Goal: Information Seeking & Learning: Learn about a topic

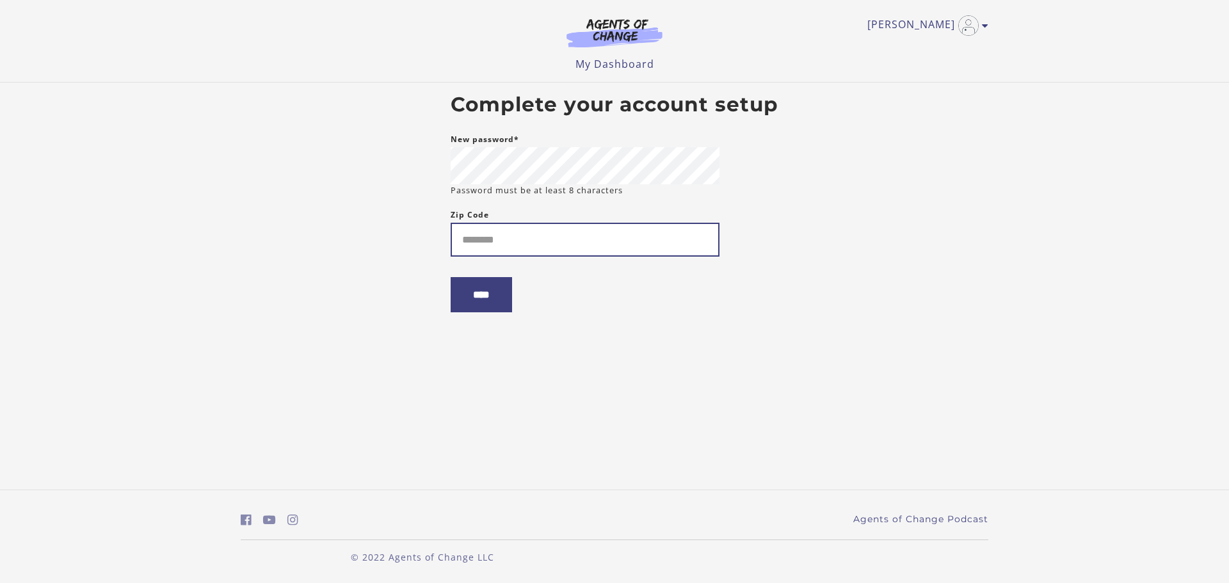
drag, startPoint x: 558, startPoint y: 240, endPoint x: 537, endPoint y: 227, distance: 24.7
click at [552, 238] on input "Zip Code" at bounding box center [585, 240] width 269 height 34
type input "*****"
click at [481, 298] on input "****" at bounding box center [481, 294] width 61 height 35
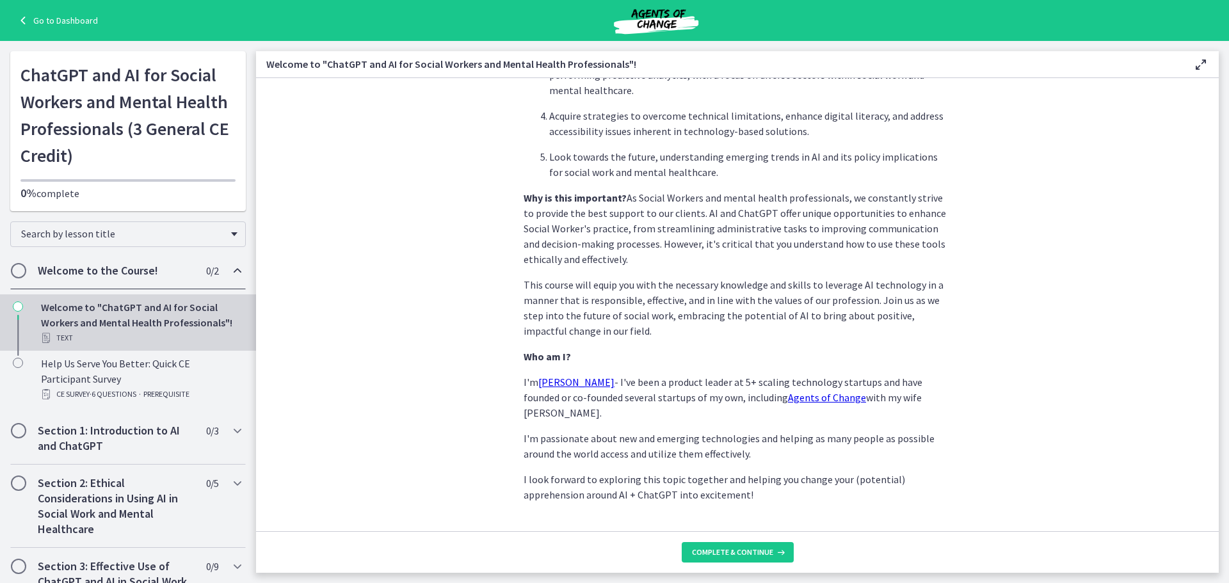
scroll to position [535, 0]
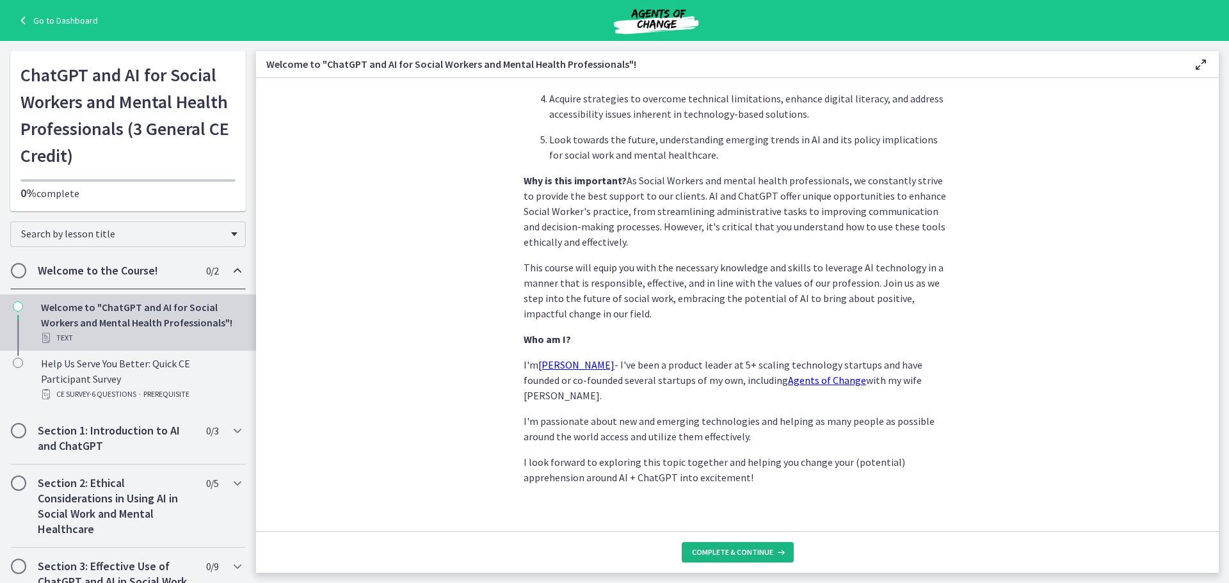
click at [770, 550] on span "Complete & continue" at bounding box center [732, 552] width 81 height 10
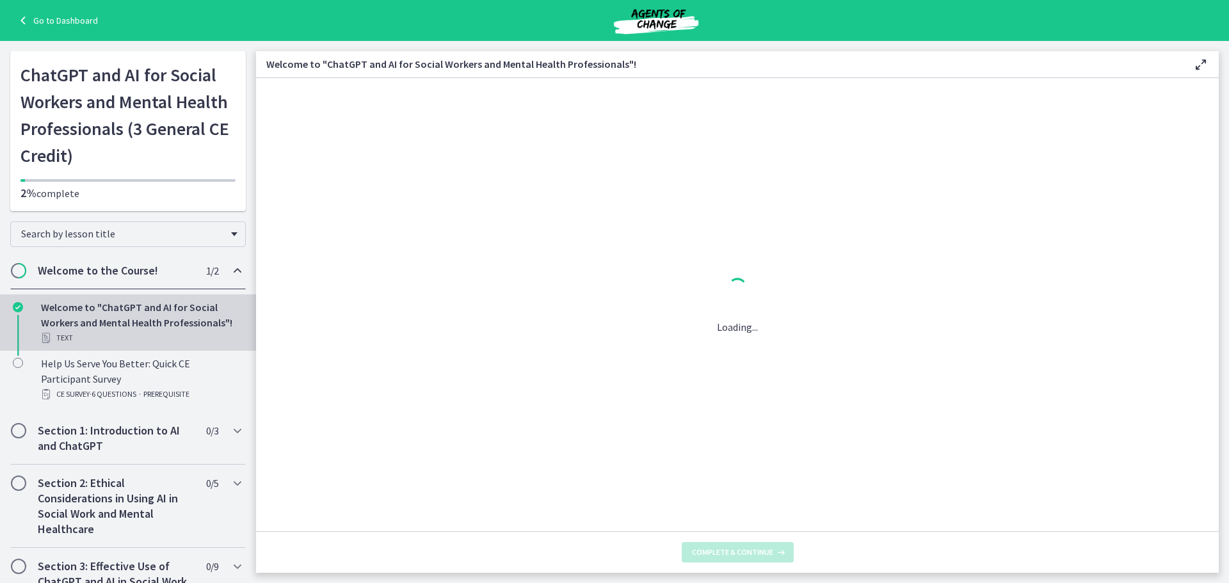
scroll to position [0, 0]
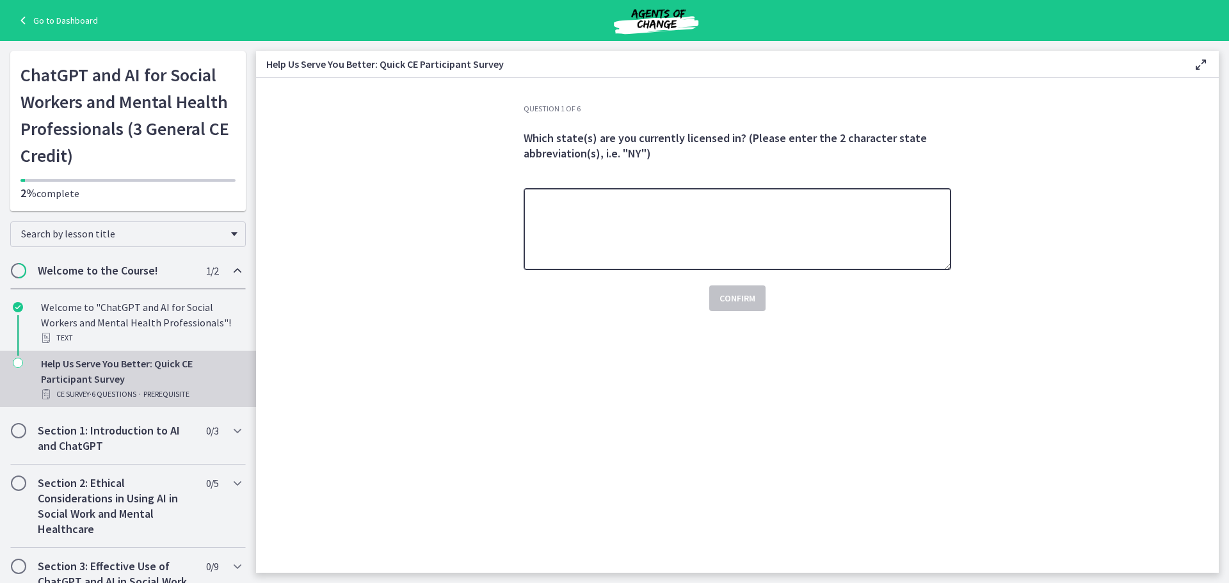
click at [641, 216] on textarea at bounding box center [738, 229] width 428 height 82
type textarea "*****"
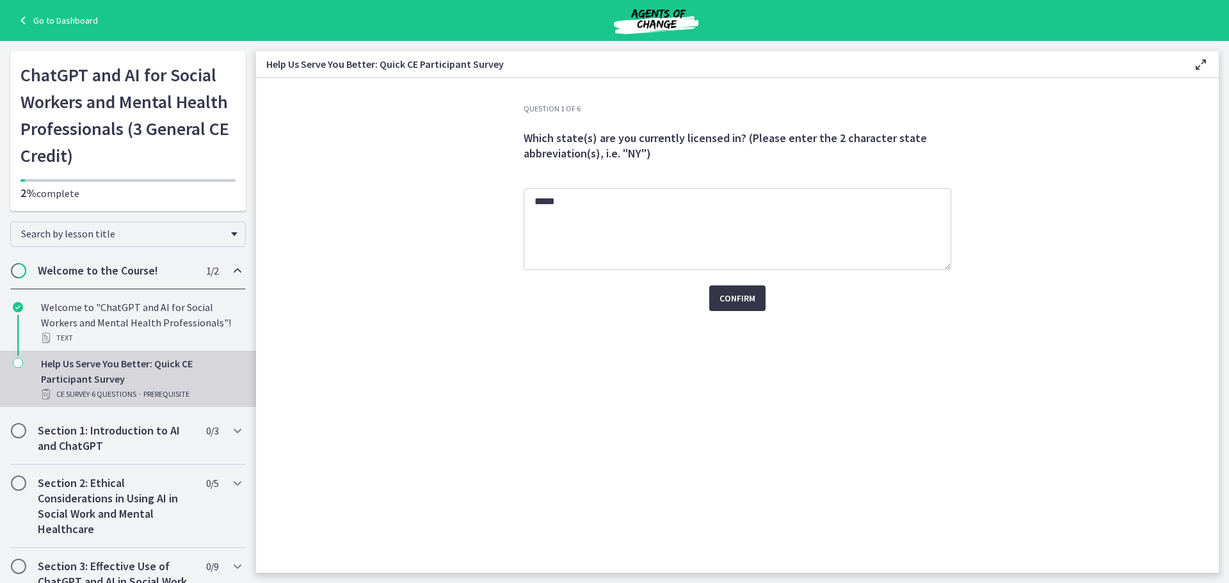
click at [761, 294] on button "Confirm" at bounding box center [737, 299] width 56 height 26
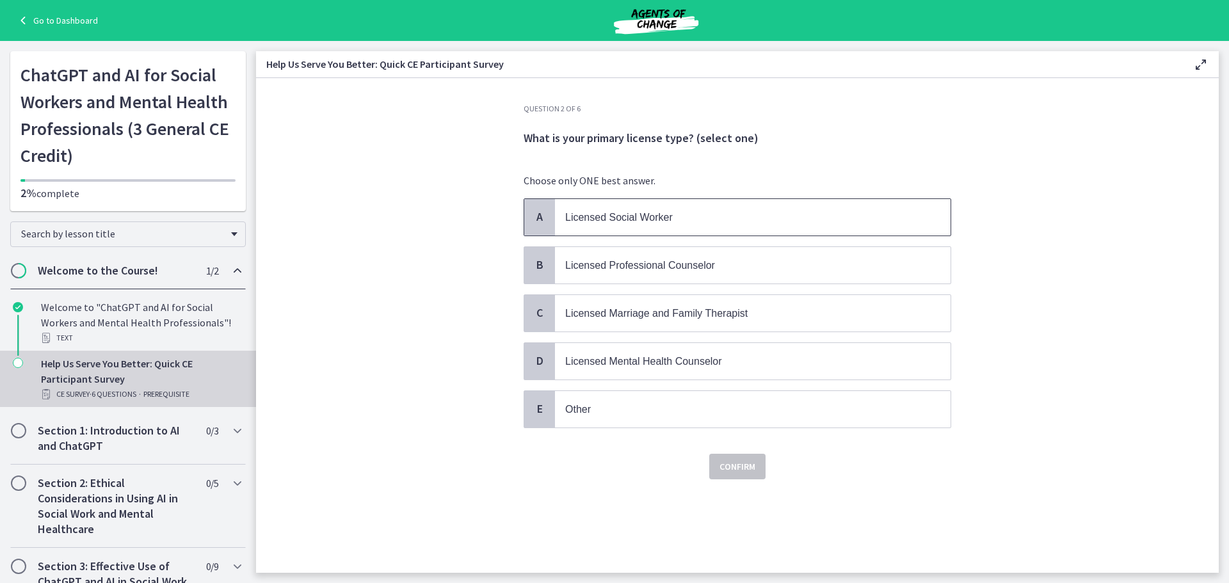
click at [541, 226] on div "A" at bounding box center [539, 217] width 31 height 36
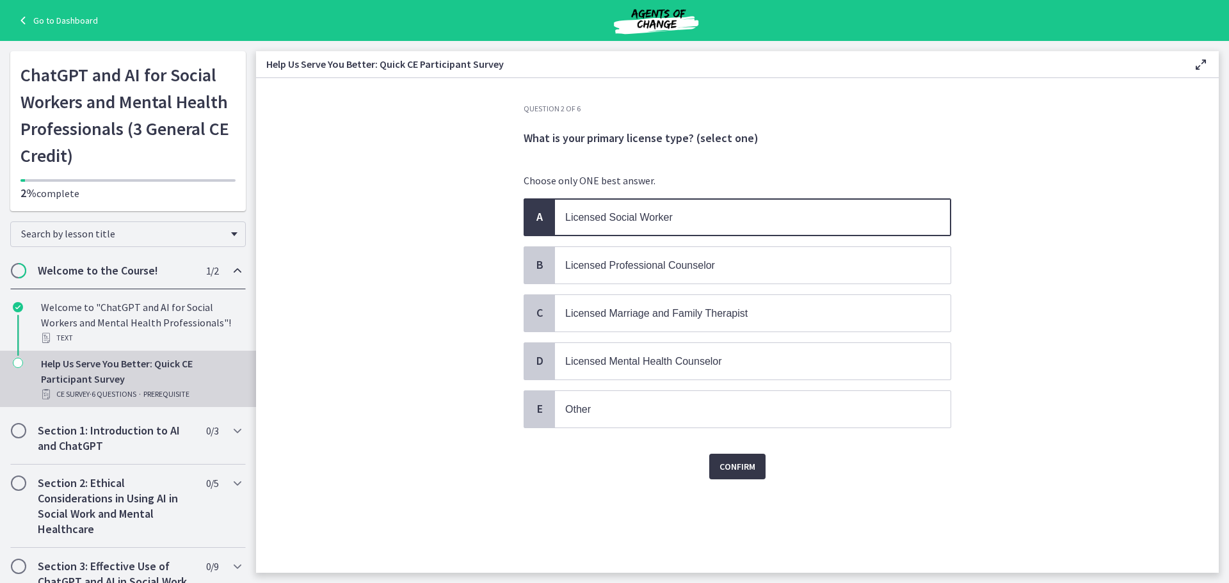
click at [722, 468] on button "Confirm" at bounding box center [737, 467] width 56 height 26
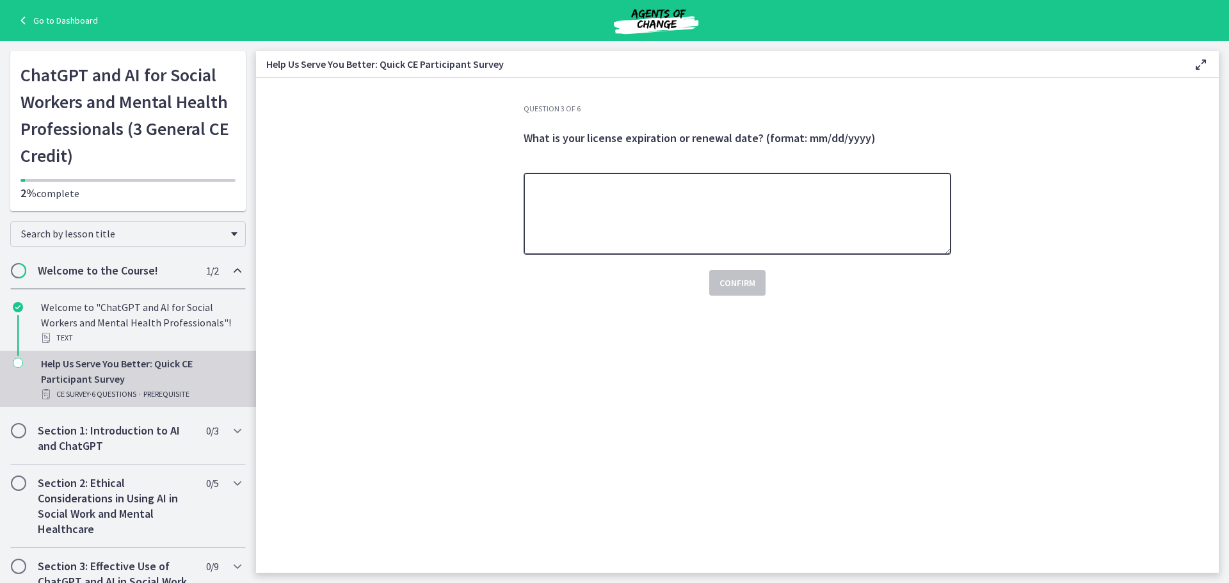
click at [670, 204] on textarea at bounding box center [738, 214] width 428 height 82
type textarea "**********"
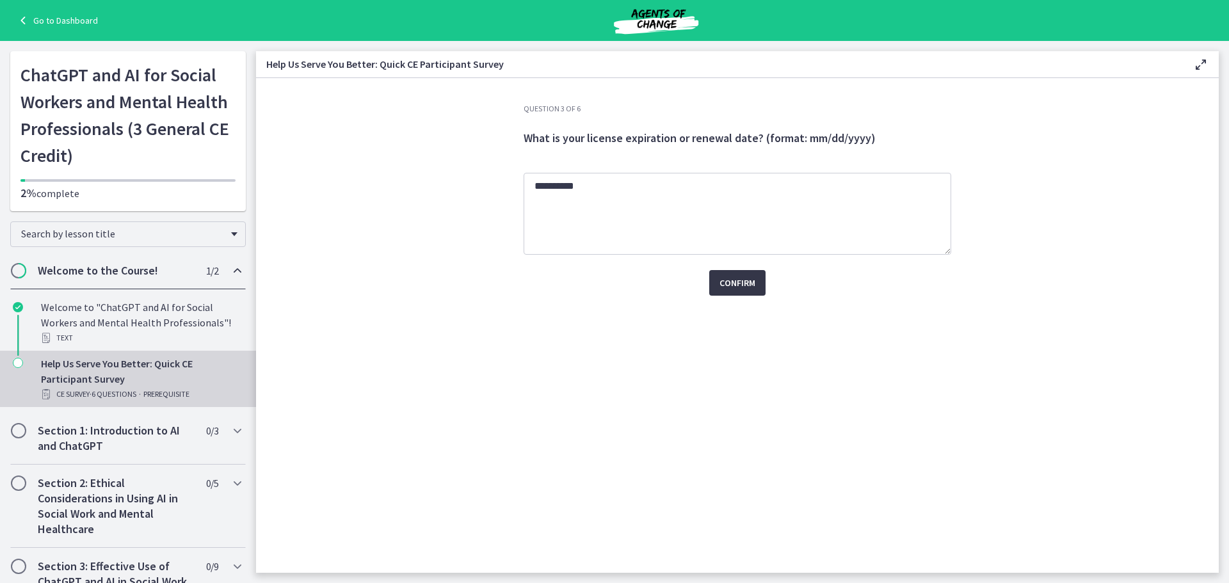
click at [725, 270] on button "Confirm" at bounding box center [737, 283] width 56 height 26
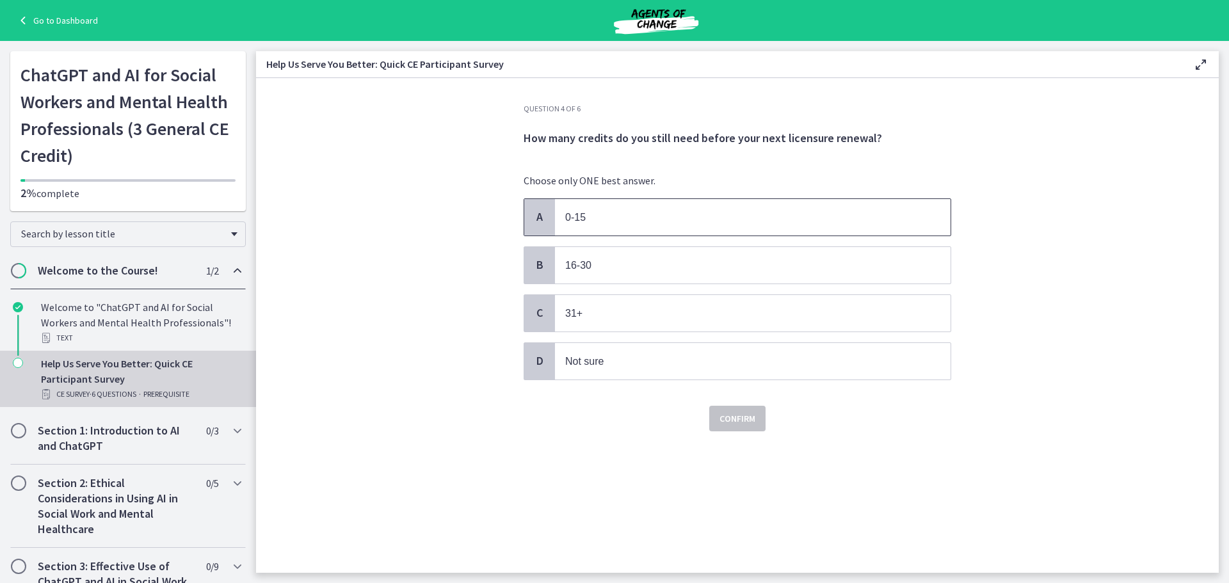
click at [556, 222] on span "0-15" at bounding box center [753, 217] width 396 height 36
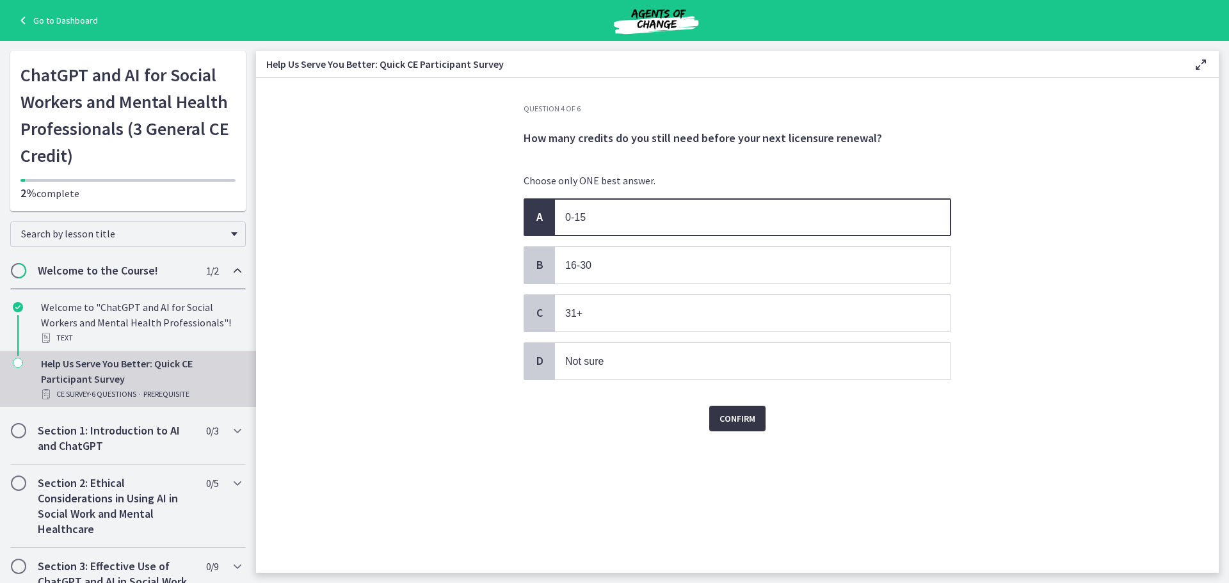
click at [730, 419] on span "Confirm" at bounding box center [738, 418] width 36 height 15
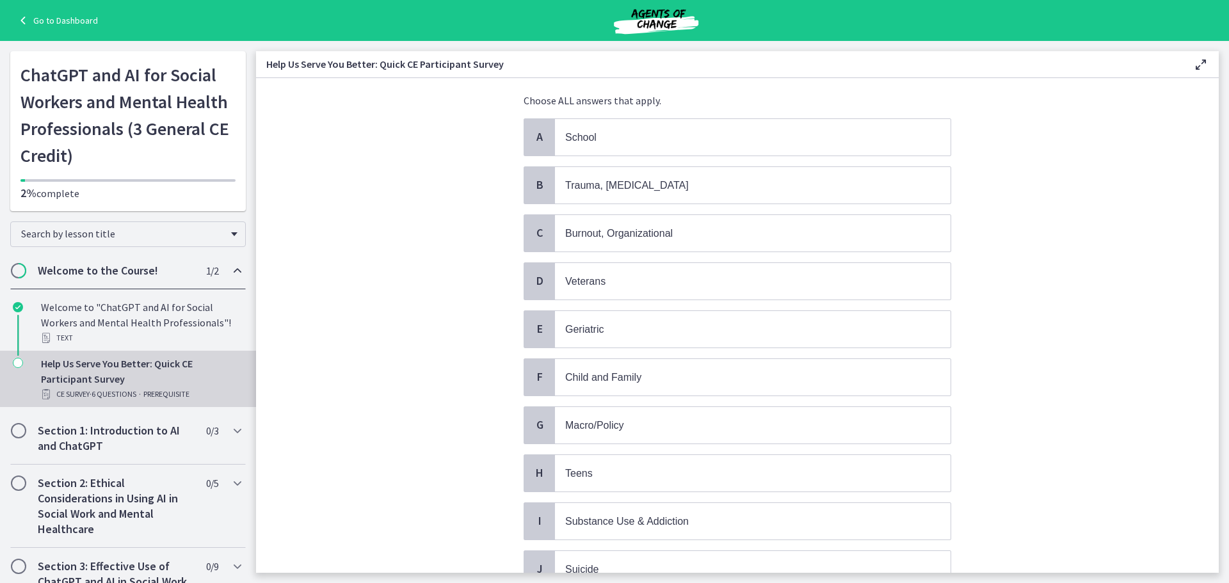
scroll to position [64, 0]
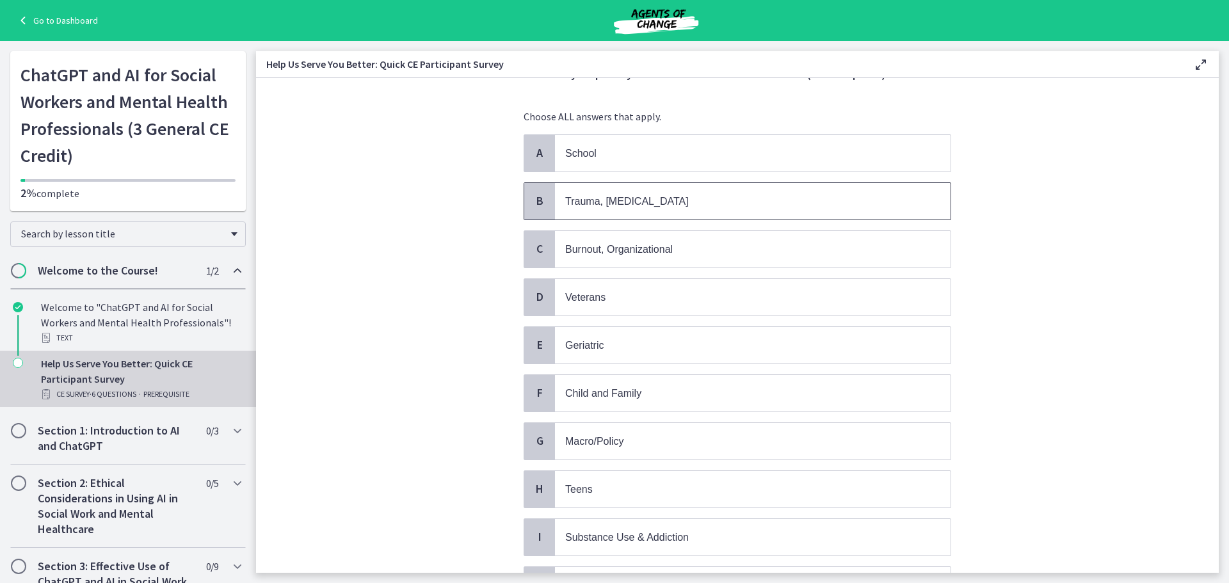
click at [538, 204] on span "B" at bounding box center [539, 200] width 15 height 15
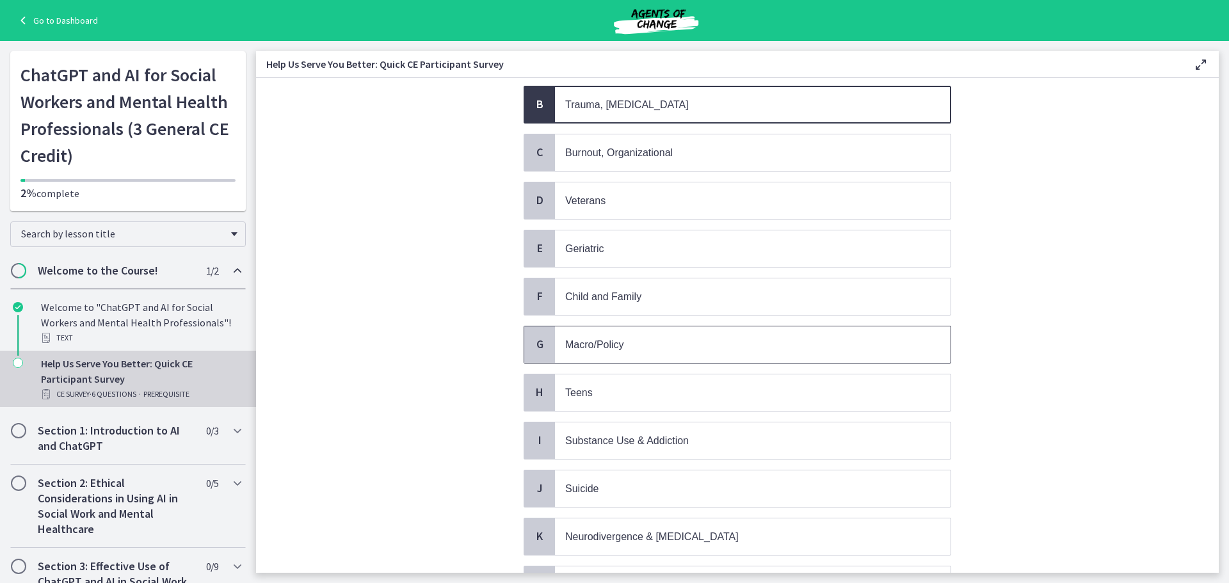
scroll to position [192, 0]
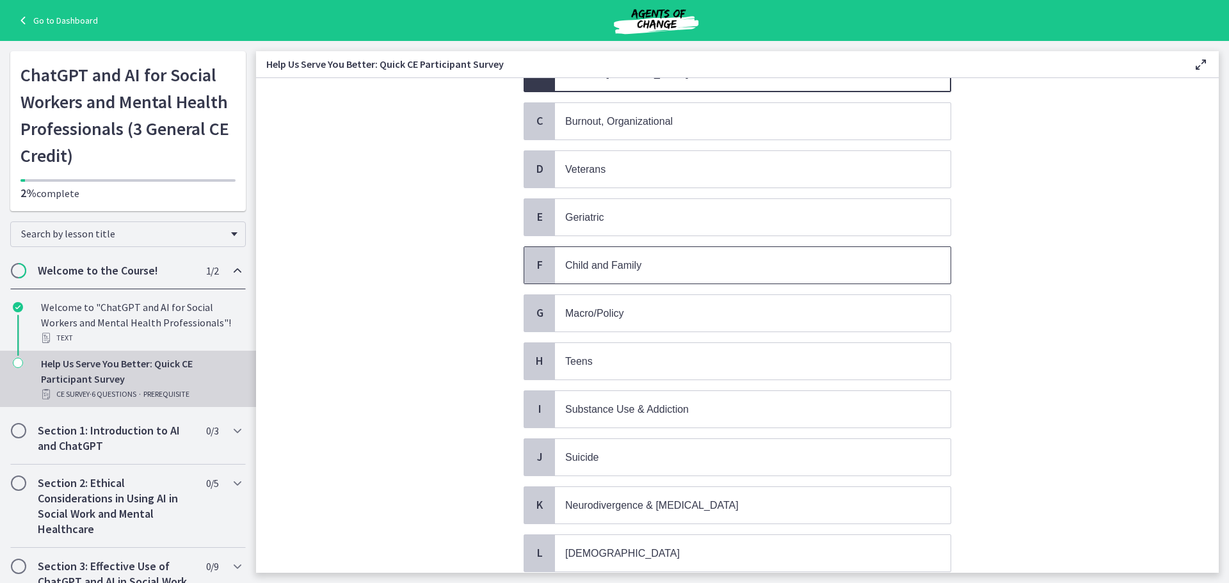
click at [540, 269] on span "F" at bounding box center [539, 264] width 15 height 15
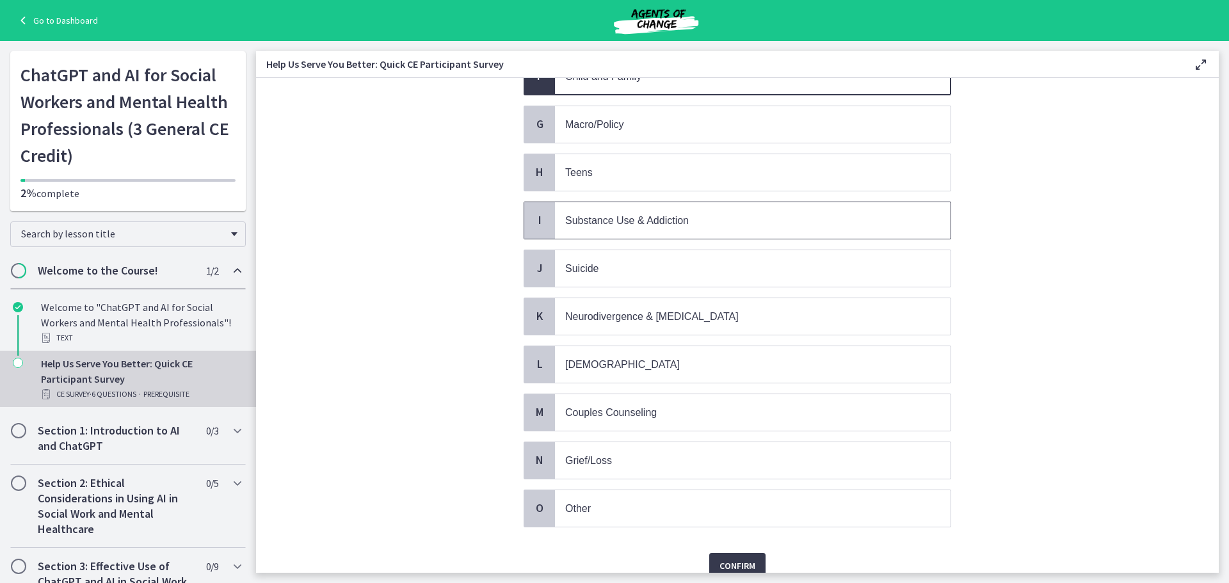
scroll to position [384, 0]
click at [540, 228] on div "I" at bounding box center [539, 217] width 31 height 36
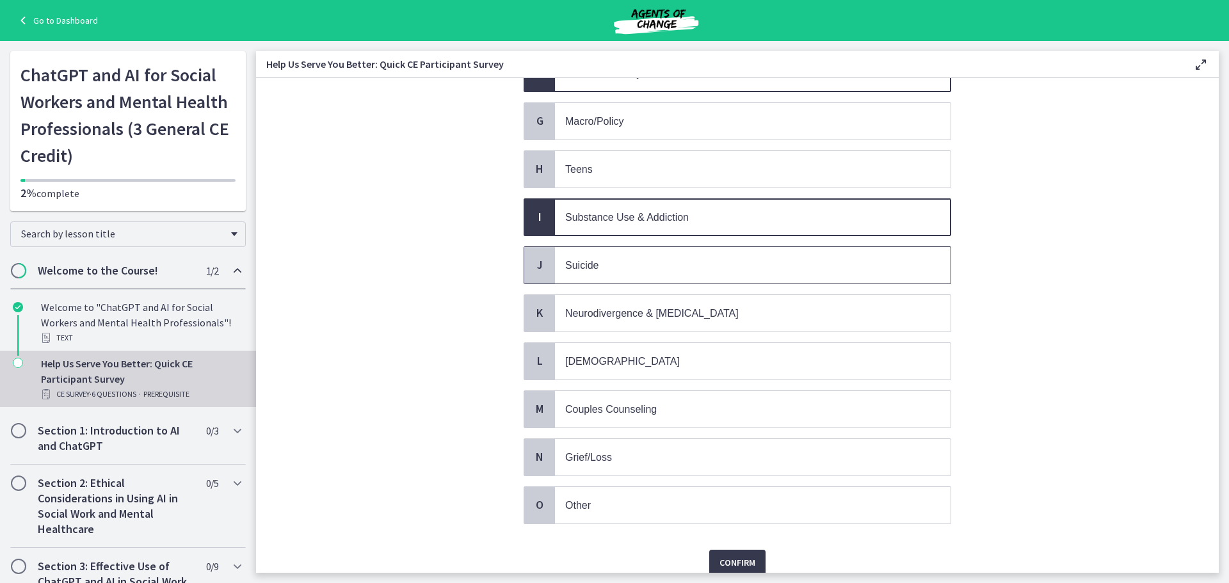
click at [545, 270] on div "J" at bounding box center [539, 265] width 31 height 36
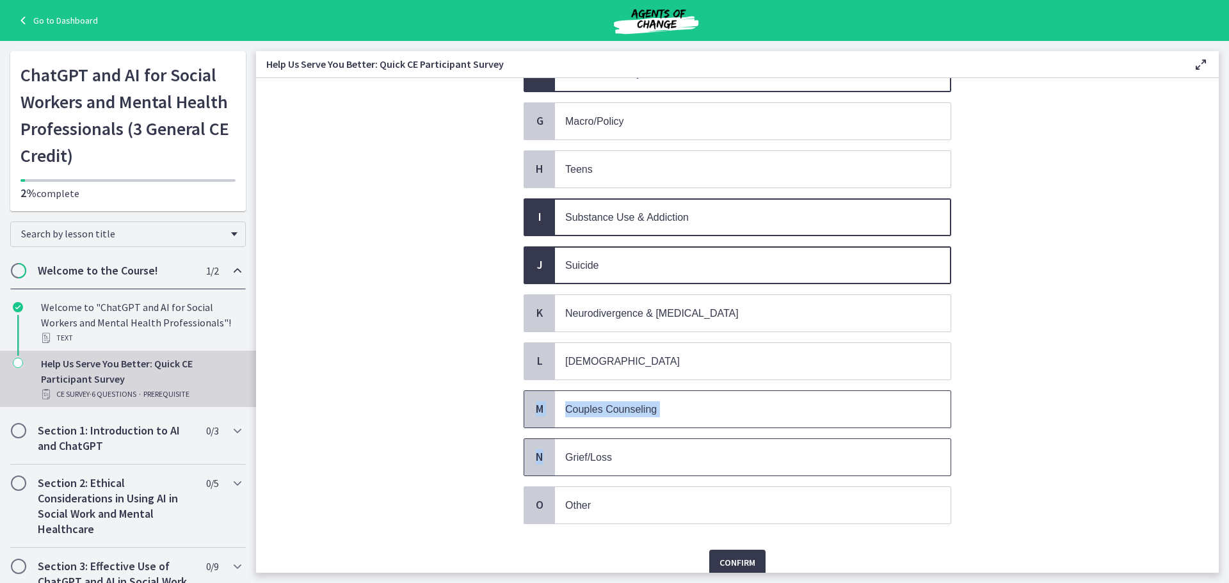
drag, startPoint x: 531, startPoint y: 416, endPoint x: 535, endPoint y: 440, distance: 24.1
click at [535, 440] on div "A School B Trauma, [MEDICAL_DATA] C Burnout, Organizational D Veterans E [MEDIC…" at bounding box center [738, 169] width 428 height 710
click at [538, 403] on span "M" at bounding box center [539, 408] width 15 height 15
click at [555, 460] on span "Grief/Loss" at bounding box center [753, 457] width 396 height 36
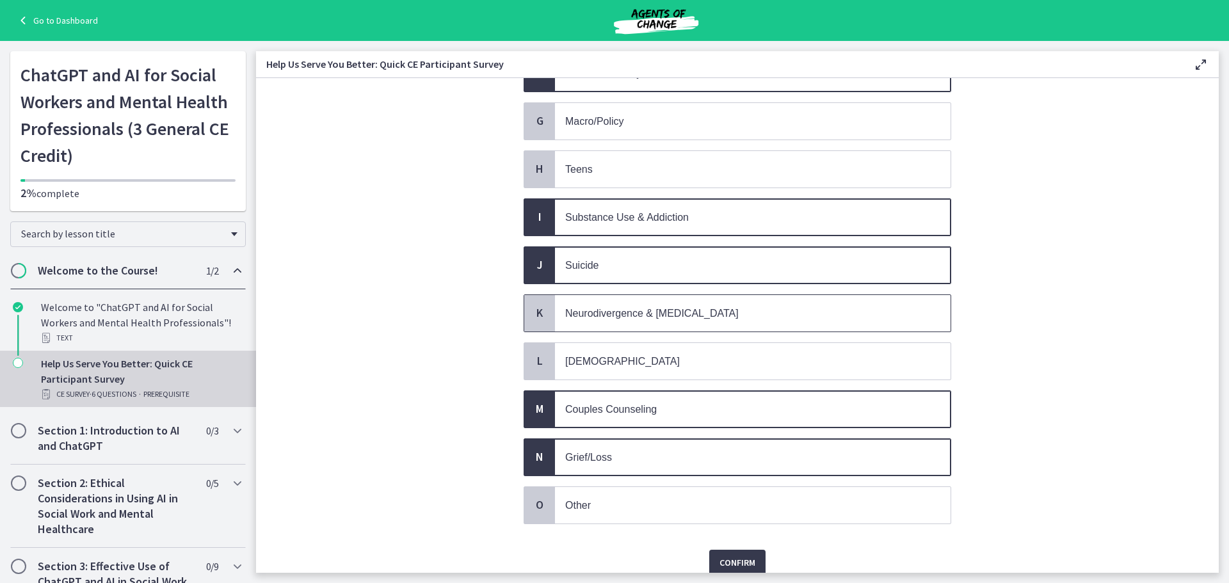
click at [538, 312] on span "K" at bounding box center [539, 312] width 15 height 15
click at [739, 556] on span "Confirm" at bounding box center [738, 562] width 36 height 15
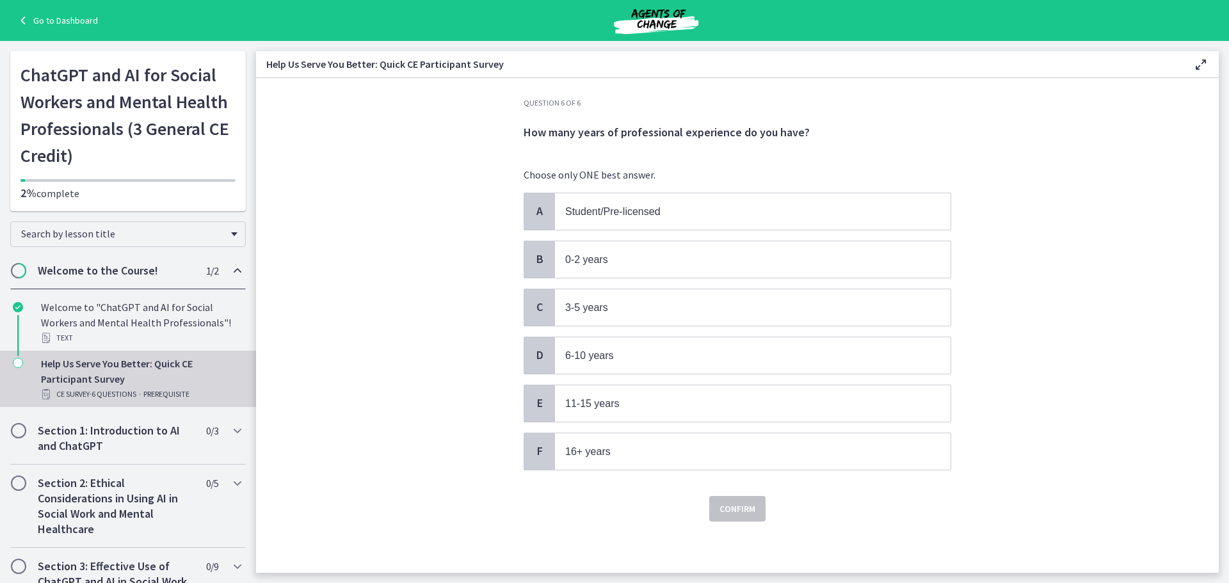
scroll to position [0, 0]
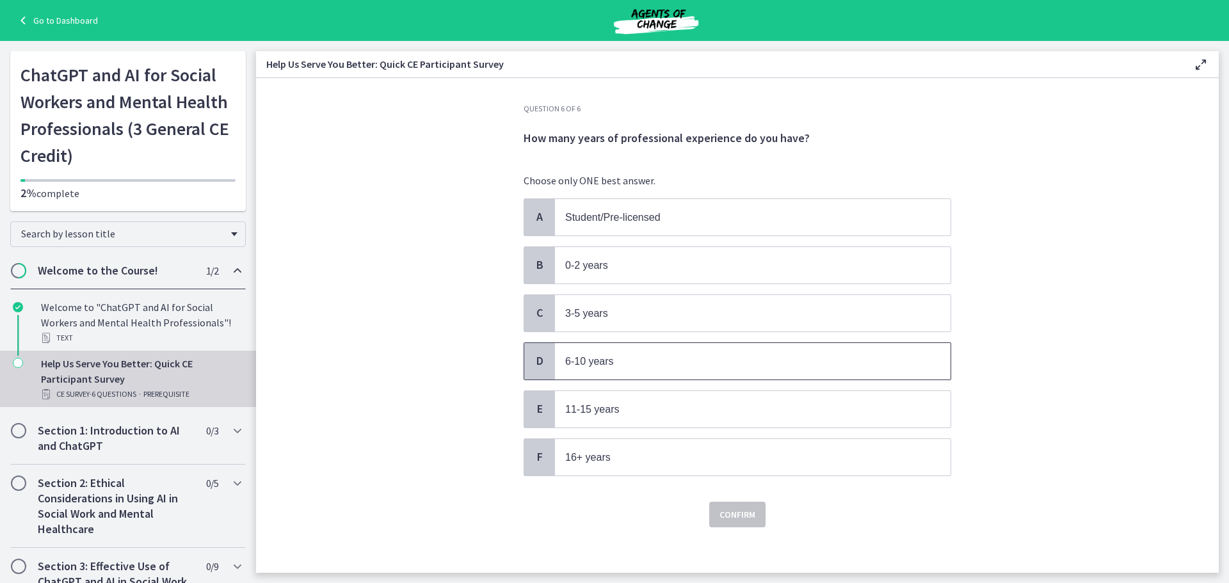
click at [537, 364] on span "D" at bounding box center [539, 360] width 15 height 15
click at [737, 519] on span "Confirm" at bounding box center [738, 514] width 36 height 15
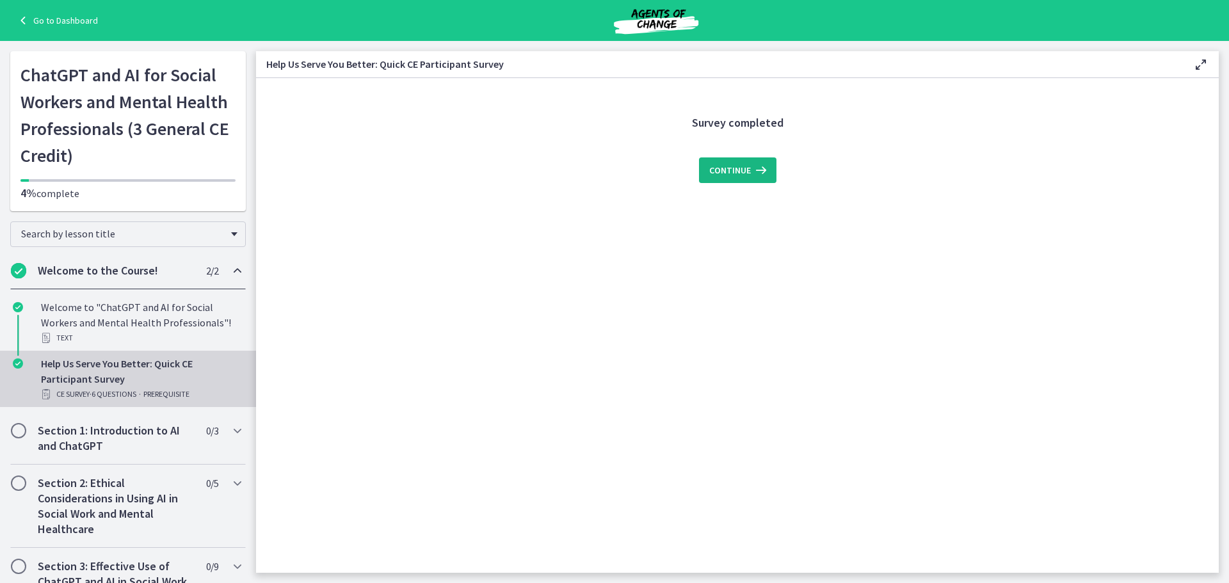
click at [752, 176] on icon at bounding box center [760, 170] width 18 height 15
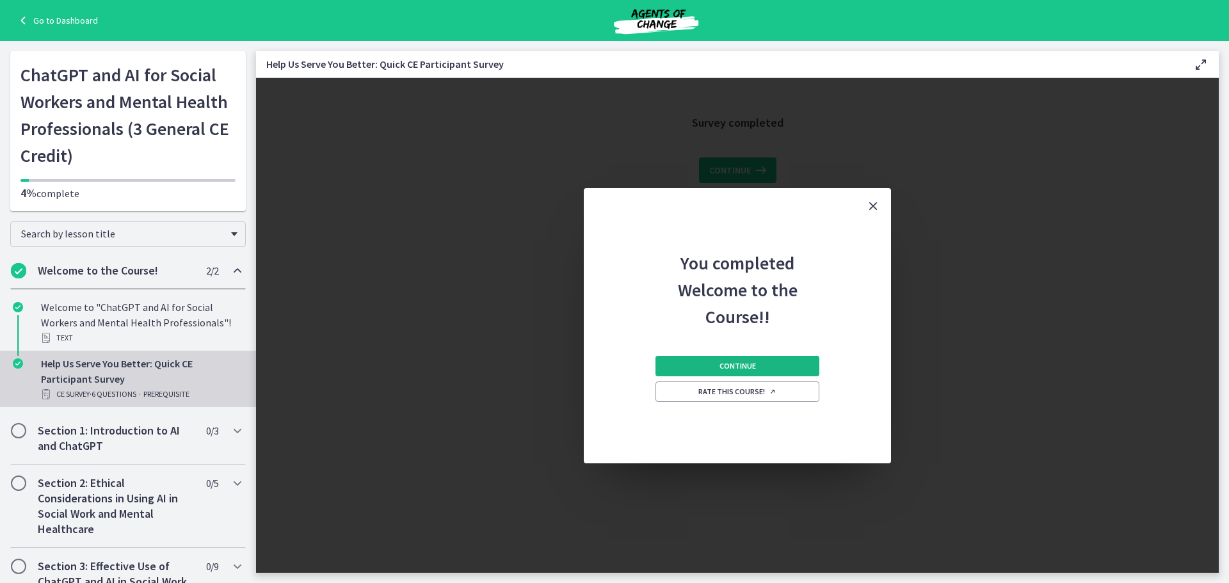
click at [716, 368] on button "Continue" at bounding box center [738, 366] width 164 height 20
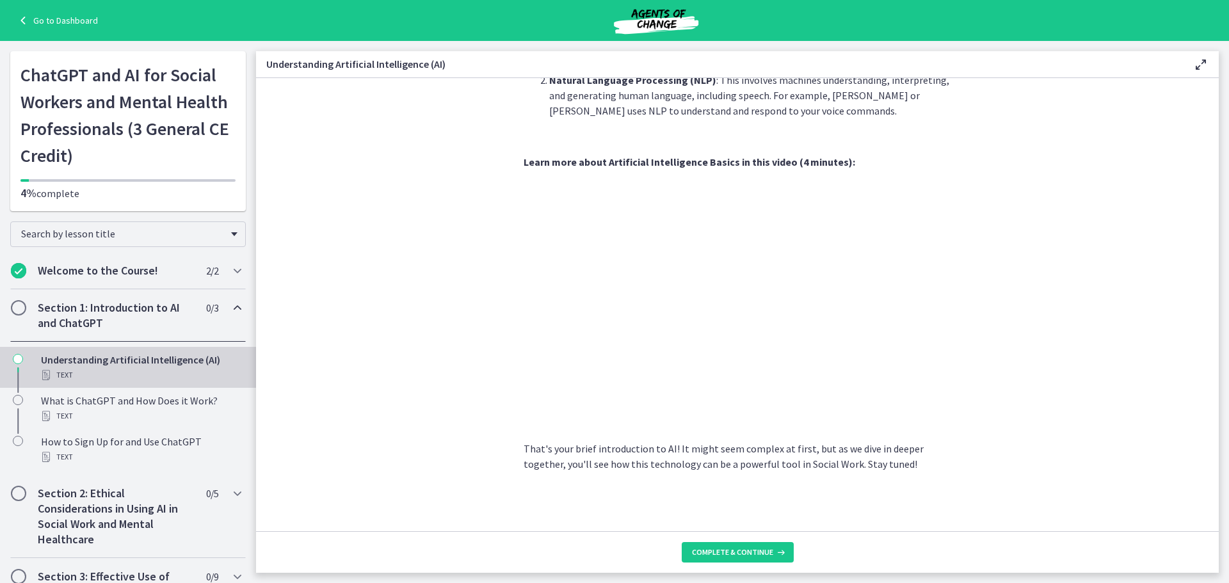
scroll to position [488, 0]
click at [723, 549] on span "Complete & continue" at bounding box center [732, 552] width 81 height 10
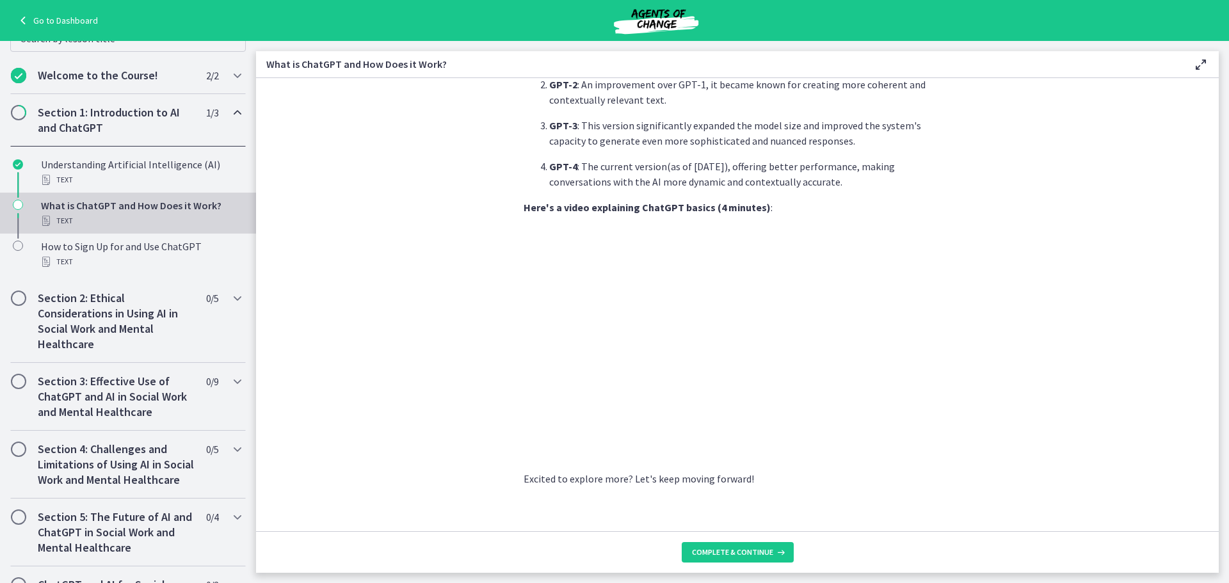
scroll to position [198, 0]
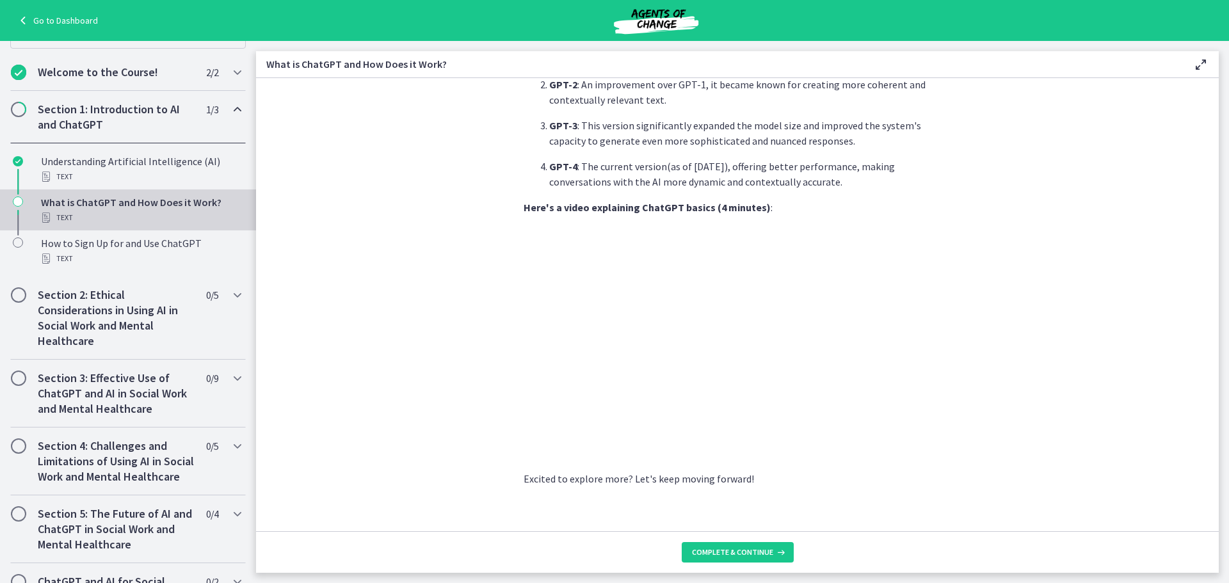
click at [22, 203] on icon "Chapters" at bounding box center [18, 202] width 10 height 10
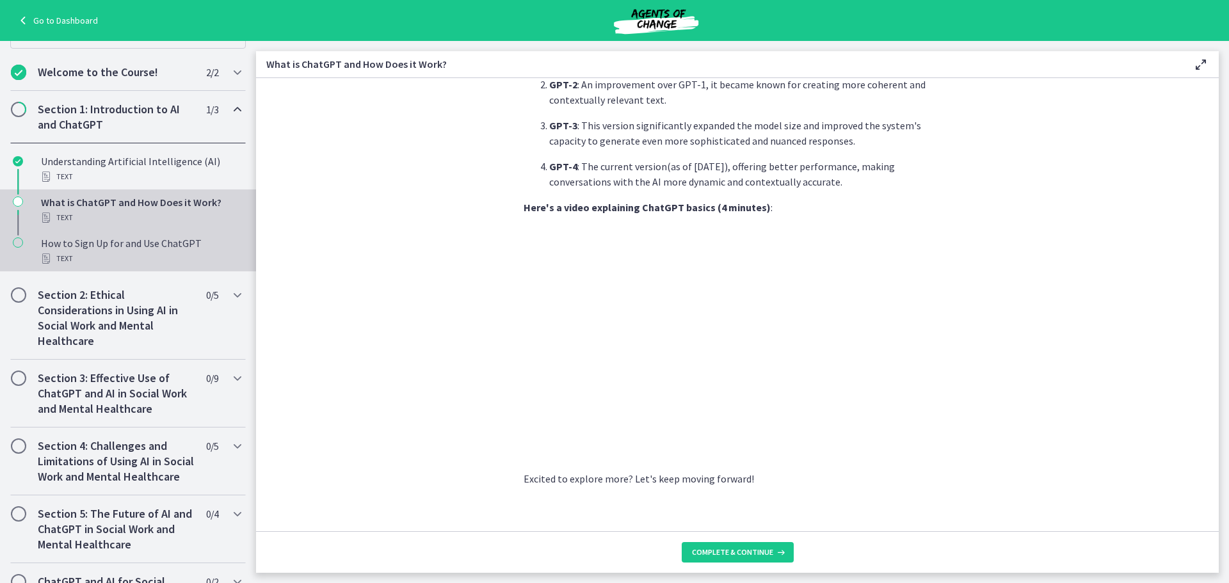
click at [24, 244] on div "Chapters" at bounding box center [17, 256] width 15 height 41
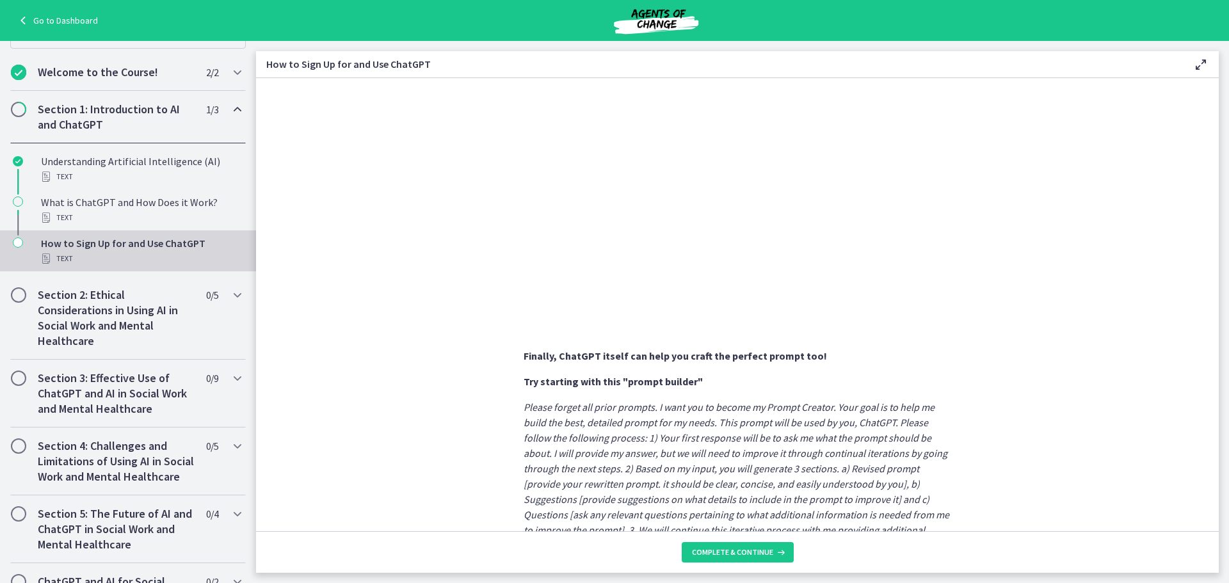
scroll to position [620, 0]
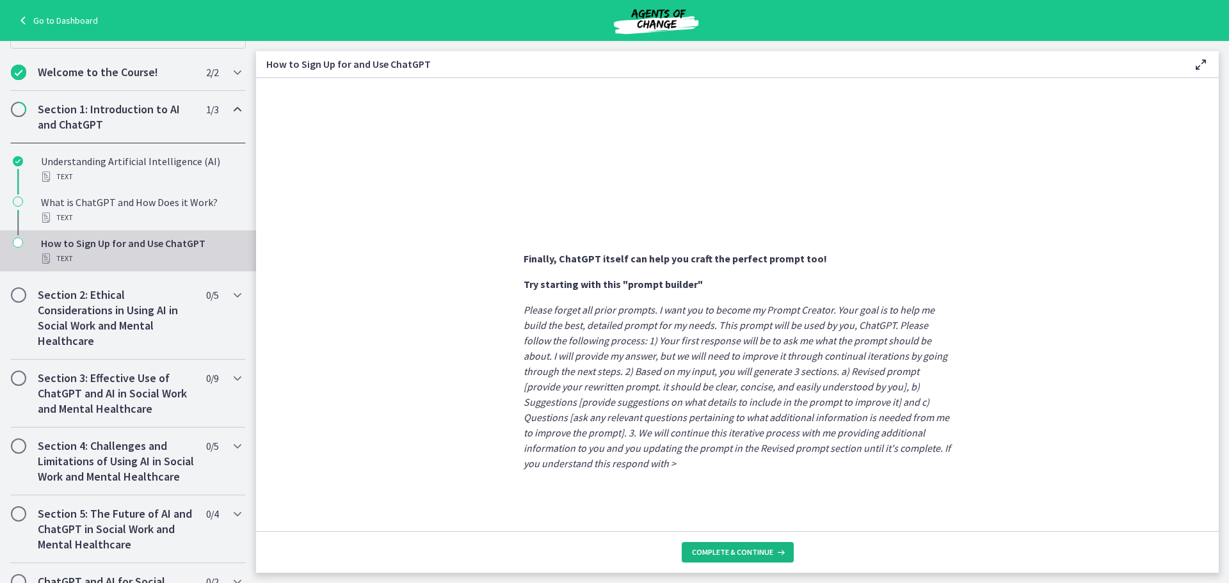
click at [742, 547] on span "Complete & continue" at bounding box center [732, 552] width 81 height 10
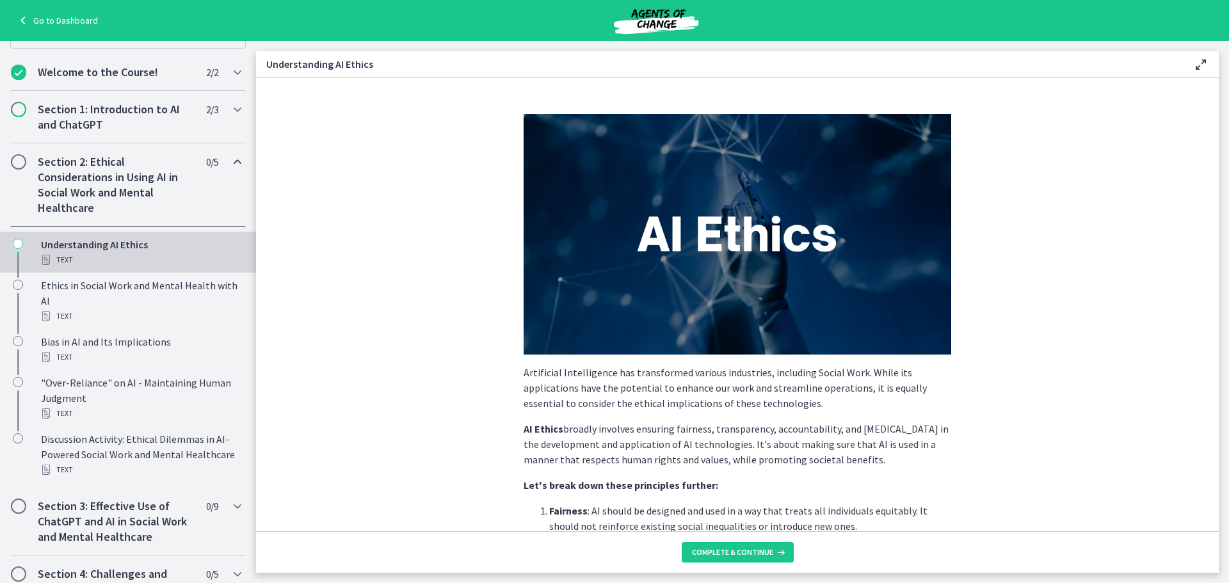
click at [727, 266] on img at bounding box center [738, 234] width 428 height 241
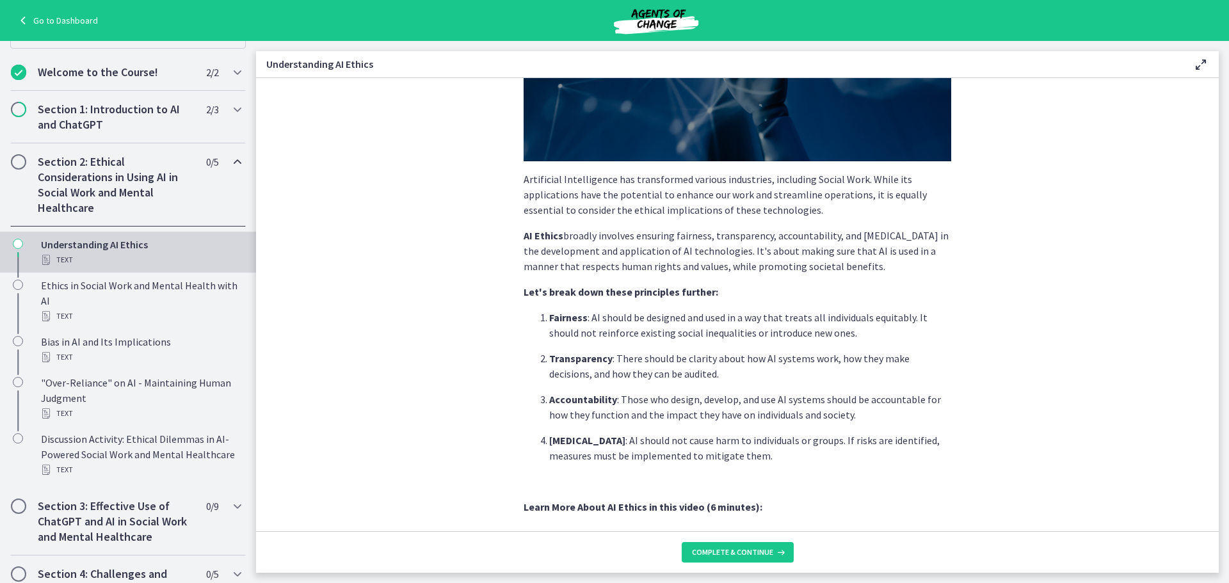
scroll to position [64, 0]
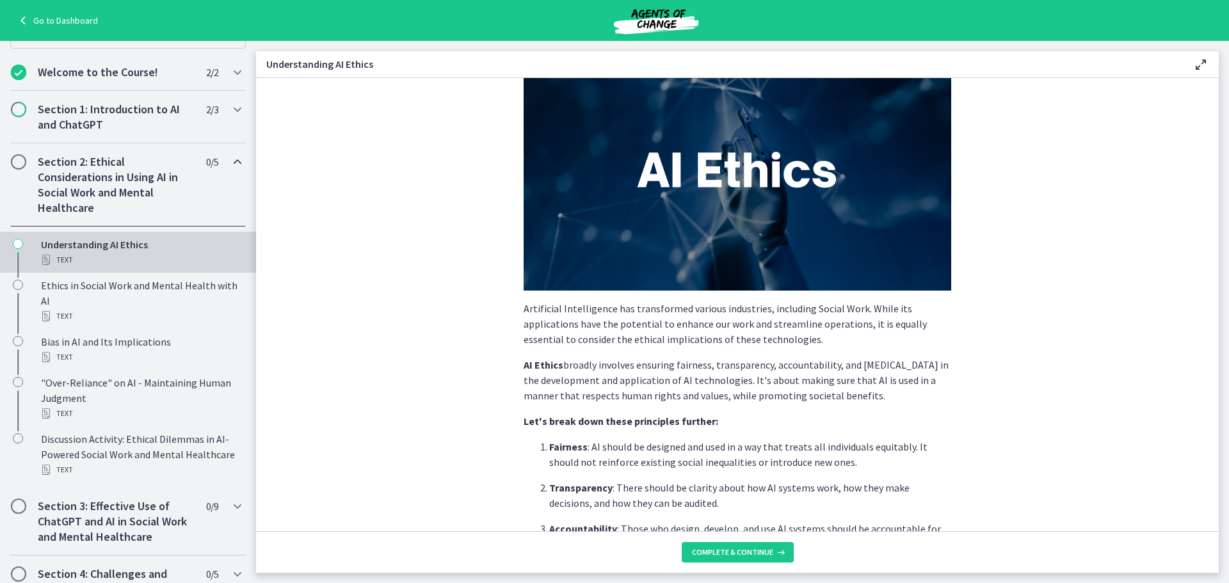
click at [728, 207] on img at bounding box center [738, 170] width 428 height 241
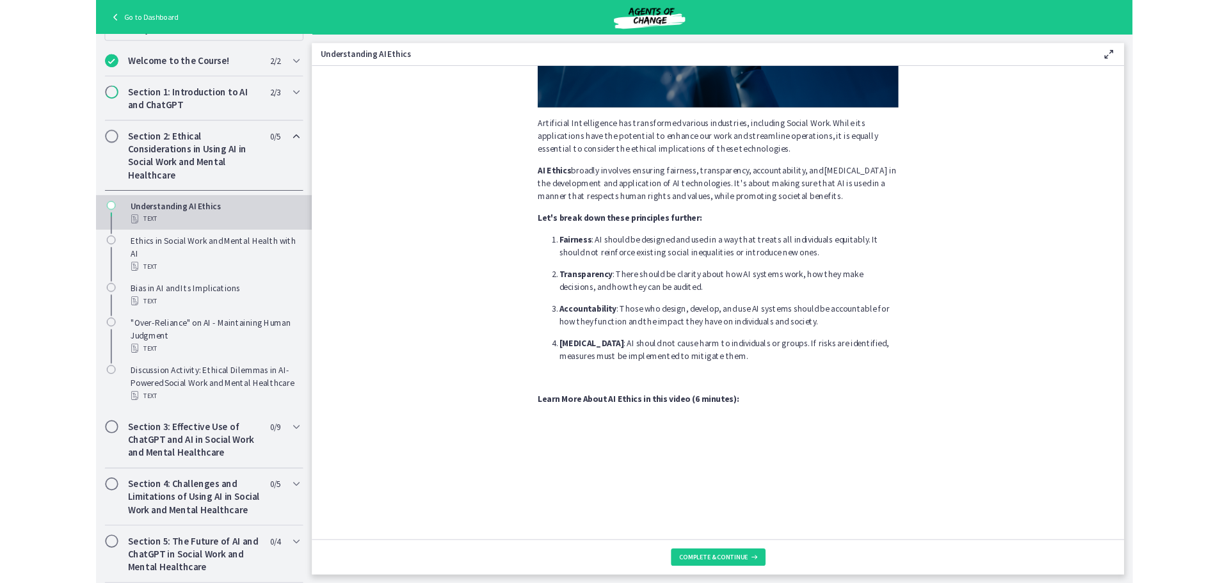
scroll to position [570, 0]
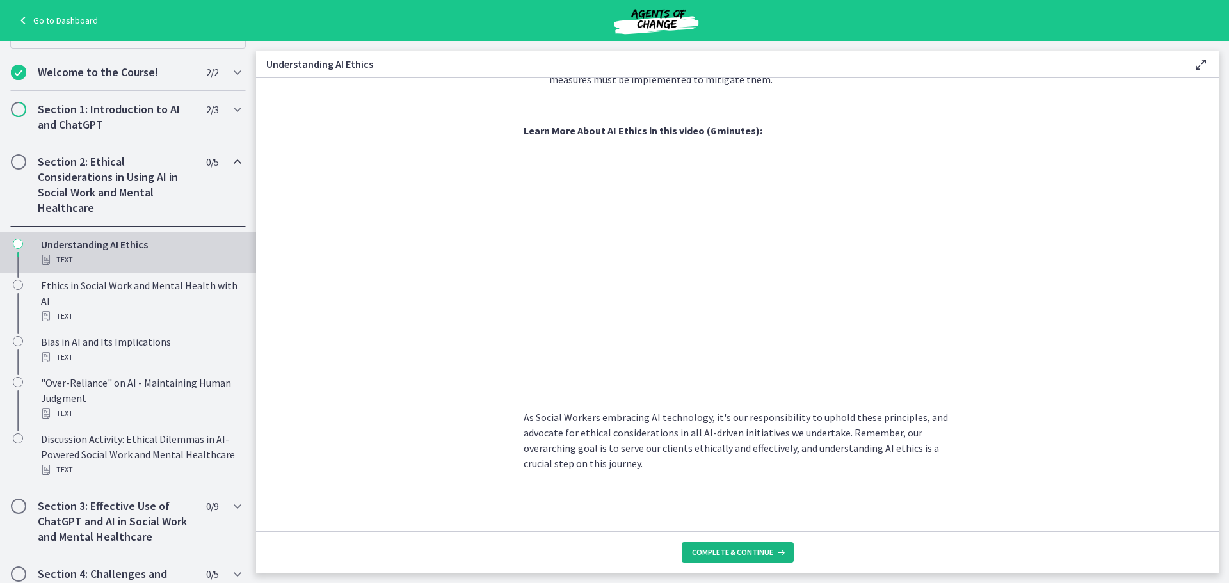
click at [776, 554] on icon at bounding box center [779, 552] width 13 height 10
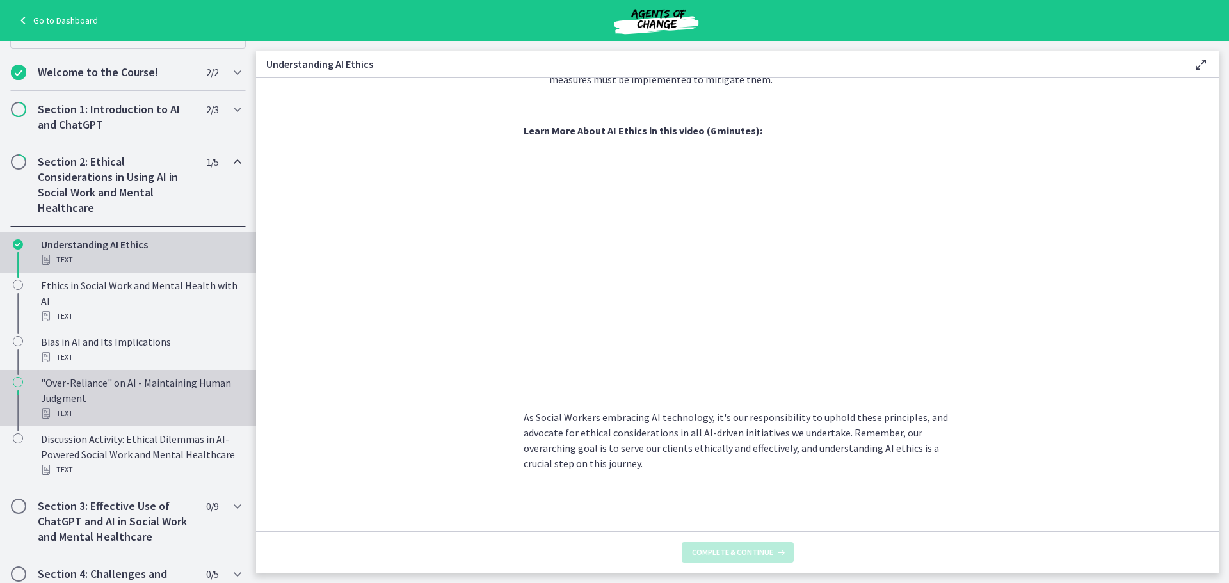
scroll to position [0, 0]
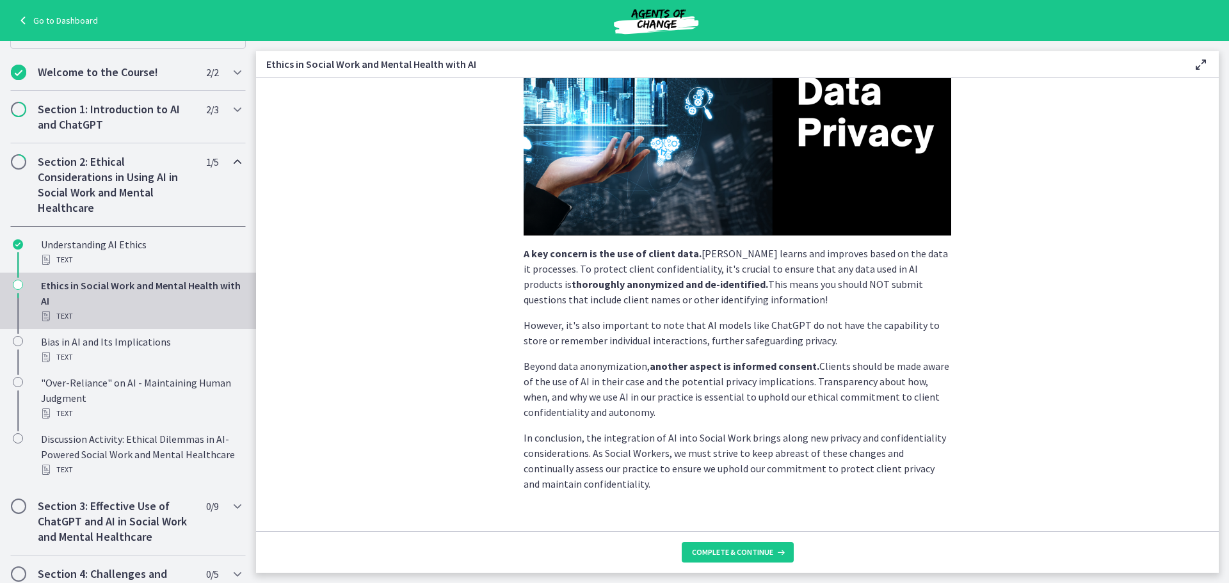
scroll to position [254, 0]
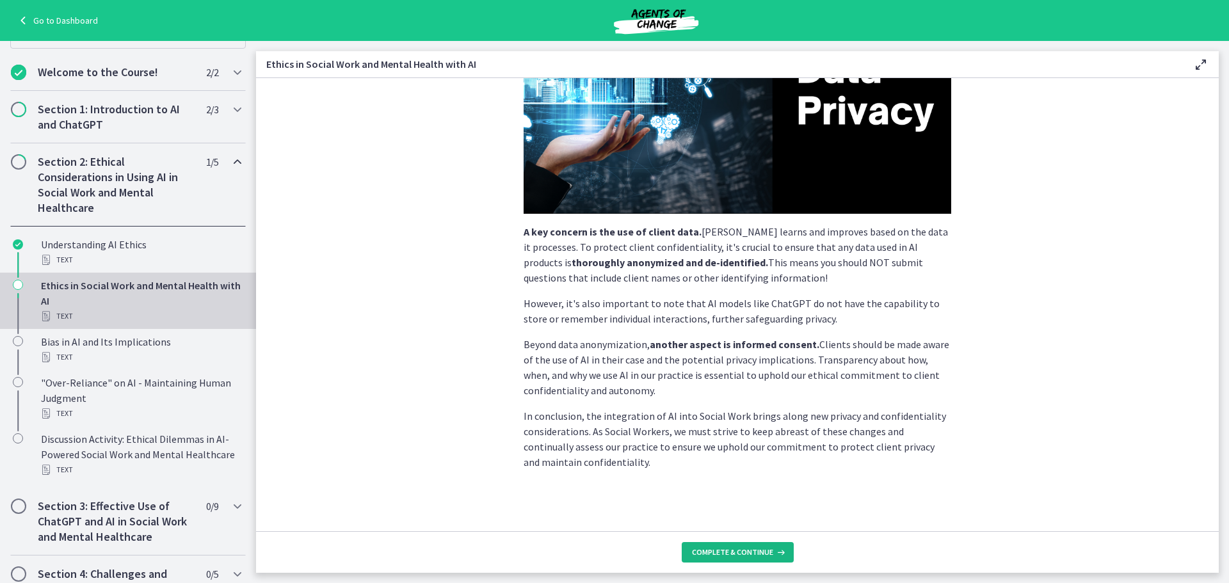
click at [742, 554] on span "Complete & continue" at bounding box center [732, 552] width 81 height 10
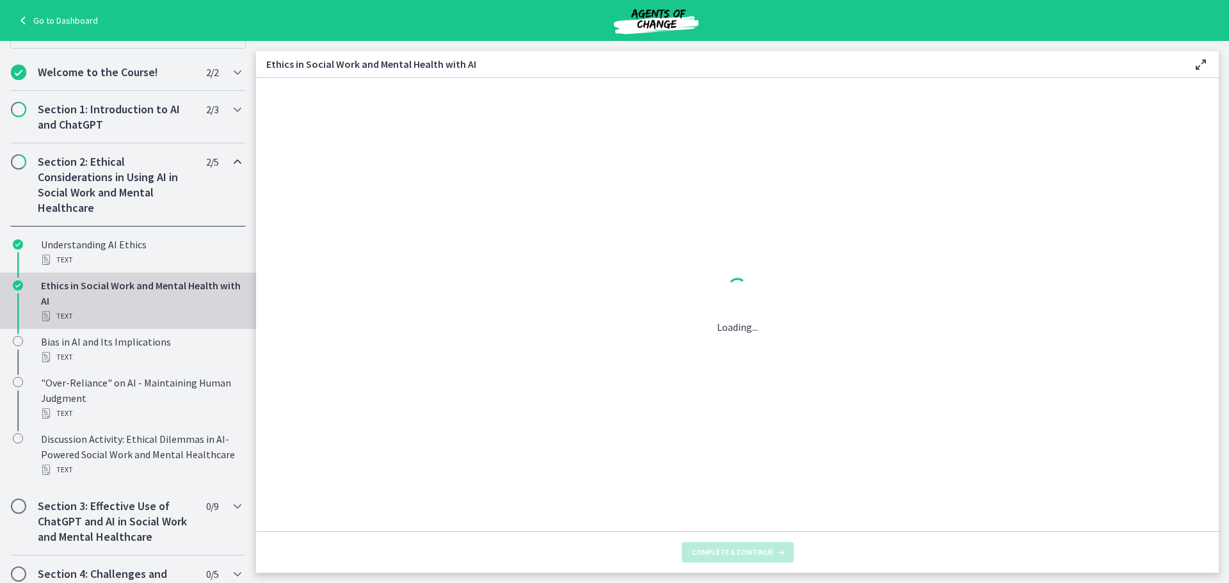
scroll to position [0, 0]
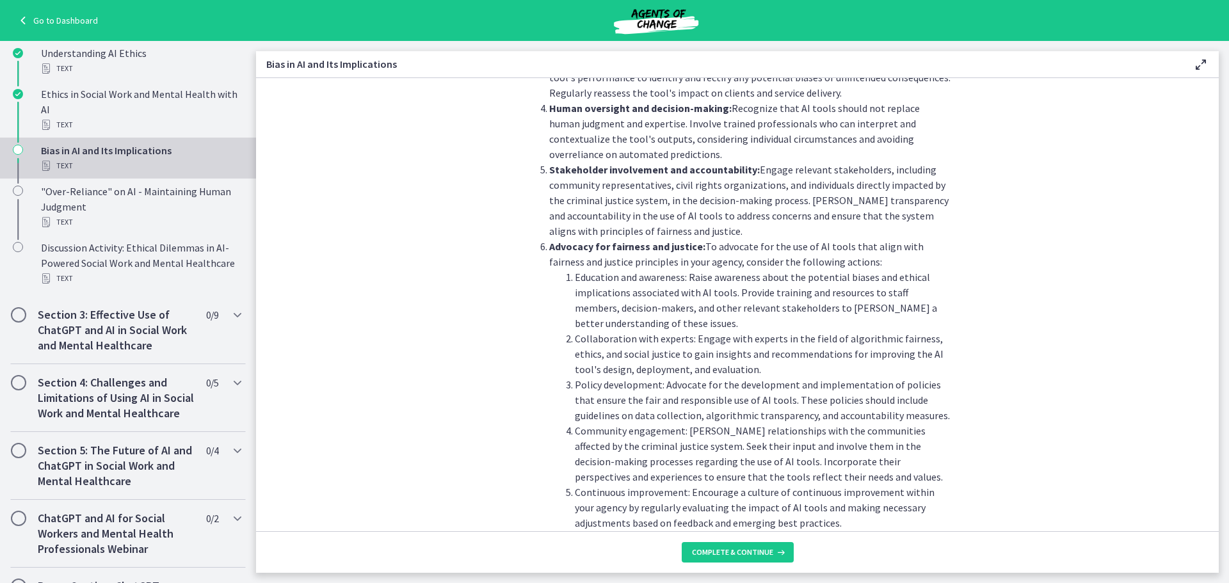
scroll to position [1364, 0]
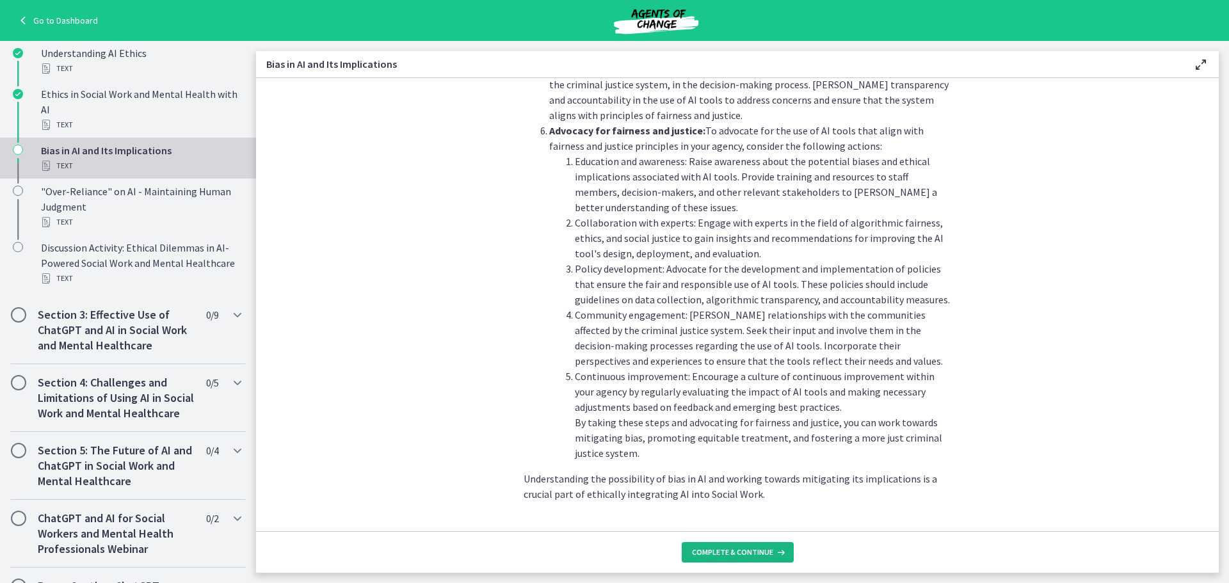
click at [739, 552] on span "Complete & continue" at bounding box center [732, 552] width 81 height 10
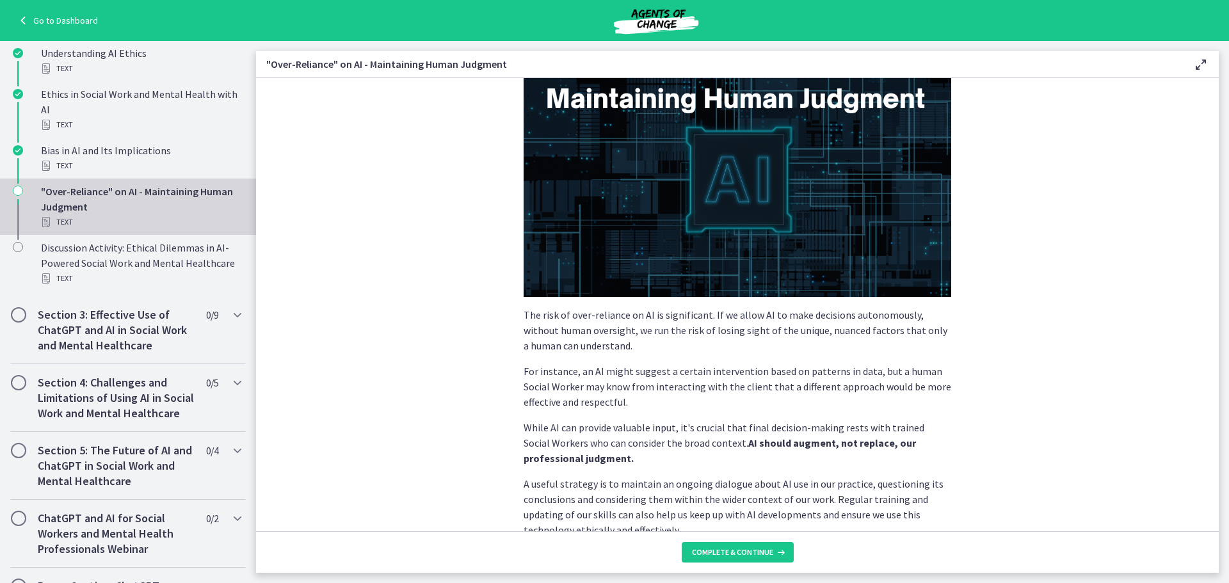
scroll to position [246, 0]
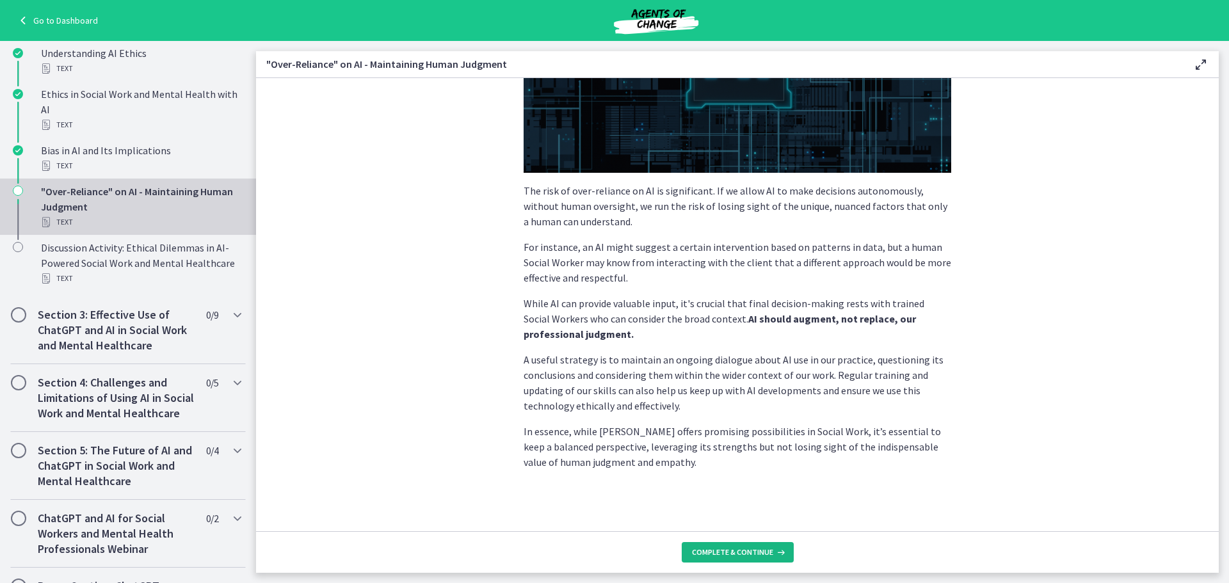
click at [780, 554] on icon at bounding box center [779, 552] width 13 height 10
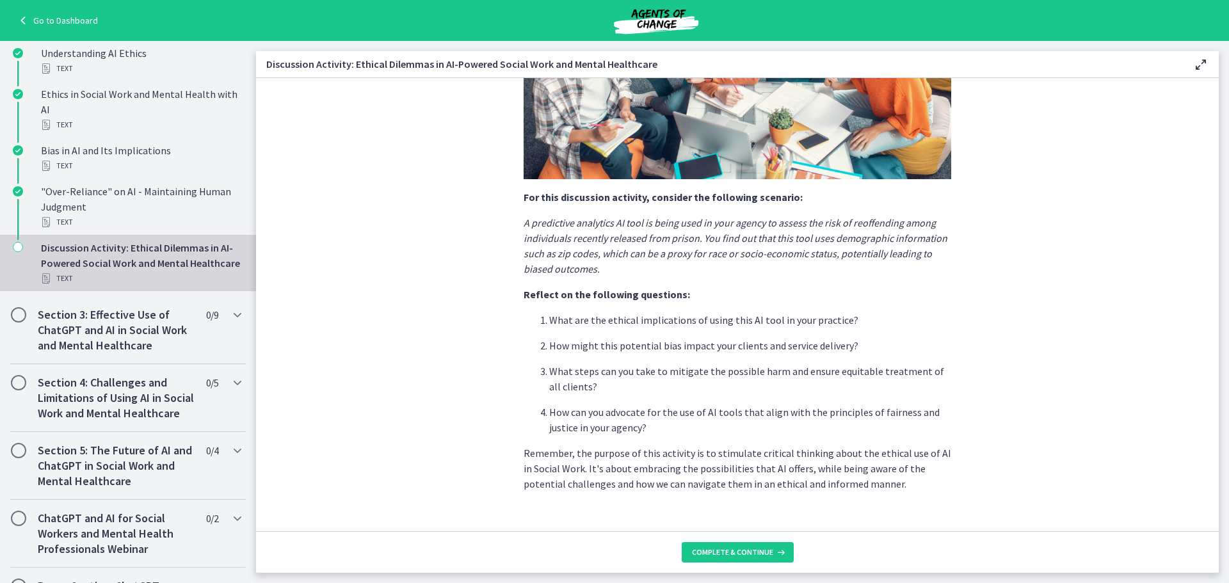
scroll to position [254, 0]
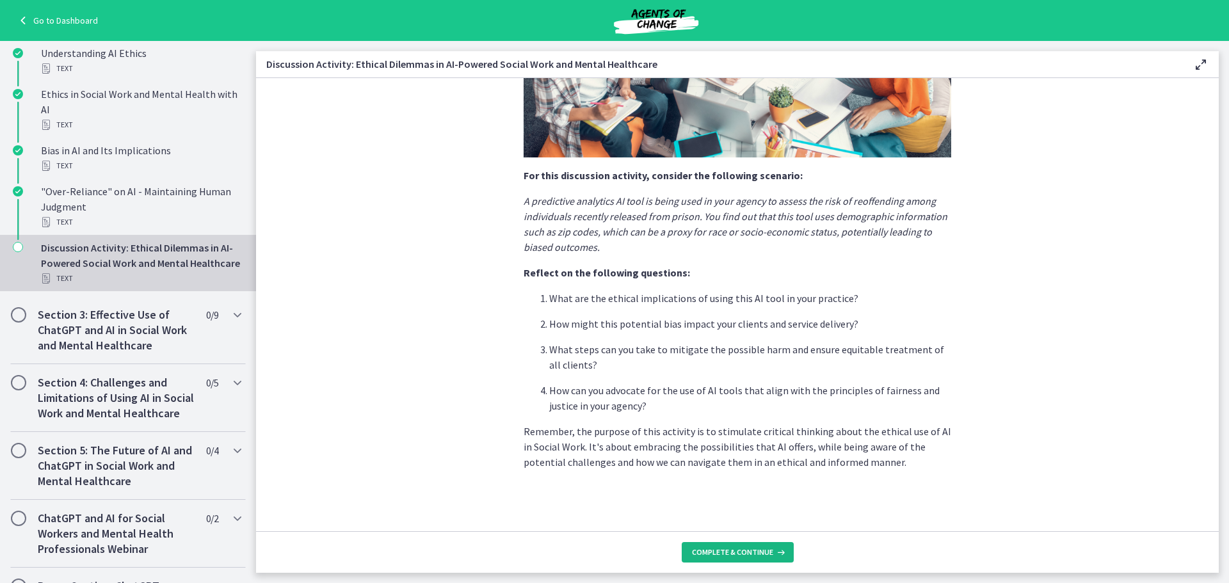
click at [729, 550] on span "Complete & continue" at bounding box center [732, 552] width 81 height 10
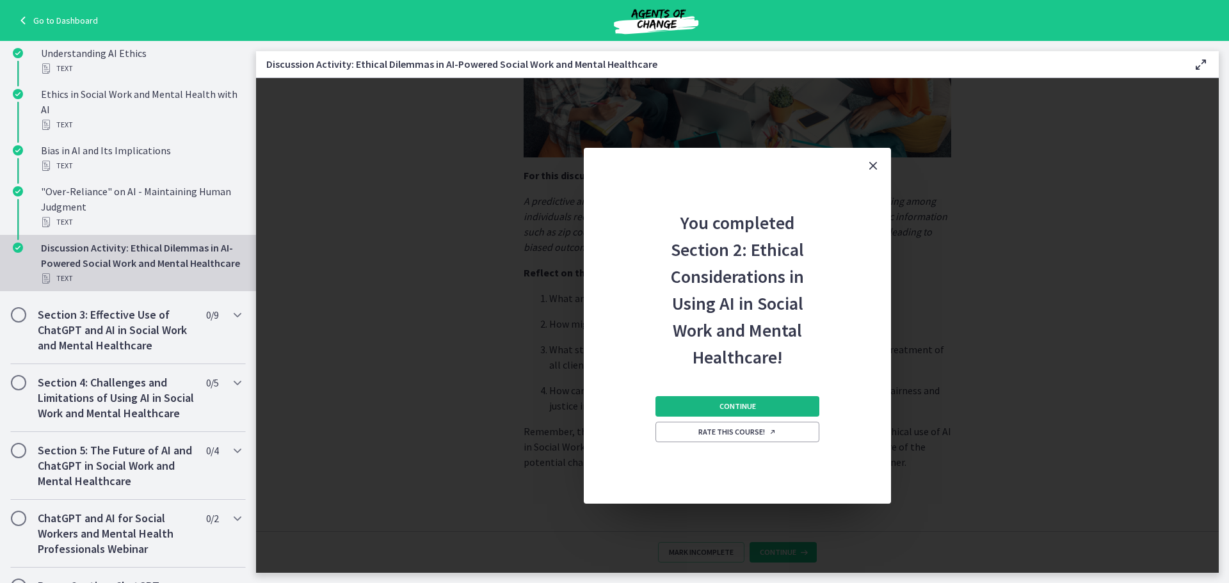
click at [756, 402] on button "Continue" at bounding box center [738, 406] width 164 height 20
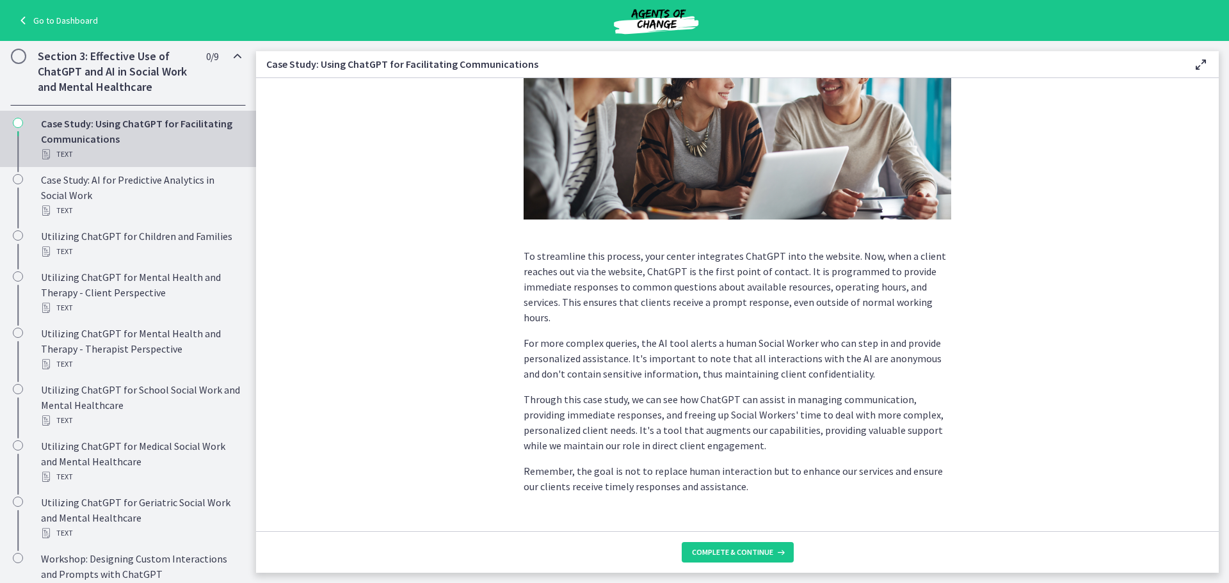
scroll to position [257, 0]
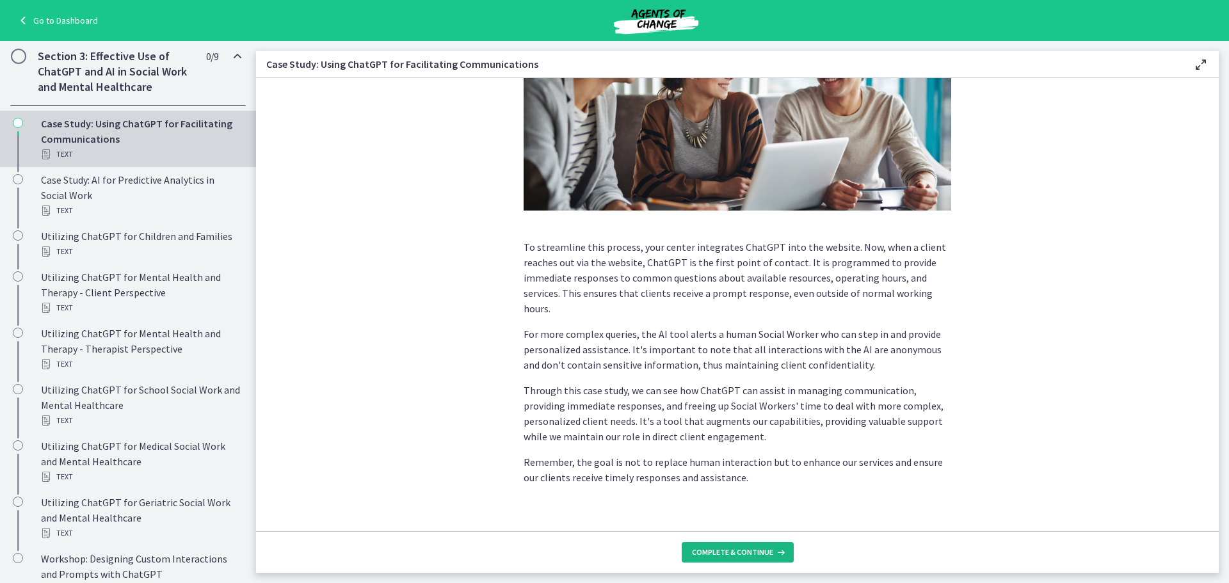
drag, startPoint x: 725, startPoint y: 559, endPoint x: 733, endPoint y: 551, distance: 11.3
click at [729, 557] on button "Complete & continue" at bounding box center [738, 552] width 112 height 20
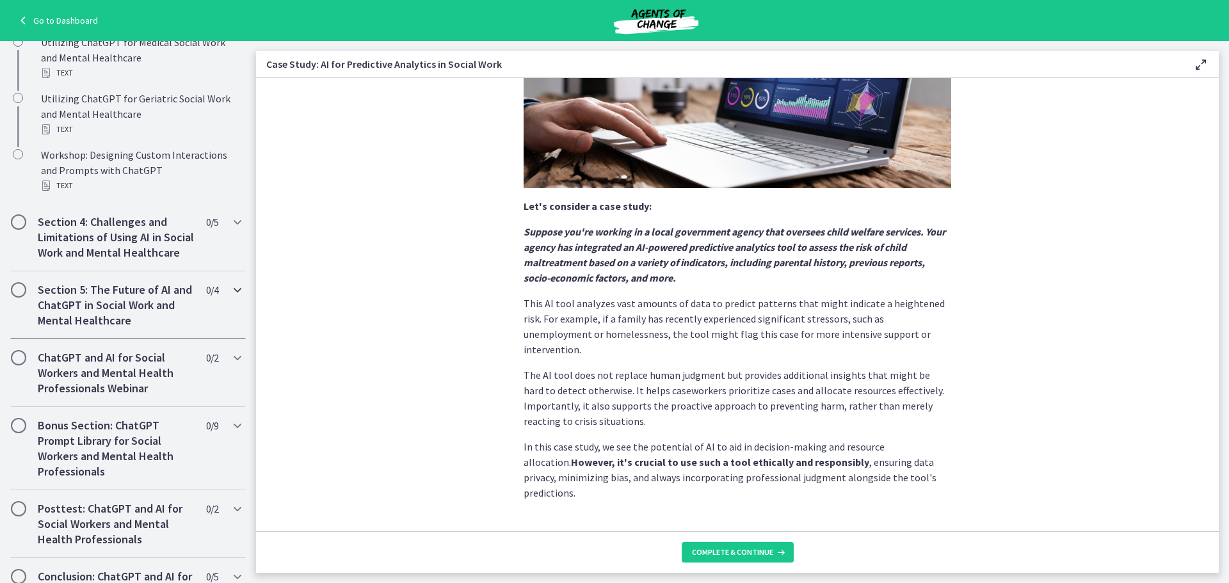
scroll to position [887, 0]
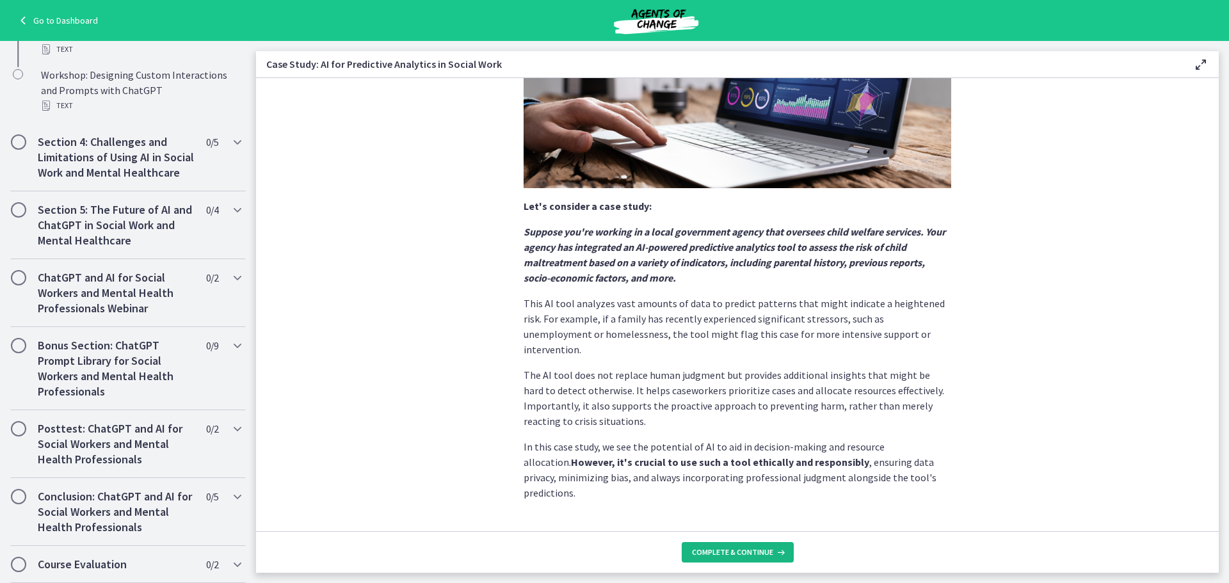
click at [779, 555] on icon at bounding box center [779, 552] width 13 height 10
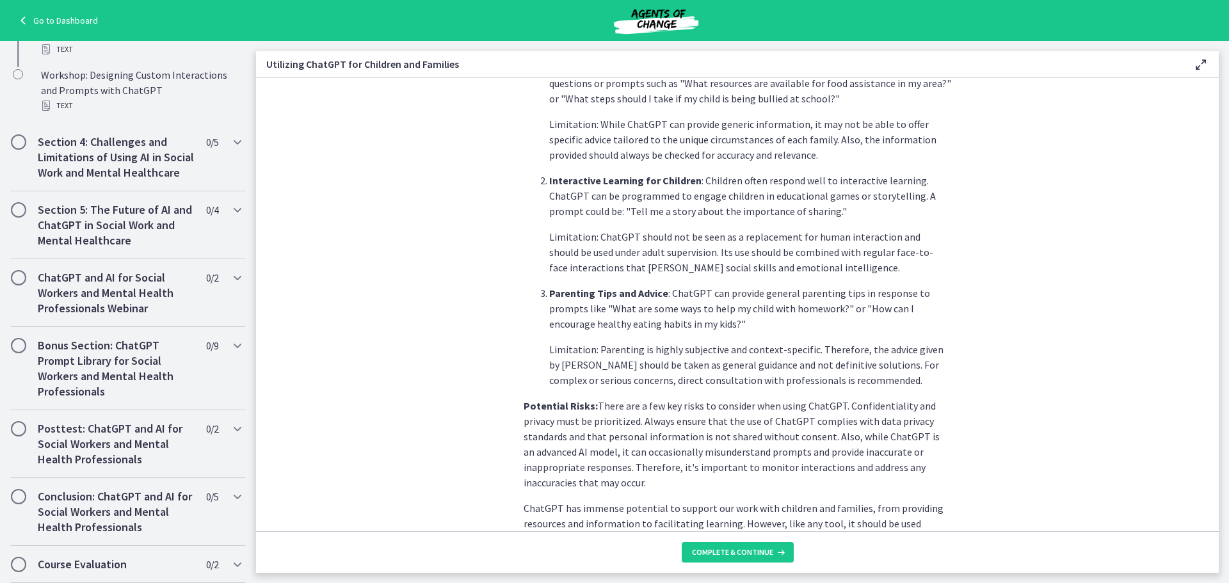
scroll to position [494, 0]
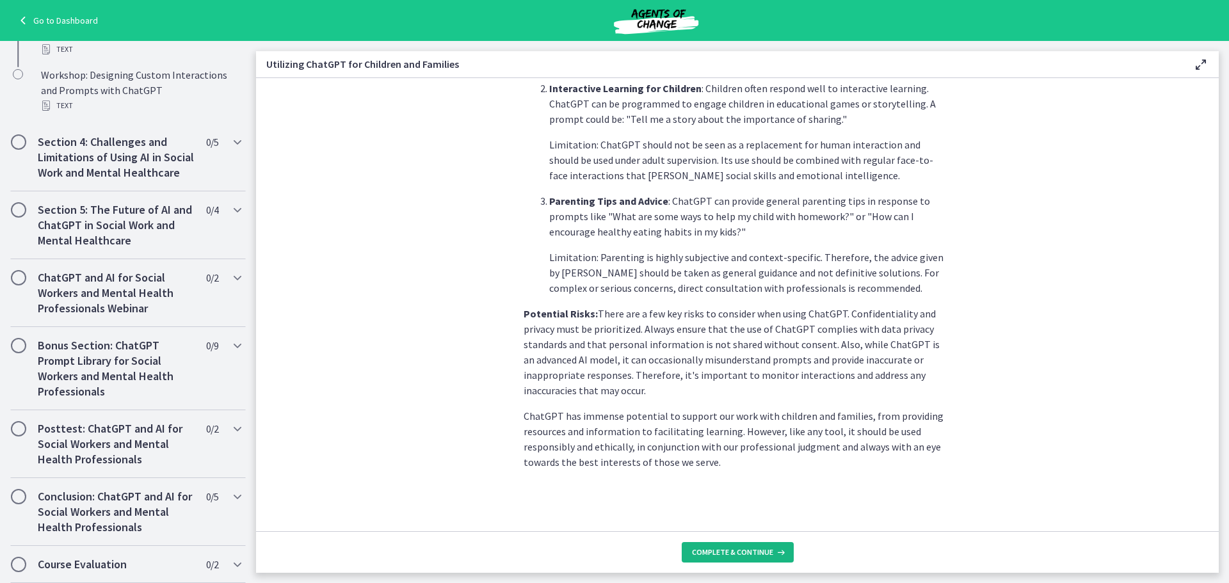
click at [741, 547] on button "Complete & continue" at bounding box center [738, 552] width 112 height 20
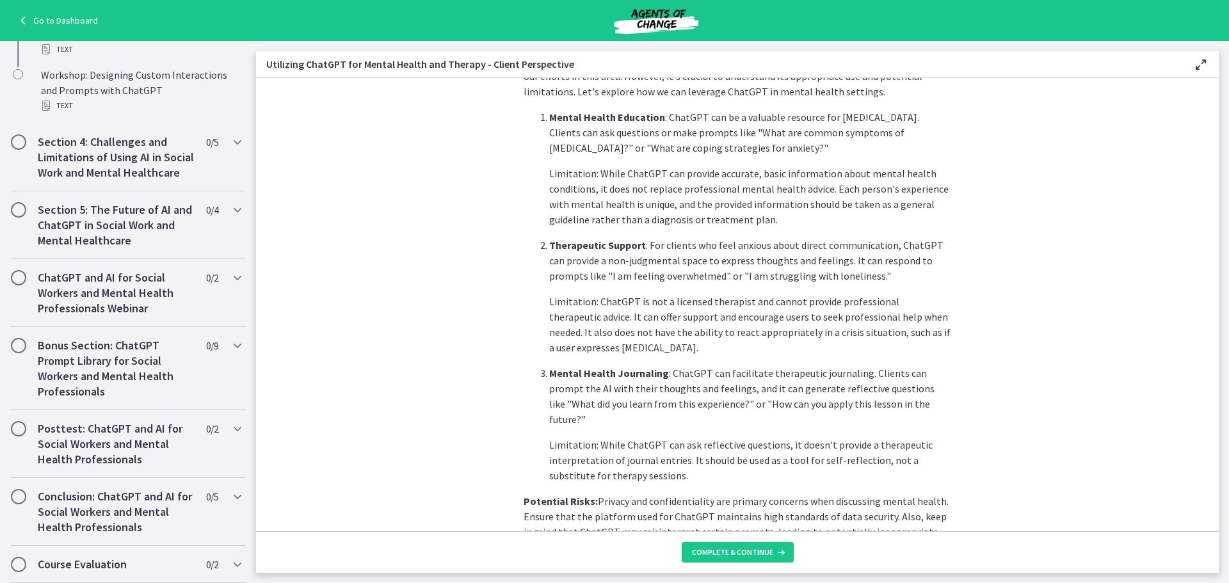
scroll to position [320, 0]
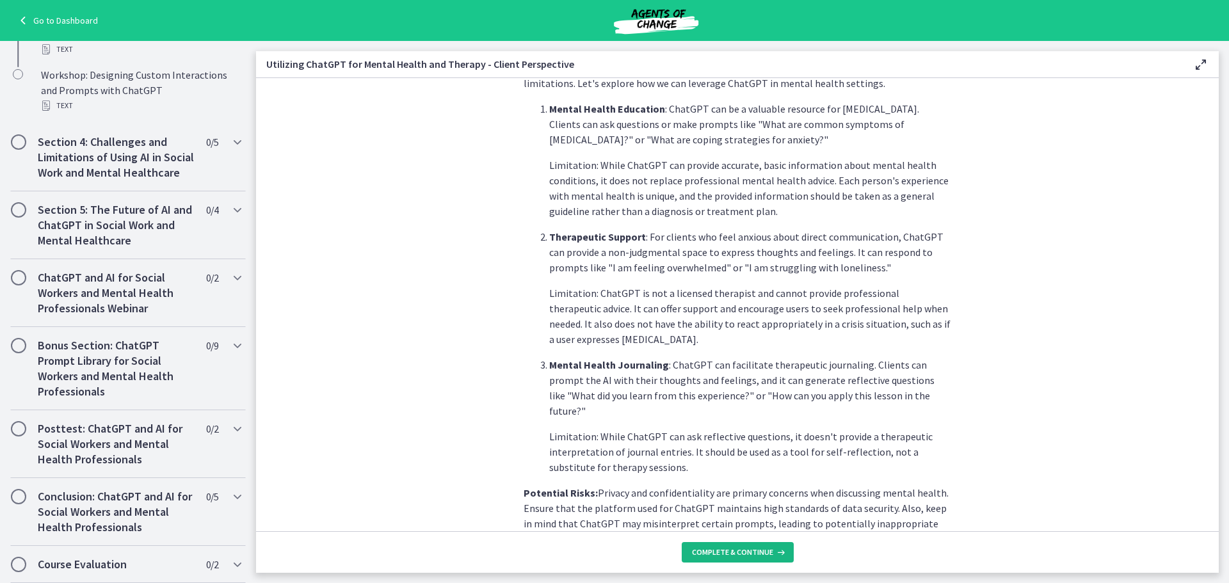
click at [723, 552] on span "Complete & continue" at bounding box center [732, 552] width 81 height 10
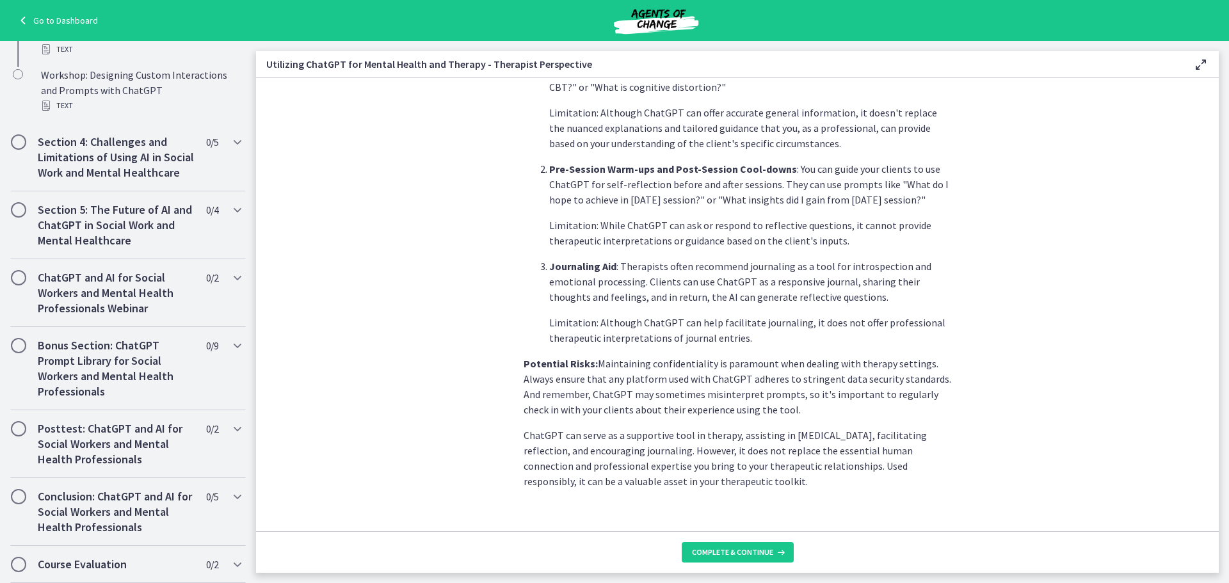
scroll to position [438, 0]
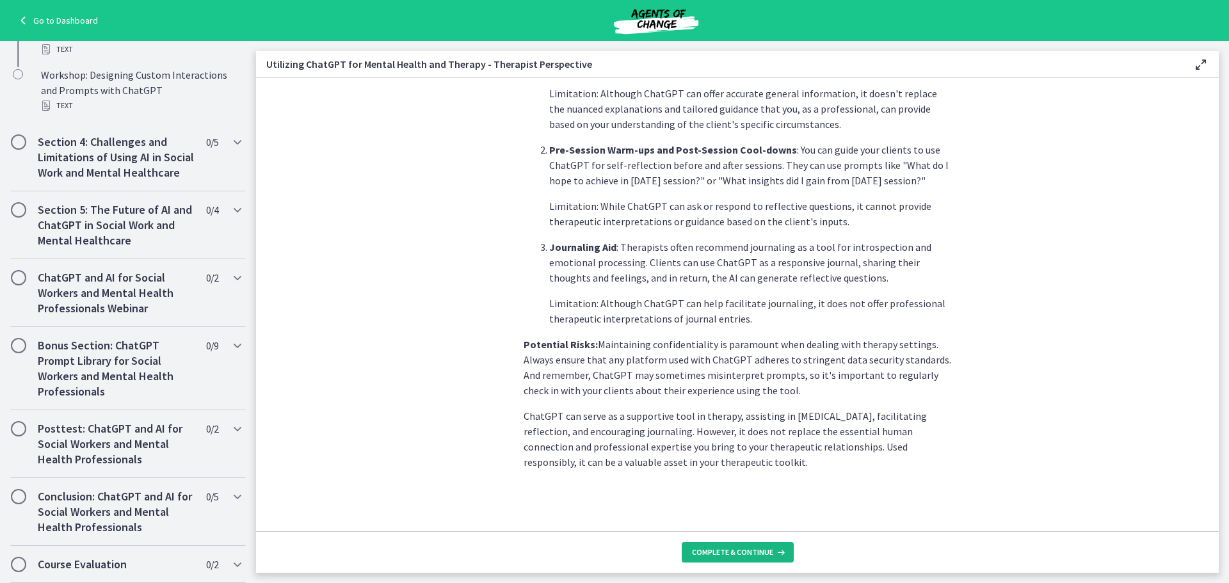
click at [741, 556] on span "Complete & continue" at bounding box center [732, 552] width 81 height 10
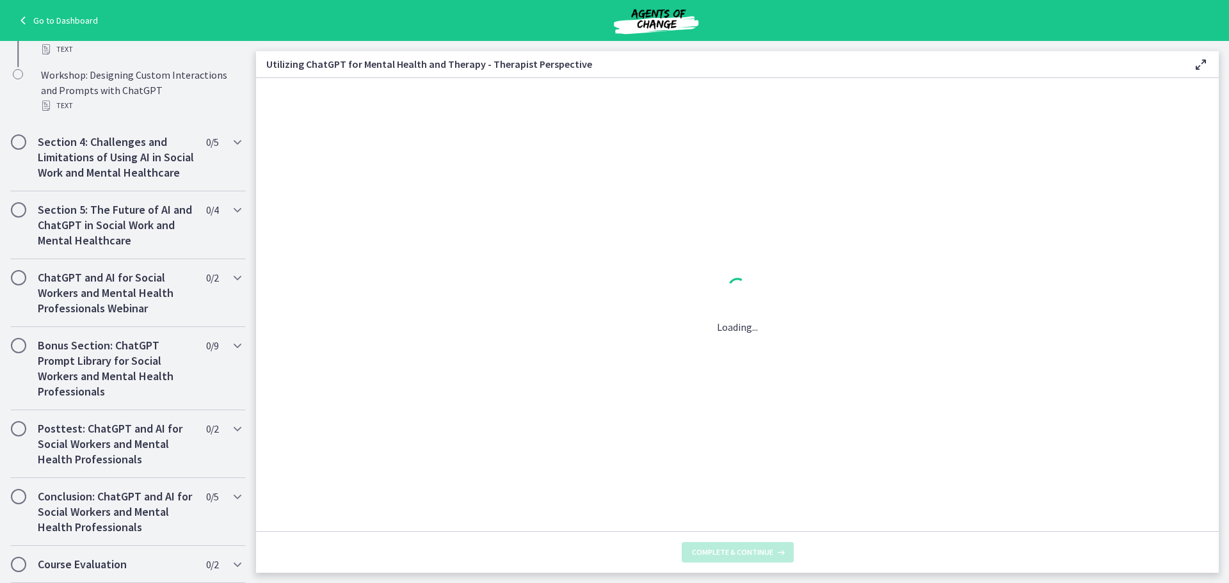
scroll to position [0, 0]
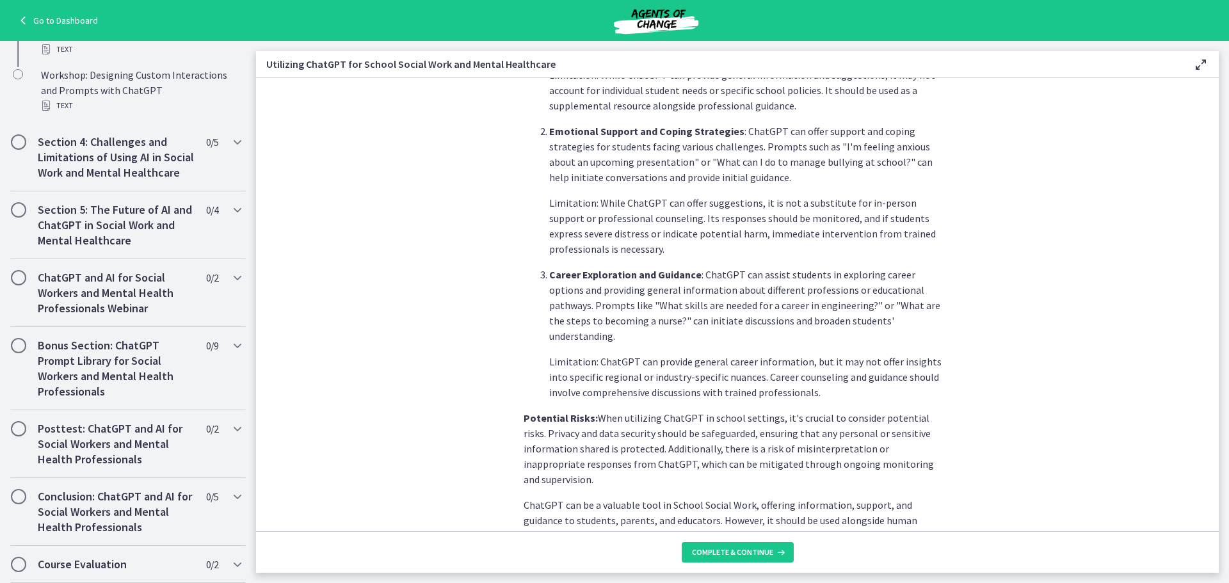
scroll to position [499, 0]
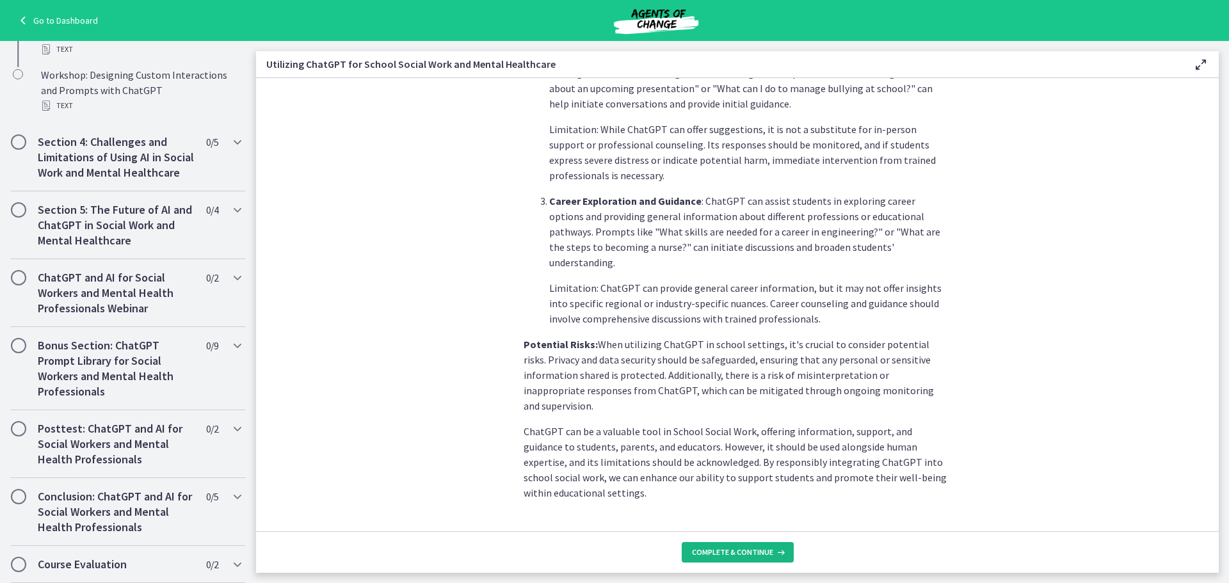
click at [748, 548] on span "Complete & continue" at bounding box center [732, 552] width 81 height 10
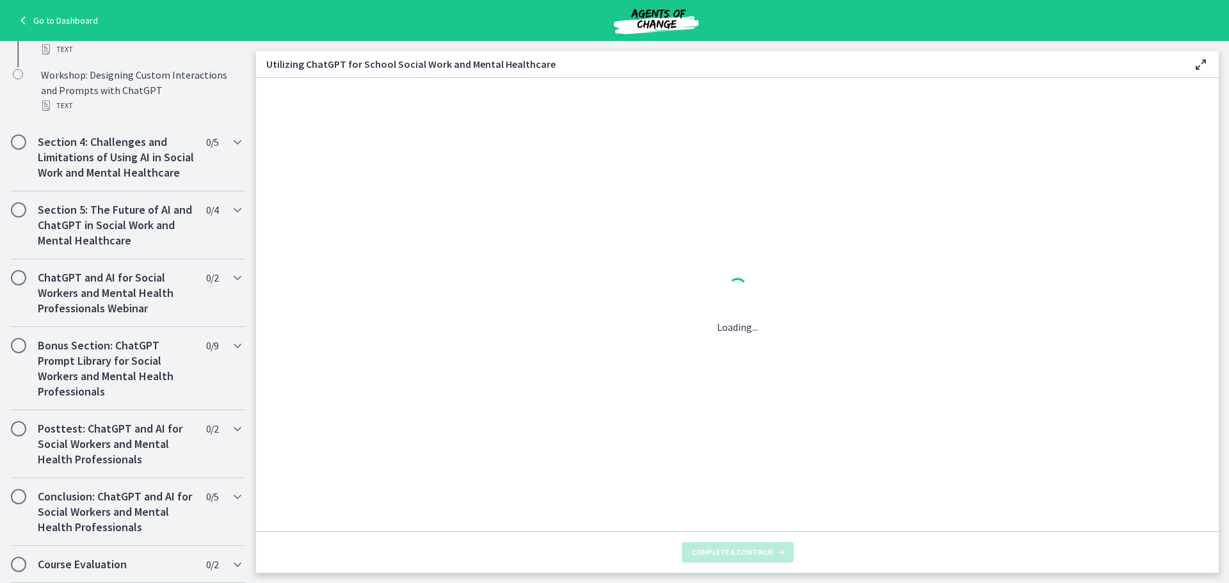
scroll to position [0, 0]
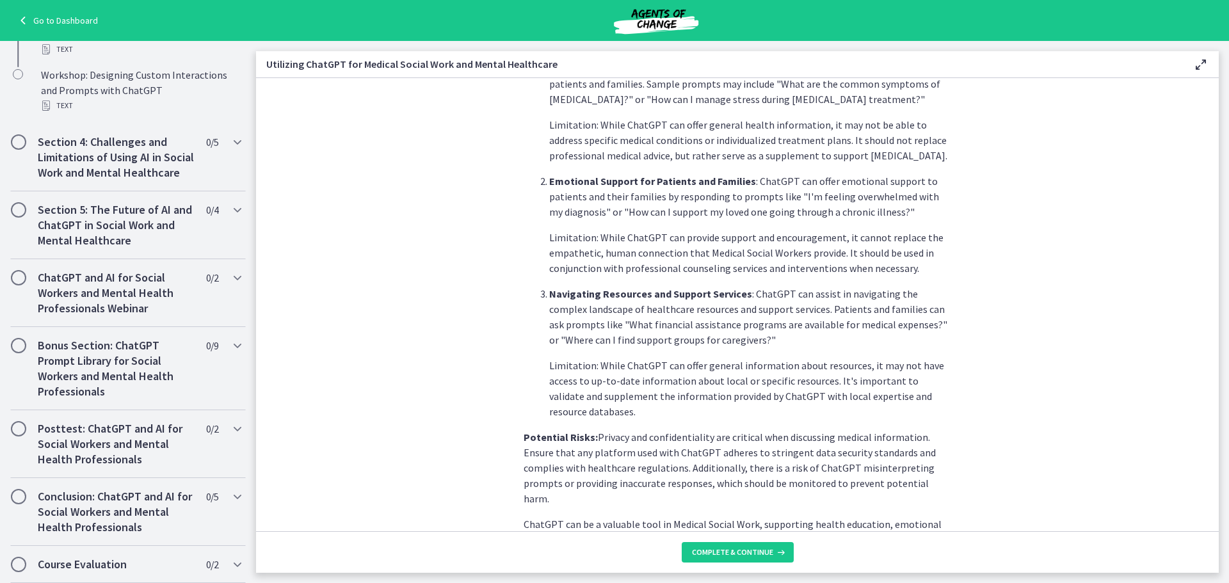
scroll to position [453, 0]
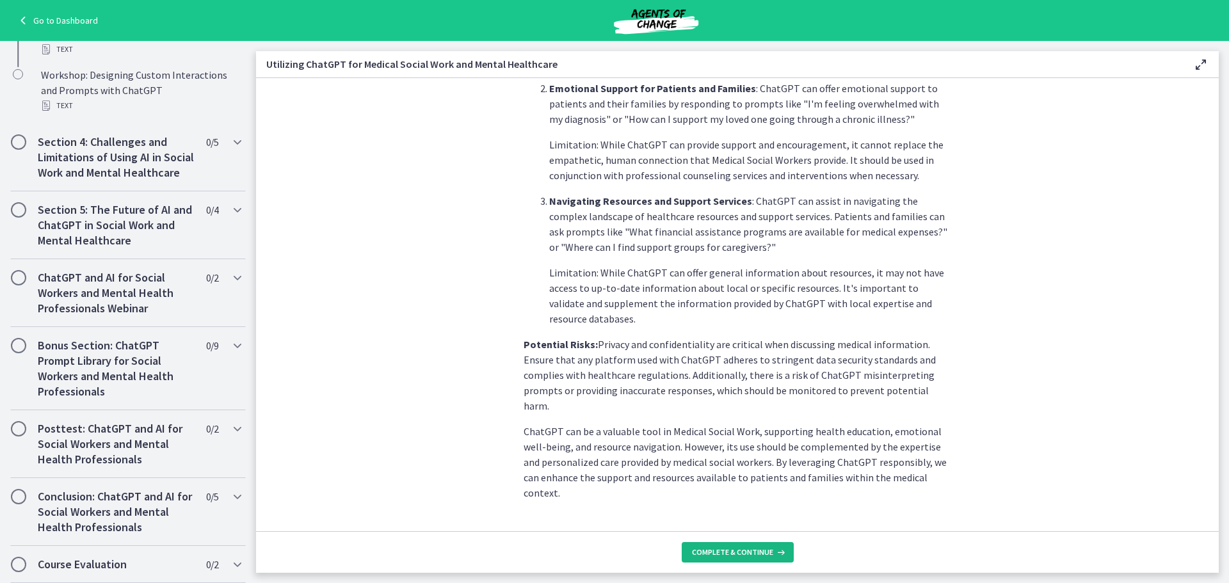
click at [732, 546] on button "Complete & continue" at bounding box center [738, 552] width 112 height 20
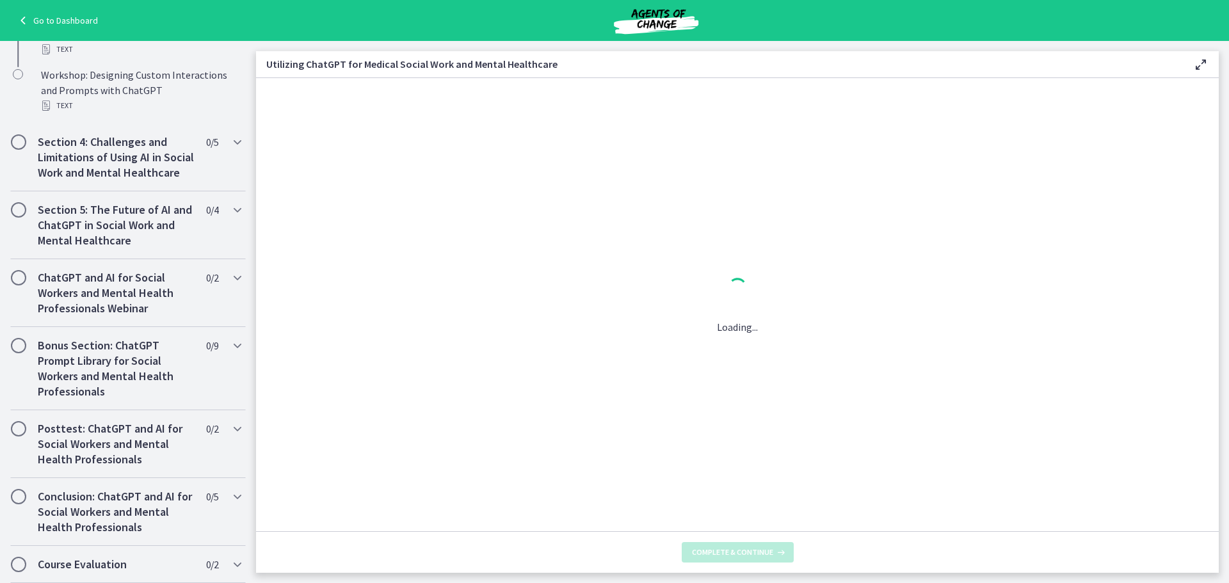
scroll to position [0, 0]
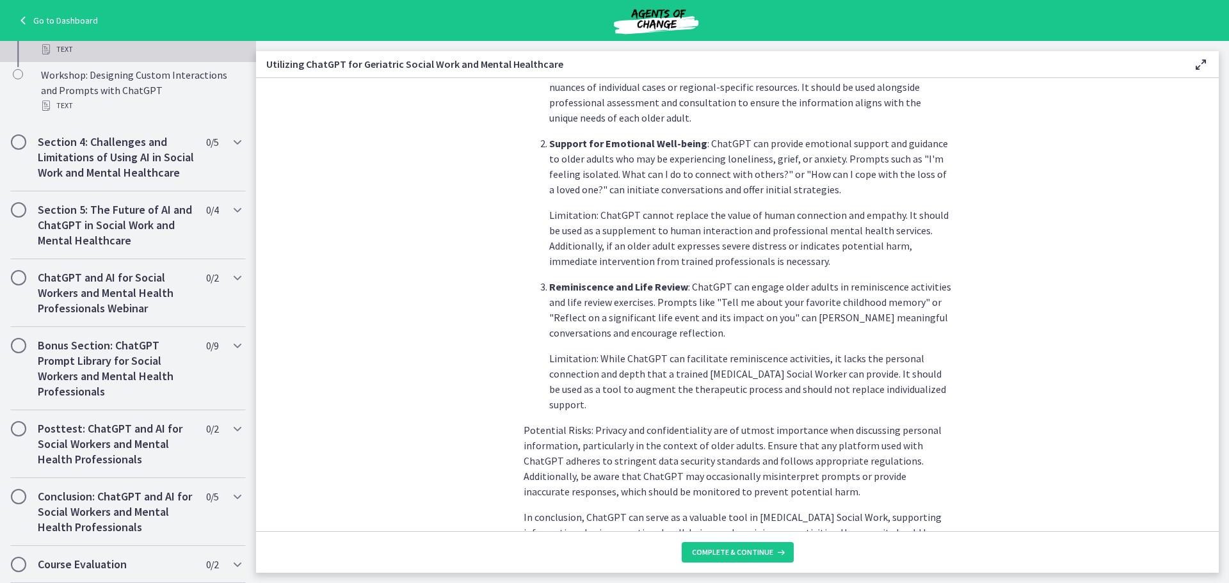
scroll to position [515, 0]
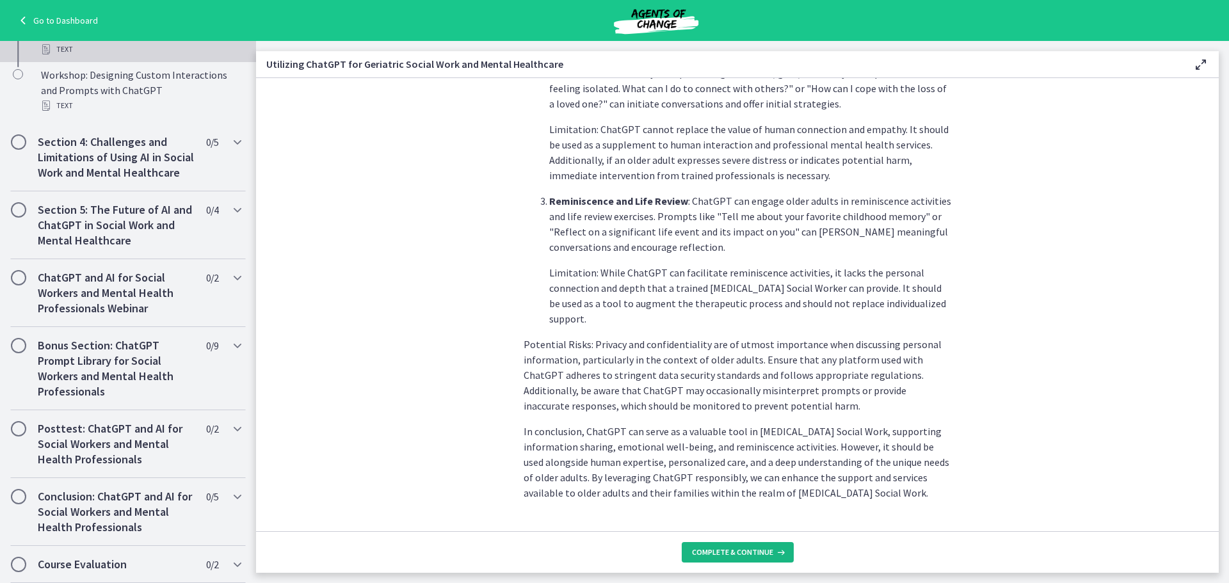
click at [759, 556] on span "Complete & continue" at bounding box center [732, 552] width 81 height 10
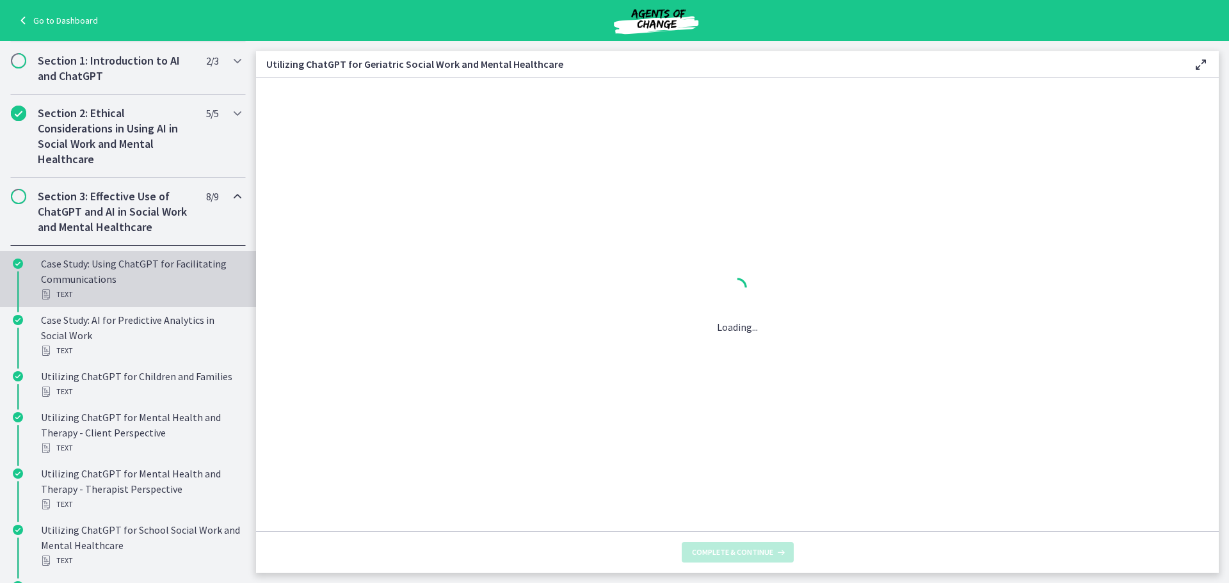
scroll to position [246, 0]
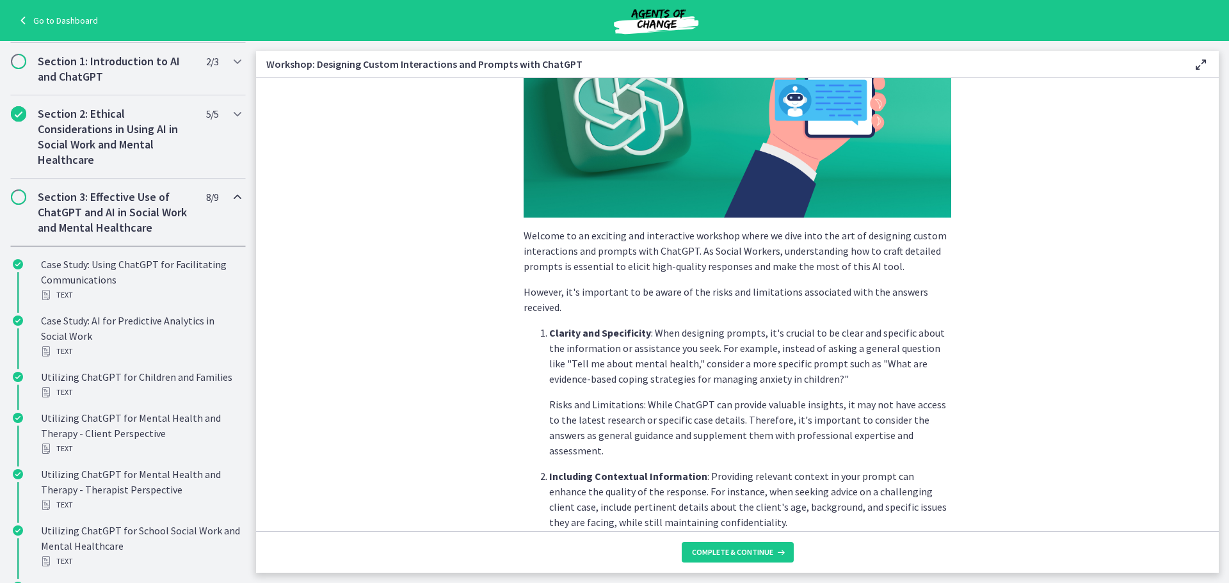
scroll to position [320, 0]
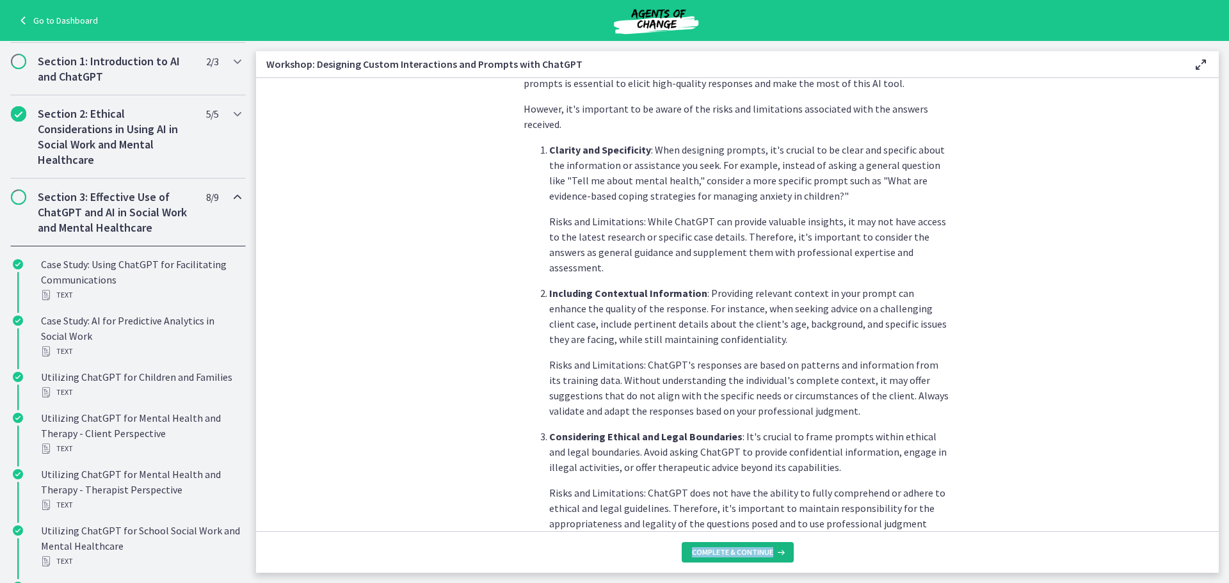
click at [736, 559] on footer "Complete & continue" at bounding box center [737, 552] width 963 height 42
click at [735, 553] on span "Complete & continue" at bounding box center [732, 552] width 81 height 10
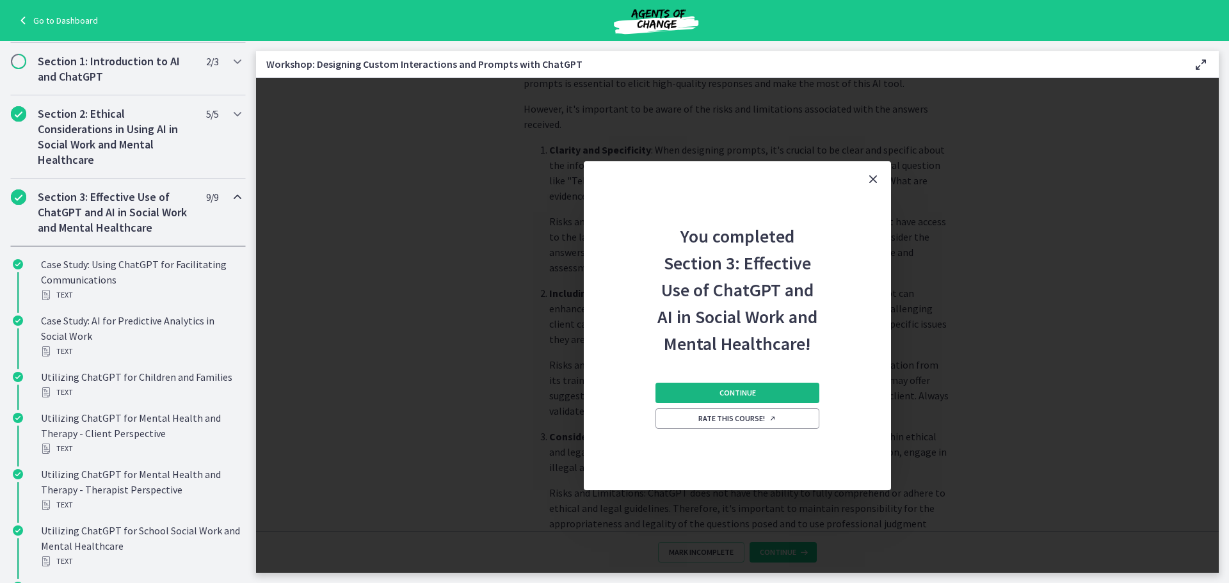
click at [754, 398] on button "Continue" at bounding box center [738, 393] width 164 height 20
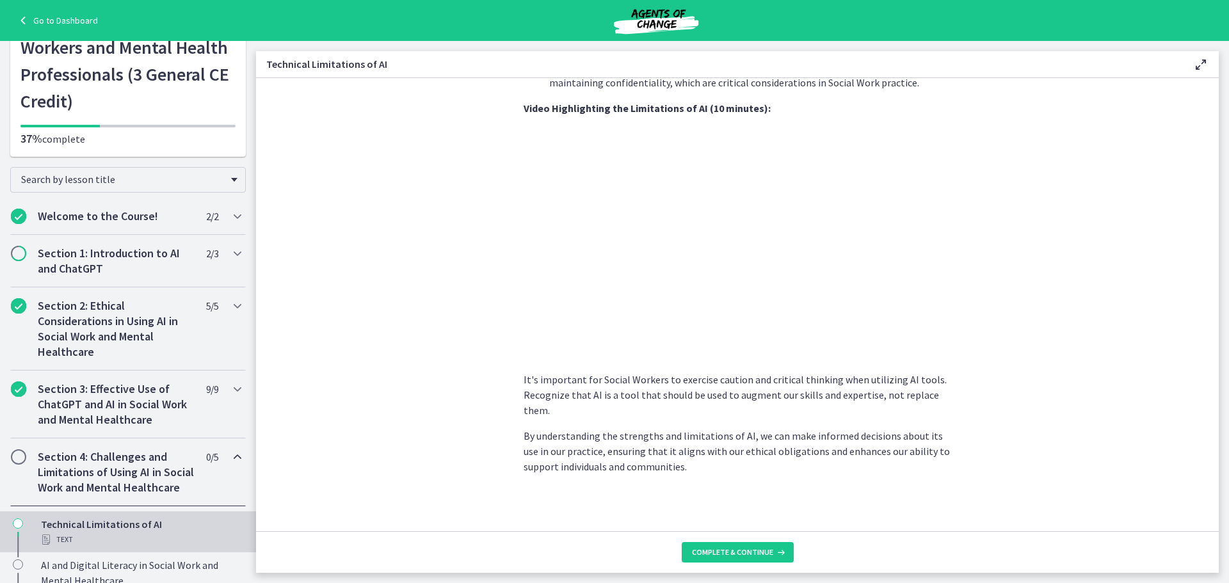
scroll to position [841, 0]
click at [726, 551] on span "Complete & continue" at bounding box center [732, 552] width 81 height 10
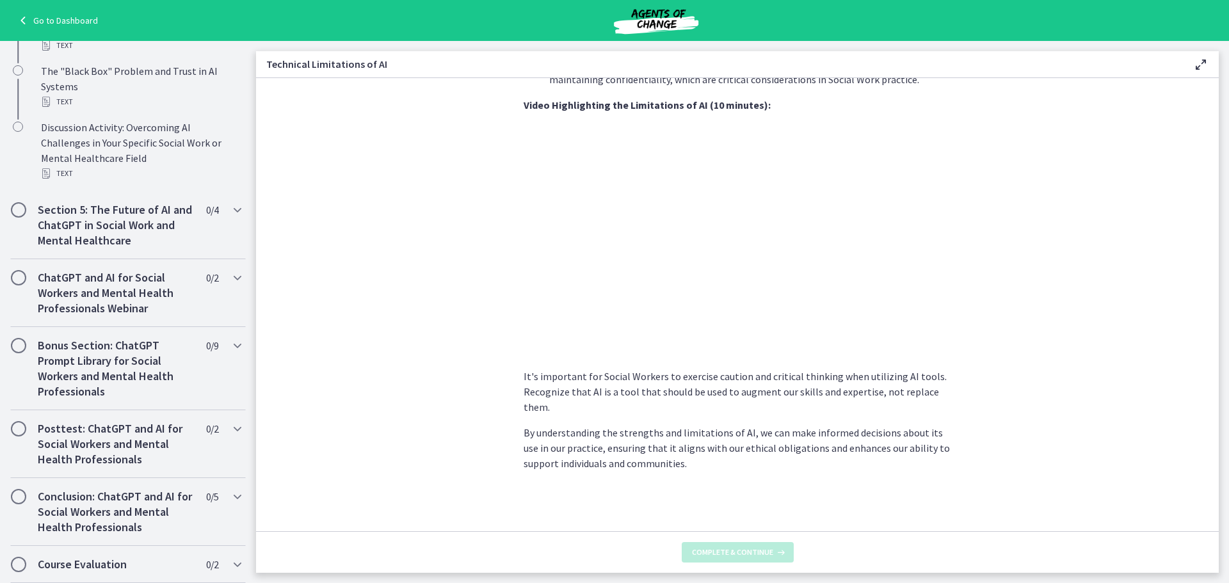
scroll to position [0, 0]
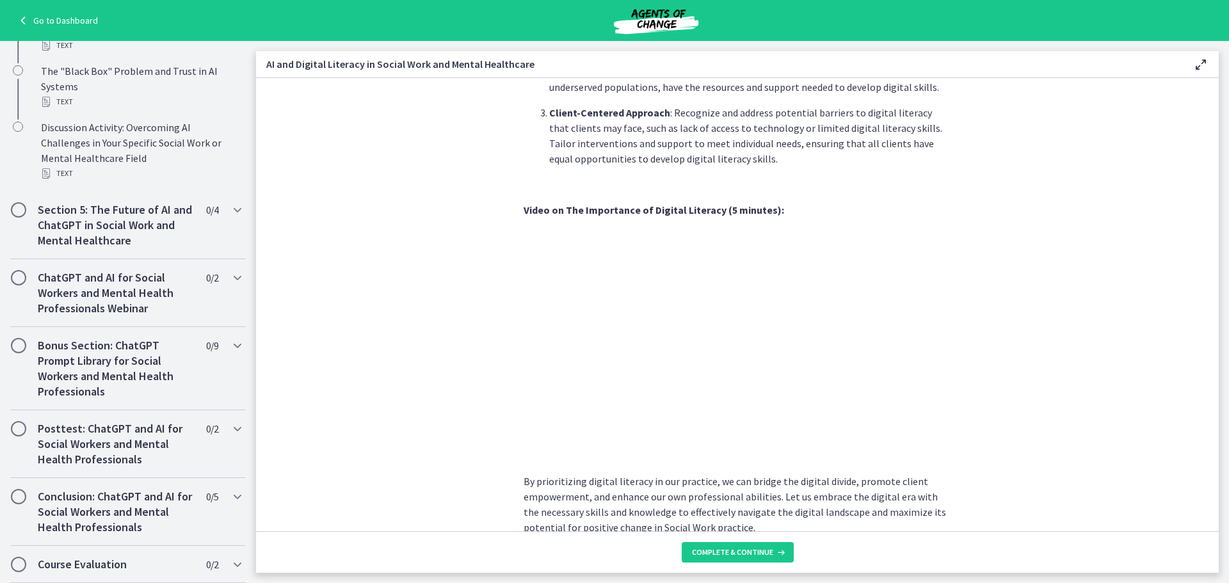
scroll to position [1015, 0]
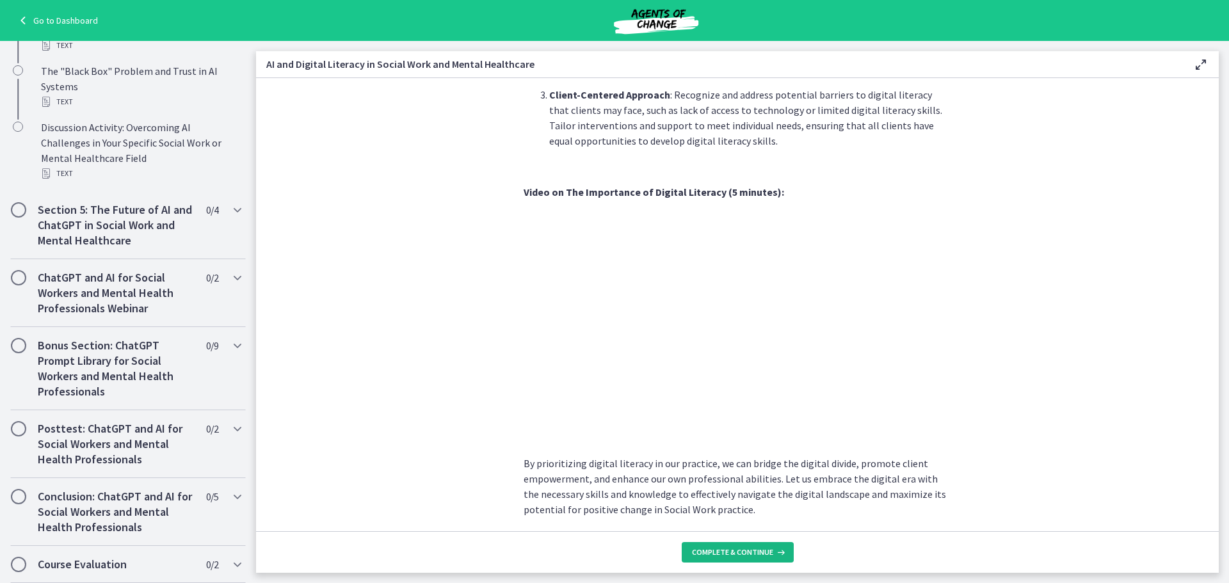
click at [724, 545] on button "Complete & continue" at bounding box center [738, 552] width 112 height 20
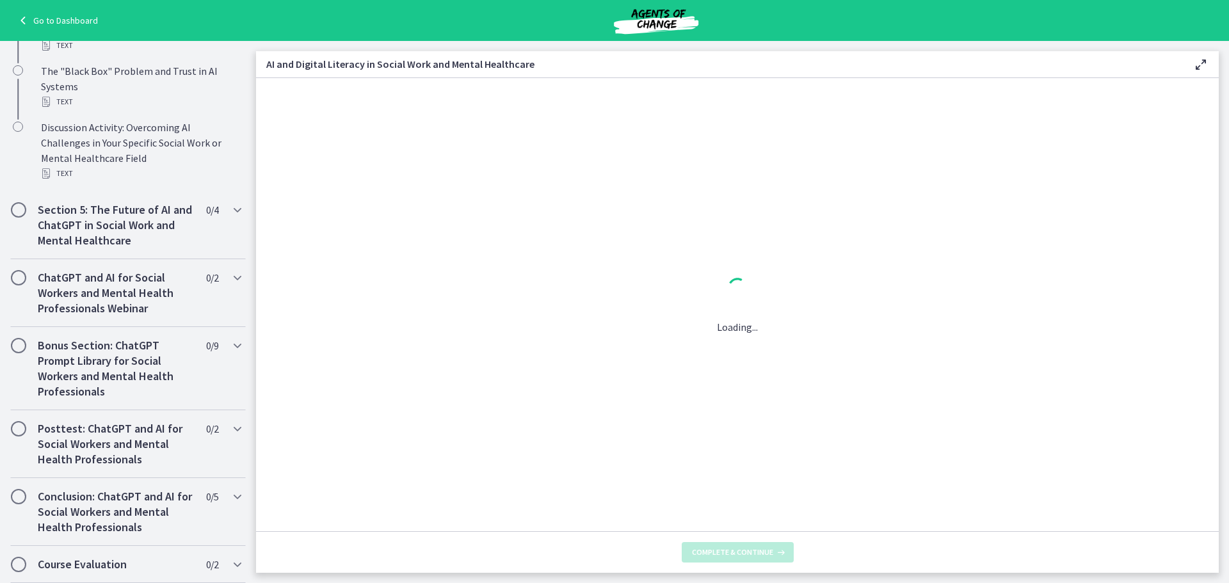
scroll to position [0, 0]
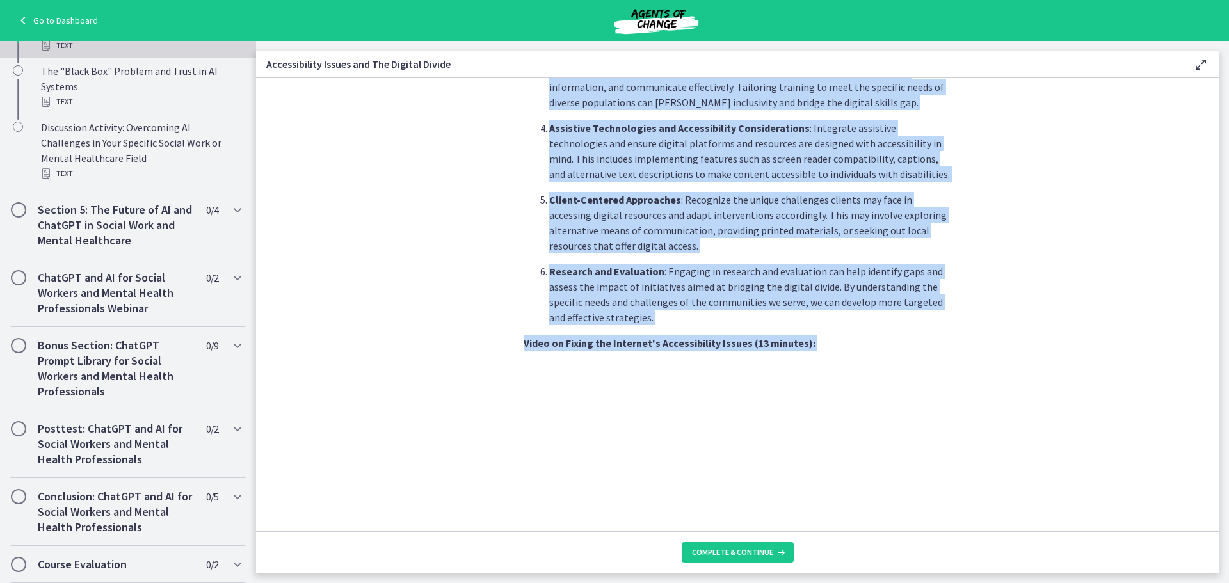
scroll to position [925, 0]
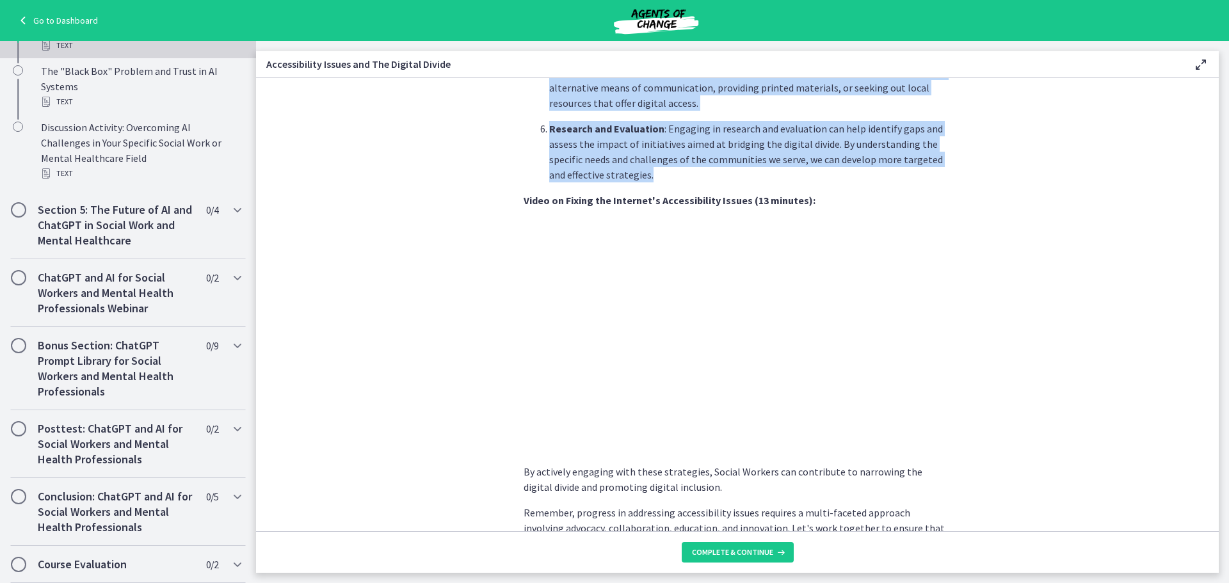
drag, startPoint x: 517, startPoint y: 371, endPoint x: 660, endPoint y: 177, distance: 241.8
copy div "As Social Workers, it is crucial to recognize and address these challenges to e…"
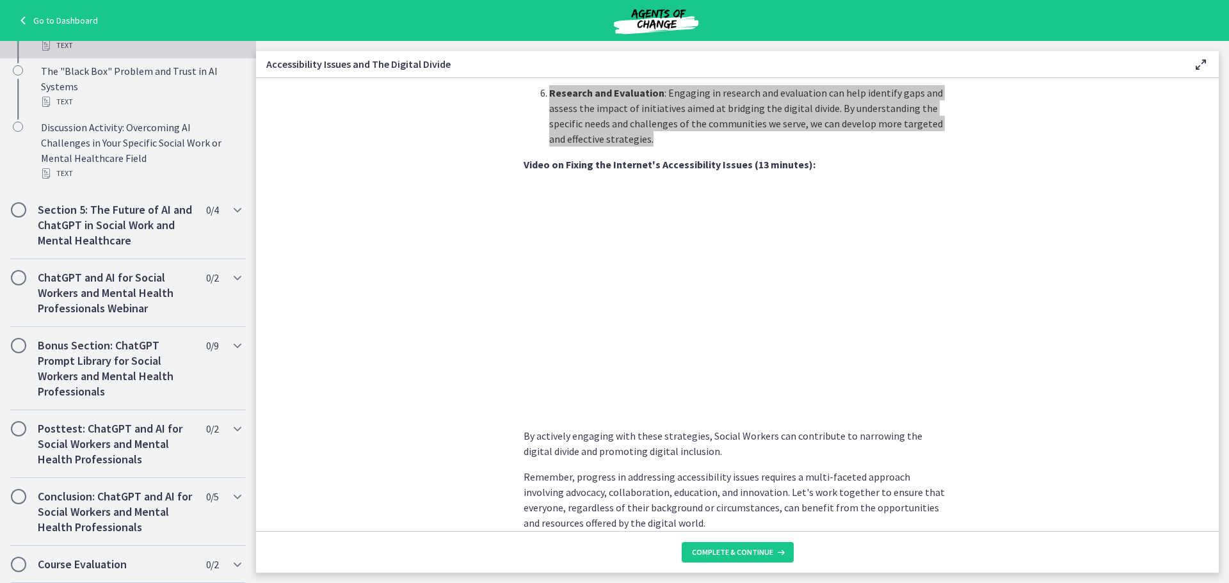
scroll to position [1021, 0]
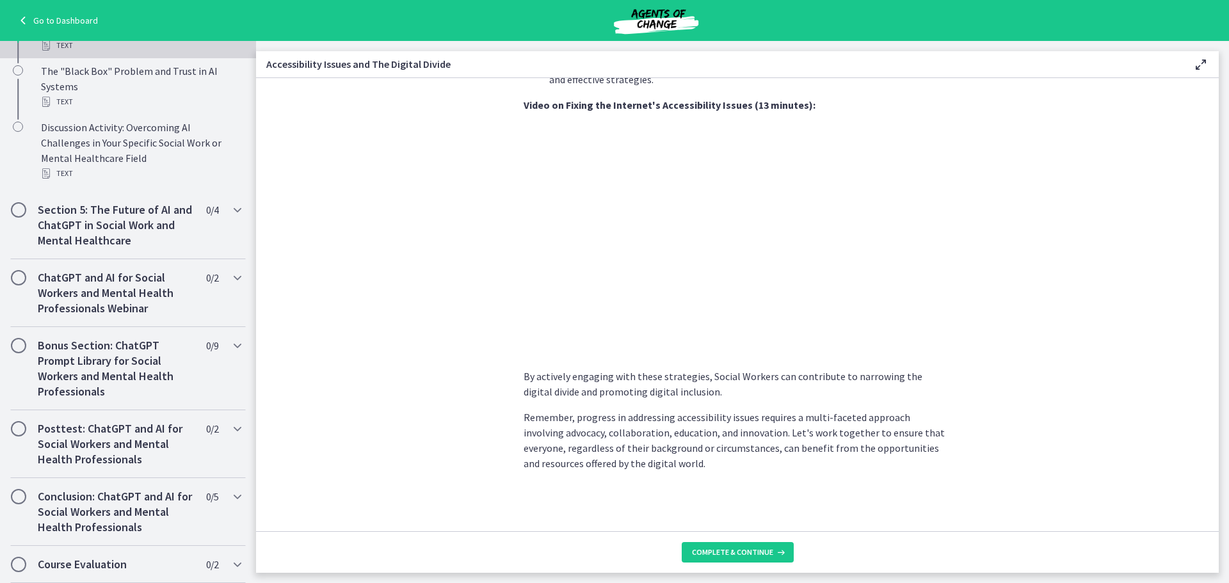
click at [517, 372] on section "As Social Workers, it is crucial to recognize and address these challenges to e…" at bounding box center [737, 304] width 963 height 453
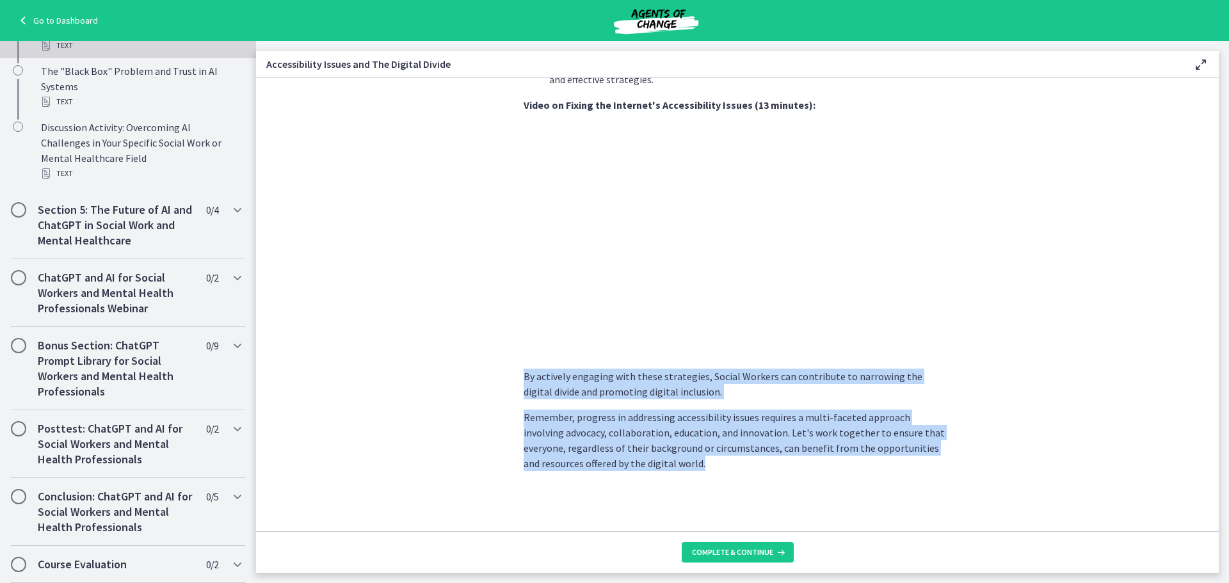
drag, startPoint x: 515, startPoint y: 373, endPoint x: 767, endPoint y: 485, distance: 276.3
click at [767, 485] on section "As Social Workers, it is crucial to recognize and address these challenges to e…" at bounding box center [737, 304] width 963 height 453
copy div "By actively engaging with these strategies, Social Workers can contribute to na…"
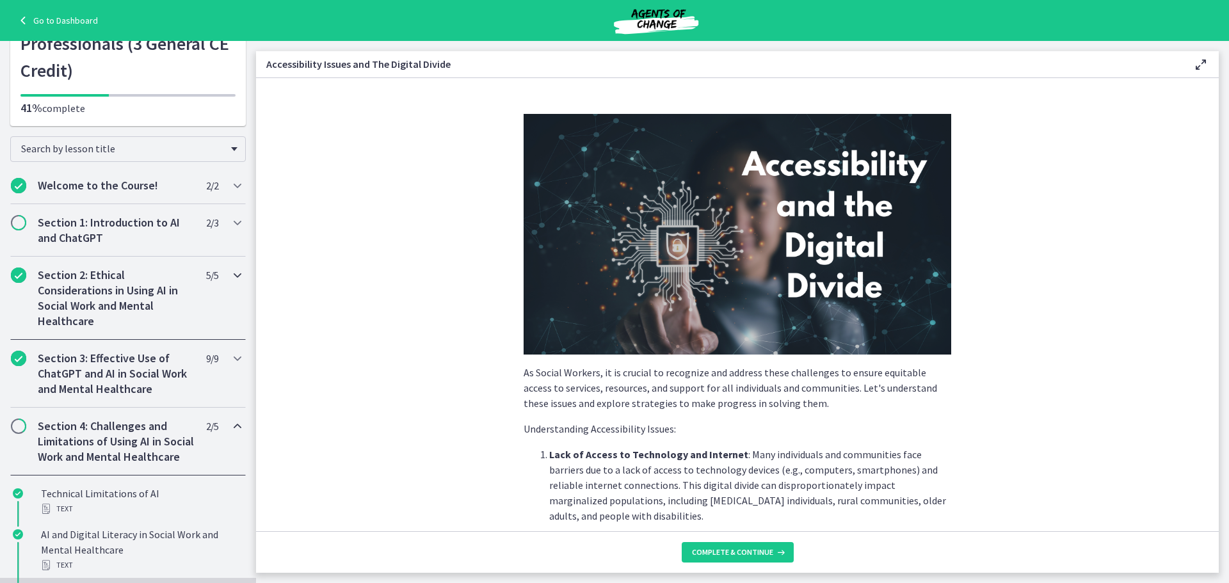
scroll to position [0, 0]
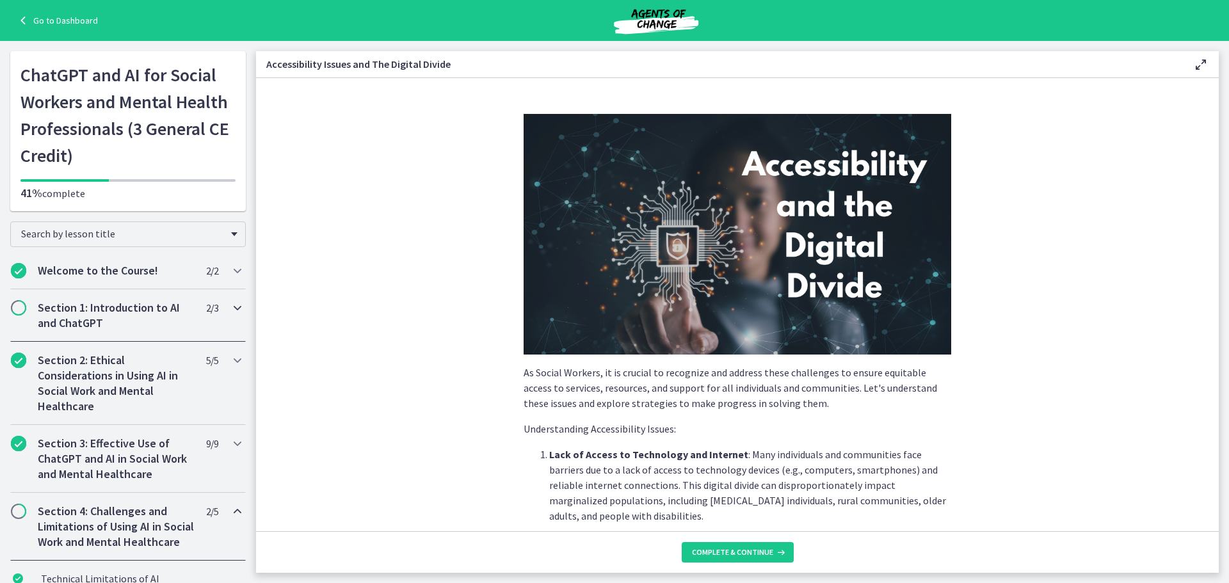
click at [183, 334] on div "Section 1: Introduction to AI and ChatGPT 2 / 3 Completed" at bounding box center [128, 315] width 236 height 52
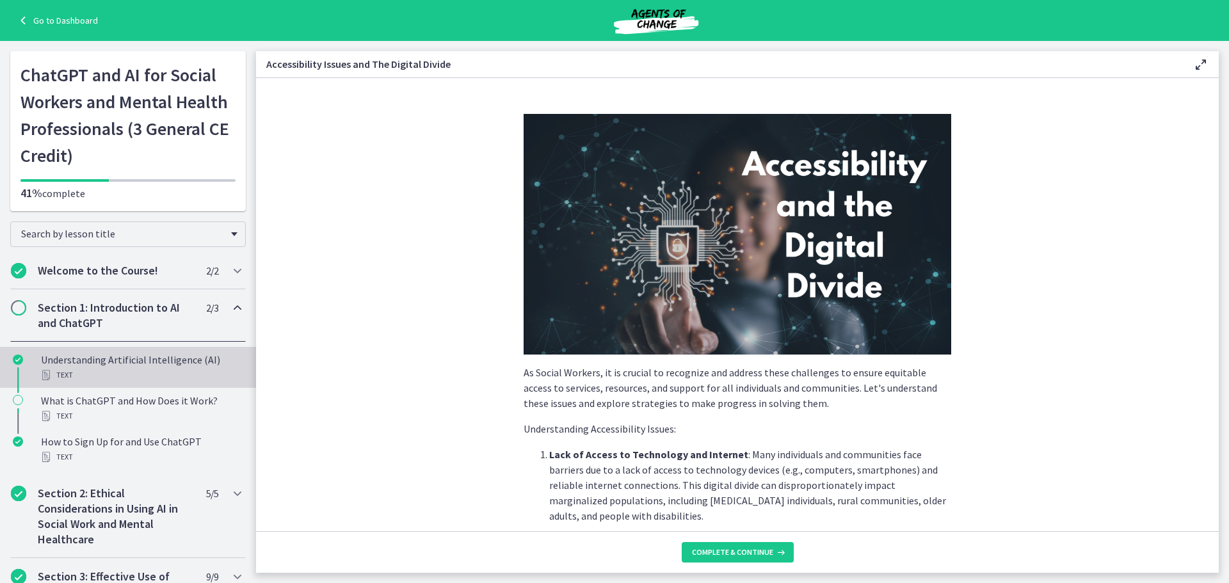
click at [159, 375] on div "Text" at bounding box center [141, 374] width 200 height 15
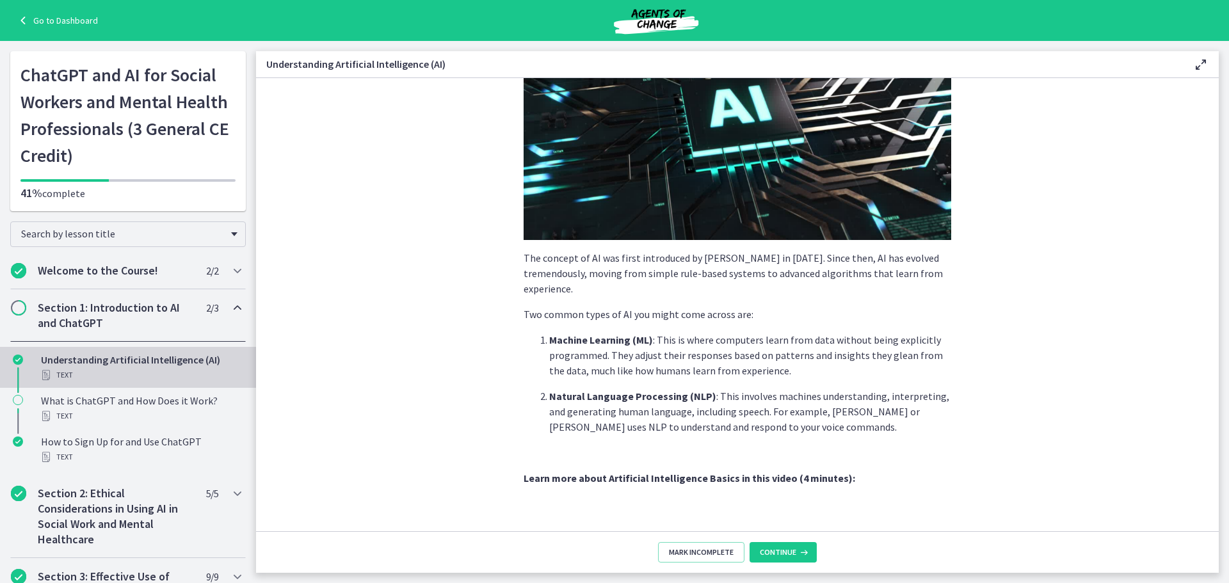
scroll to position [192, 0]
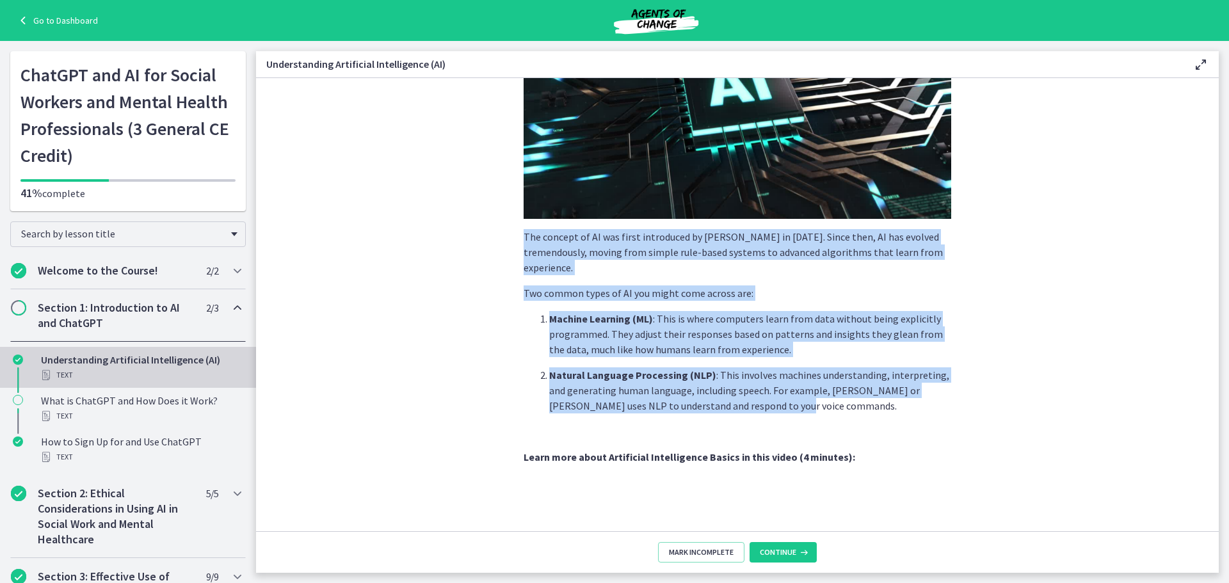
drag, startPoint x: 519, startPoint y: 236, endPoint x: 773, endPoint y: 392, distance: 298.3
click at [793, 404] on div "AI is essentially a branch of computer science aiming to build machines that mi…" at bounding box center [738, 344] width 428 height 845
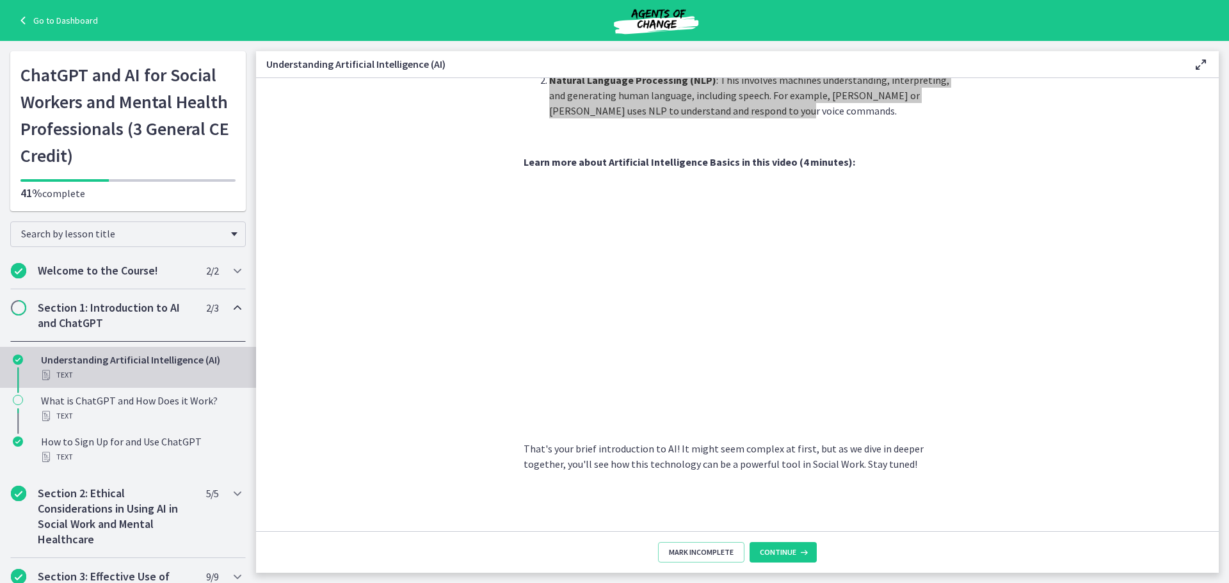
scroll to position [488, 0]
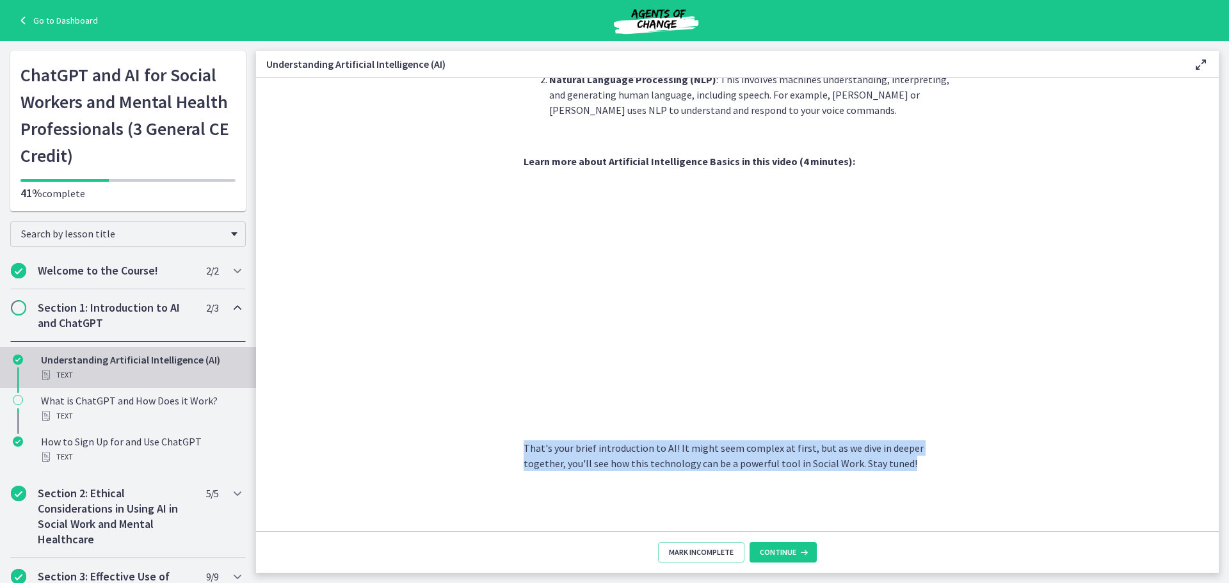
drag, startPoint x: 519, startPoint y: 448, endPoint x: 922, endPoint y: 476, distance: 404.3
click at [922, 476] on section "AI is essentially a branch of computer science aiming to build machines that mi…" at bounding box center [737, 304] width 963 height 453
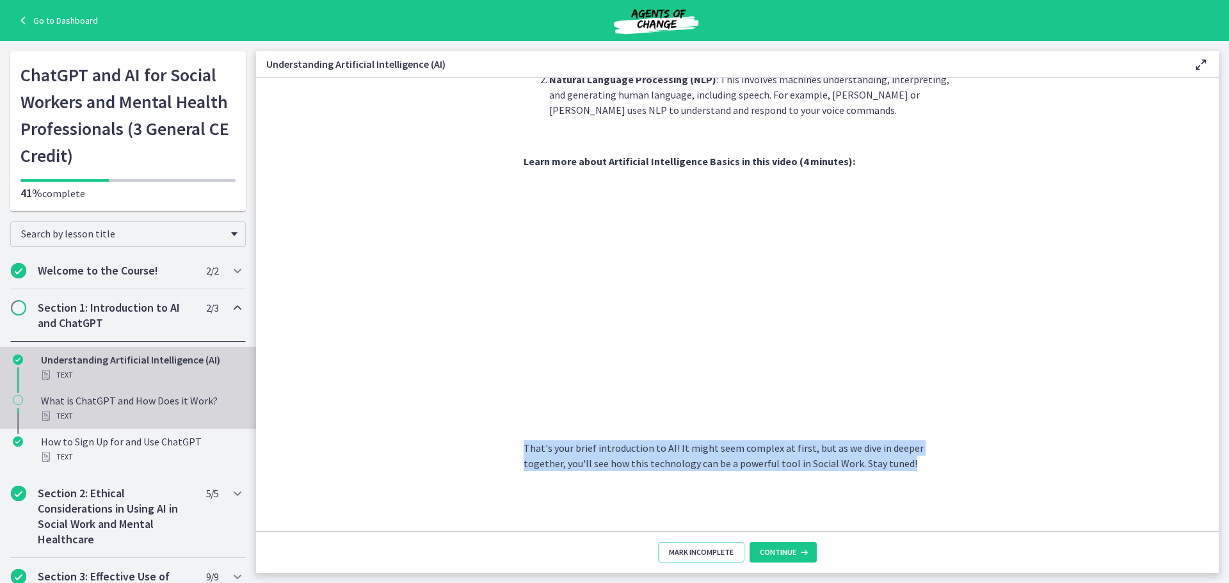
click at [174, 400] on div "What is ChatGPT and How Does it Work? Text" at bounding box center [141, 408] width 200 height 31
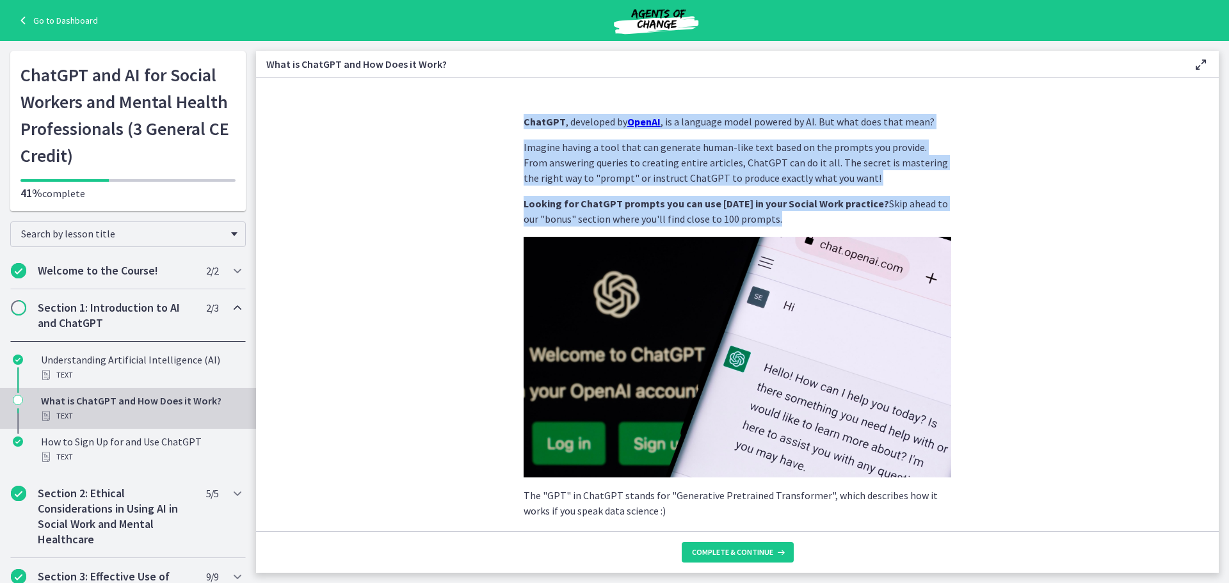
drag, startPoint x: 521, startPoint y: 120, endPoint x: 764, endPoint y: 221, distance: 263.5
click at [764, 221] on div "ChatGPT , developed by OpenAI , is a language model powered by AI. But what doe…" at bounding box center [738, 580] width 428 height 932
copy div "ChatGPT , developed by OpenAI , is a language model powered by AI. But what doe…"
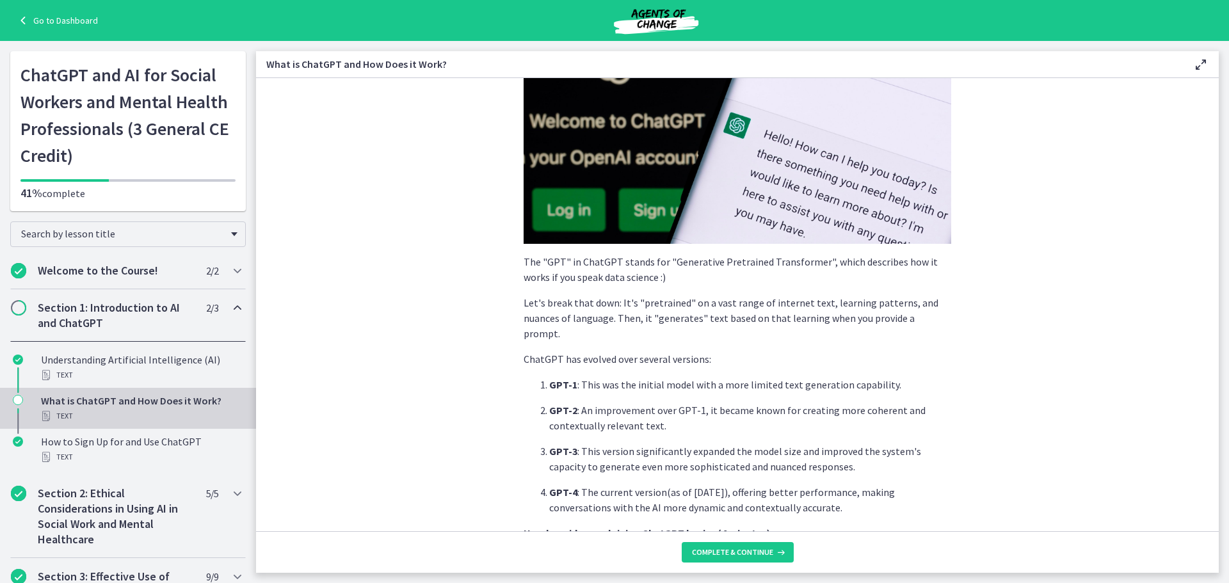
scroll to position [256, 0]
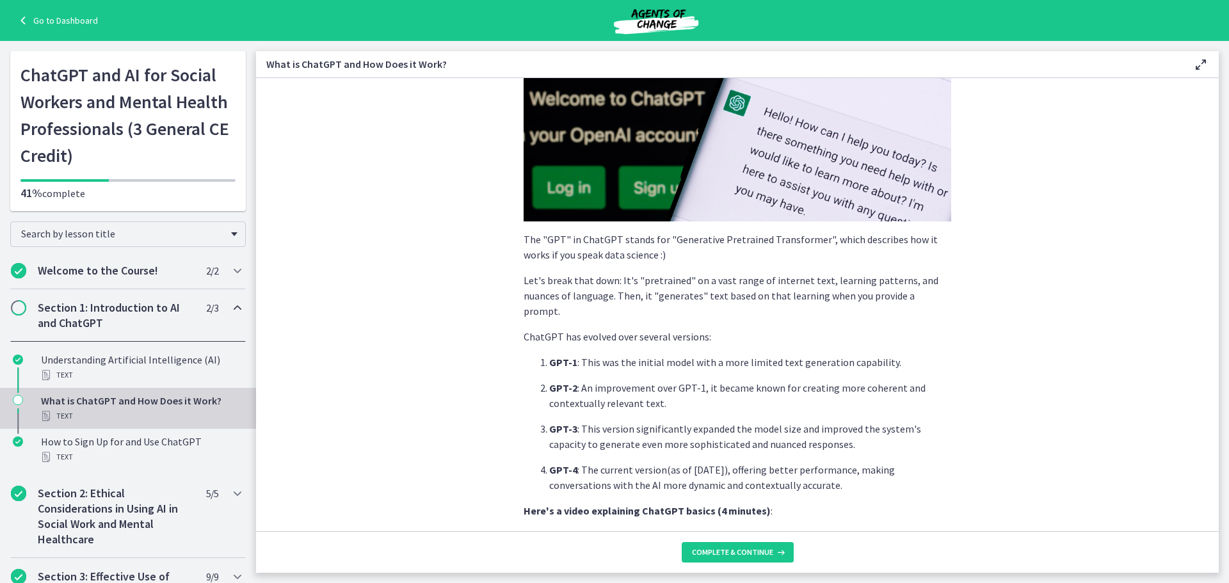
click at [524, 239] on p "The "GPT" in ChatGPT stands for "Generative Pretrained Transformer", which desc…" at bounding box center [738, 247] width 428 height 31
drag, startPoint x: 527, startPoint y: 237, endPoint x: 859, endPoint y: 468, distance: 404.8
click at [859, 468] on div "ChatGPT , developed by OpenAI , is a language model powered by AI. But what doe…" at bounding box center [738, 324] width 428 height 932
copy div "he "GPT" in ChatGPT stands for "Generative Pretrained Transformer", which descr…"
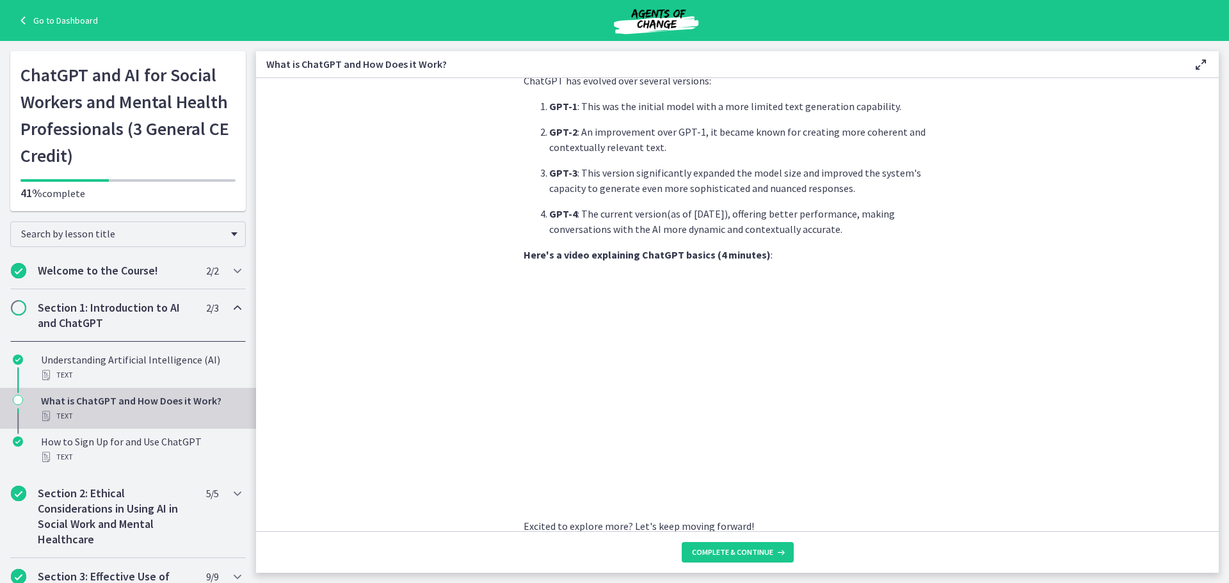
scroll to position [560, 0]
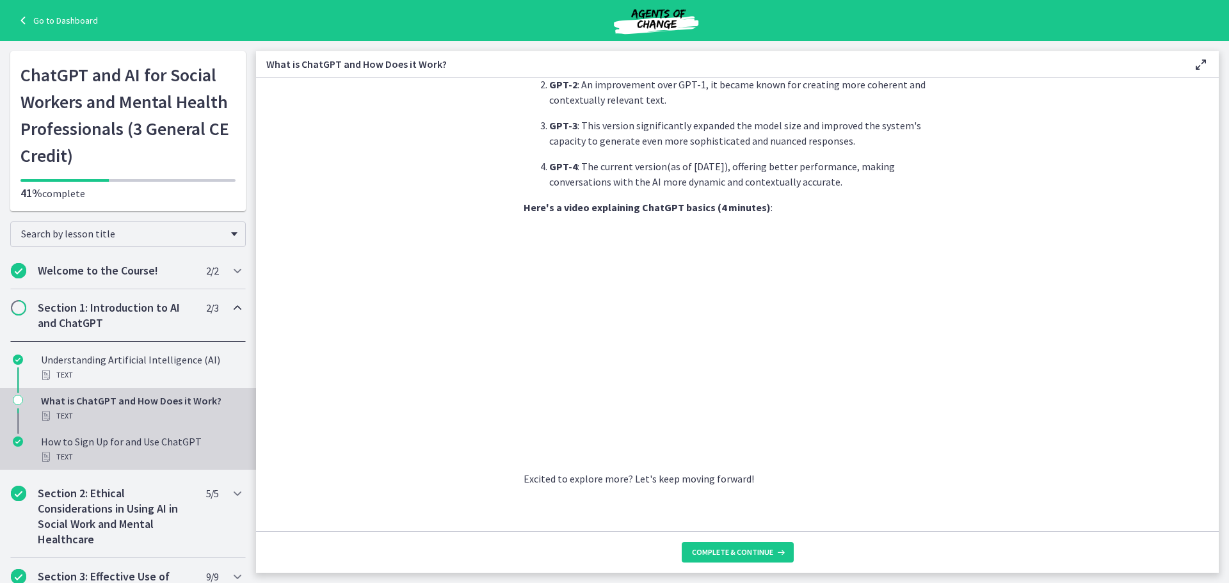
click at [103, 449] on div "How to Sign Up for and Use ChatGPT Text" at bounding box center [141, 449] width 200 height 31
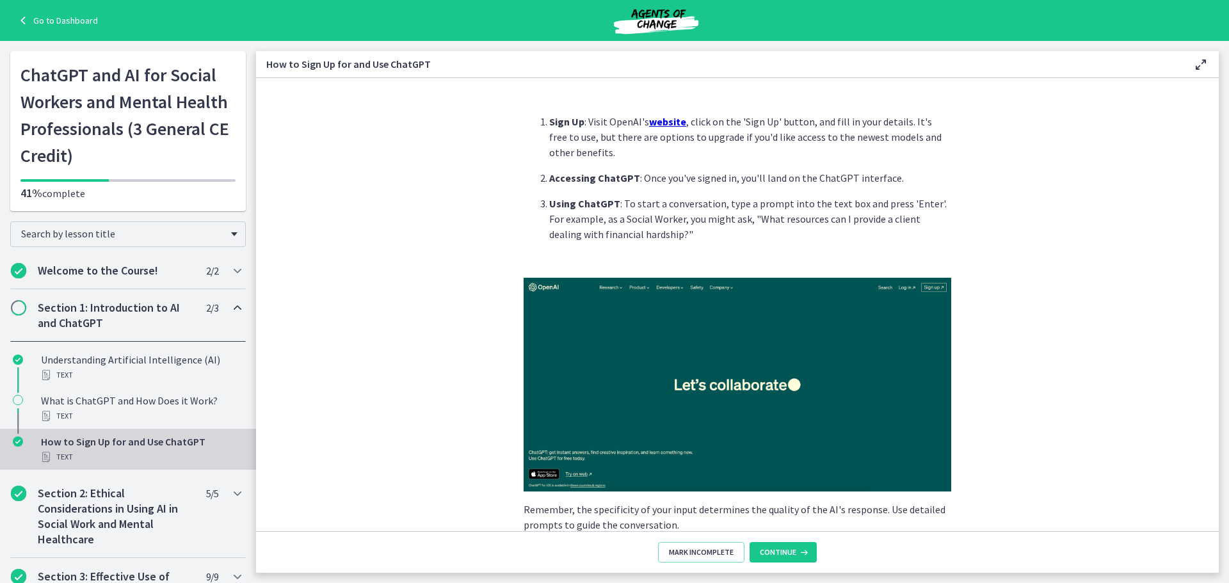
drag, startPoint x: 535, startPoint y: 123, endPoint x: 825, endPoint y: 234, distance: 310.7
click at [825, 234] on ol "Sign Up : Visit OpenAI's website , click on the 'Sign Up' button, and fill in y…" at bounding box center [738, 178] width 428 height 128
copy ol "Sign Up : Visit OpenAI's website , click on the 'Sign Up' button, and fill in y…"
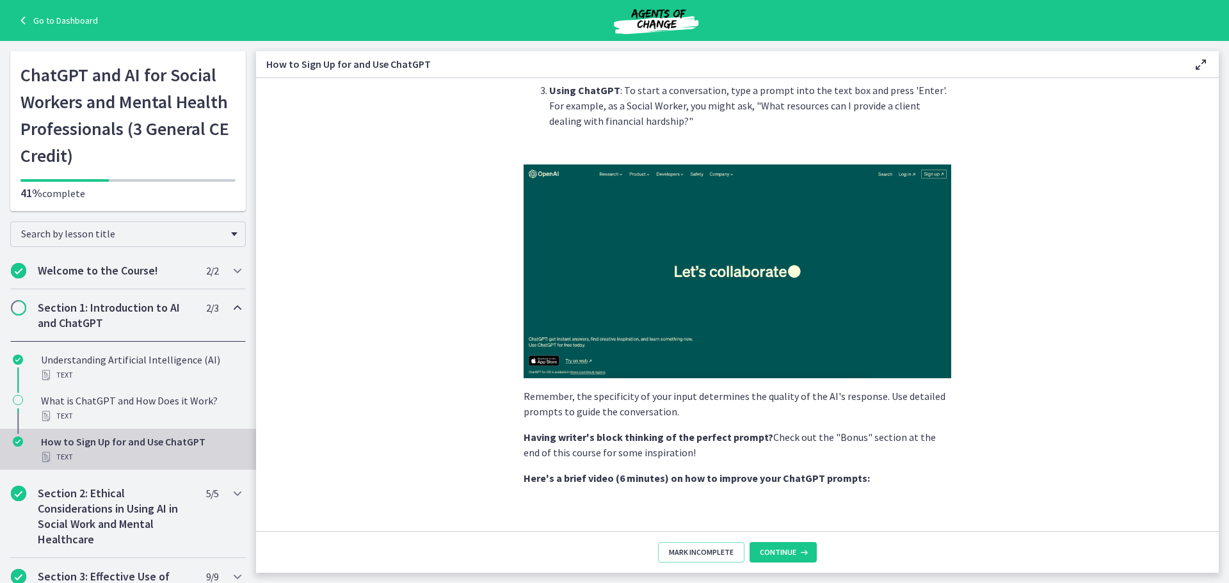
scroll to position [256, 0]
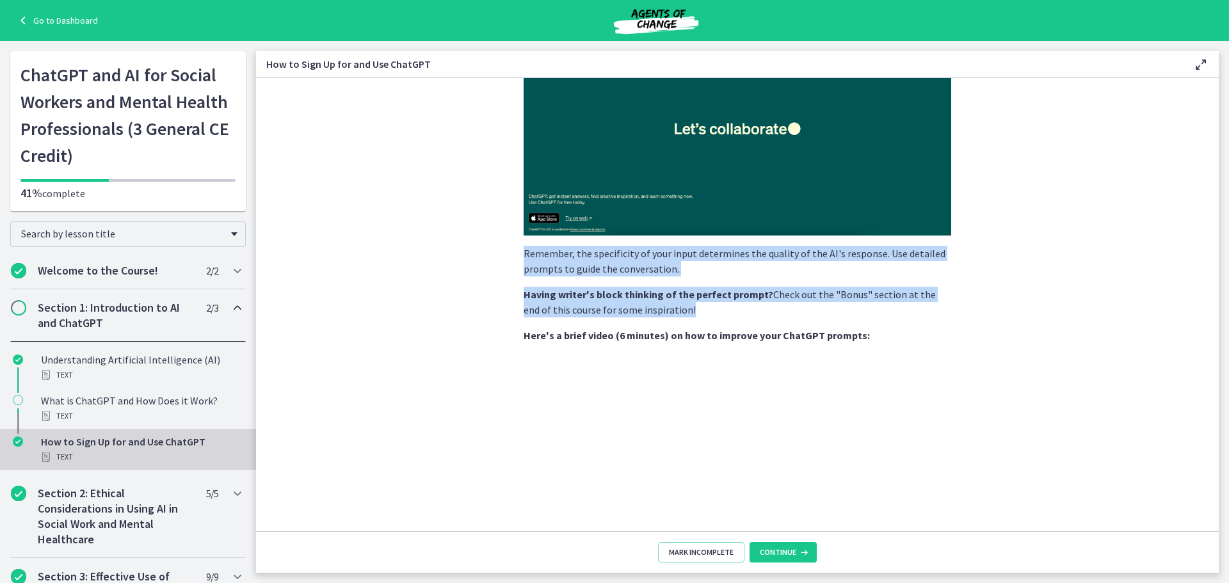
drag, startPoint x: 510, startPoint y: 247, endPoint x: 666, endPoint y: 311, distance: 168.2
click at [666, 275] on div "Sign Up : Visit OpenAI's website , click on the 'Sign Up' button, and fill in y…" at bounding box center [737, 62] width 448 height 428
copy div "Remember, the specificity of your input determines the quality of the AI's resp…"
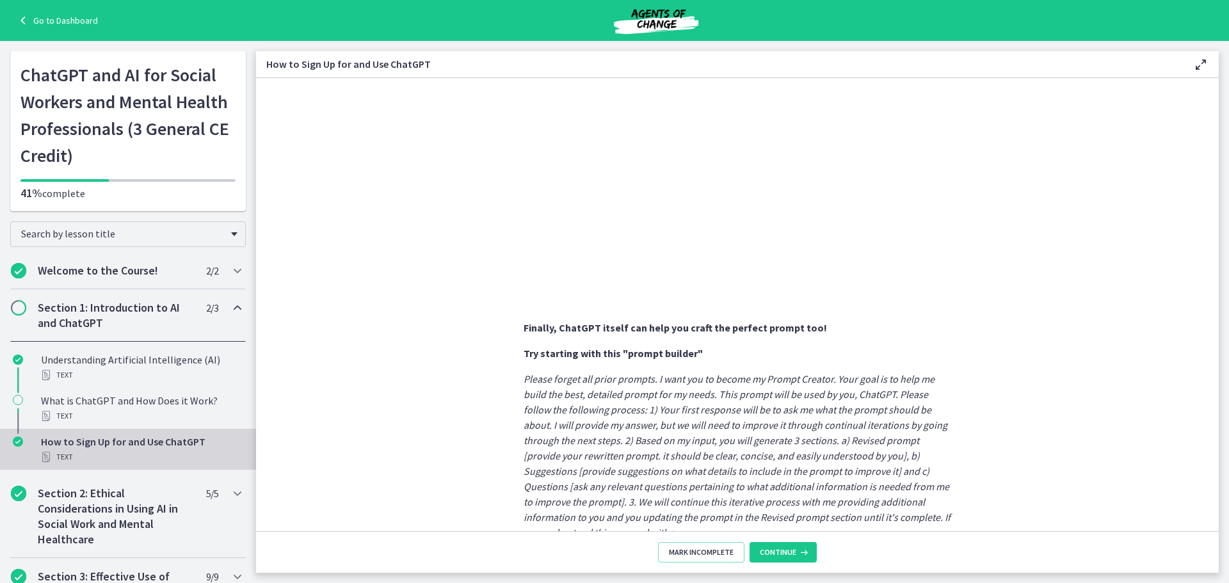
scroll to position [620, 0]
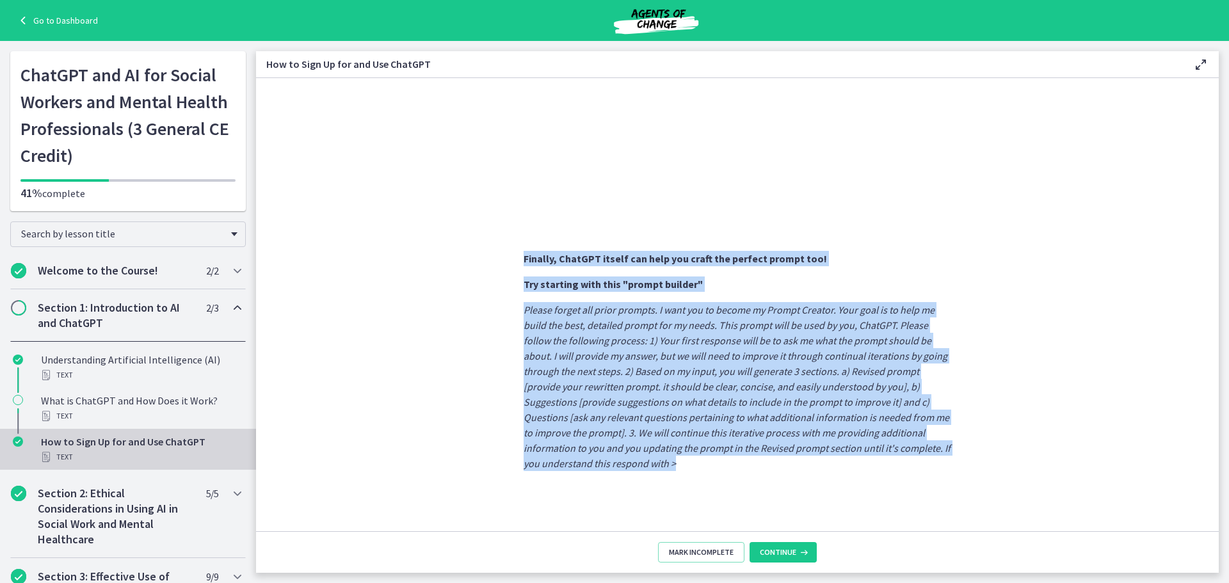
drag, startPoint x: 521, startPoint y: 254, endPoint x: 668, endPoint y: 466, distance: 258.1
copy div "Loremip, DoloRSI ametco adi elit sed doeiu tem incidid utlabo etd! Mag aliquaen…"
drag, startPoint x: 106, startPoint y: 516, endPoint x: 91, endPoint y: 521, distance: 15.6
click at [106, 517] on h2 "Section 2: Ethical Considerations in Using AI in Social Work and Mental Healthc…" at bounding box center [116, 516] width 156 height 61
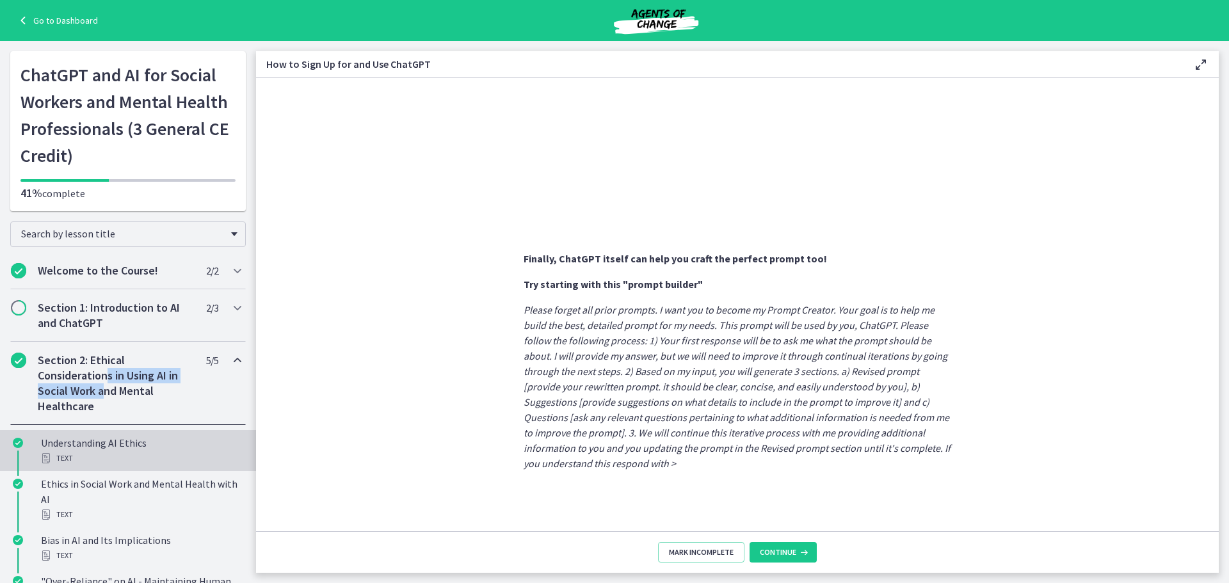
click at [114, 454] on div "Text" at bounding box center [141, 458] width 200 height 15
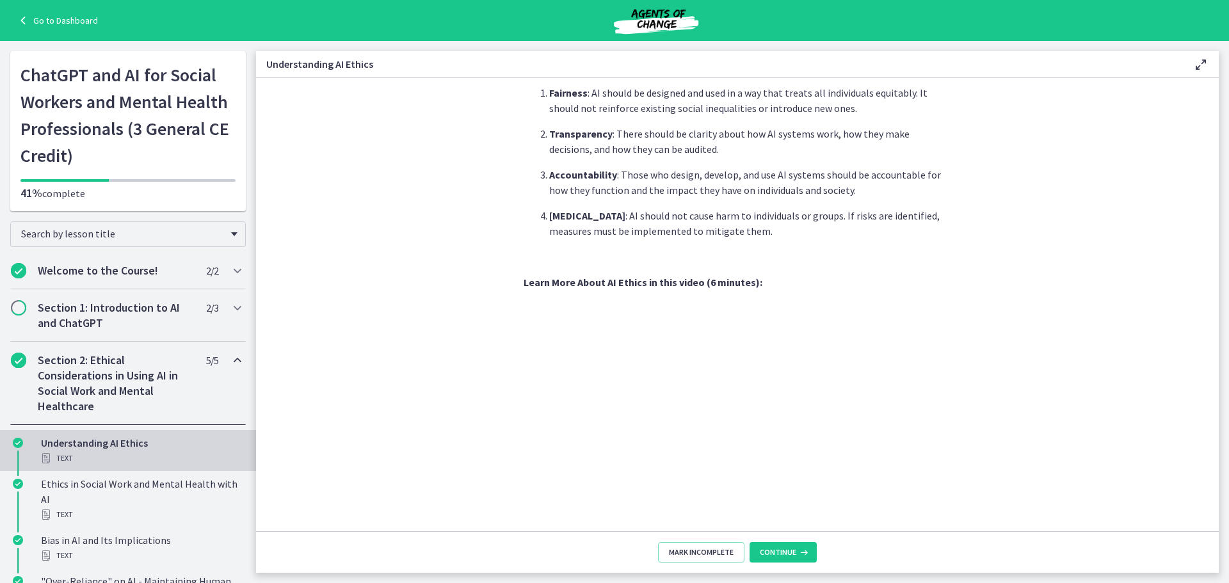
scroll to position [261, 0]
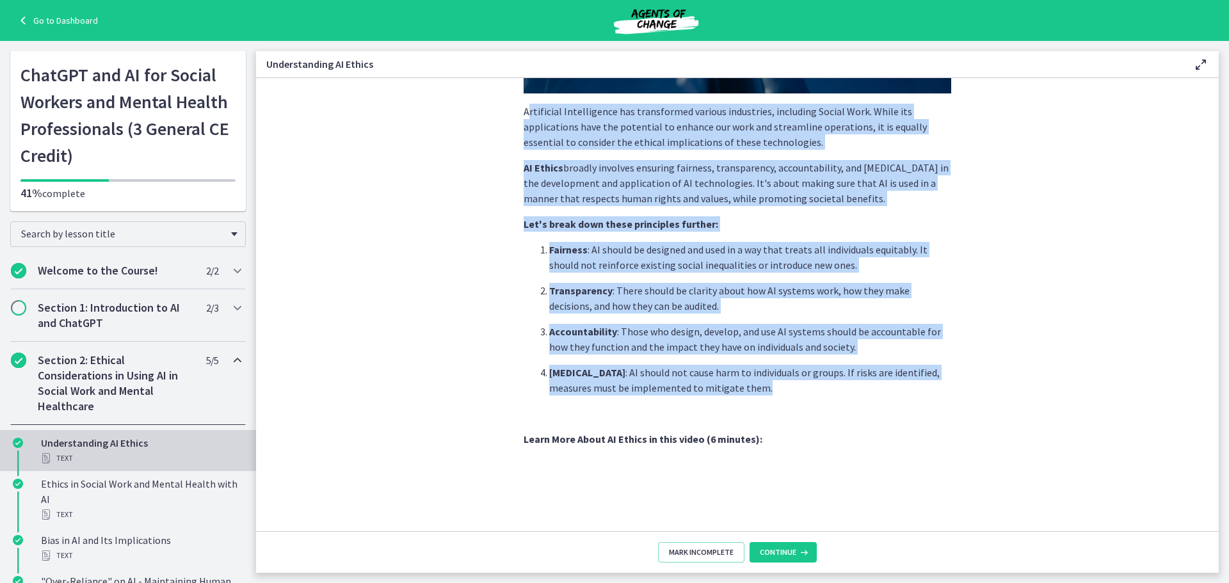
drag, startPoint x: 522, startPoint y: 370, endPoint x: 768, endPoint y: 386, distance: 247.0
click at [768, 386] on div "Artificial Intelligence has transformed various industries, including Social Wo…" at bounding box center [738, 316] width 428 height 927
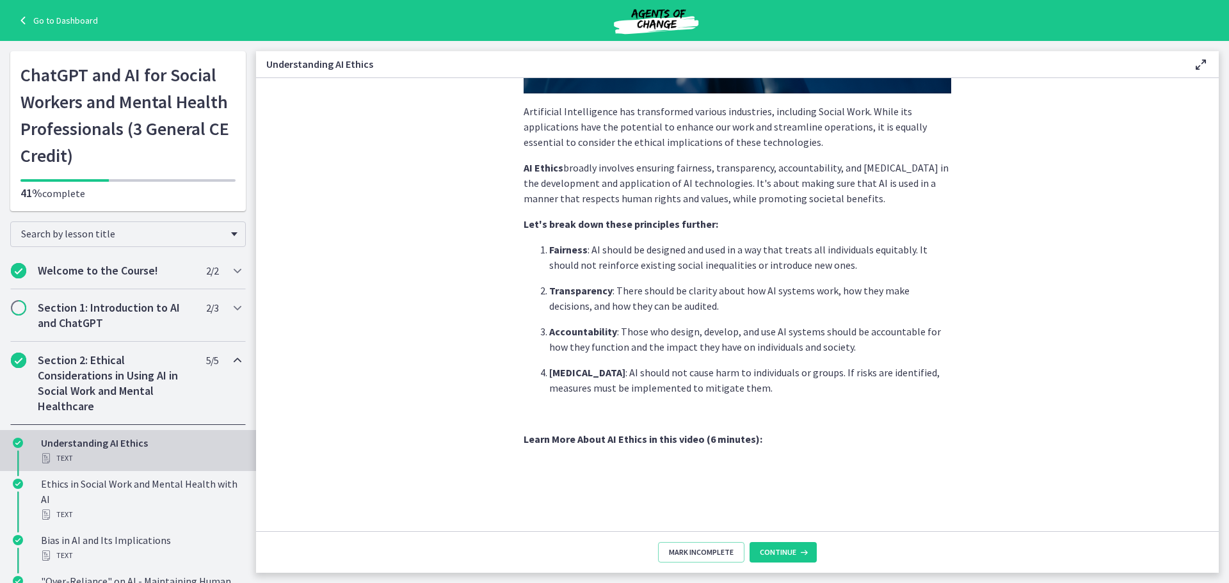
click at [517, 113] on div "Artificial Intelligence has transformed various industries, including Social Wo…" at bounding box center [737, 57] width 448 height 428
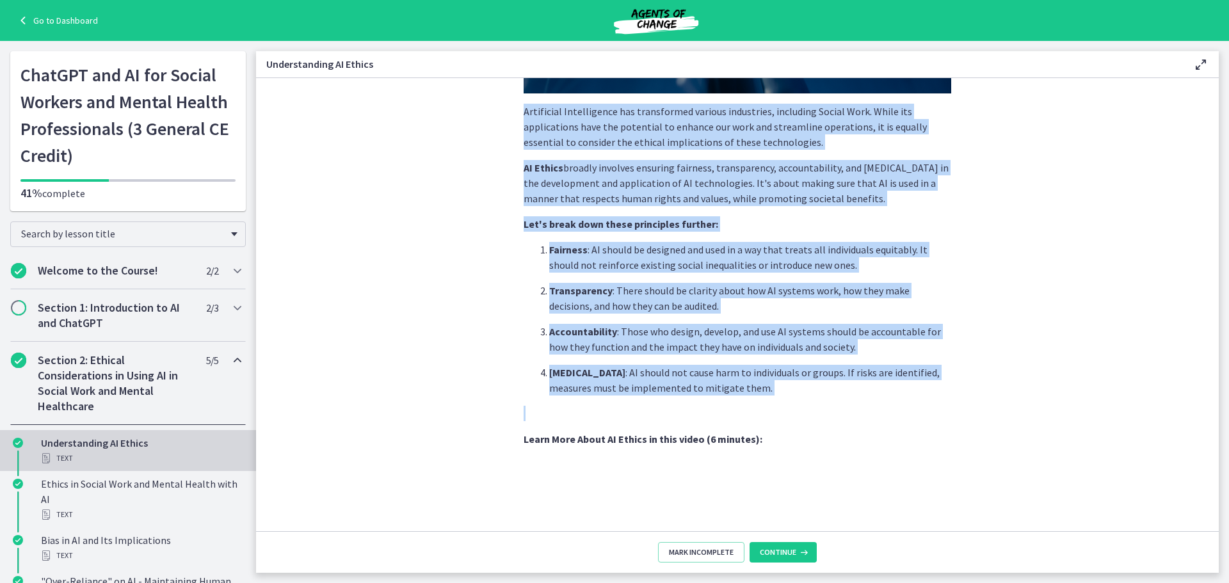
drag, startPoint x: 513, startPoint y: 107, endPoint x: 713, endPoint y: 357, distance: 319.9
click at [766, 270] on div "Artificial Intelligence has transformed various industries, including Social Wo…" at bounding box center [737, 57] width 448 height 428
copy div "Artificial Intelligence has transformed various industries, including Social Wo…"
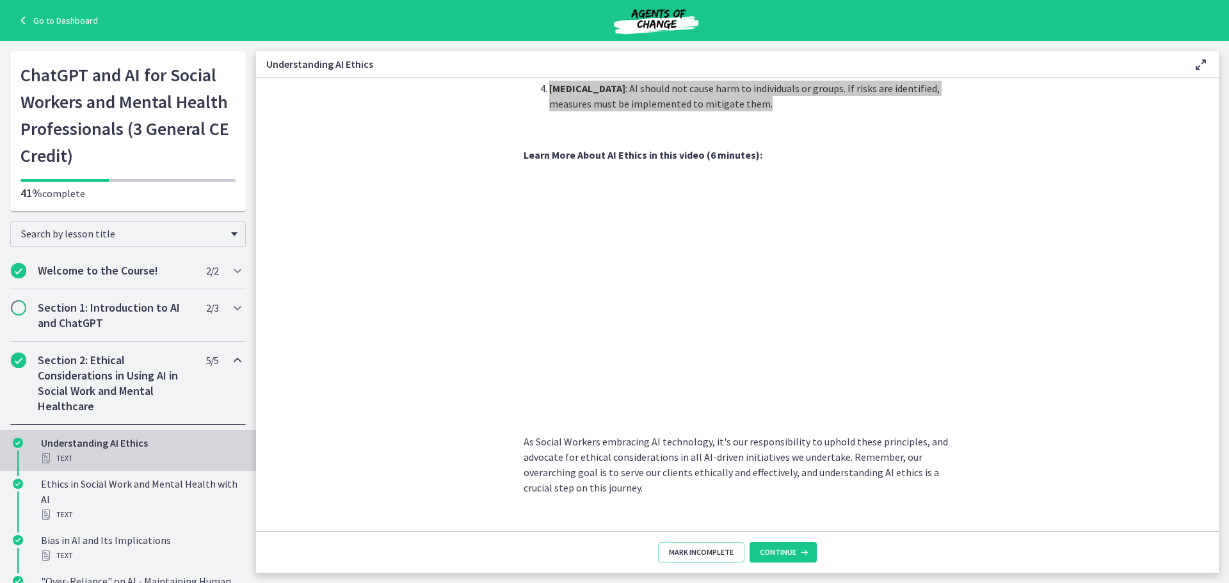
scroll to position [570, 0]
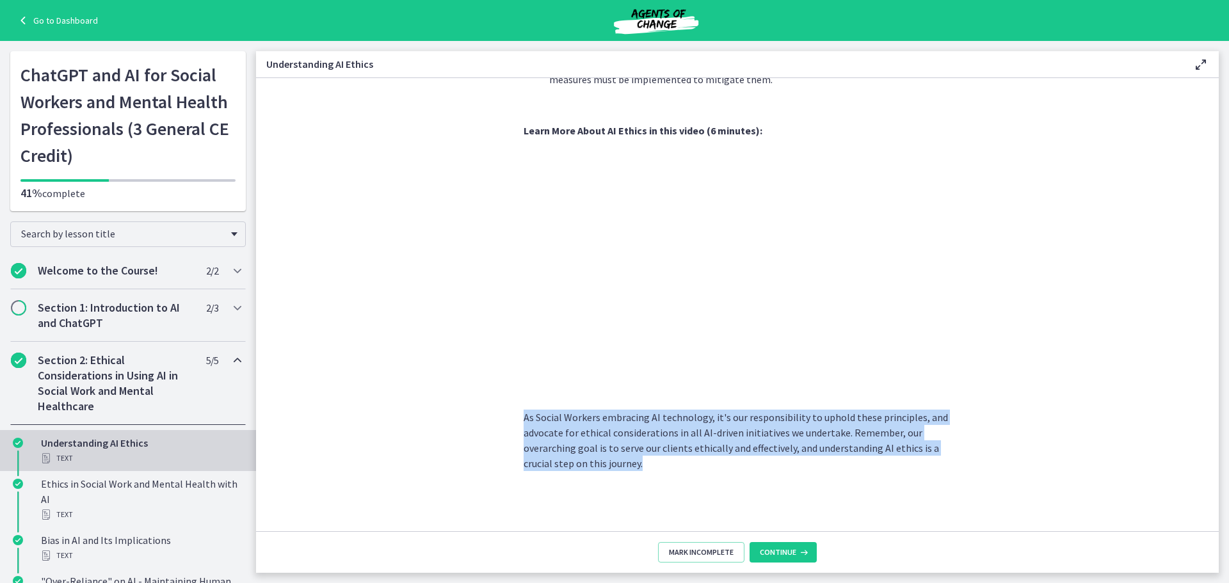
drag, startPoint x: 643, startPoint y: 462, endPoint x: 421, endPoint y: 412, distance: 228.3
click at [421, 412] on section "Artificial Intelligence has transformed various industries, including Social Wo…" at bounding box center [737, 304] width 963 height 453
copy p "As Social Workers embracing AI technology, it's our responsibility to uphold th…"
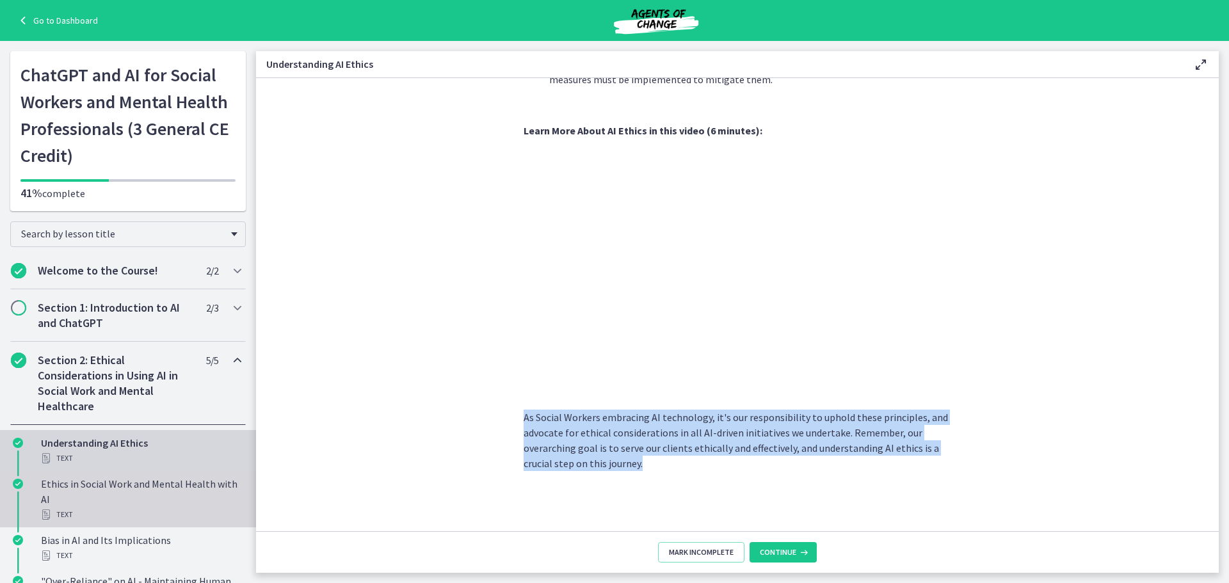
drag, startPoint x: 160, startPoint y: 483, endPoint x: 154, endPoint y: 490, distance: 9.5
click at [160, 483] on div "Ethics in Social Work and Mental Health with AI Text" at bounding box center [141, 499] width 200 height 46
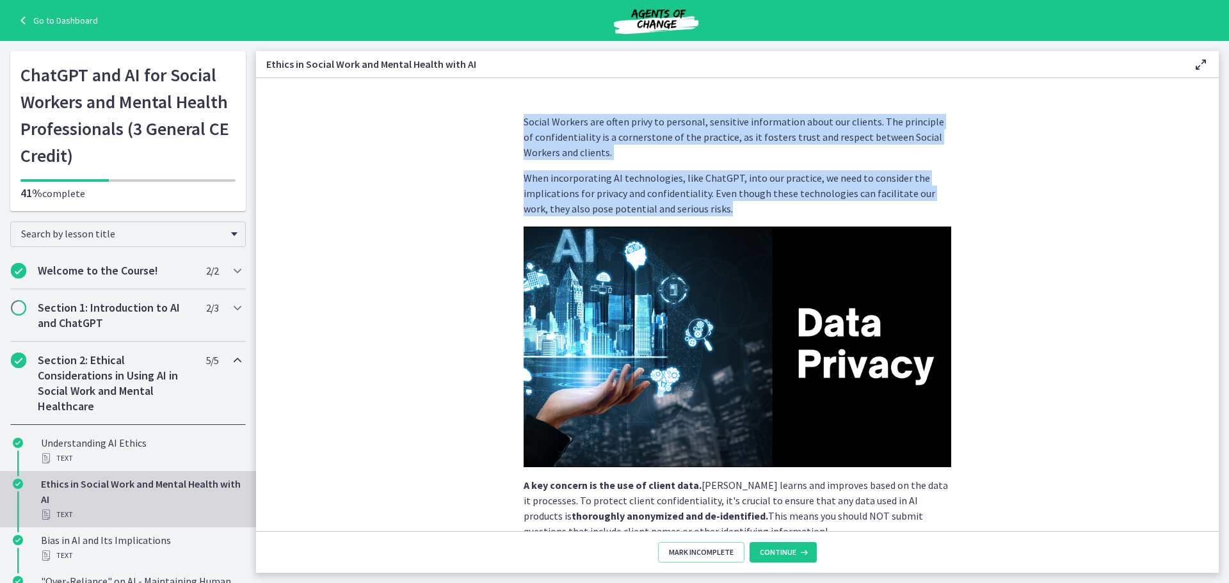
drag, startPoint x: 731, startPoint y: 208, endPoint x: 510, endPoint y: 128, distance: 234.9
click at [513, 128] on div "Social Workers are often privy to personal, sensitive information about our cli…" at bounding box center [737, 318] width 448 height 428
copy div "Social Workers are often privy to personal, sensitive information about our cli…"
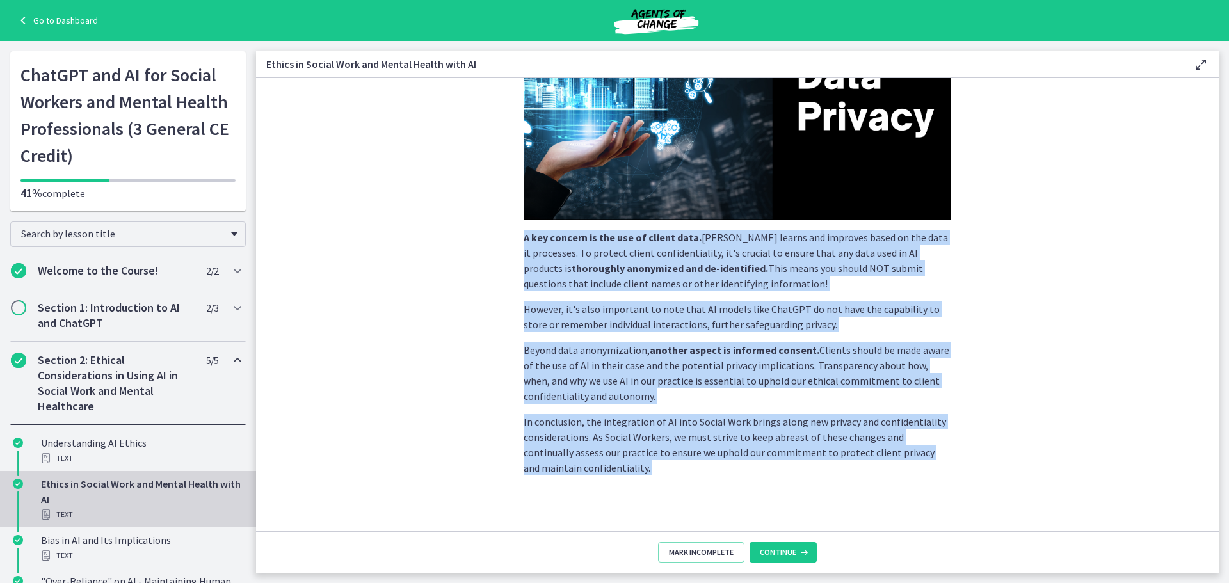
scroll to position [254, 0]
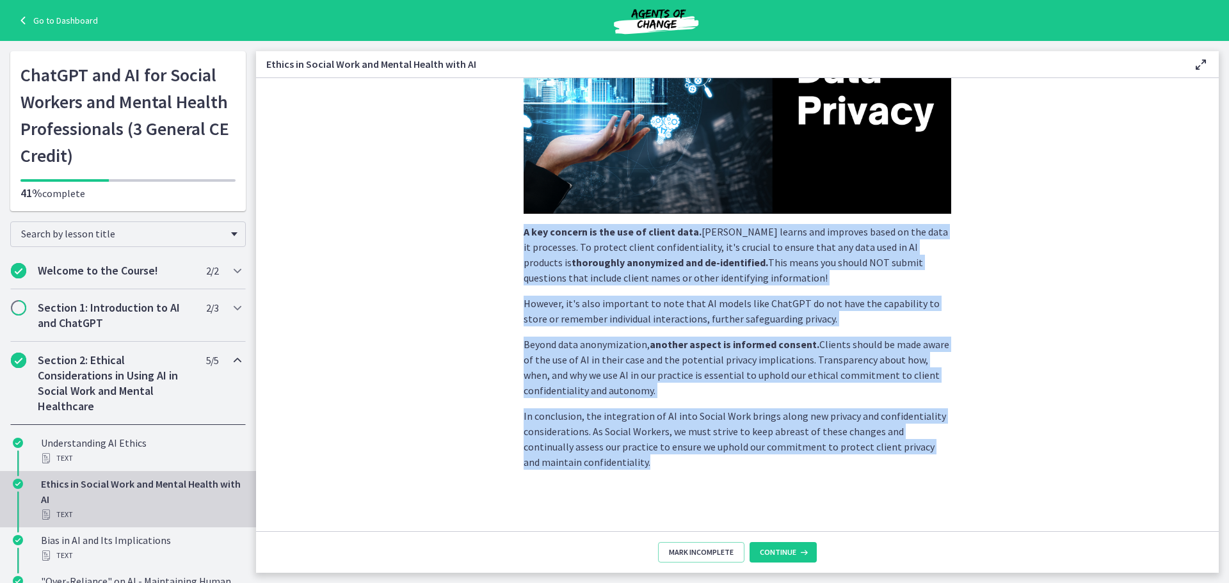
drag, startPoint x: 520, startPoint y: 291, endPoint x: 601, endPoint y: 474, distance: 200.3
click at [601, 474] on section "Social Workers are often privy to personal, sensitive information about our cli…" at bounding box center [737, 304] width 963 height 453
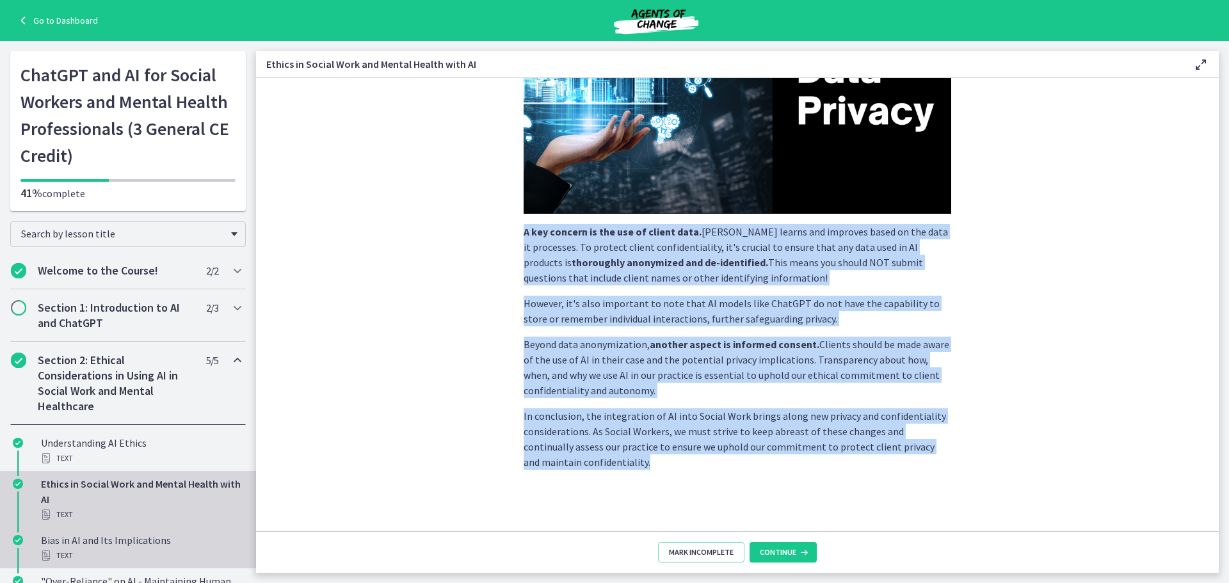
click at [74, 538] on div "Bias in AI and Its Implications Text" at bounding box center [141, 548] width 200 height 31
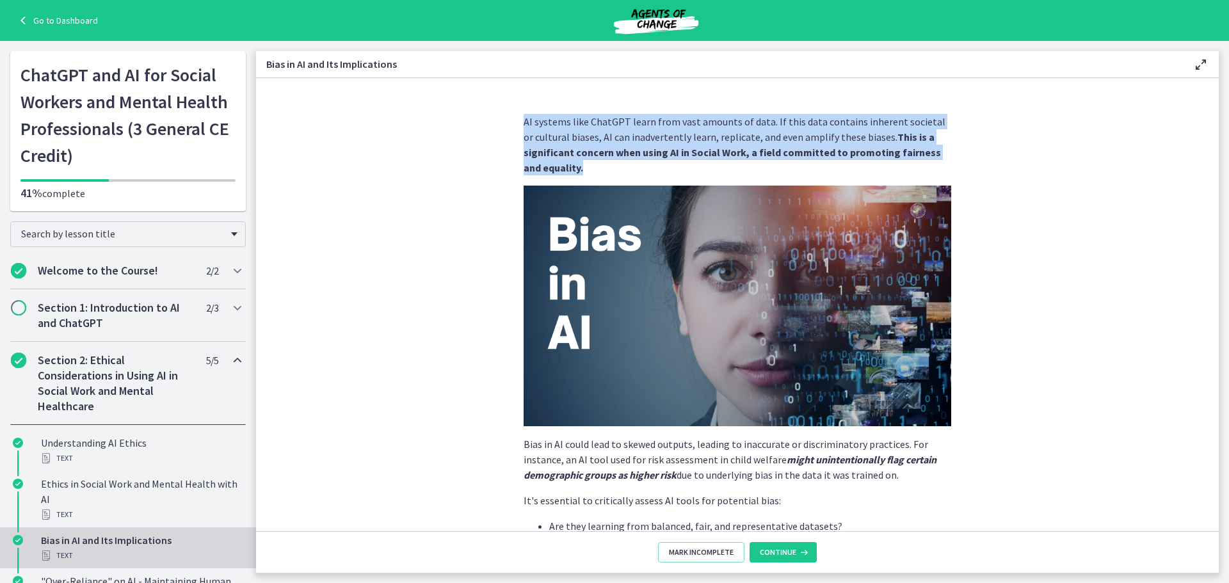
drag, startPoint x: 569, startPoint y: 167, endPoint x: 521, endPoint y: 124, distance: 64.9
click at [524, 124] on p "AI systems like ChatGPT learn from vast amounts of data. If this data contains …" at bounding box center [738, 144] width 428 height 61
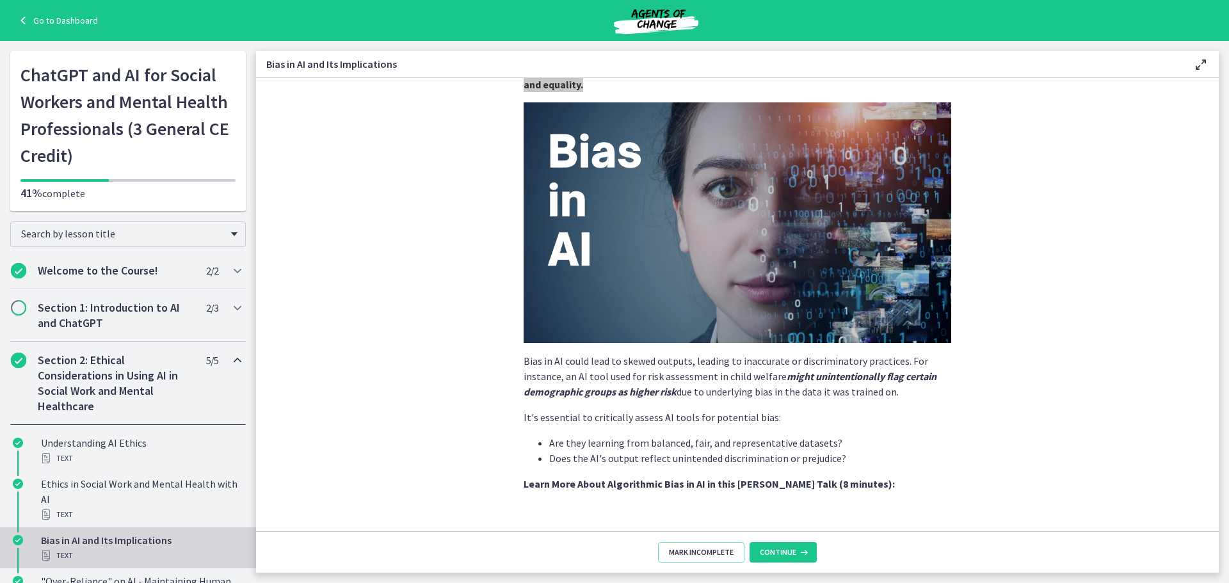
scroll to position [192, 0]
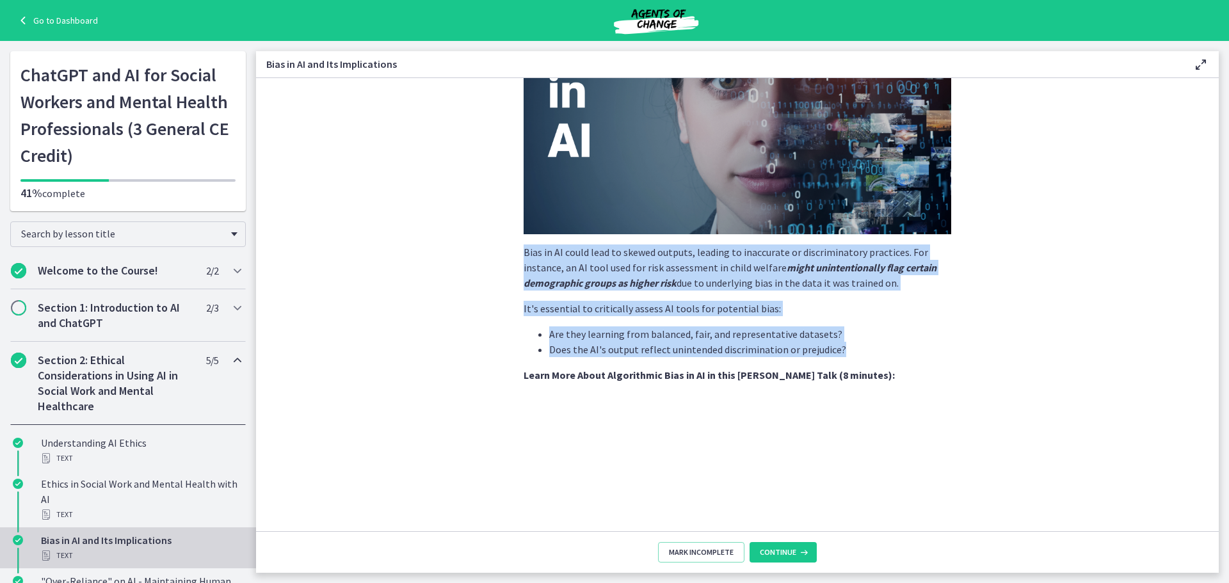
drag, startPoint x: 842, startPoint y: 346, endPoint x: 498, endPoint y: 252, distance: 356.3
click at [498, 252] on section "AI systems like ChatGPT learn from vast amounts of data. If this data contains …" at bounding box center [737, 304] width 963 height 453
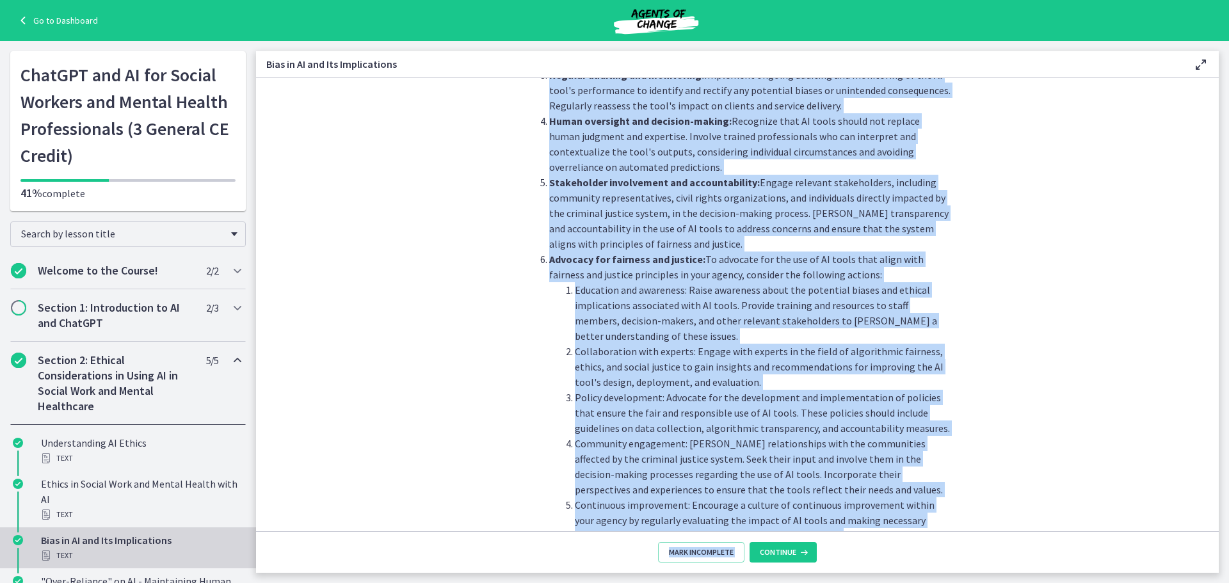
scroll to position [1353, 0]
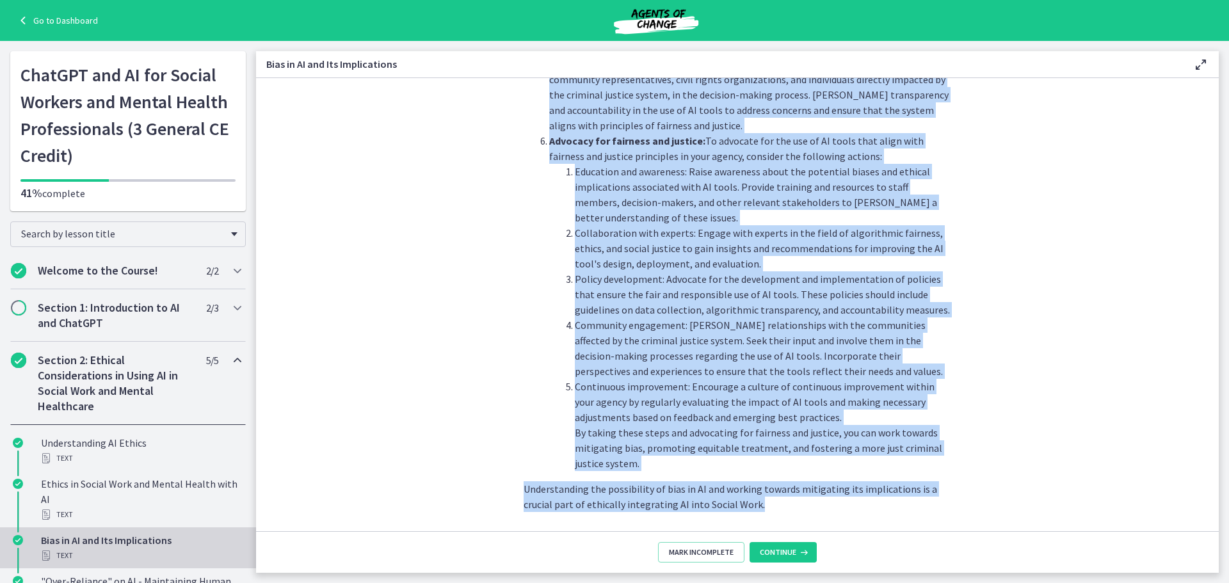
drag, startPoint x: 521, startPoint y: 277, endPoint x: 748, endPoint y: 497, distance: 316.5
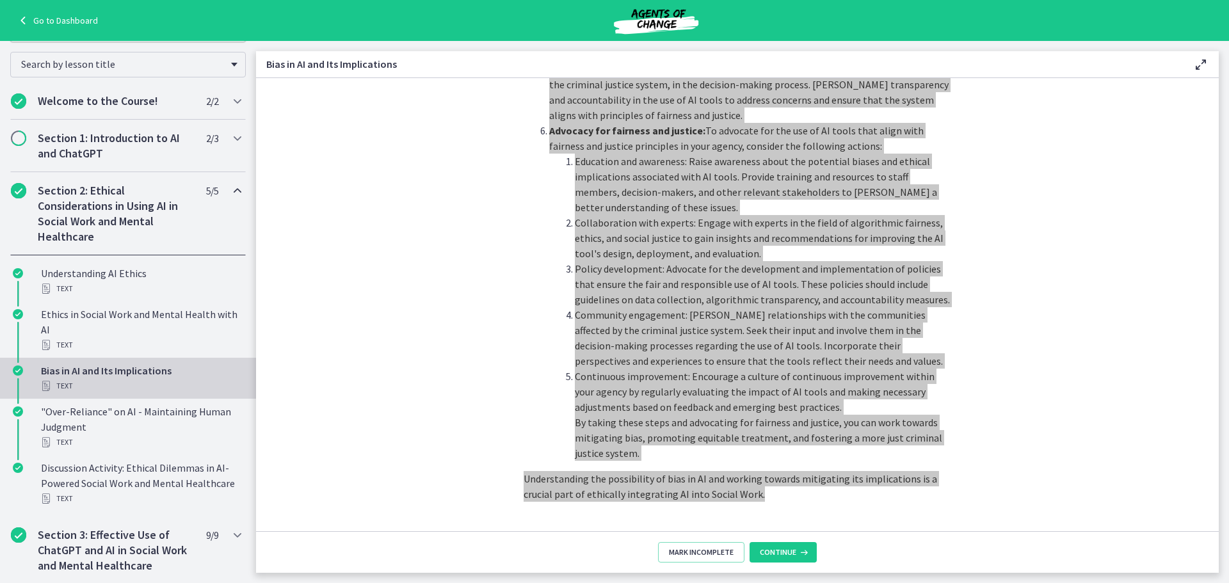
scroll to position [192, 0]
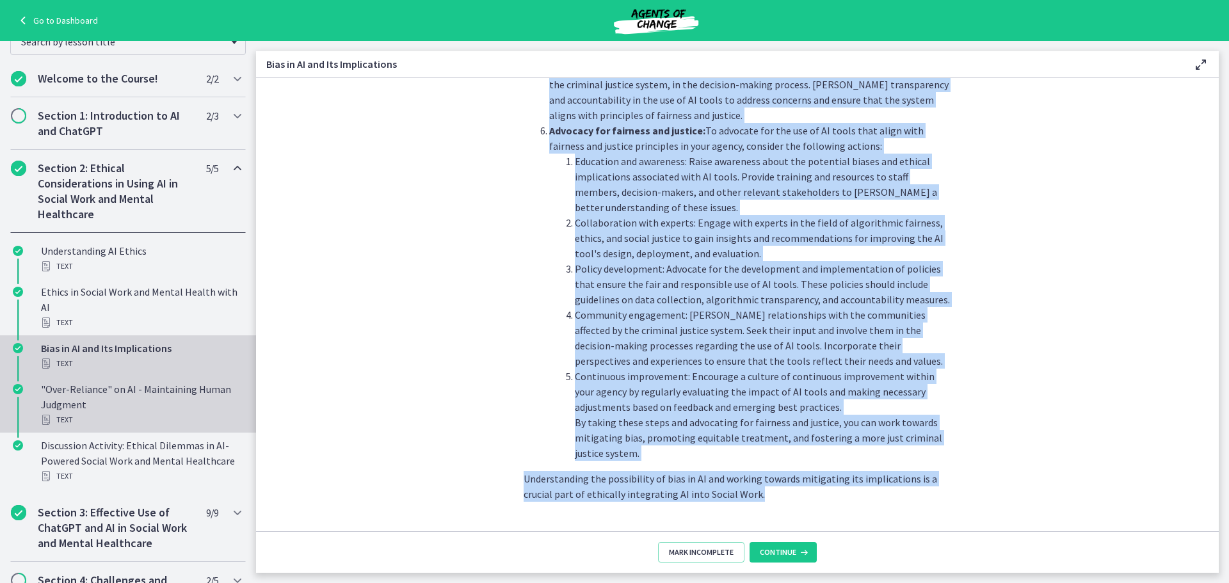
drag, startPoint x: 74, startPoint y: 401, endPoint x: 63, endPoint y: 405, distance: 11.5
click at [74, 401] on div ""Over-Reliance" on AI - Maintaining Human Judgment Text" at bounding box center [141, 405] width 200 height 46
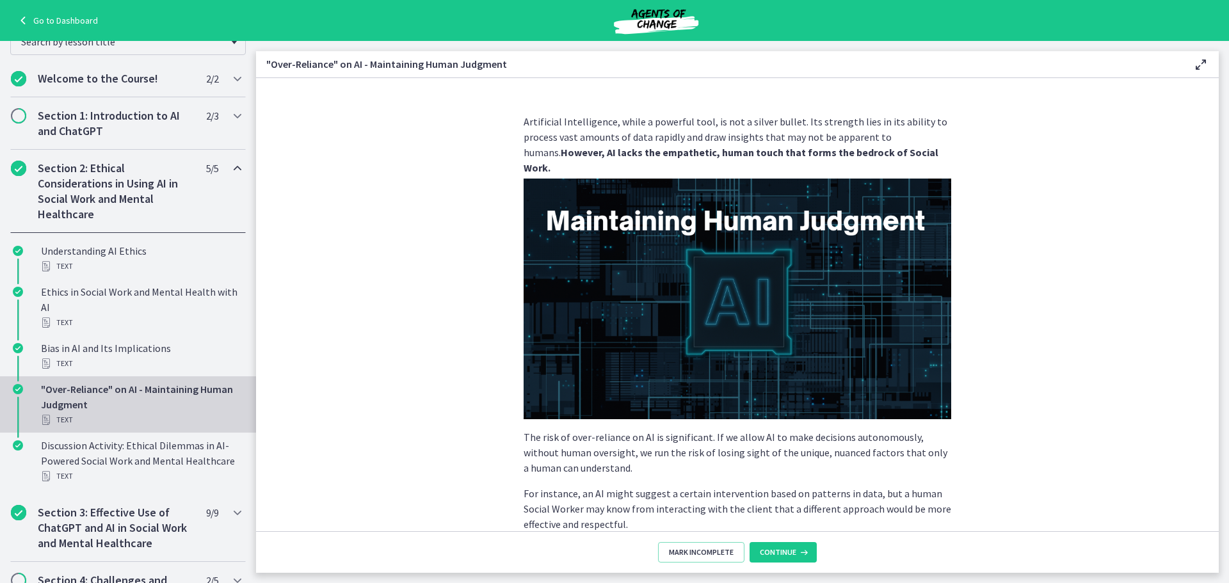
drag, startPoint x: 554, startPoint y: 166, endPoint x: 511, endPoint y: 117, distance: 65.8
click at [513, 117] on div "Artificial Intelligence, while a powerful tool, is not a silver bullet. Its str…" at bounding box center [737, 318] width 448 height 428
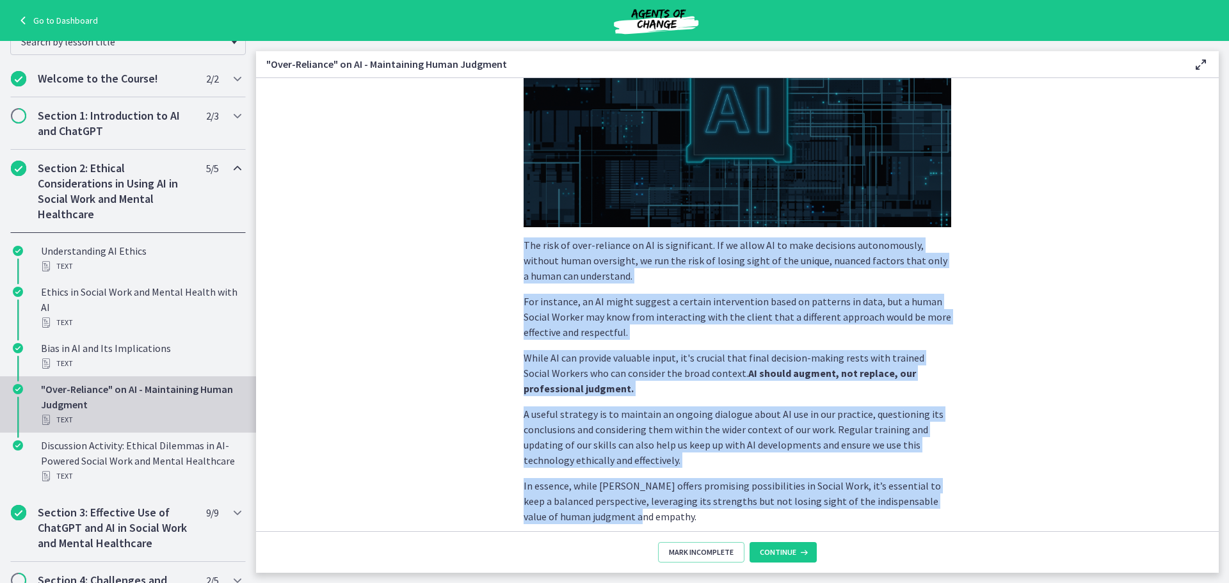
scroll to position [246, 0]
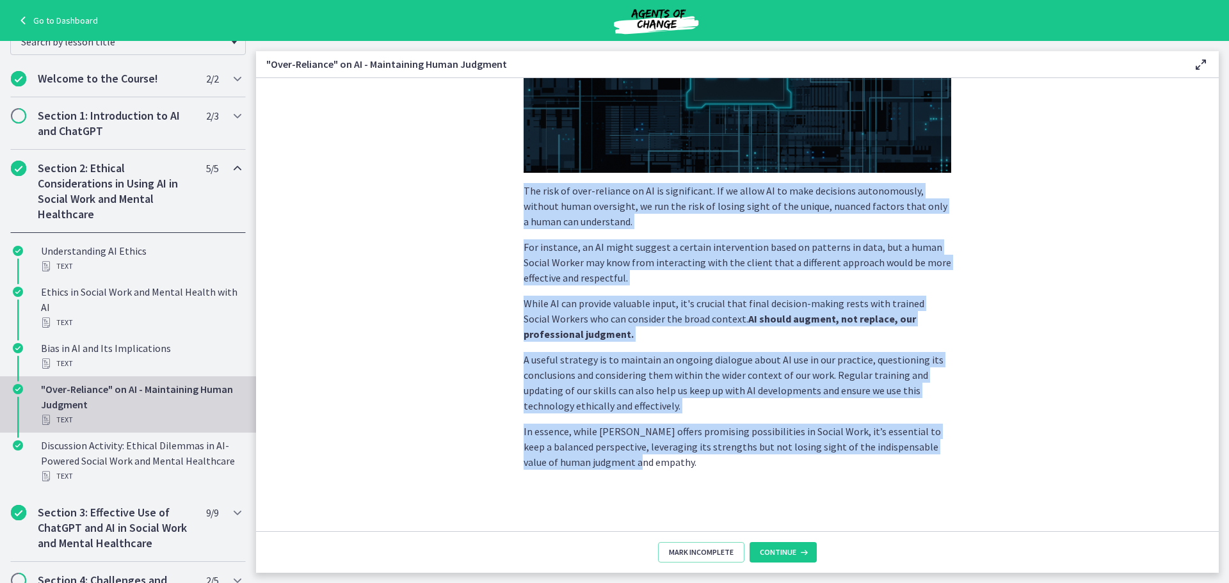
drag, startPoint x: 518, startPoint y: 244, endPoint x: 631, endPoint y: 502, distance: 281.8
click at [632, 285] on div "Artificial Intelligence, while a powerful tool, is not a silver bullet. Its str…" at bounding box center [737, 71] width 448 height 428
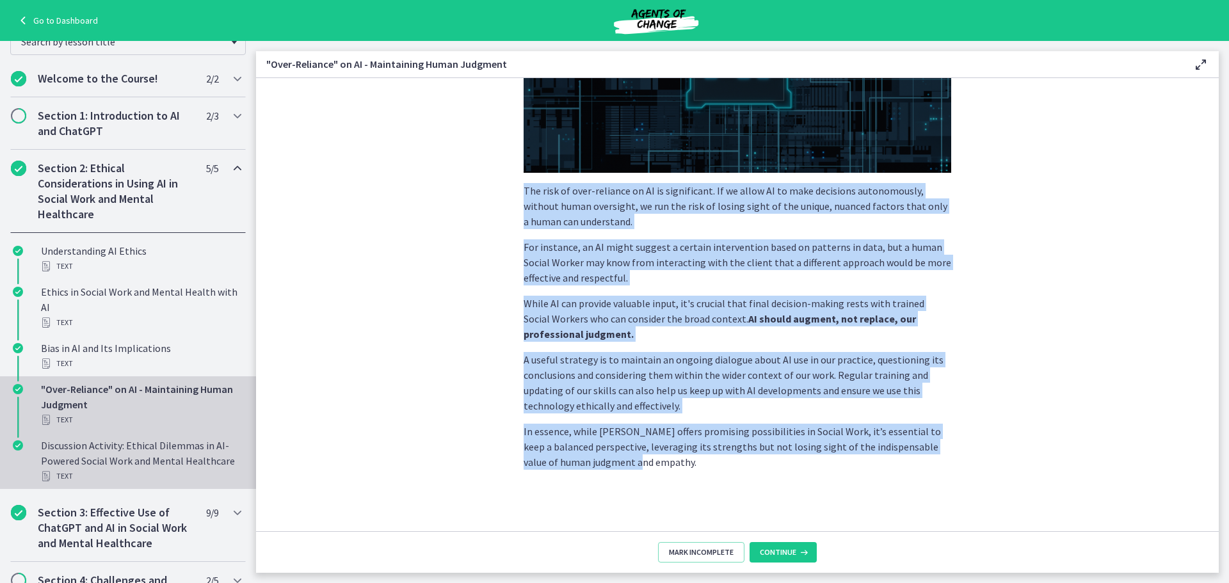
click at [136, 455] on div "Discussion Activity: Ethical Dilemmas in AI-Powered Social Work and Mental Heal…" at bounding box center [141, 461] width 200 height 46
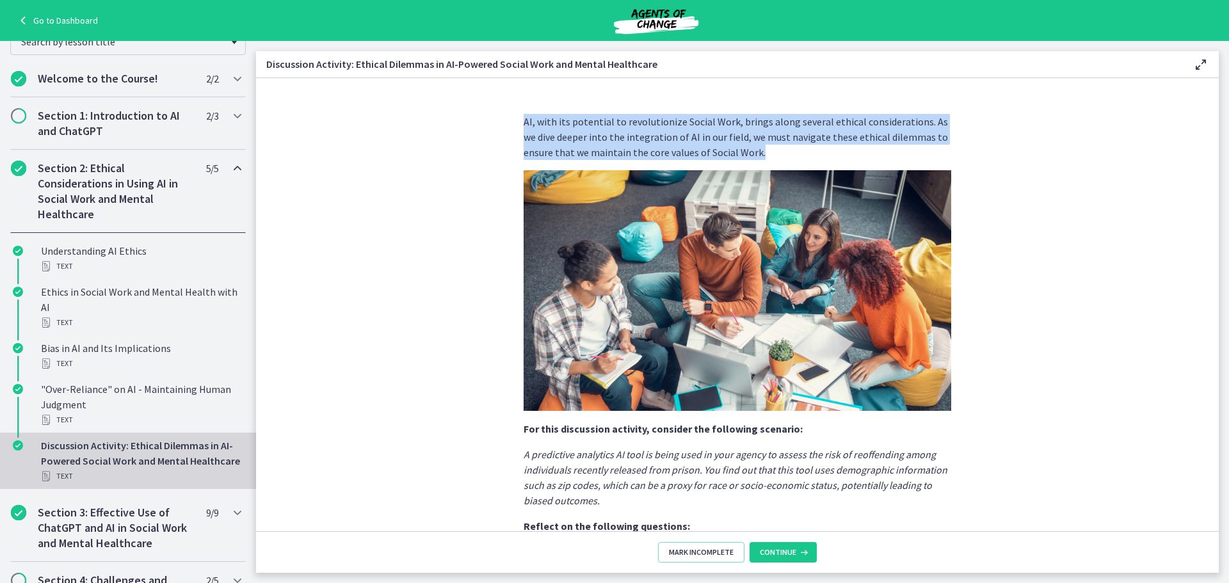
drag, startPoint x: 743, startPoint y: 154, endPoint x: 493, endPoint y: 114, distance: 253.5
click at [493, 114] on section "AI, with its potential to revolutionize Social Work, brings along several ethic…" at bounding box center [737, 304] width 963 height 453
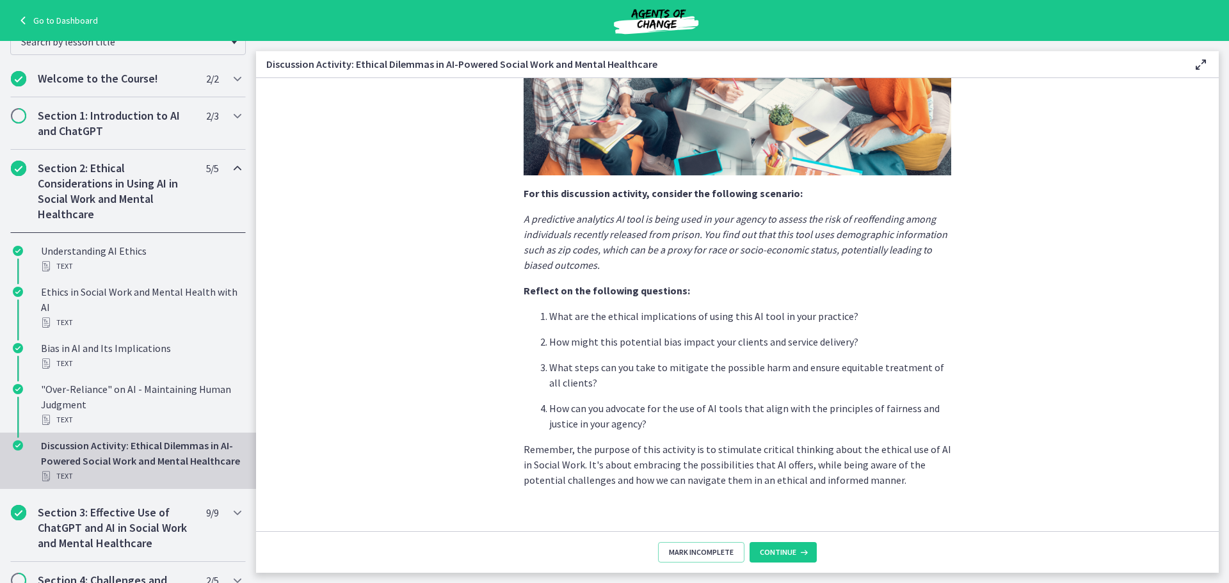
scroll to position [254, 0]
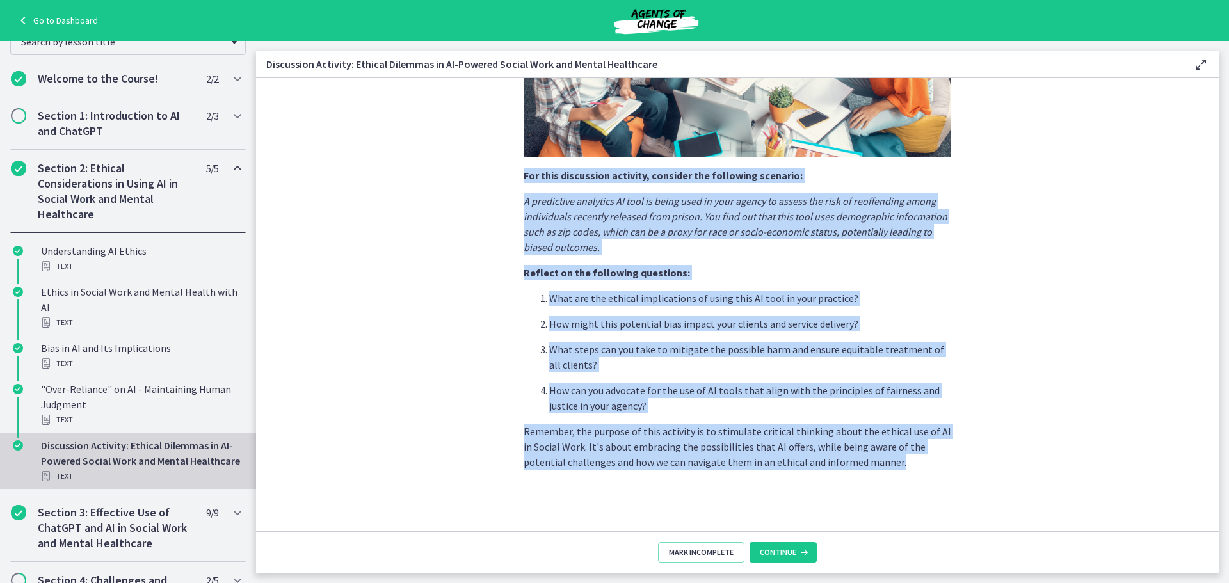
drag, startPoint x: 519, startPoint y: 172, endPoint x: 902, endPoint y: 469, distance: 484.6
click at [902, 469] on div "AI, with its potential to revolutionize Social Work, brings along several ethic…" at bounding box center [738, 165] width 428 height 610
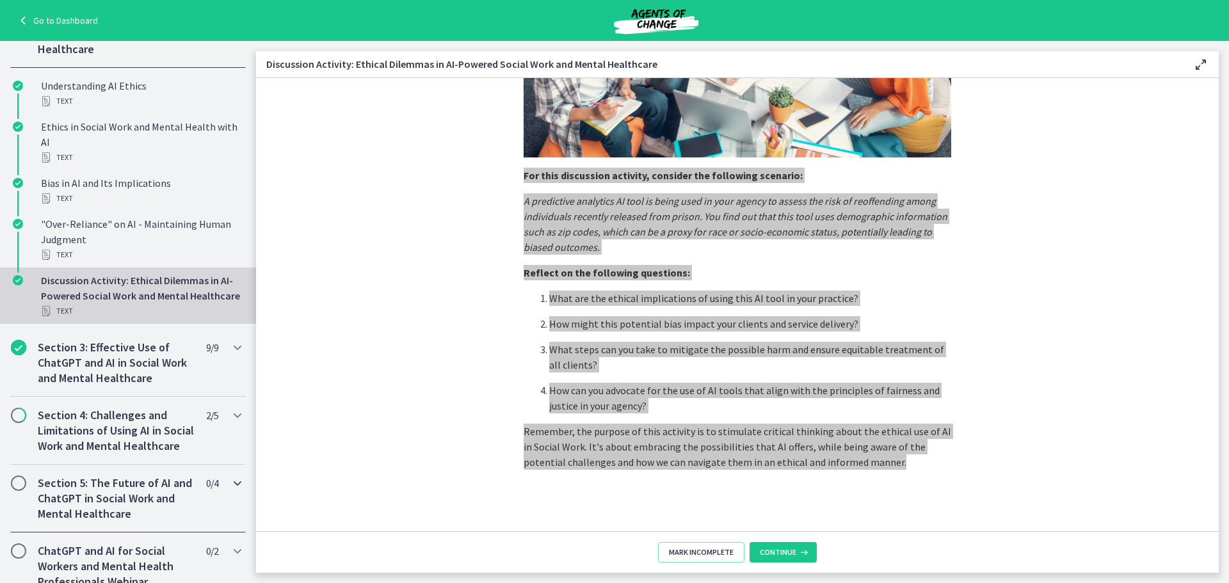
scroll to position [448, 0]
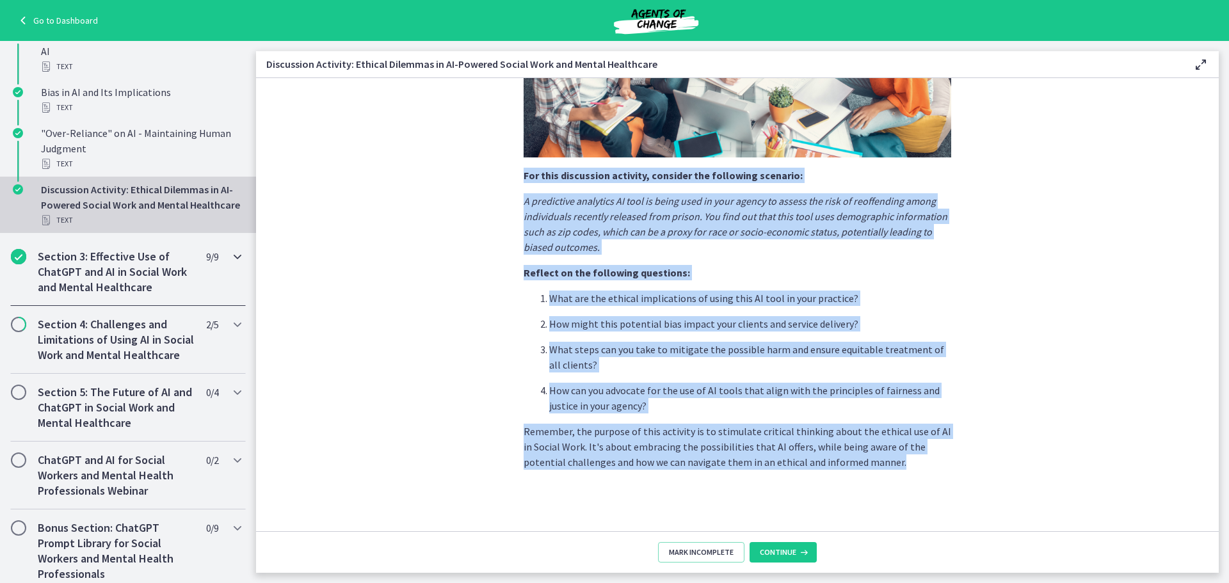
click at [82, 289] on h2 "Section 3: Effective Use of ChatGPT and AI in Social Work and Mental Healthcare" at bounding box center [116, 272] width 156 height 46
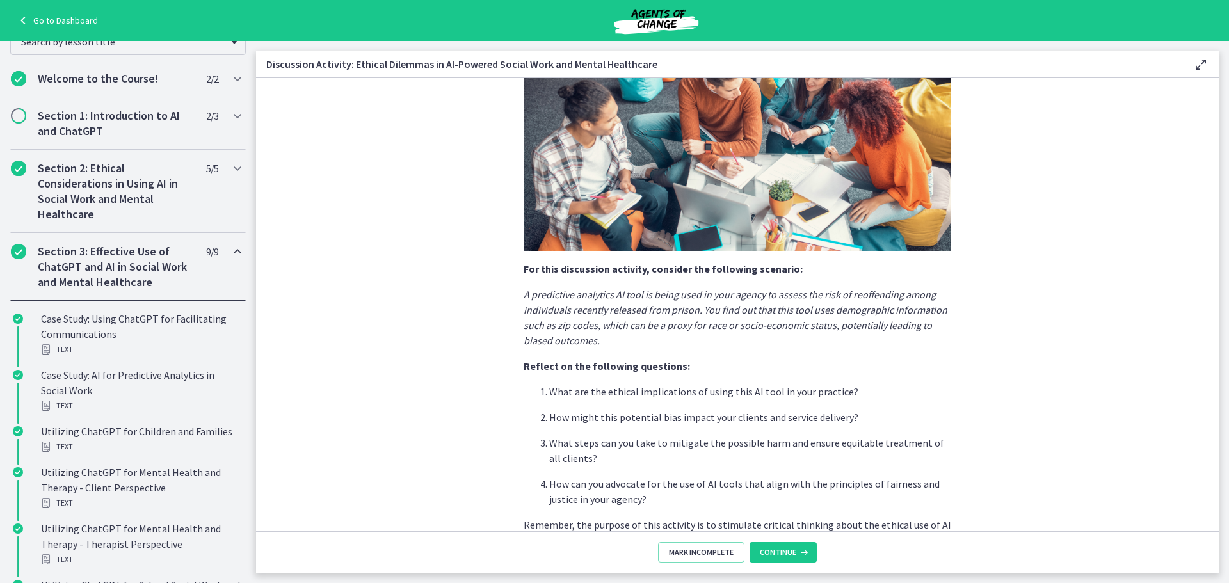
scroll to position [190, 0]
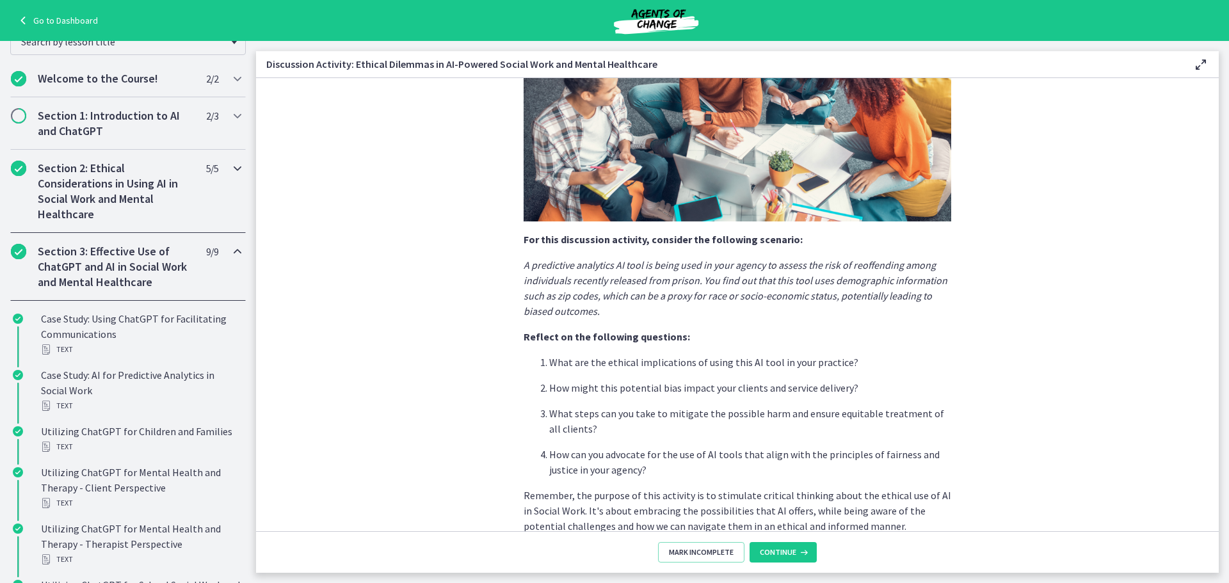
click at [147, 202] on h2 "Section 2: Ethical Considerations in Using AI in Social Work and Mental Healthc…" at bounding box center [116, 191] width 156 height 61
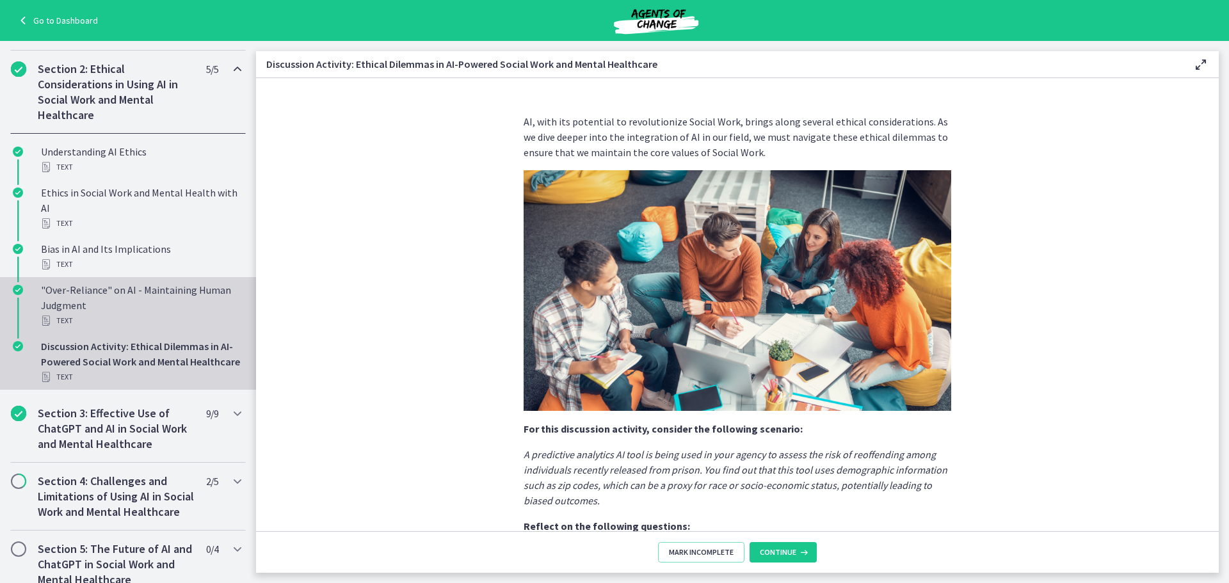
scroll to position [320, 0]
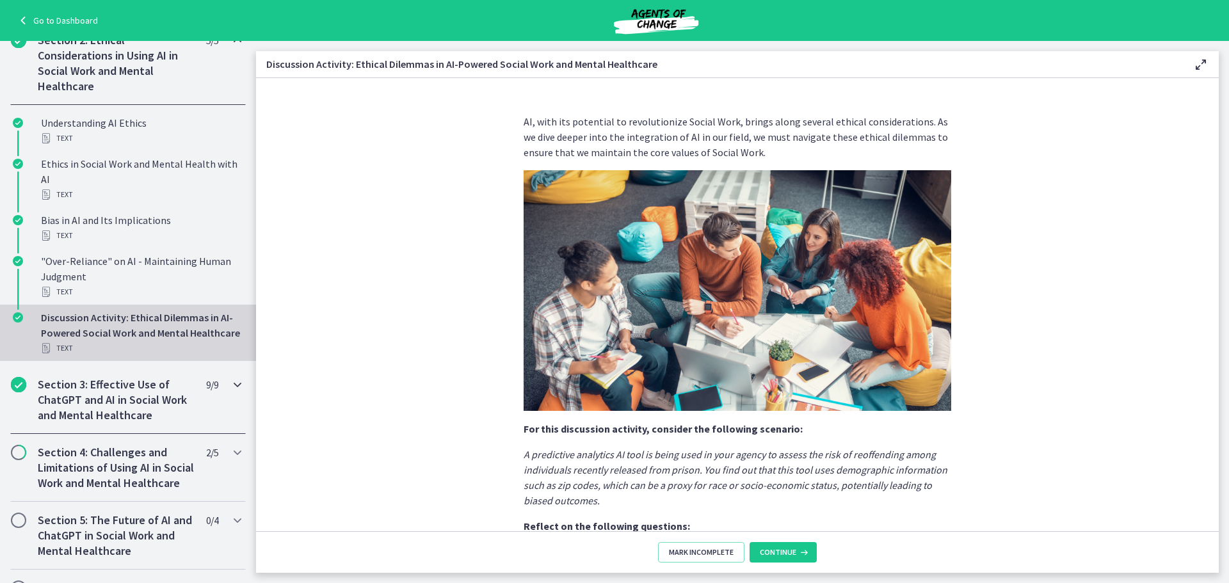
click at [93, 420] on h2 "Section 3: Effective Use of ChatGPT and AI in Social Work and Mental Healthcare" at bounding box center [116, 400] width 156 height 46
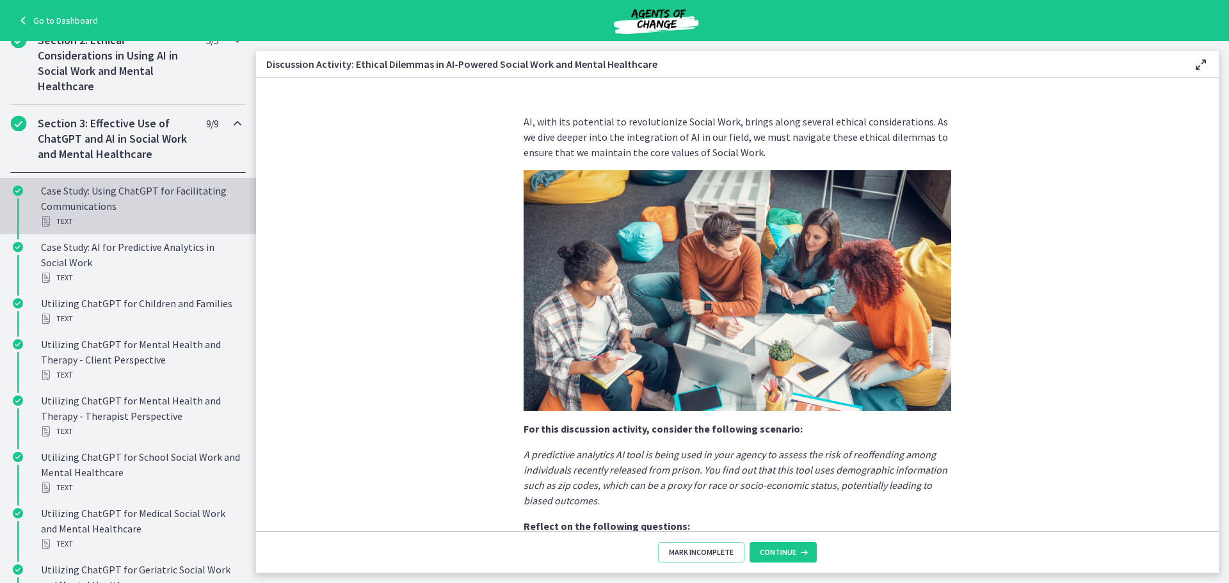
click at [108, 193] on div "Case Study: Using ChatGPT for Facilitating Communications Text" at bounding box center [141, 206] width 200 height 46
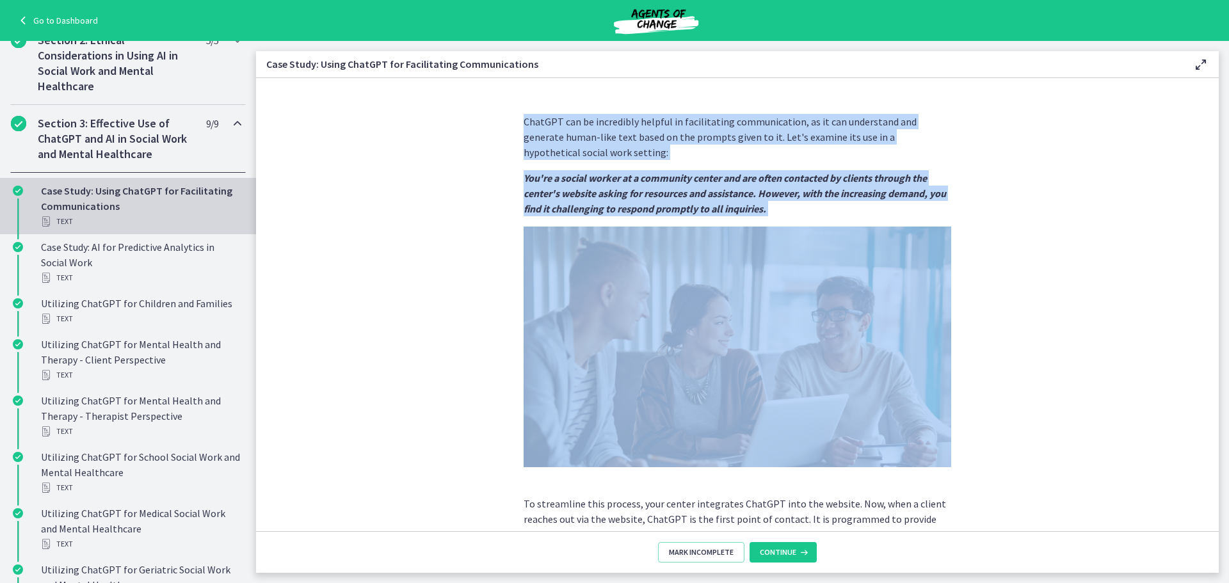
drag, startPoint x: 809, startPoint y: 216, endPoint x: 509, endPoint y: 126, distance: 313.5
click at [513, 126] on div "ChatGPT can be incredibly helpful in facilitating communication, as it can unde…" at bounding box center [737, 318] width 448 height 428
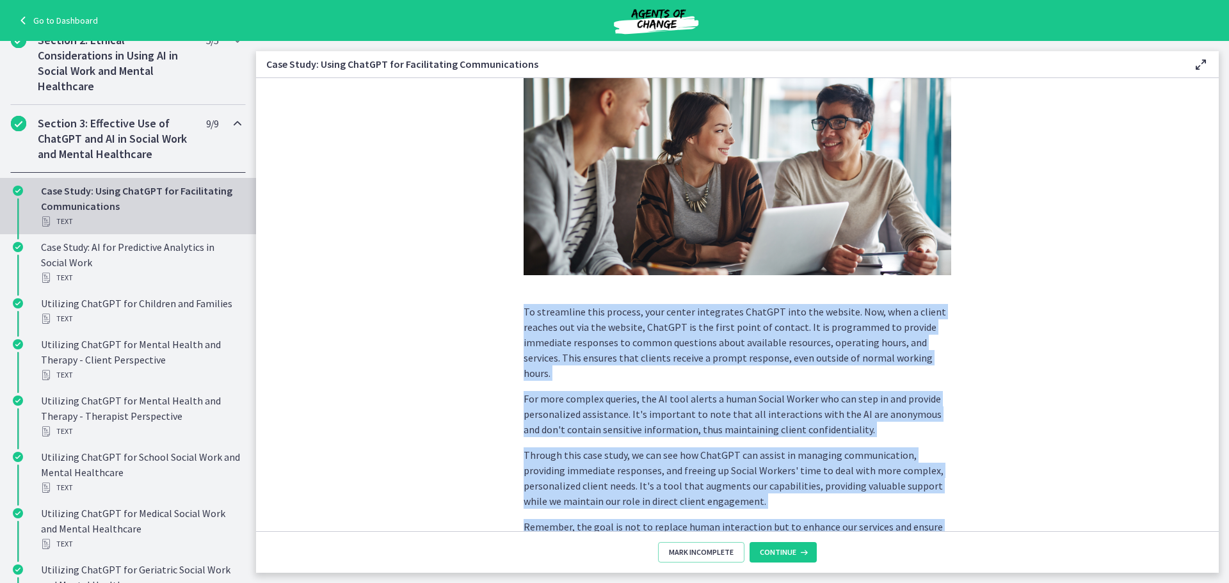
scroll to position [257, 0]
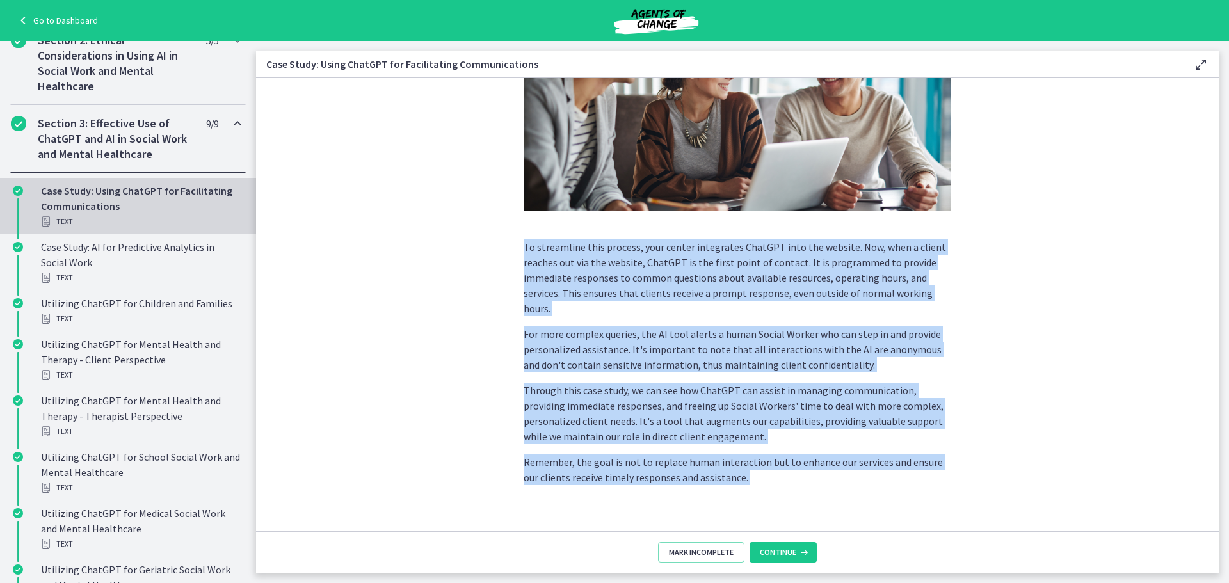
drag, startPoint x: 519, startPoint y: 308, endPoint x: 607, endPoint y: 497, distance: 208.2
click at [629, 545] on div "ChatGPT can be incredibly helpful in facilitating communication, as it can unde…" at bounding box center [737, 325] width 963 height 495
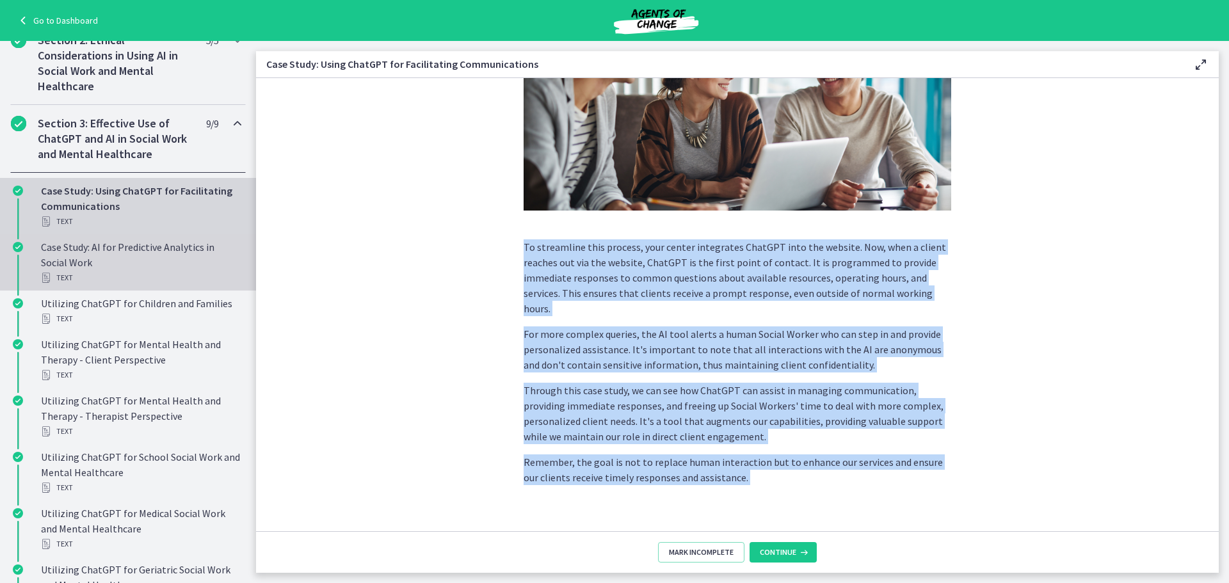
click at [125, 250] on div "Case Study: AI for Predictive Analytics in Social Work Text" at bounding box center [141, 262] width 200 height 46
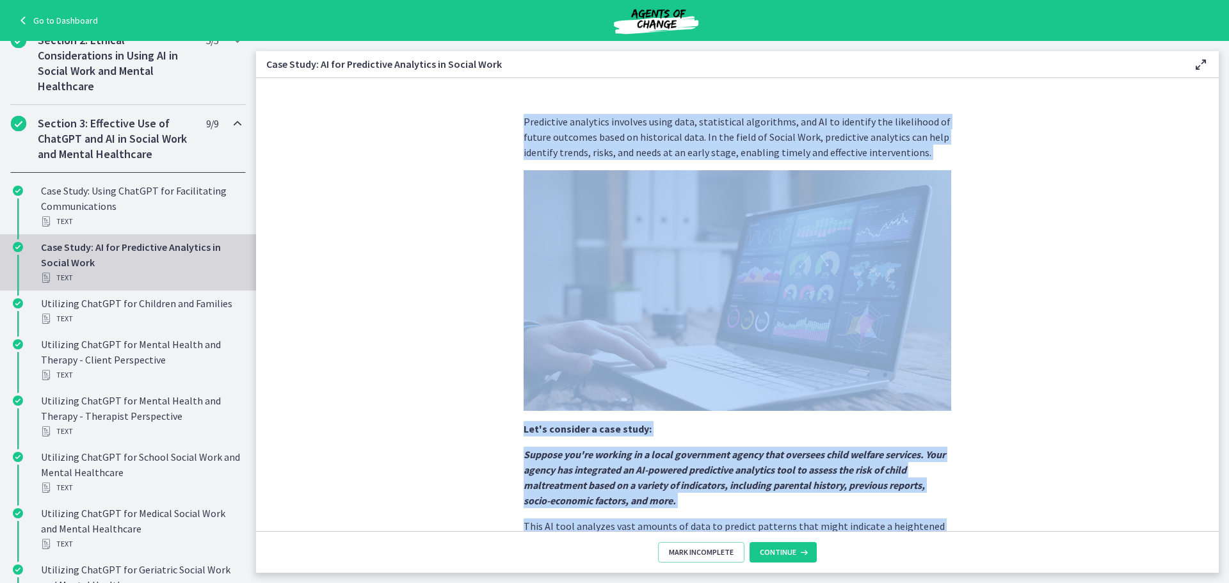
click at [412, 296] on section "Predictive analytics involves using data, statistical algorithms, and AI to ide…" at bounding box center [737, 304] width 963 height 453
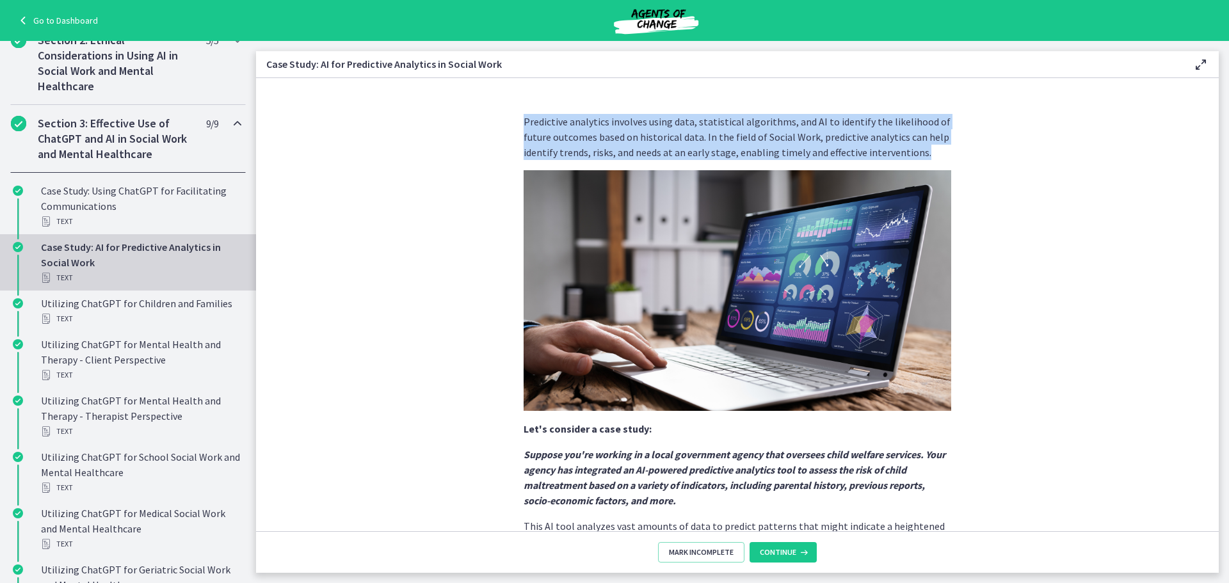
drag, startPoint x: 919, startPoint y: 155, endPoint x: 514, endPoint y: 124, distance: 406.5
click at [515, 125] on div "Predictive analytics involves using data, statistical algorithms, and AI to ide…" at bounding box center [737, 318] width 448 height 428
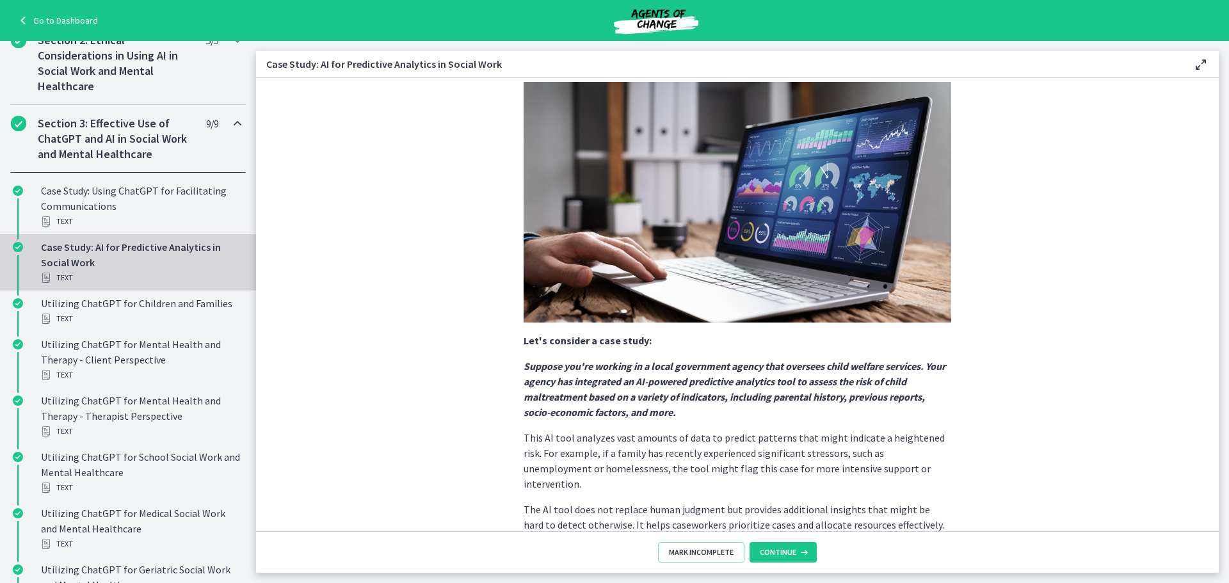
scroll to position [223, 0]
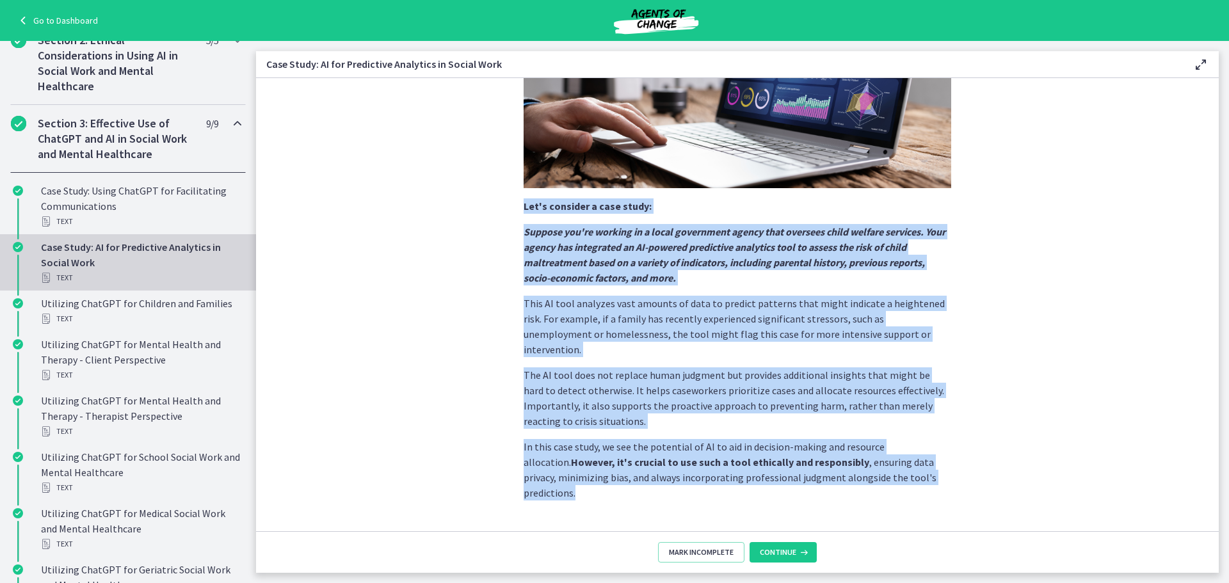
drag, startPoint x: 946, startPoint y: 460, endPoint x: 414, endPoint y: 213, distance: 587.5
click at [414, 213] on section "Predictive analytics involves using data, statistical algorithms, and AI to ide…" at bounding box center [737, 304] width 963 height 453
click at [69, 298] on div "Utilizing ChatGPT for Children and Families Text" at bounding box center [141, 311] width 200 height 31
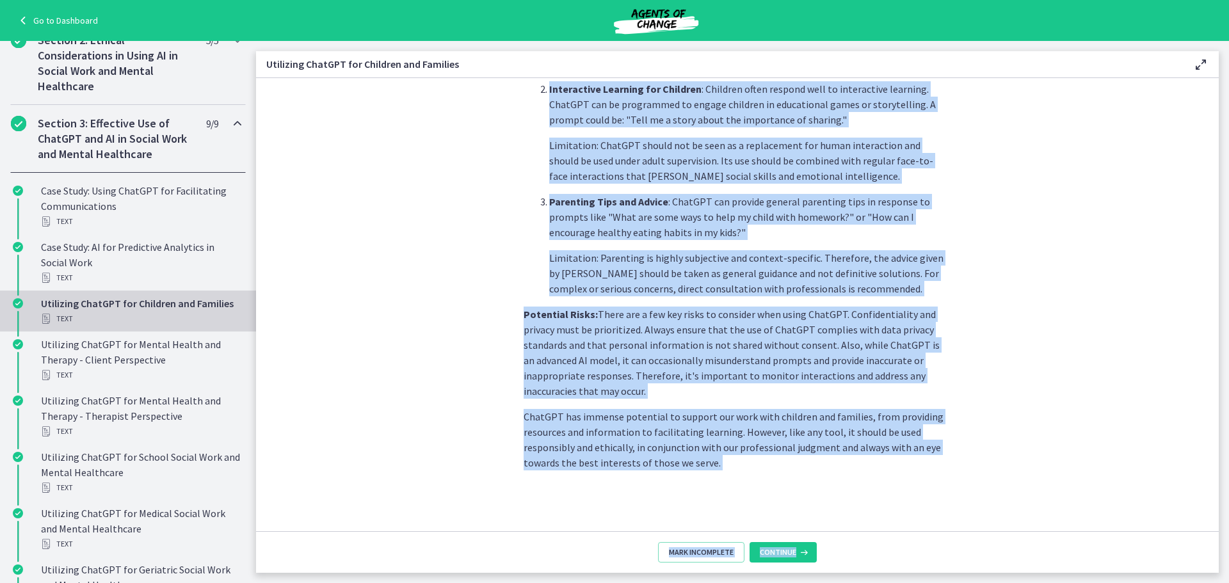
scroll to position [494, 0]
drag, startPoint x: 522, startPoint y: 371, endPoint x: 834, endPoint y: 515, distance: 343.2
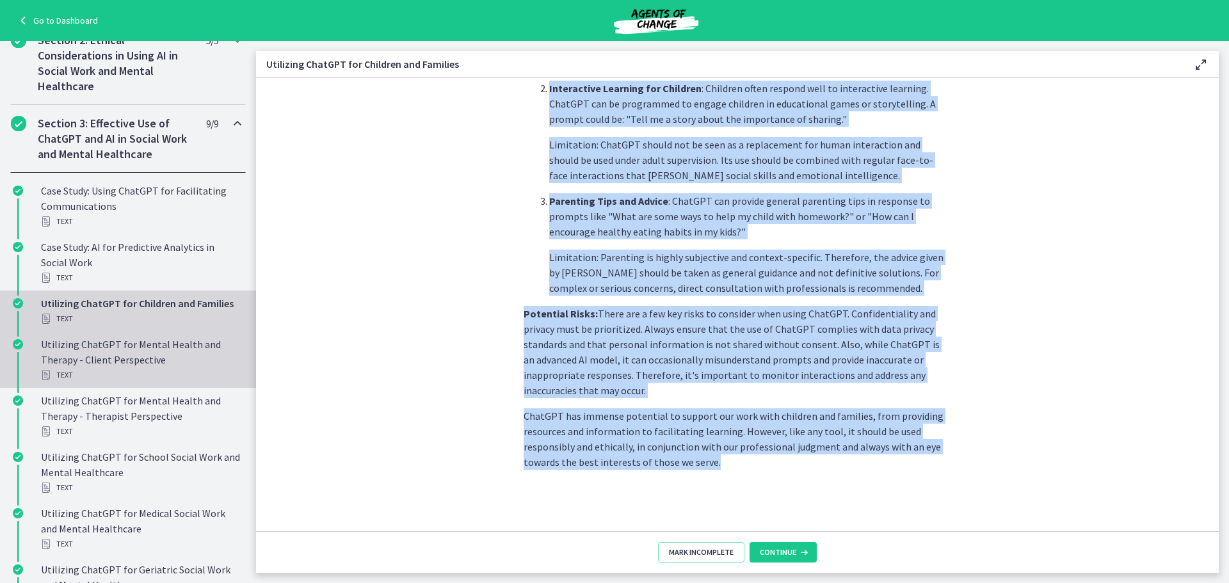
click at [67, 356] on div "Utilizing ChatGPT for Mental Health and Therapy - Client Perspective Text" at bounding box center [141, 360] width 200 height 46
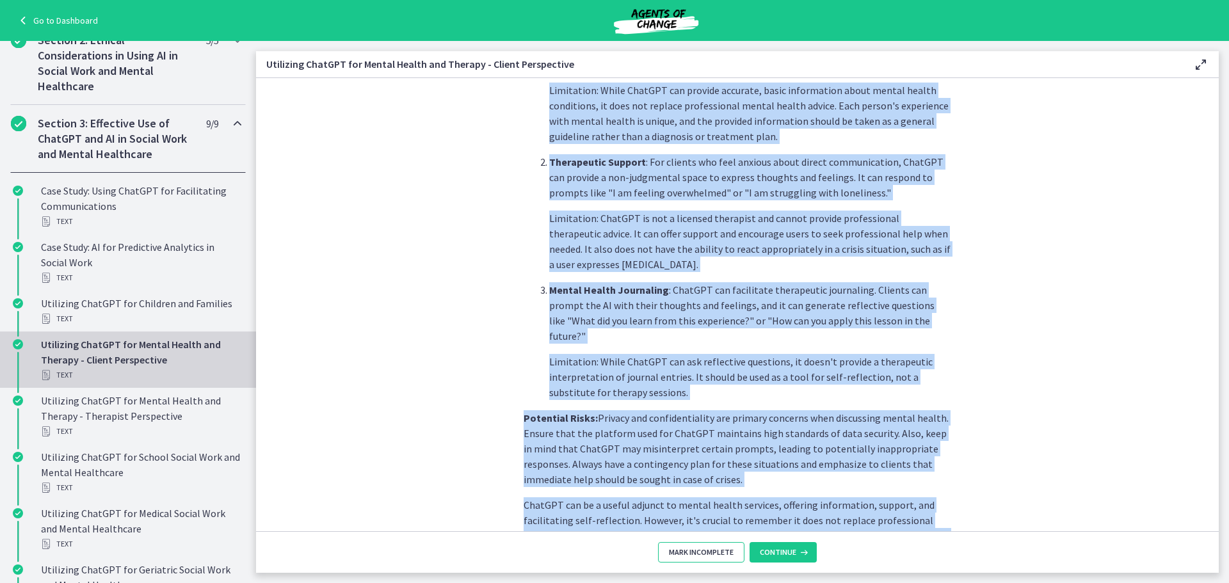
scroll to position [469, 0]
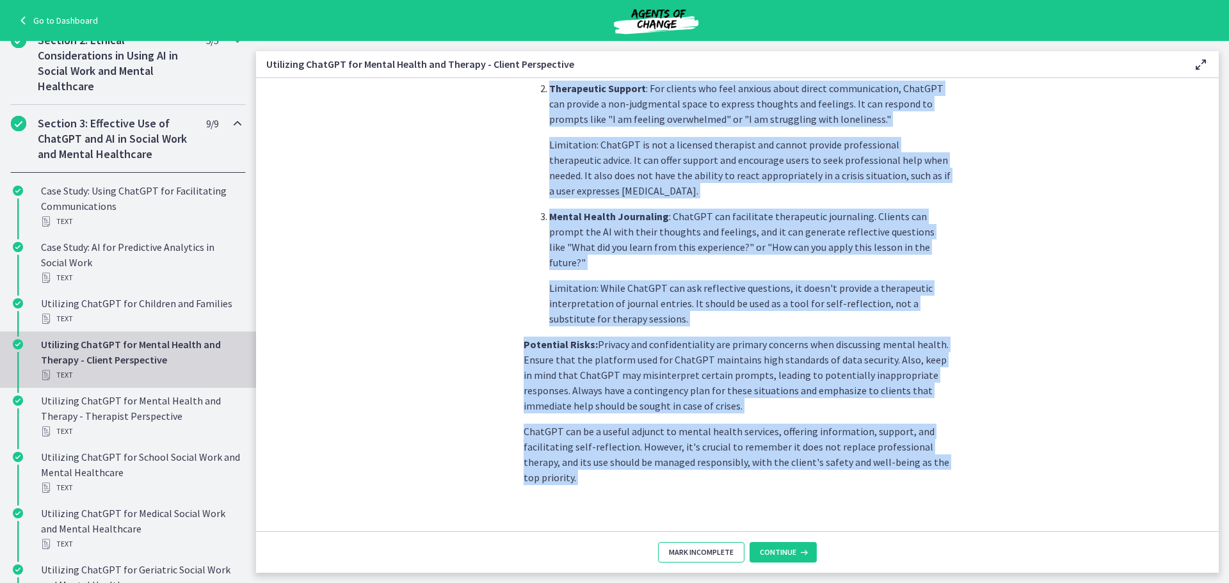
drag, startPoint x: 520, startPoint y: 373, endPoint x: 663, endPoint y: 545, distance: 223.6
click at [672, 556] on div "Mental health is an integral aspect of social work, and AI tools like ChatGPT c…" at bounding box center [737, 325] width 963 height 495
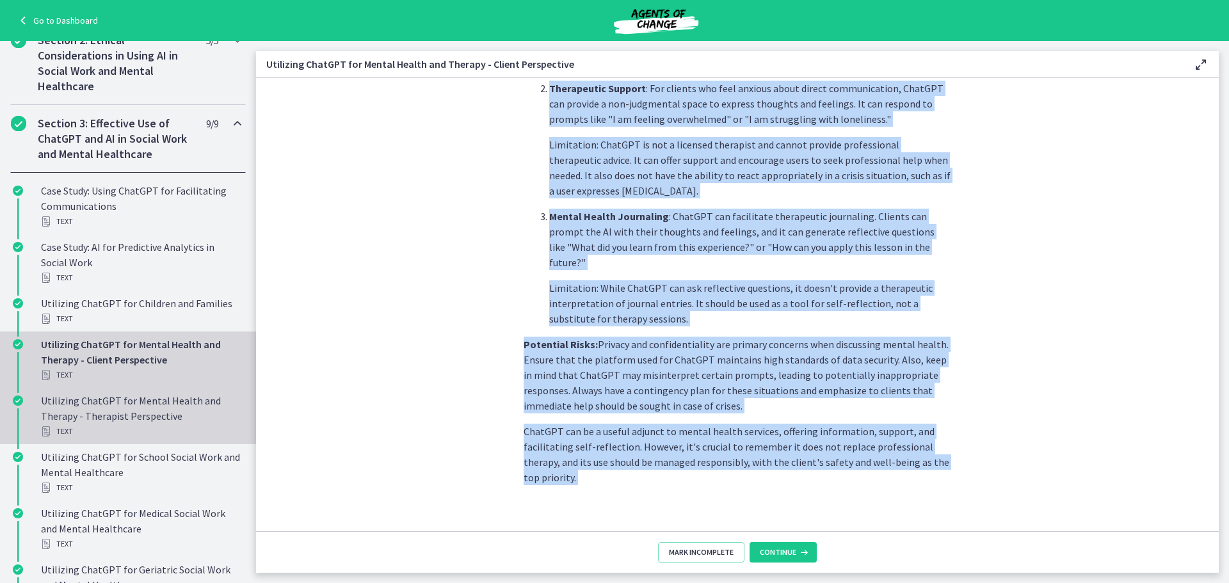
click at [68, 410] on div "Utilizing ChatGPT for Mental Health and Therapy - Therapist Perspective Text" at bounding box center [141, 416] width 200 height 46
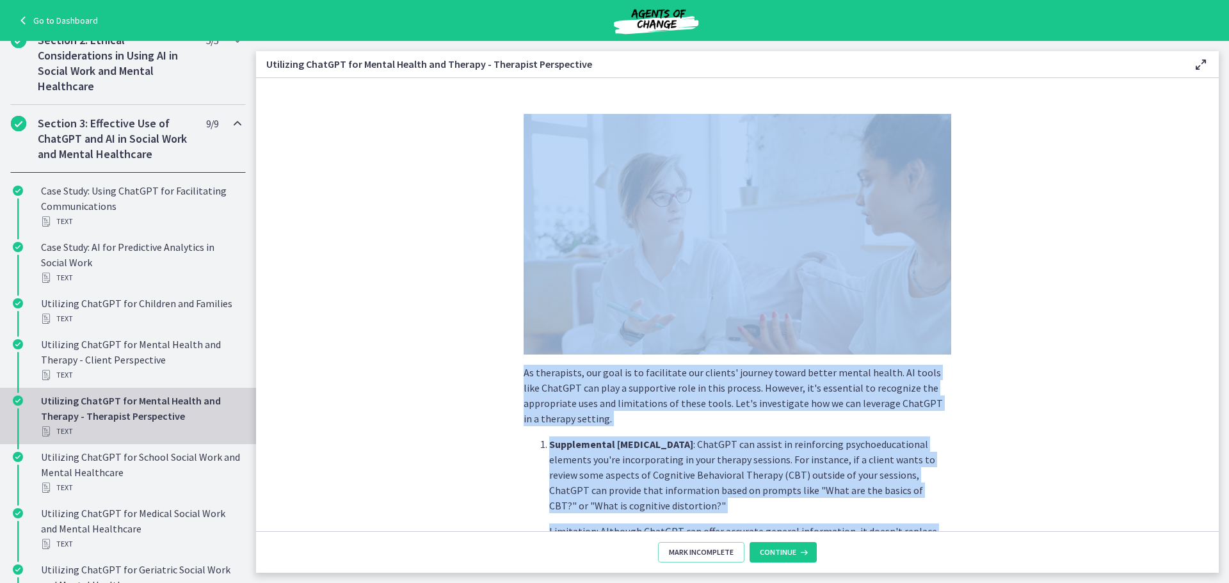
click at [412, 348] on section "As therapists, our goal is to facilitate our clients' journey toward better men…" at bounding box center [737, 304] width 963 height 453
click at [1064, 400] on section "As therapists, our goal is to facilitate our clients' journey toward better men…" at bounding box center [737, 304] width 963 height 453
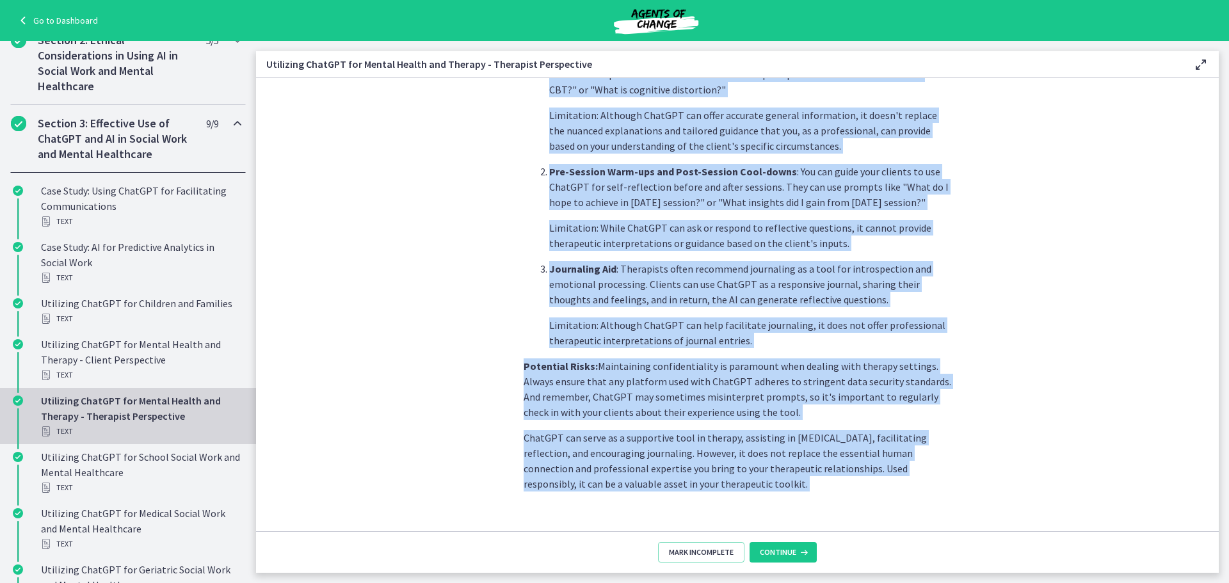
scroll to position [438, 0]
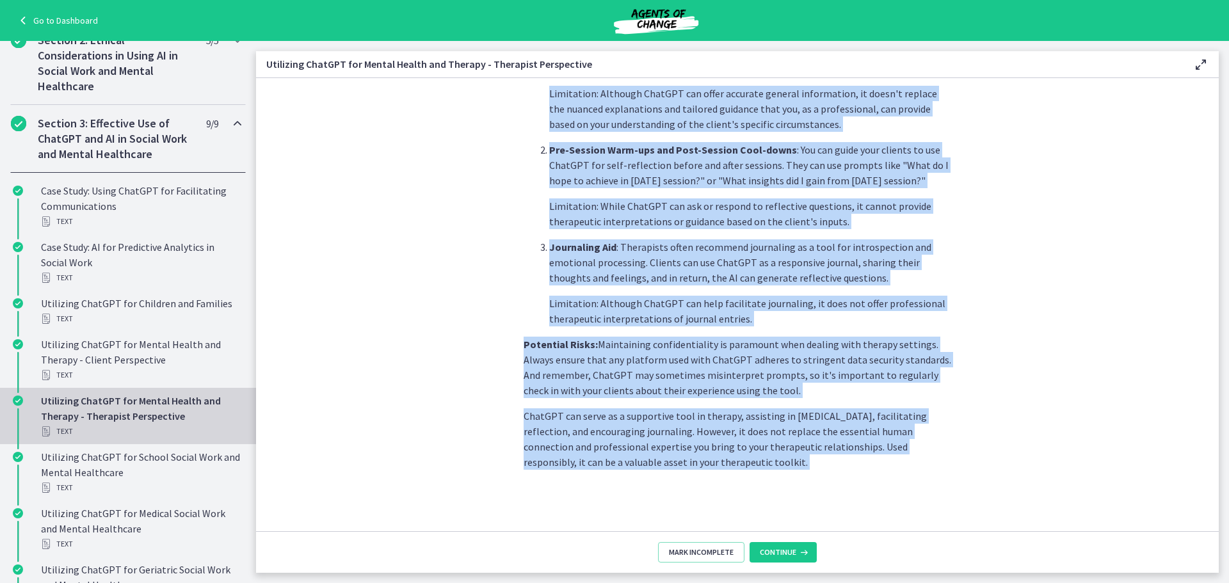
drag, startPoint x: 521, startPoint y: 372, endPoint x: 604, endPoint y: 524, distance: 173.6
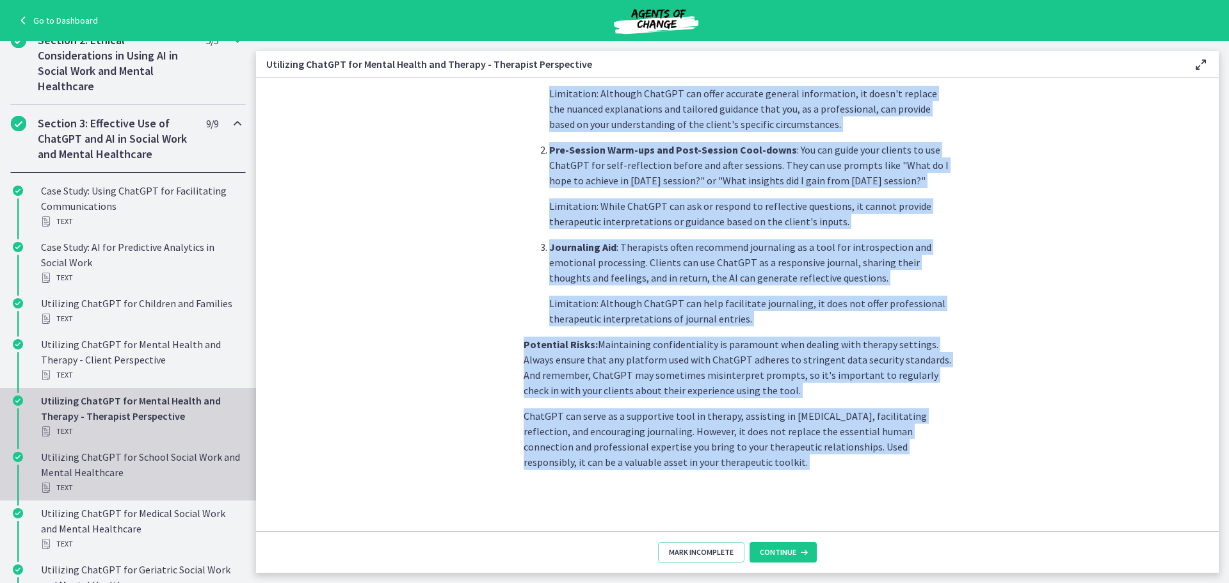
click at [80, 476] on div "Utilizing ChatGPT for School Social Work and Mental Healthcare Text" at bounding box center [141, 472] width 200 height 46
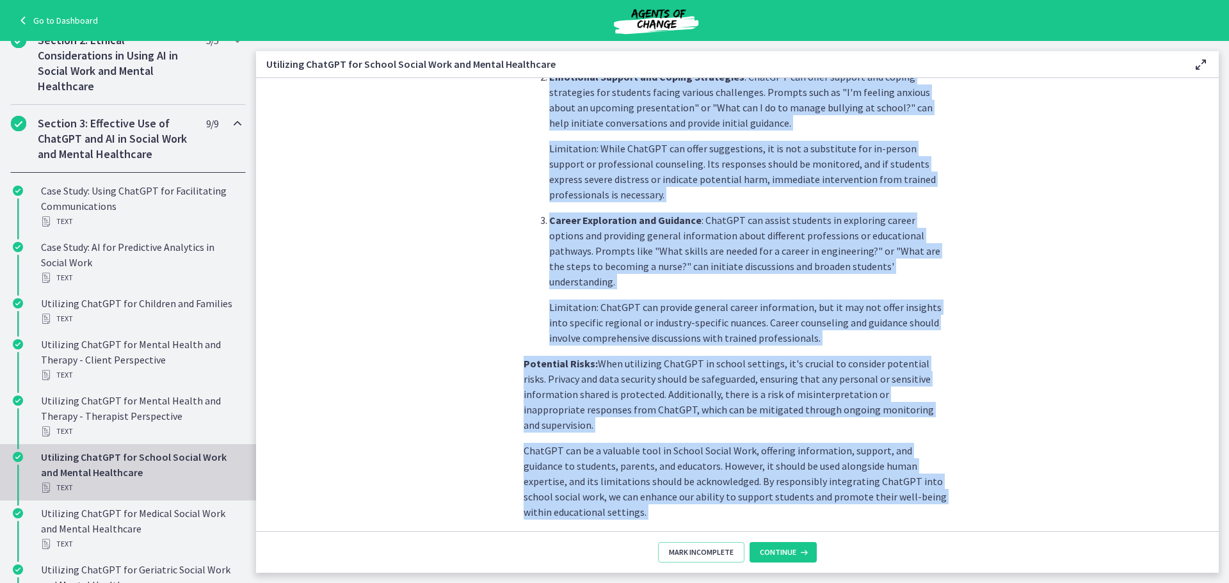
scroll to position [499, 0]
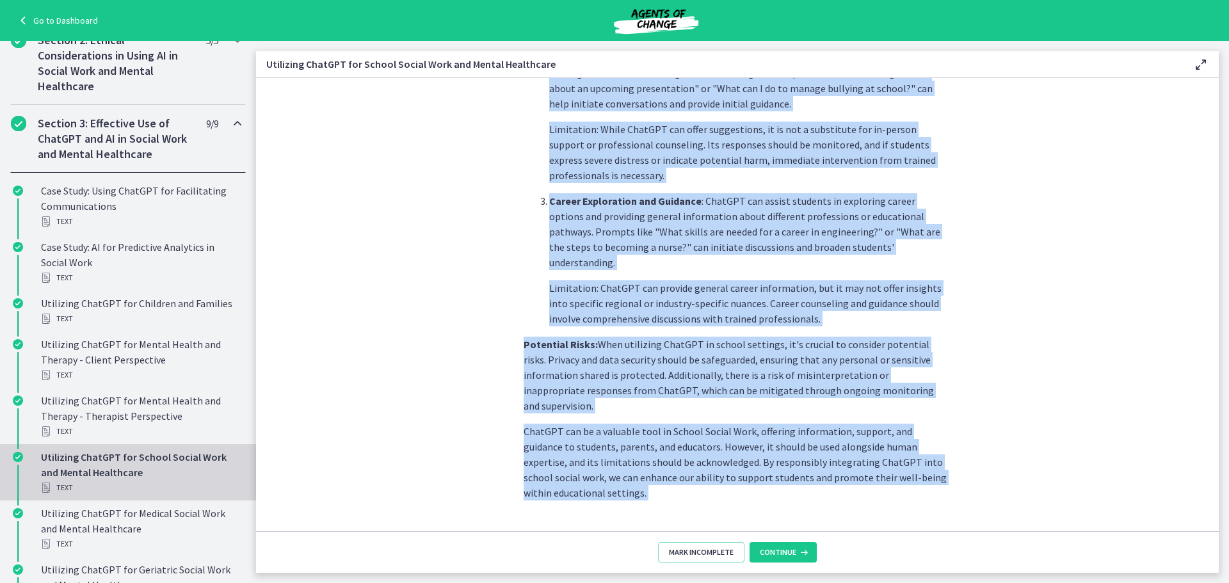
drag, startPoint x: 519, startPoint y: 371, endPoint x: 587, endPoint y: 526, distance: 168.8
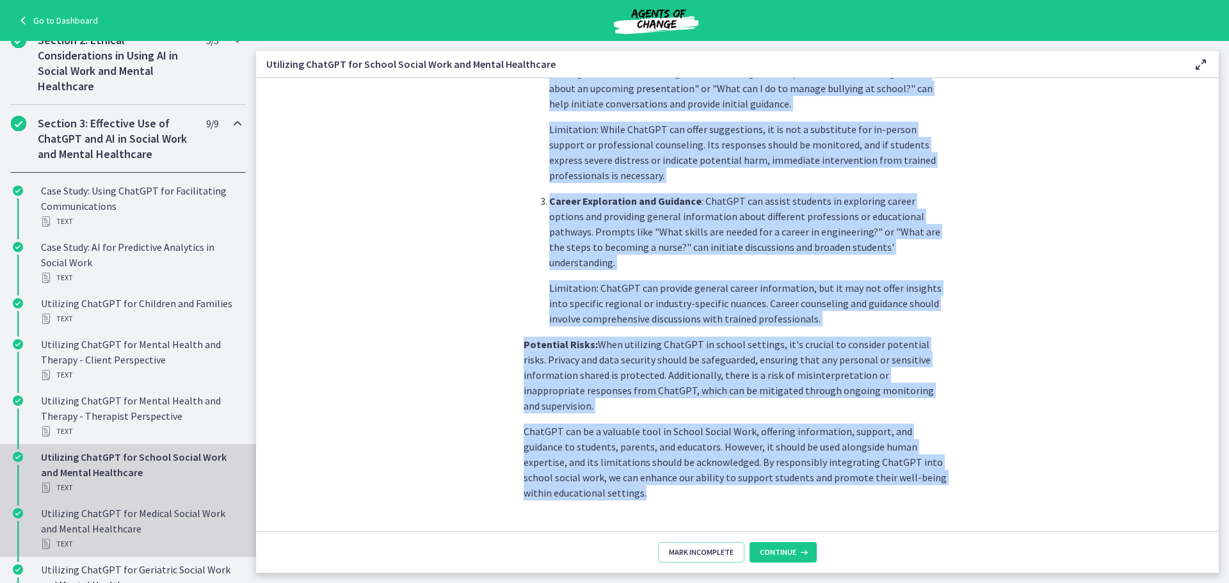
click at [132, 517] on div "Utilizing ChatGPT for Medical Social Work and Mental Healthcare Text" at bounding box center [141, 529] width 200 height 46
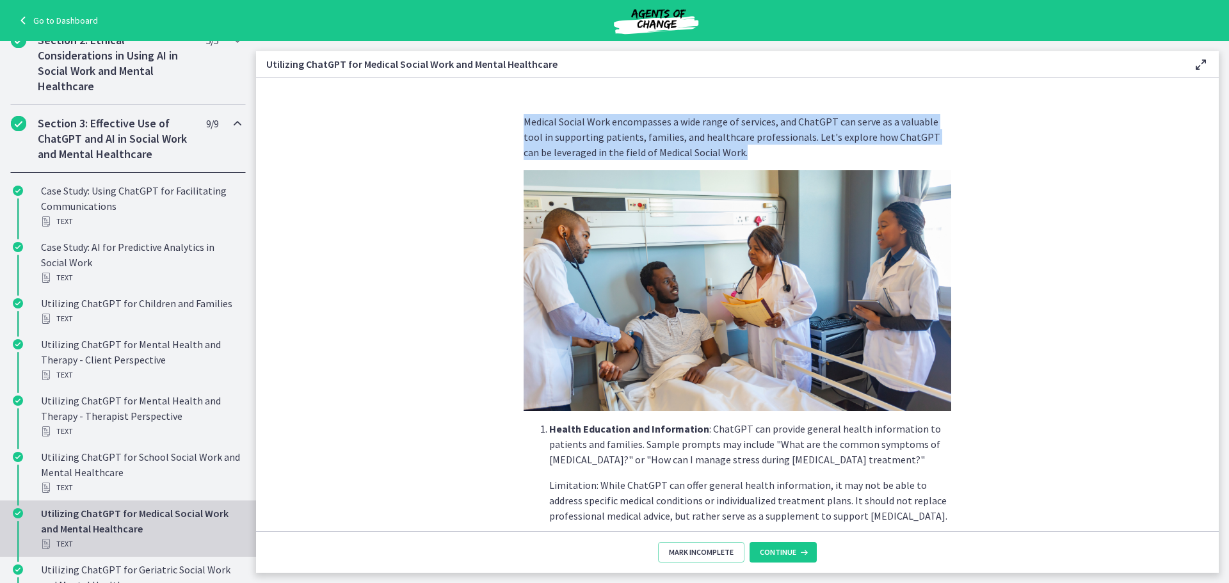
drag, startPoint x: 711, startPoint y: 150, endPoint x: 499, endPoint y: 114, distance: 215.0
click at [499, 114] on section "Medical Social Work encompasses a wide range of services, and ChatGPT can serve…" at bounding box center [737, 304] width 963 height 453
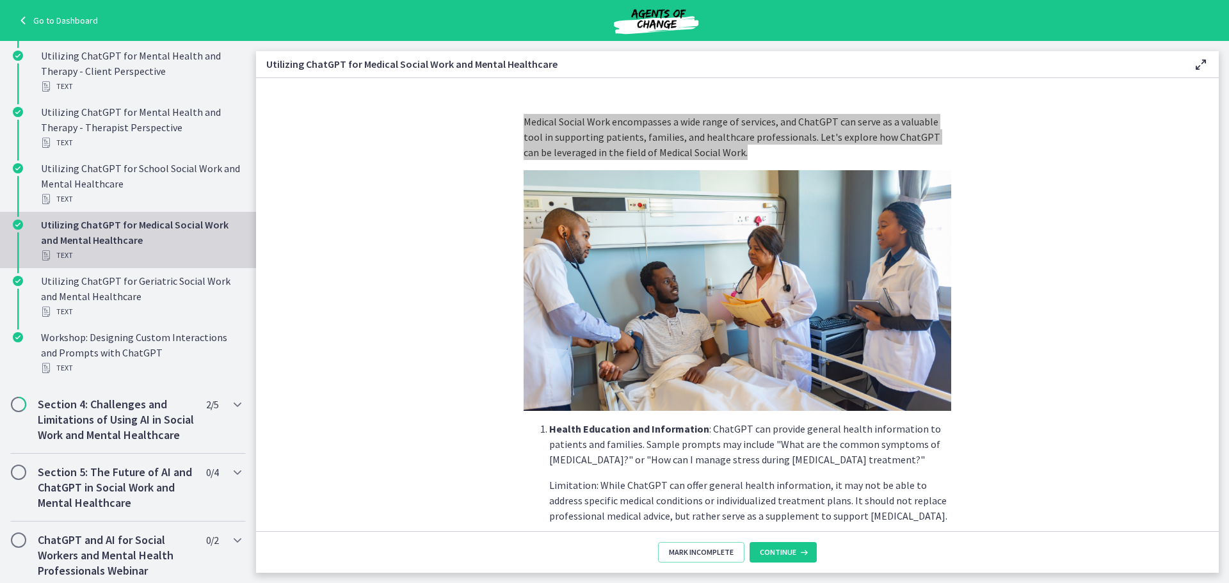
scroll to position [640, 0]
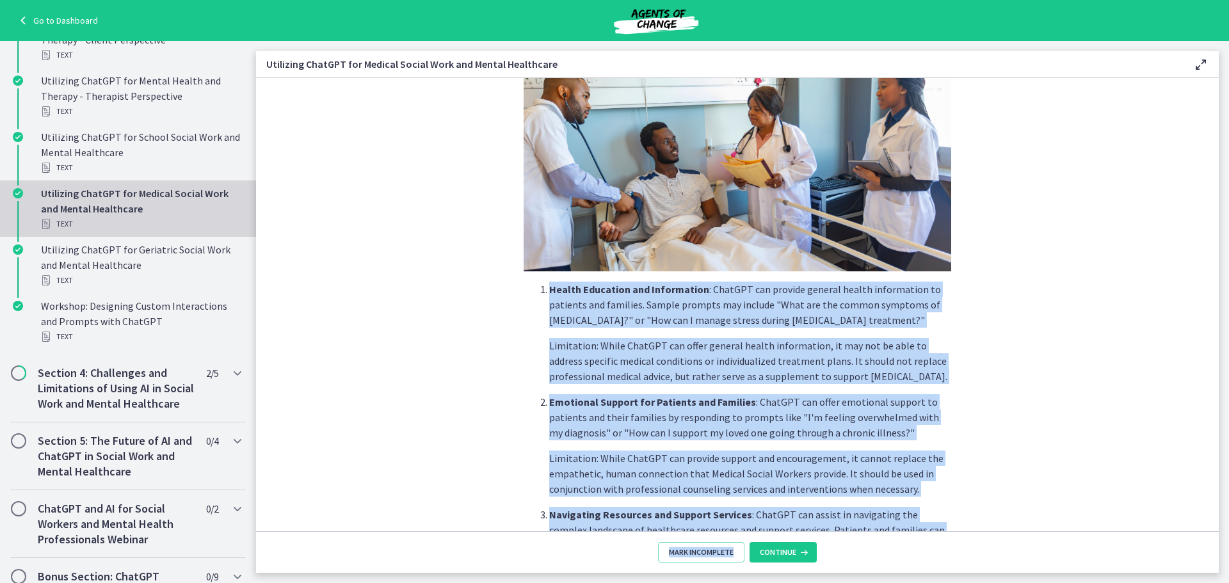
scroll to position [453, 0]
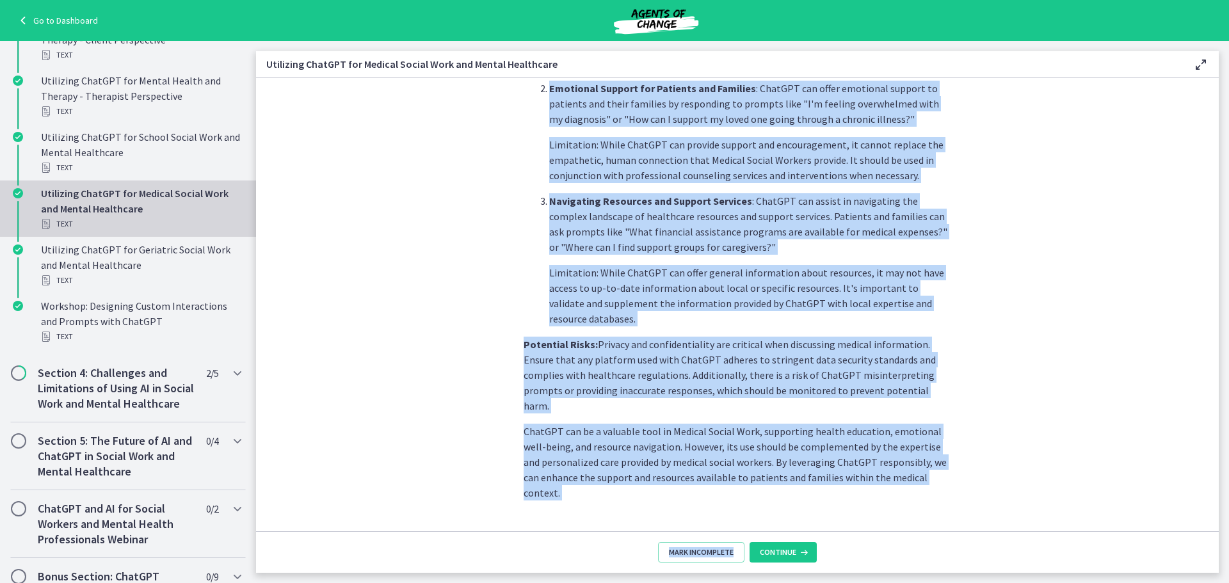
drag, startPoint x: 538, startPoint y: 425, endPoint x: 744, endPoint y: 569, distance: 251.1
click at [744, 569] on div "Medical Social Work encompasses a wide range of services, and ChatGPT can serve…" at bounding box center [737, 325] width 963 height 495
click at [351, 419] on section "Medical Social Work encompasses a wide range of services, and ChatGPT can serve…" at bounding box center [737, 304] width 963 height 453
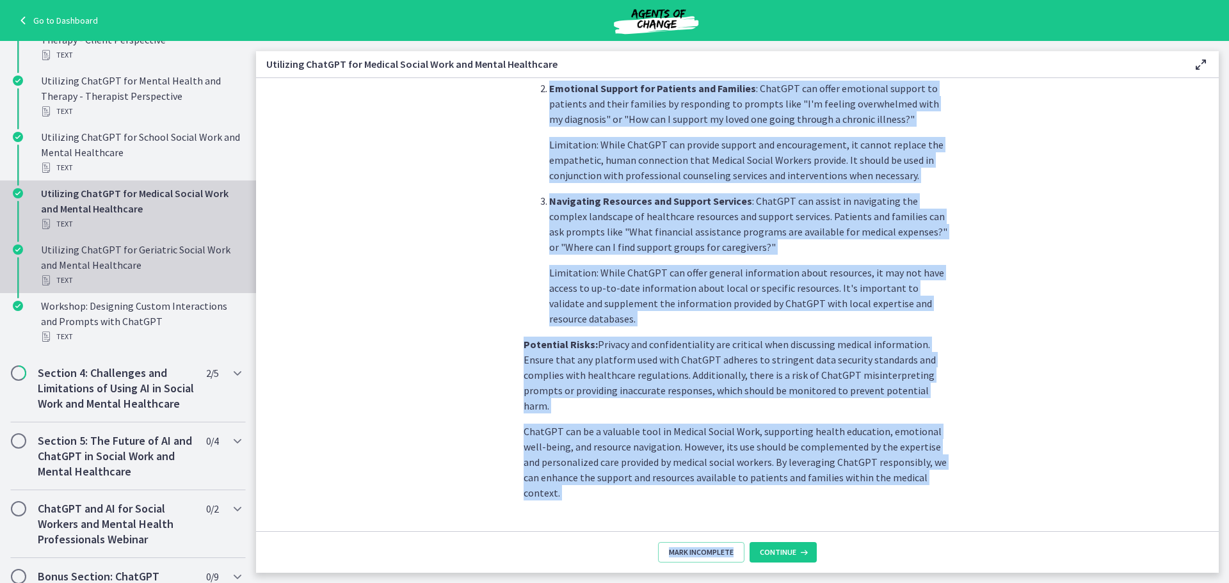
click at [117, 267] on div "Utilizing ChatGPT for [MEDICAL_DATA] Social Work and Mental Healthcare Text" at bounding box center [141, 265] width 200 height 46
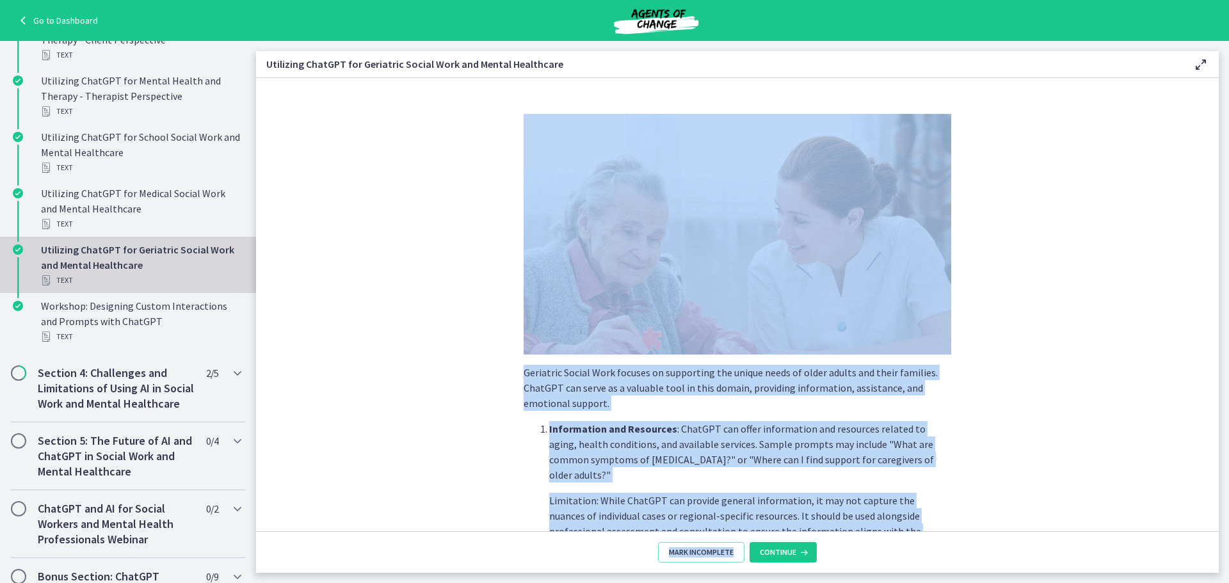
click at [518, 414] on div "[MEDICAL_DATA] Social Work focuses on supporting the unique needs of older adul…" at bounding box center [737, 318] width 448 height 428
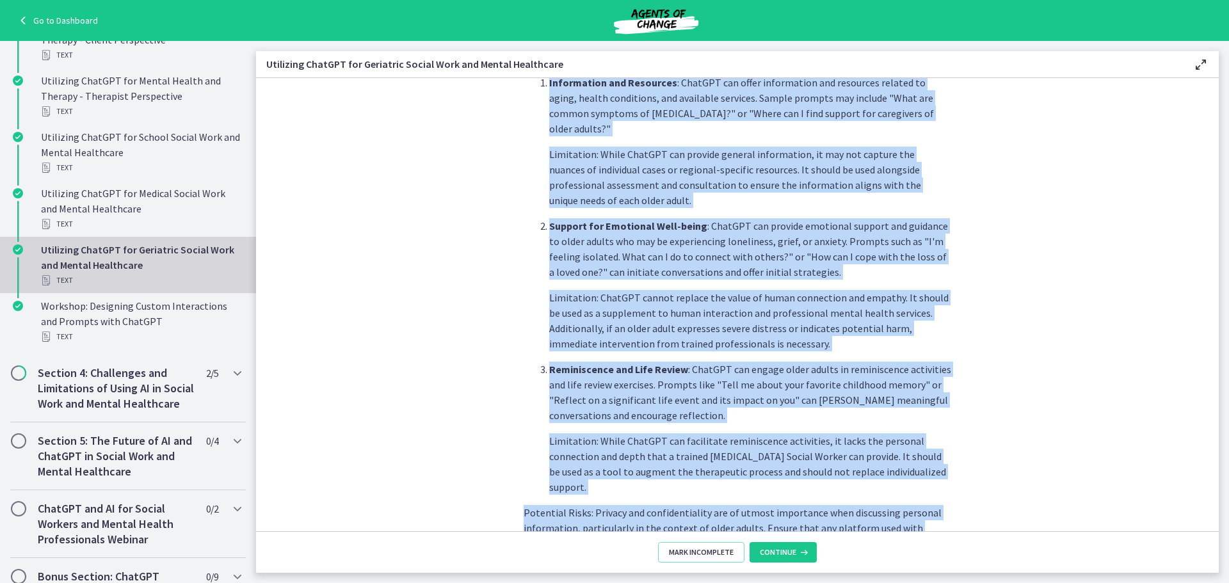
scroll to position [515, 0]
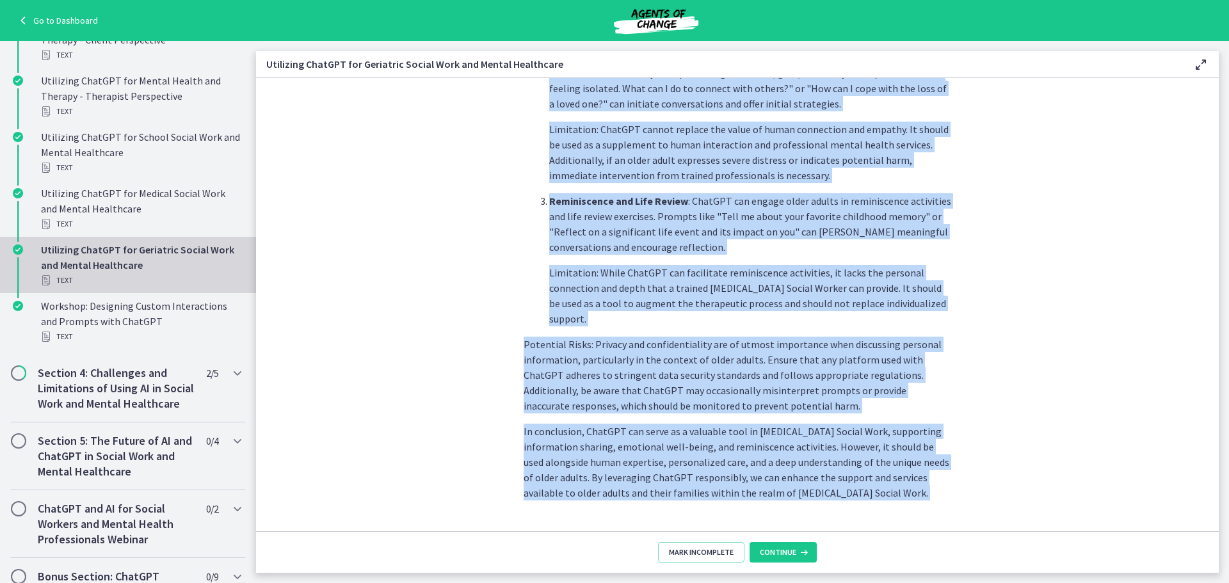
drag, startPoint x: 522, startPoint y: 373, endPoint x: 617, endPoint y: 533, distance: 185.1
click at [617, 533] on div "[MEDICAL_DATA] Social Work focuses on supporting the unique needs of older adul…" at bounding box center [737, 325] width 963 height 495
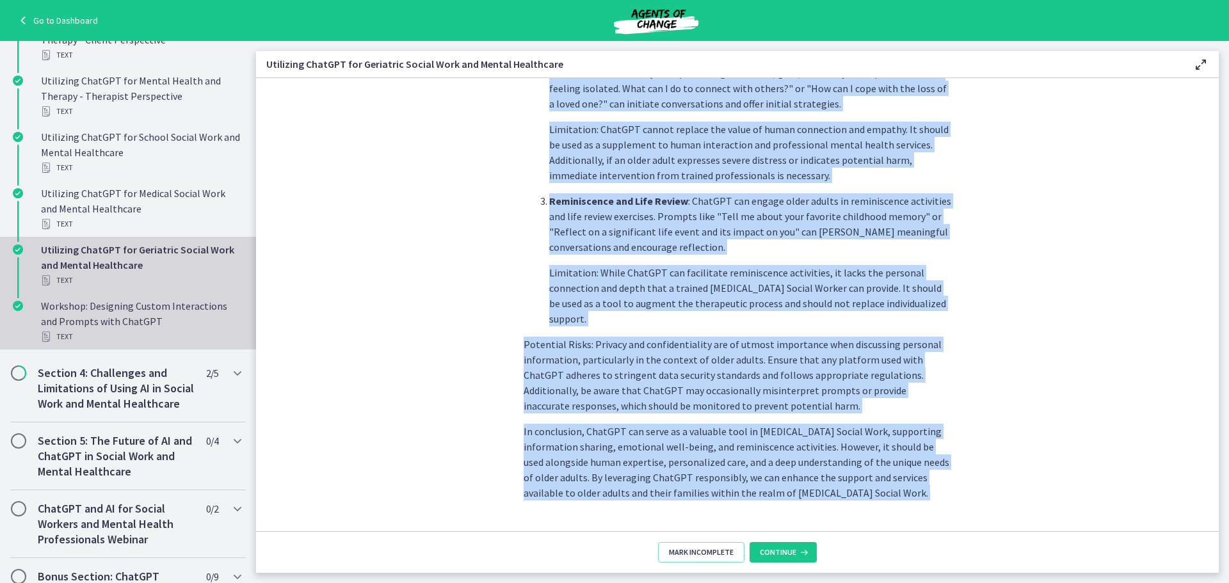
click at [81, 325] on div "Workshop: Designing Custom Interactions and Prompts with ChatGPT Text" at bounding box center [141, 321] width 200 height 46
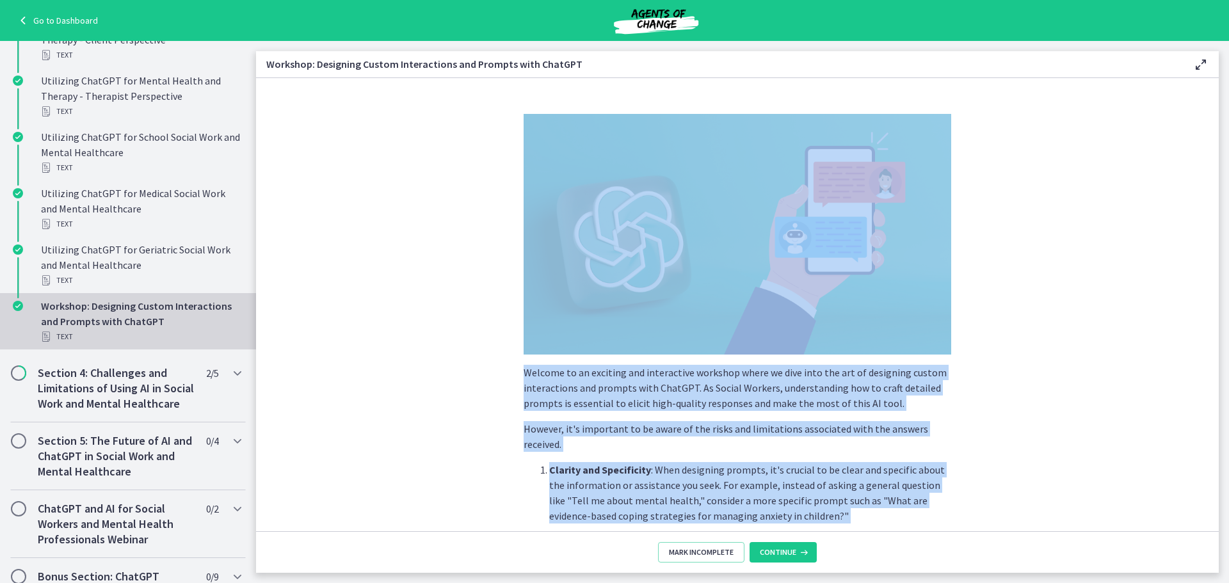
click at [442, 307] on section "Welcome to an exciting and interactive workshop where we dive into the art of d…" at bounding box center [737, 304] width 963 height 453
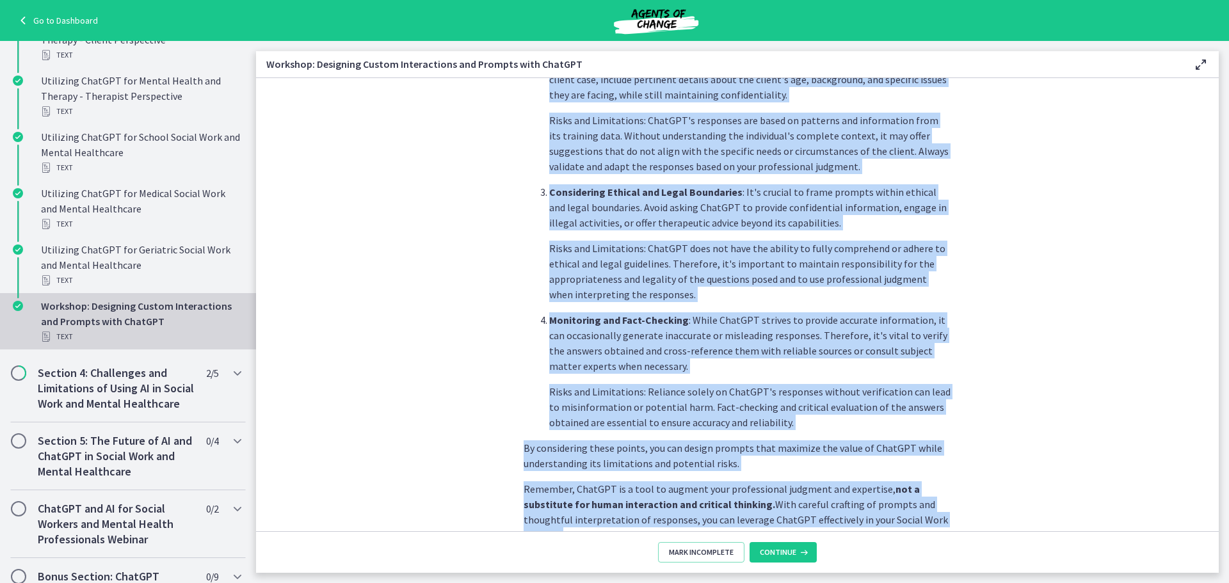
scroll to position [622, 0]
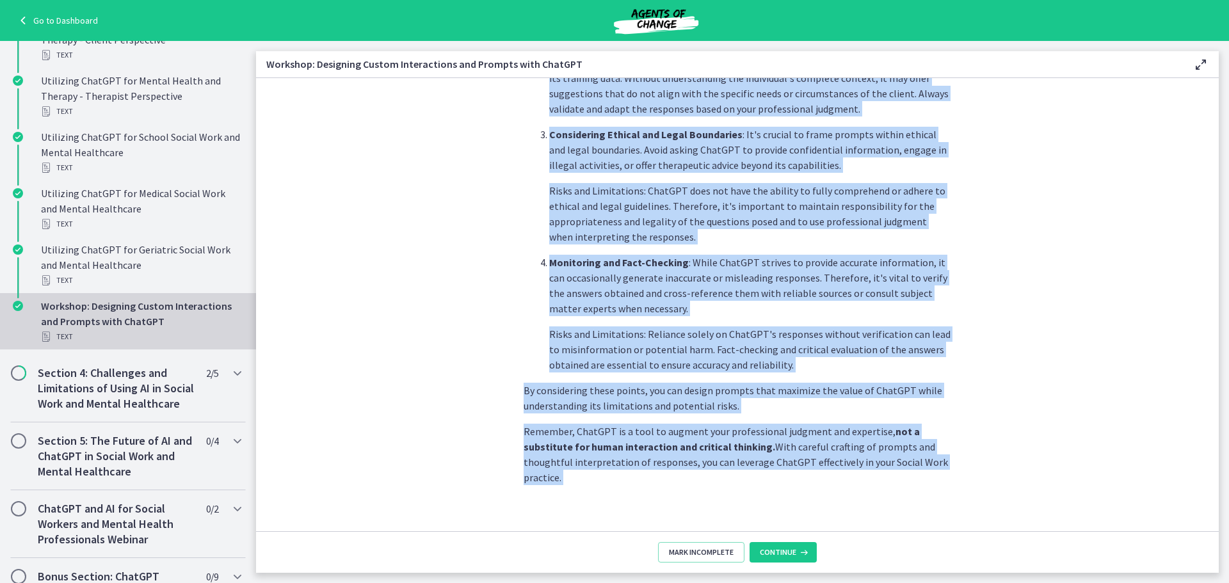
drag, startPoint x: 520, startPoint y: 371, endPoint x: 665, endPoint y: 512, distance: 202.4
click at [688, 535] on div "Welcome to an exciting and interactive workshop where we dive into the art of d…" at bounding box center [737, 325] width 963 height 495
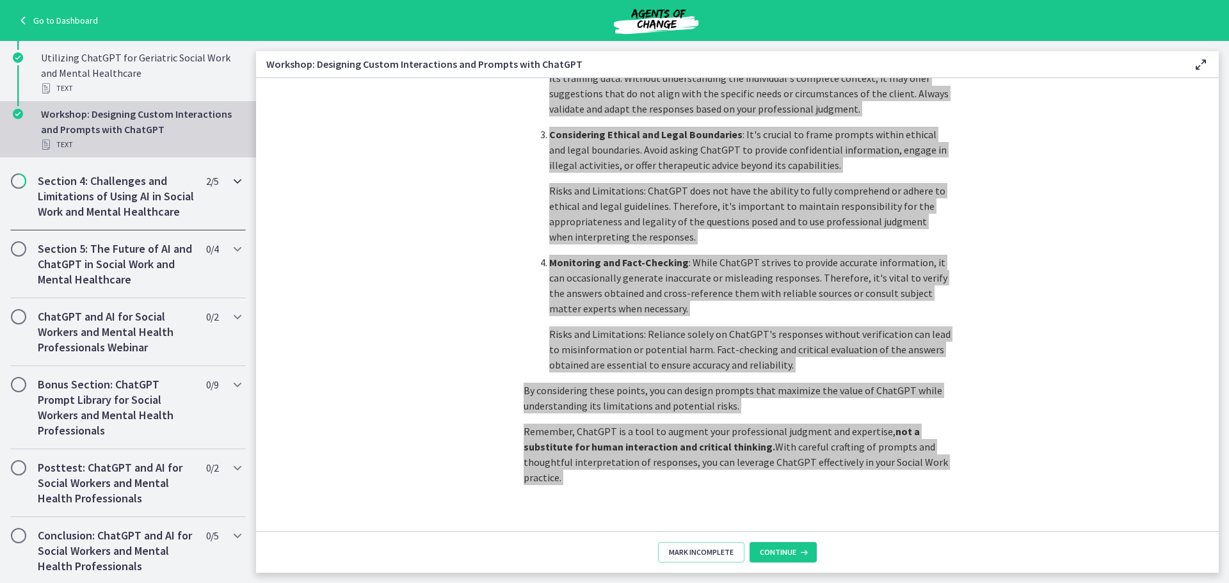
scroll to position [887, 0]
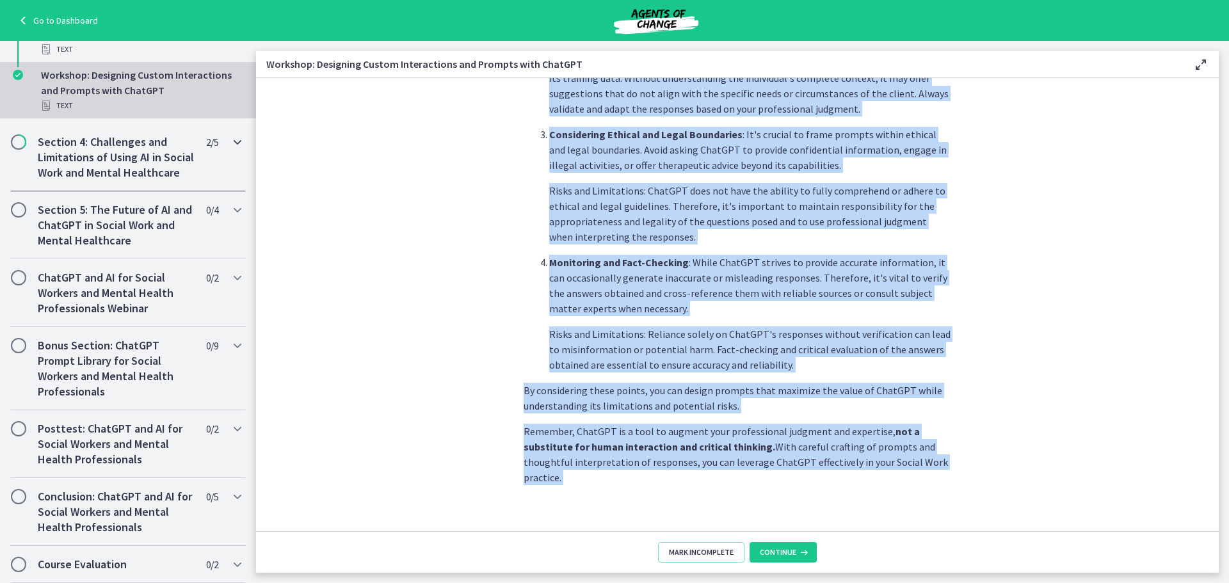
click at [56, 135] on h2 "Section 4: Challenges and Limitations of Using AI in Social Work and Mental Hea…" at bounding box center [116, 157] width 156 height 46
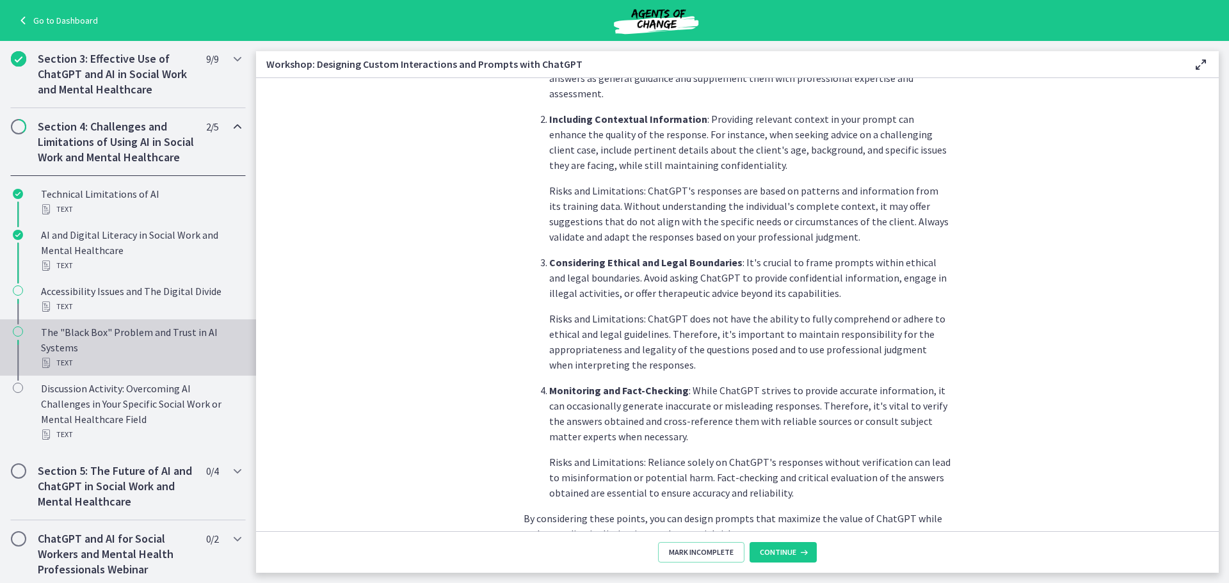
scroll to position [382, 0]
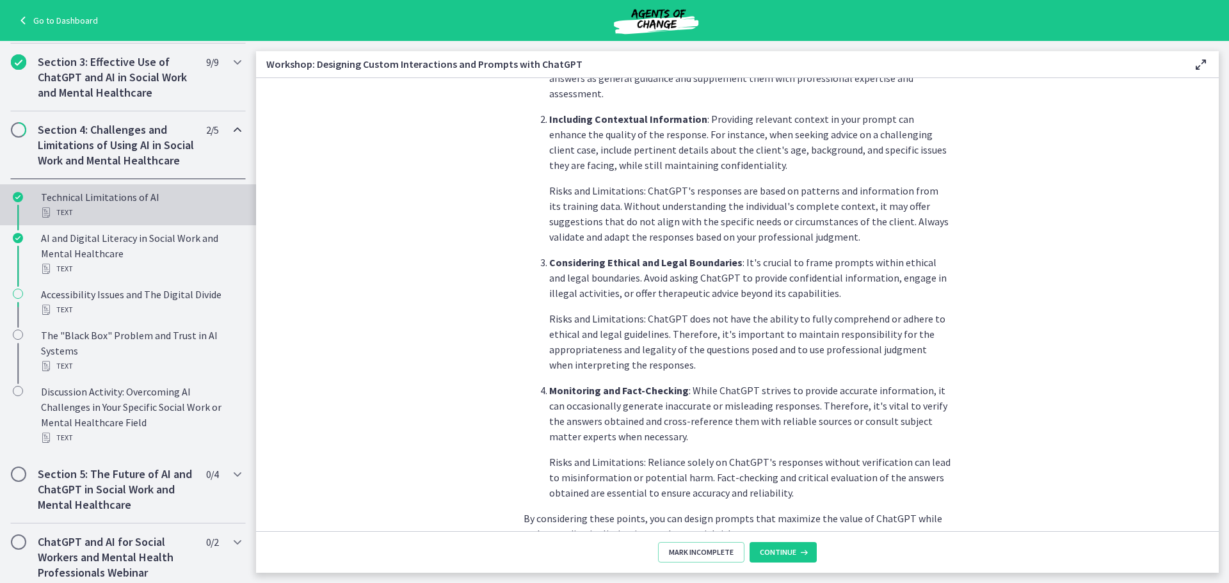
click at [90, 220] on div "Text" at bounding box center [141, 212] width 200 height 15
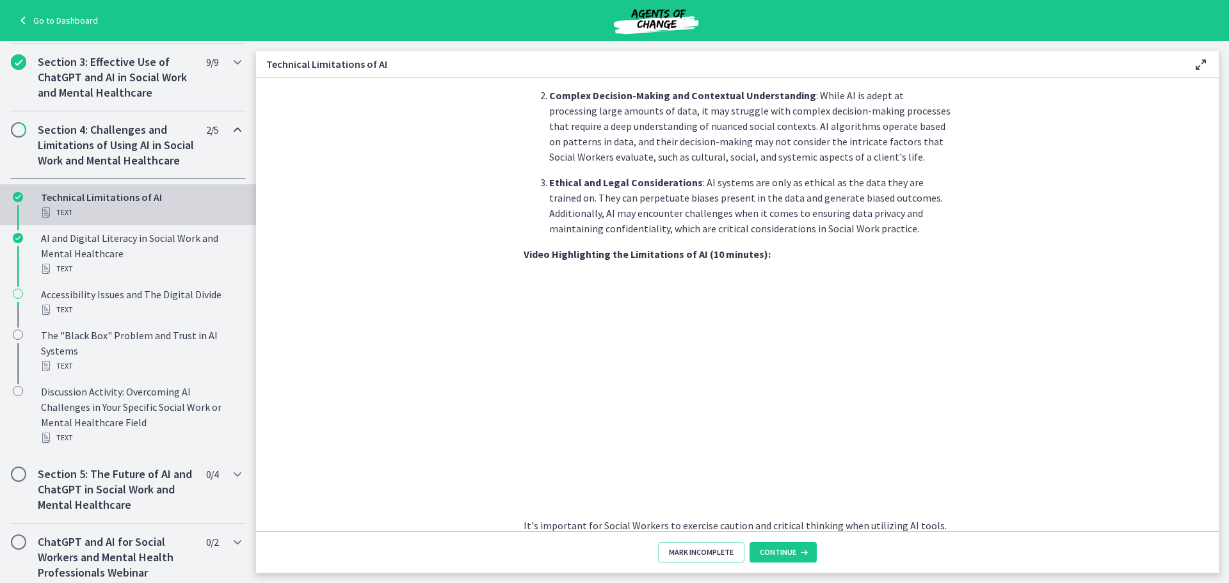
scroll to position [538, 0]
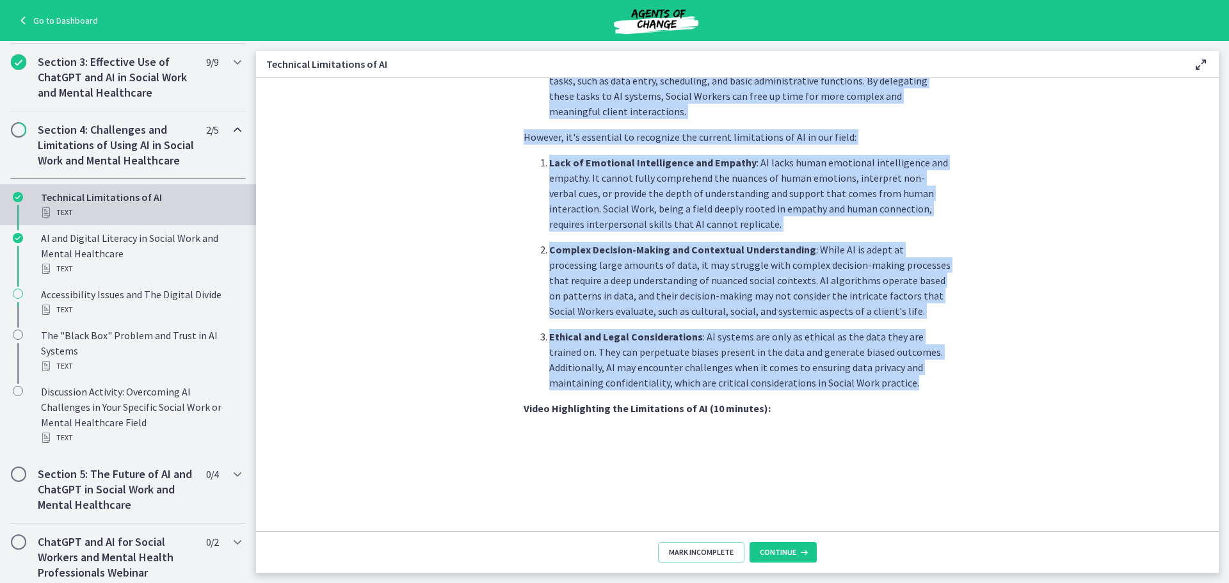
drag, startPoint x: 521, startPoint y: 370, endPoint x: 913, endPoint y: 381, distance: 392.6
click at [913, 381] on div "As Social Workers, understanding these limitations is crucial to effectively ut…" at bounding box center [738, 175] width 428 height 1199
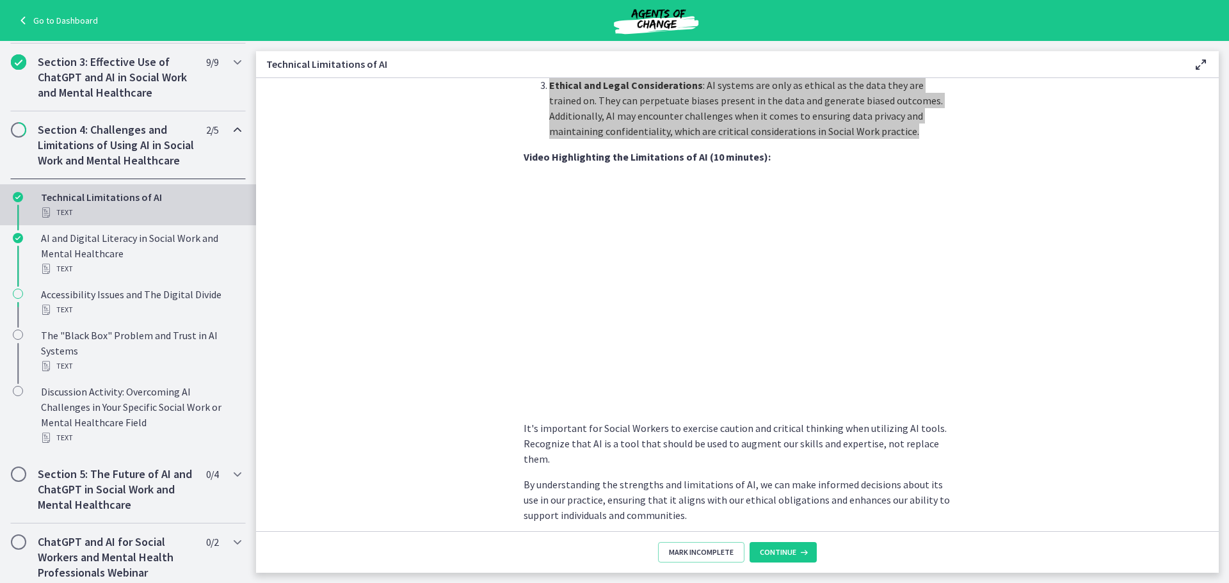
scroll to position [841, 0]
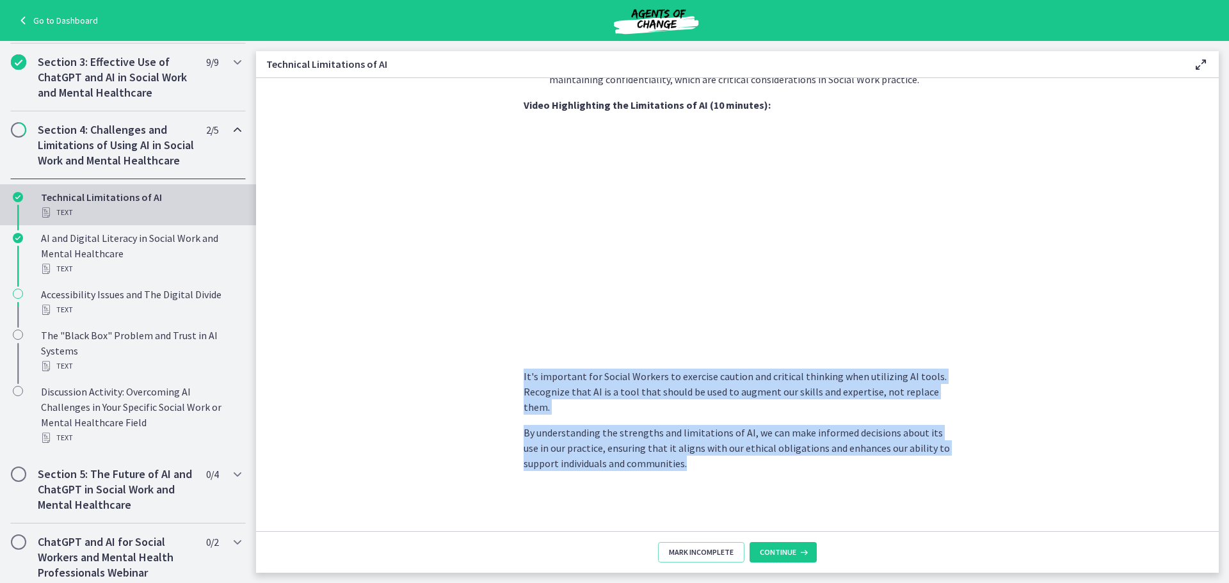
drag, startPoint x: 700, startPoint y: 469, endPoint x: 473, endPoint y: 380, distance: 243.7
click at [473, 380] on section "As Social Workers, understanding these limitations is crucial to effectively ut…" at bounding box center [737, 304] width 963 height 453
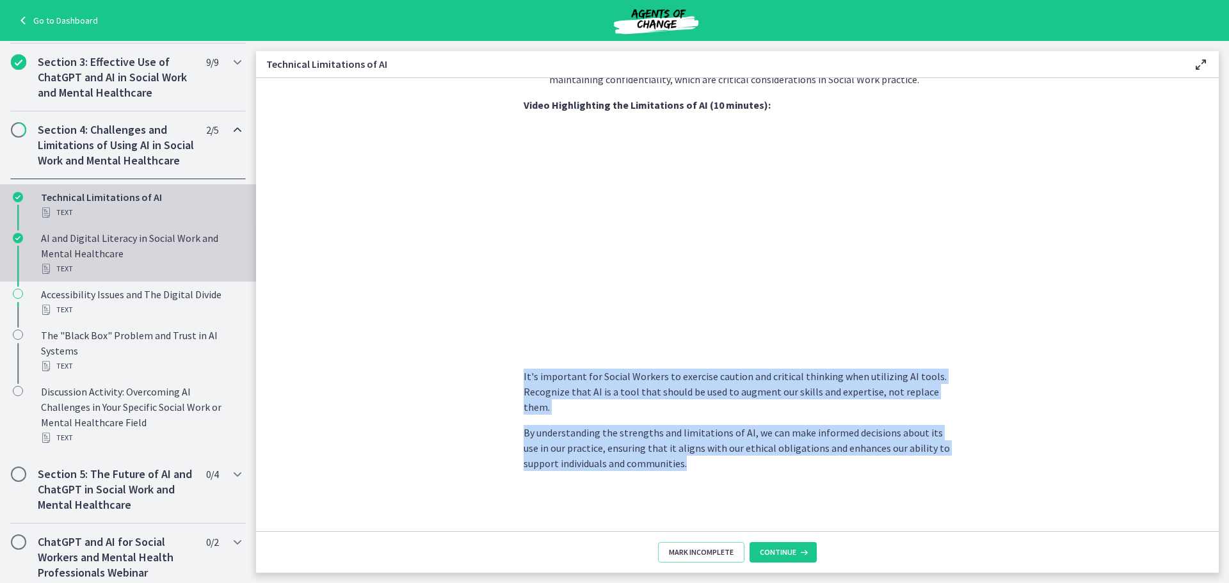
click at [95, 262] on div "AI and Digital Literacy in Social Work and Mental Healthcare Text" at bounding box center [141, 253] width 200 height 46
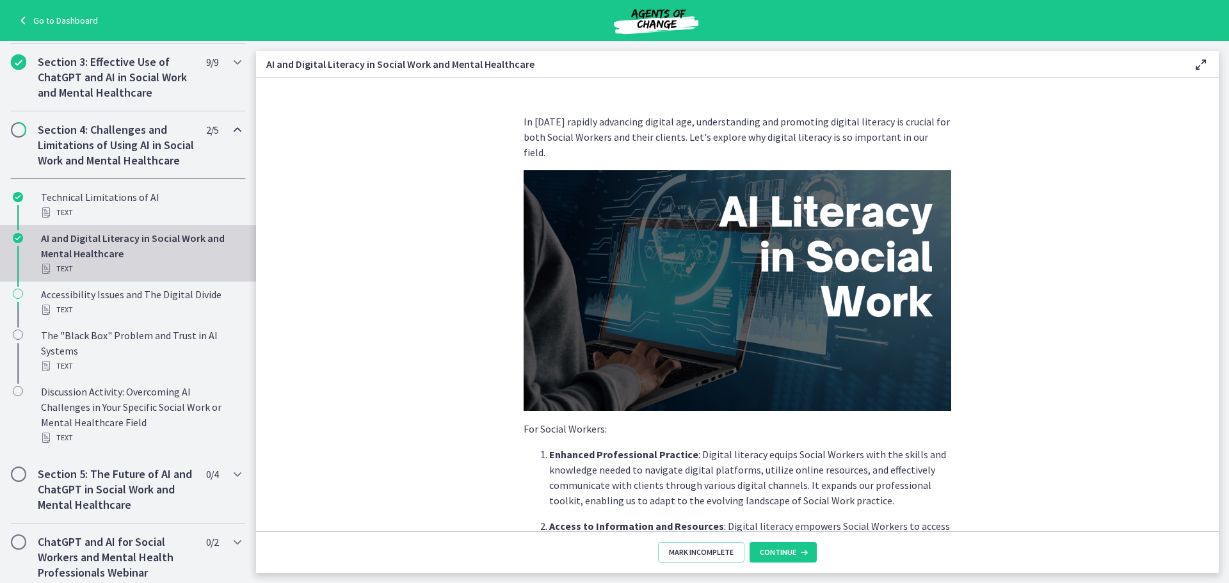
drag, startPoint x: 945, startPoint y: 137, endPoint x: 442, endPoint y: 90, distance: 504.8
click at [442, 90] on section "In [DATE] rapidly advancing digital age, understanding and promoting digital li…" at bounding box center [737, 304] width 963 height 453
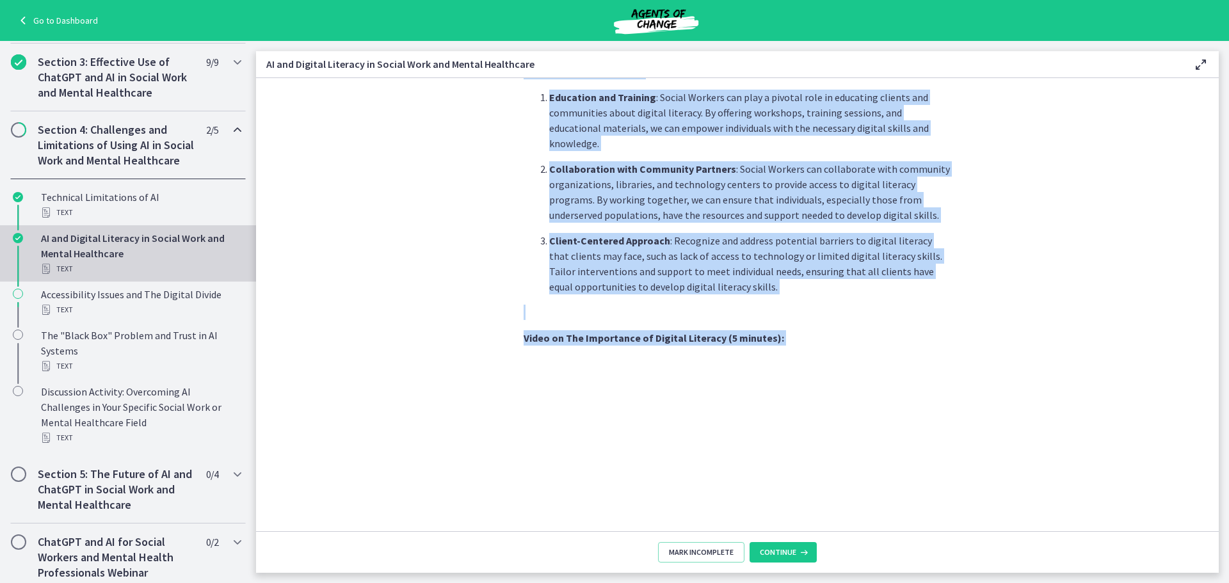
scroll to position [1015, 0]
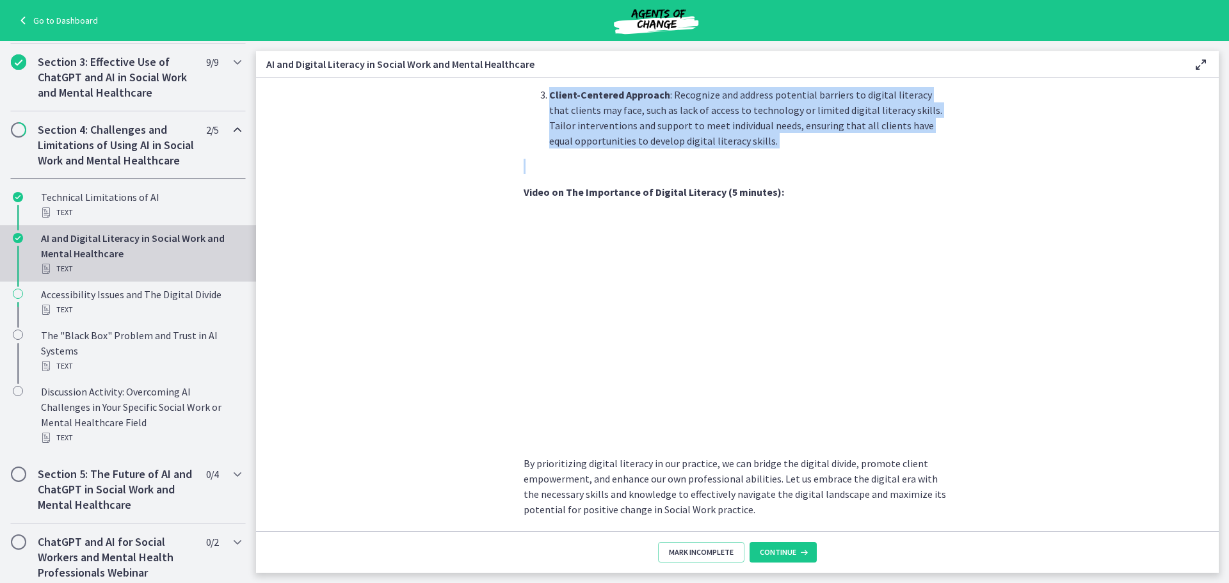
drag, startPoint x: 518, startPoint y: 412, endPoint x: 765, endPoint y: 105, distance: 394.4
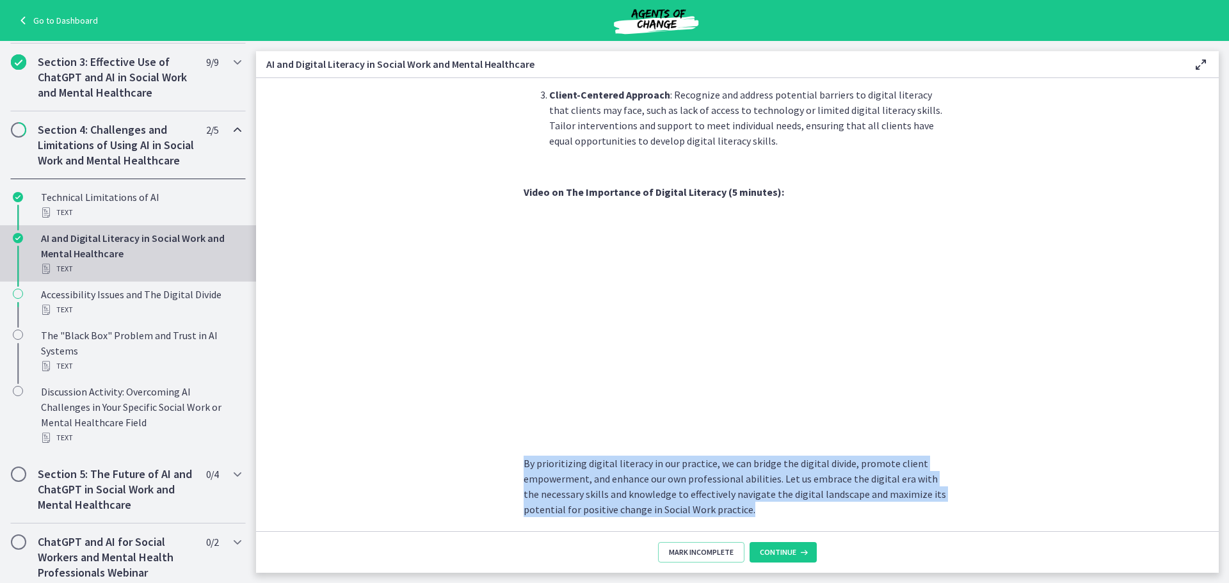
drag, startPoint x: 750, startPoint y: 465, endPoint x: 506, endPoint y: 419, distance: 247.7
click at [506, 419] on section "In [DATE] rapidly advancing digital age, understanding and promoting digital li…" at bounding box center [737, 304] width 963 height 453
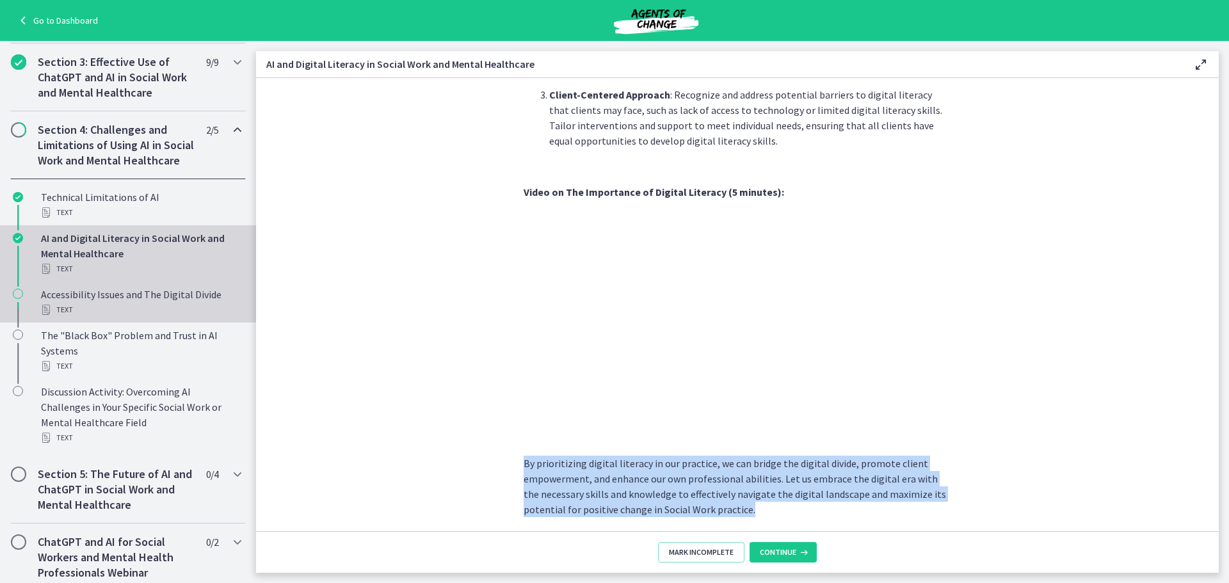
click at [123, 315] on div "Accessibility Issues and The Digital Divide Text" at bounding box center [141, 302] width 200 height 31
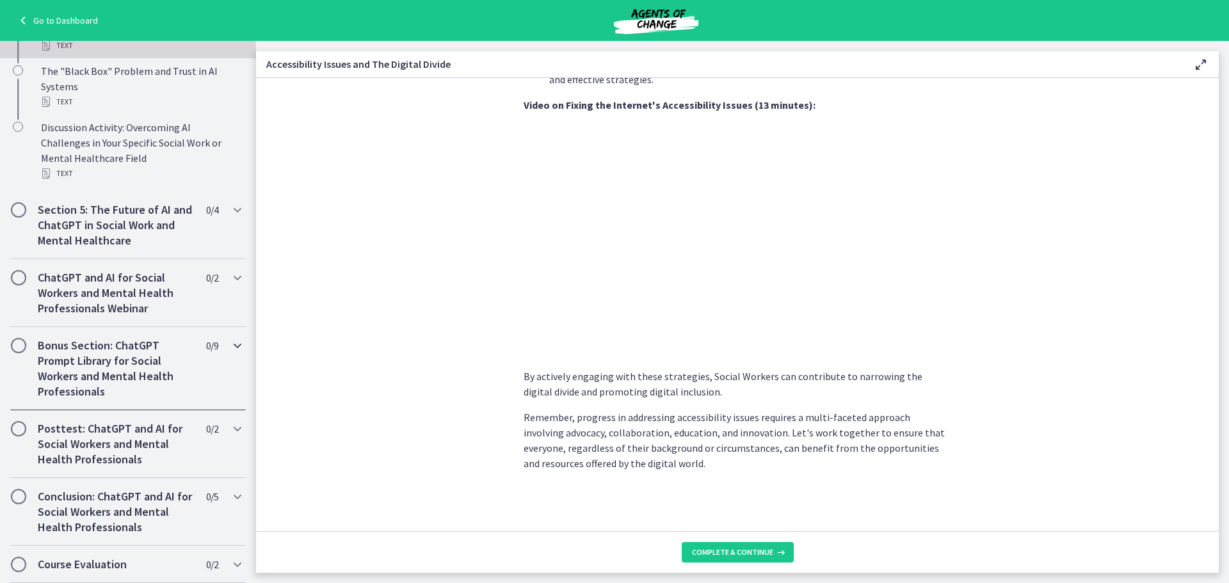
scroll to position [661, 0]
click at [750, 552] on span "Complete & continue" at bounding box center [732, 552] width 81 height 10
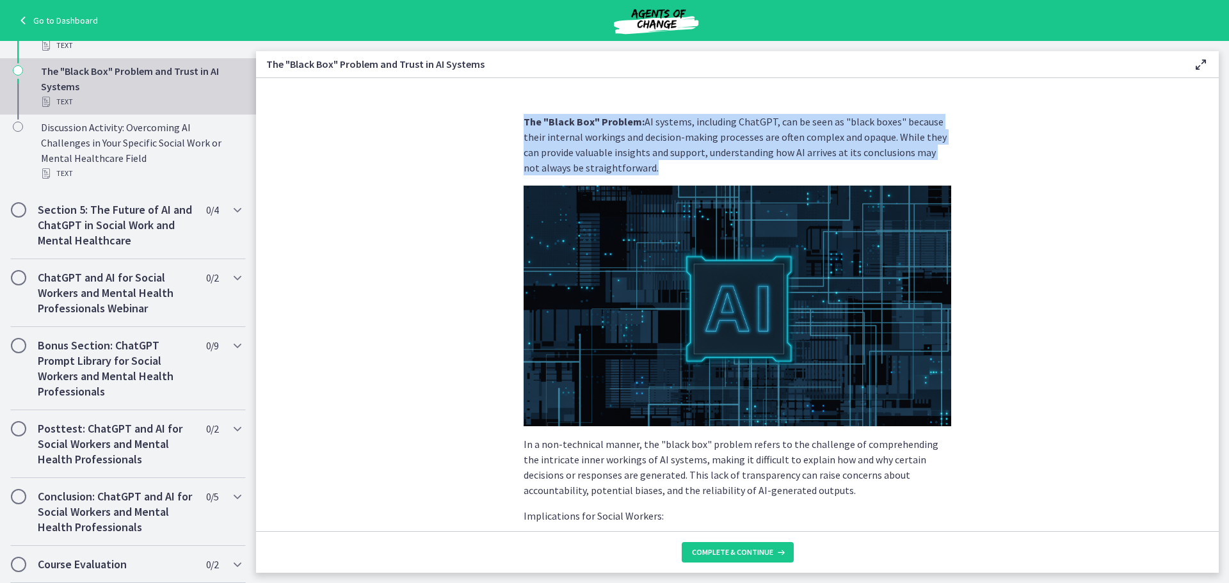
drag, startPoint x: 647, startPoint y: 170, endPoint x: 490, endPoint y: 113, distance: 166.3
click at [490, 113] on section "The "Black Box" Problem: AI systems, including ChatGPT, can be seen as "black b…" at bounding box center [737, 304] width 963 height 453
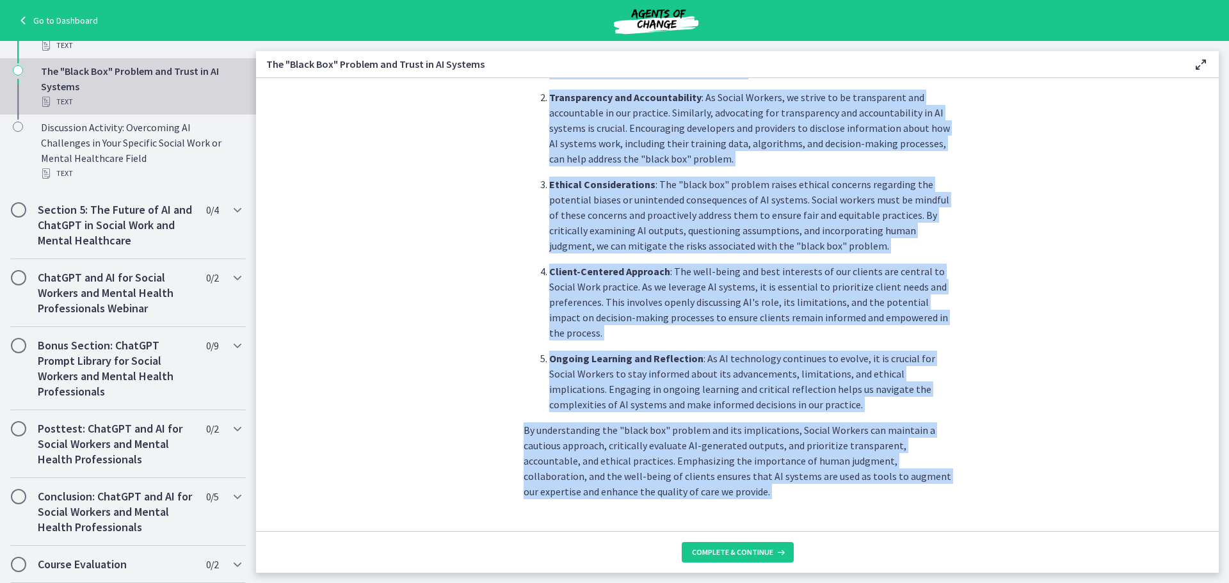
scroll to position [561, 0]
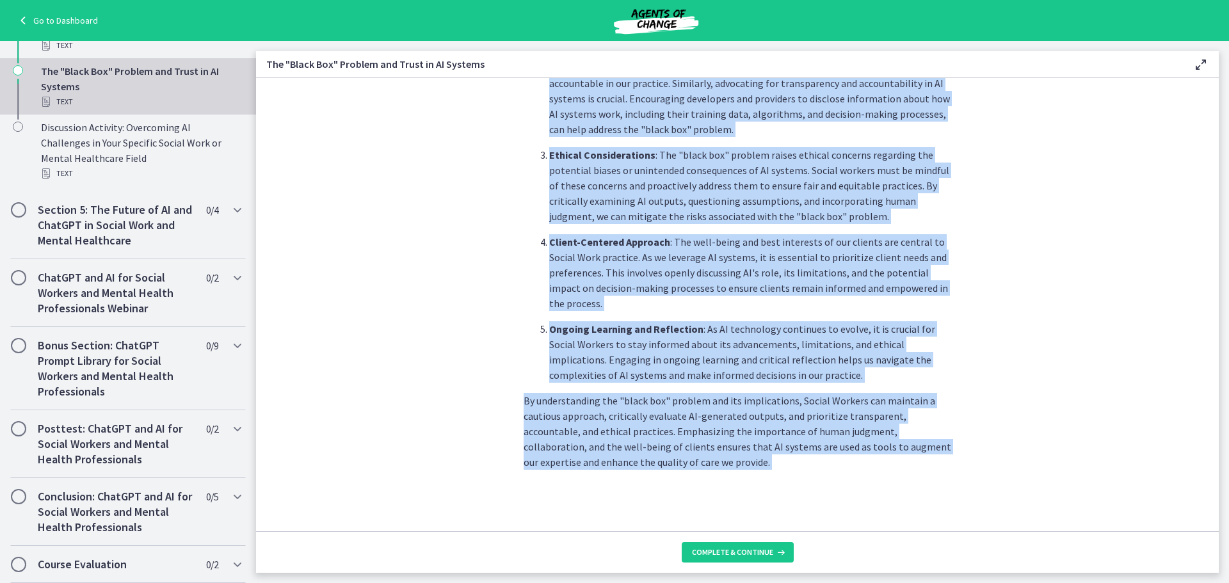
drag, startPoint x: 520, startPoint y: 444, endPoint x: 616, endPoint y: 494, distance: 108.2
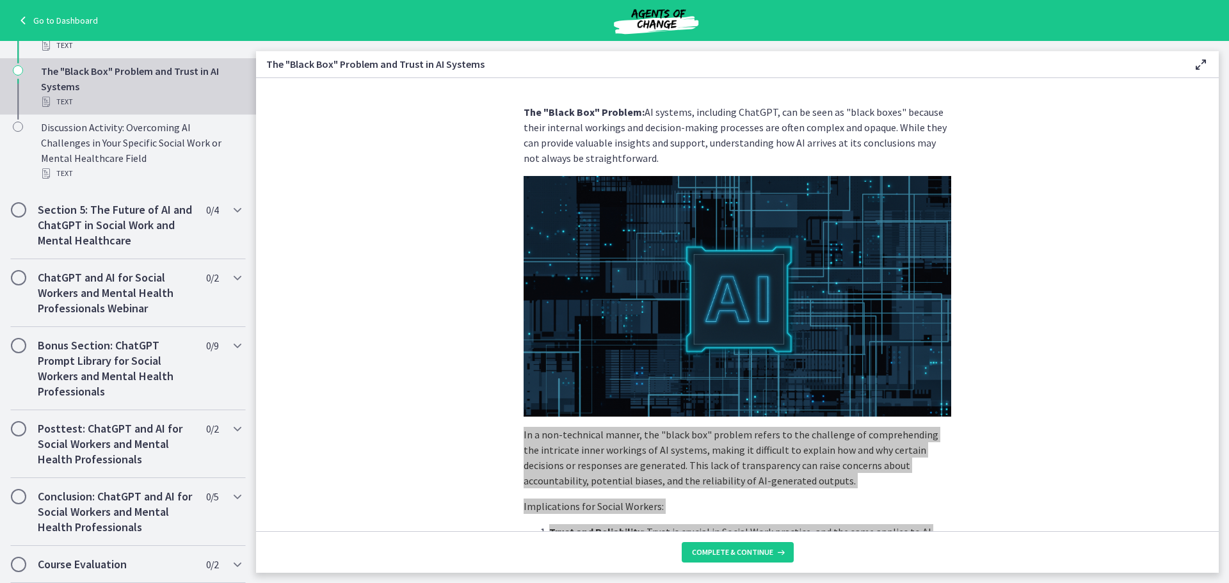
scroll to position [0, 0]
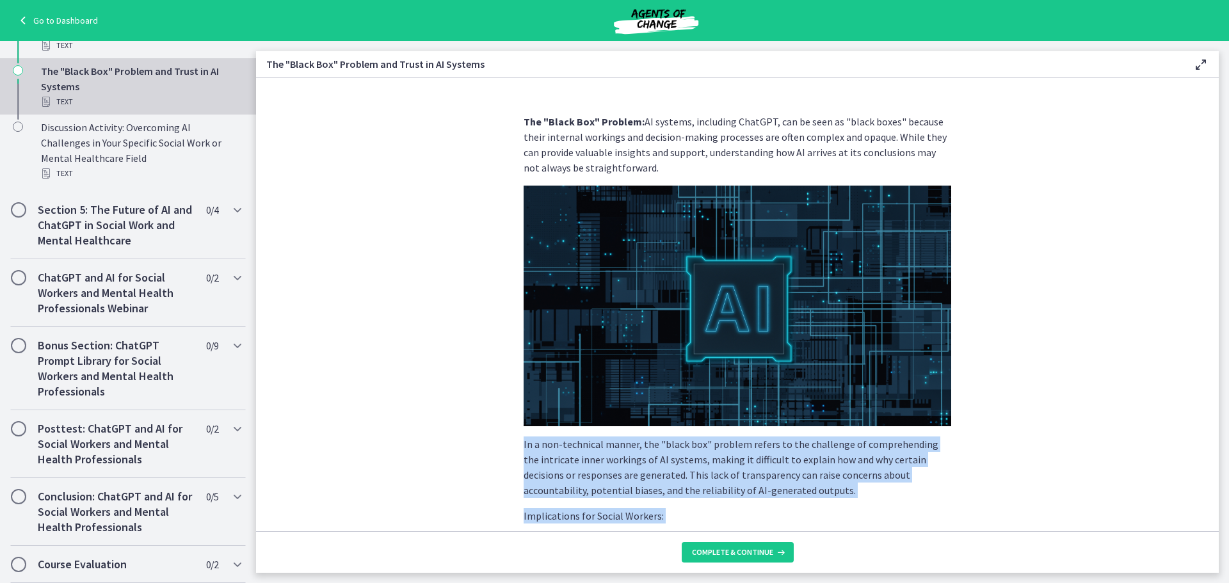
click at [619, 271] on img at bounding box center [738, 306] width 428 height 241
click at [744, 314] on img at bounding box center [738, 306] width 428 height 241
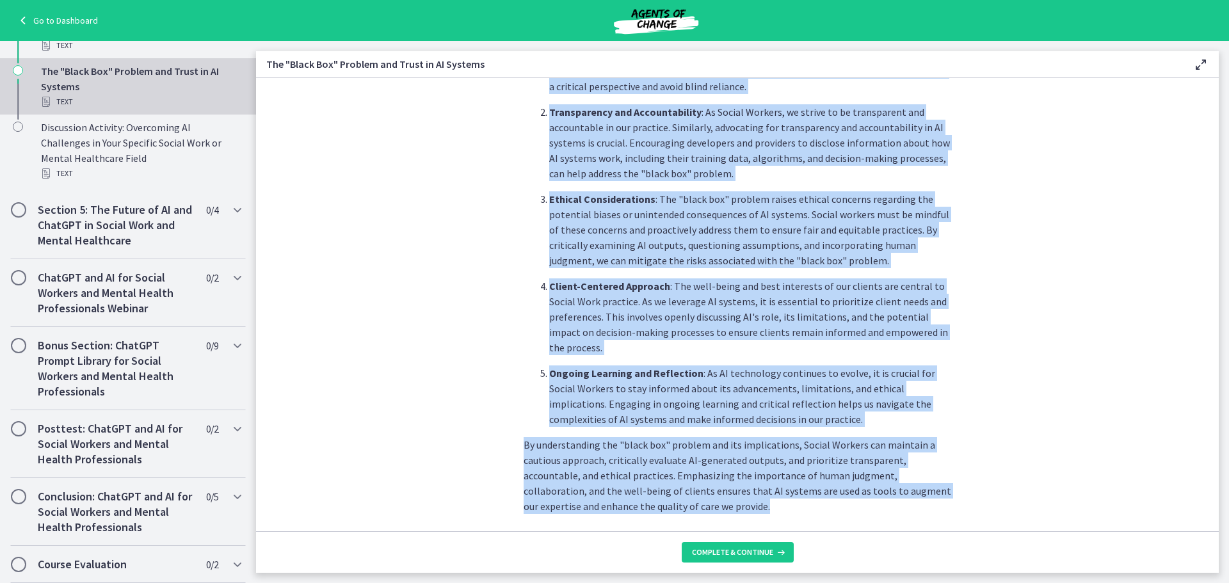
scroll to position [561, 0]
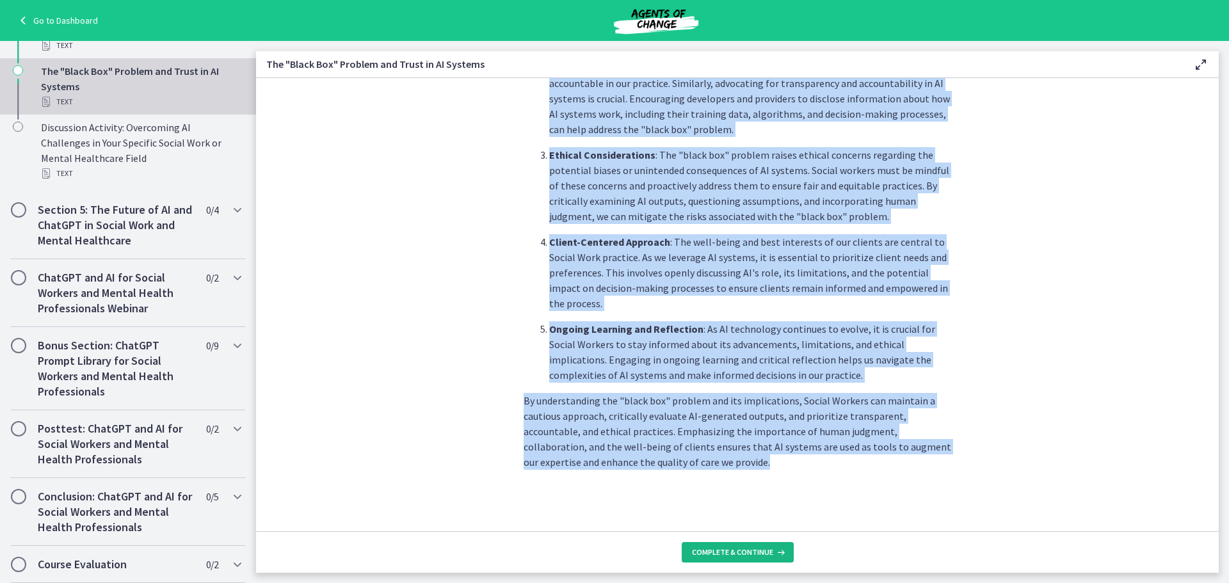
click at [769, 553] on span "Complete & continue" at bounding box center [732, 552] width 81 height 10
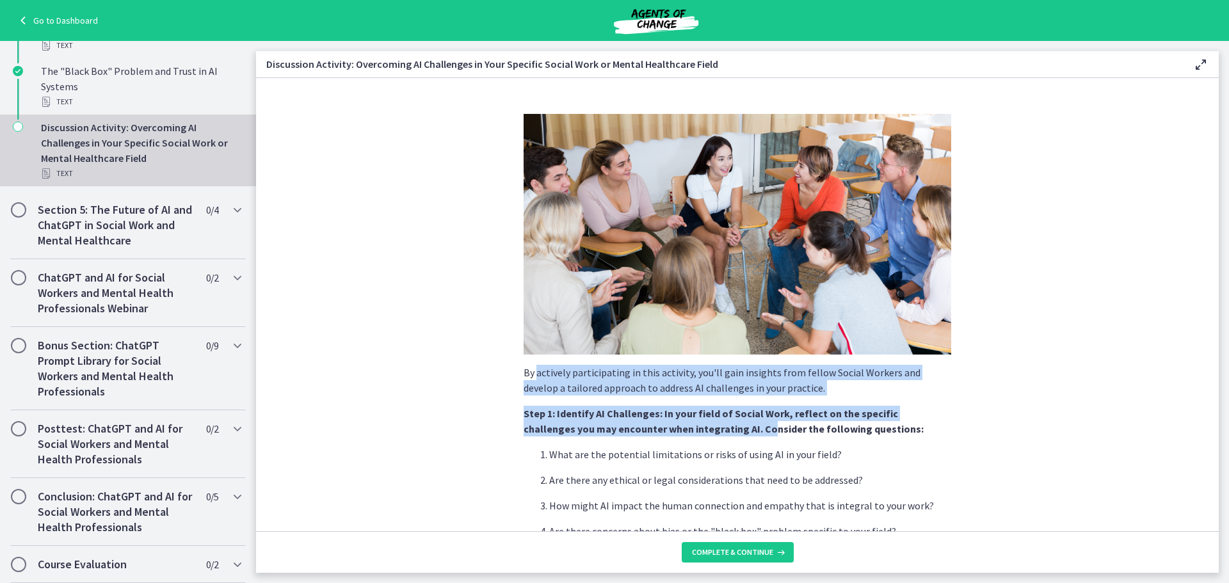
drag, startPoint x: 531, startPoint y: 373, endPoint x: 586, endPoint y: 385, distance: 55.8
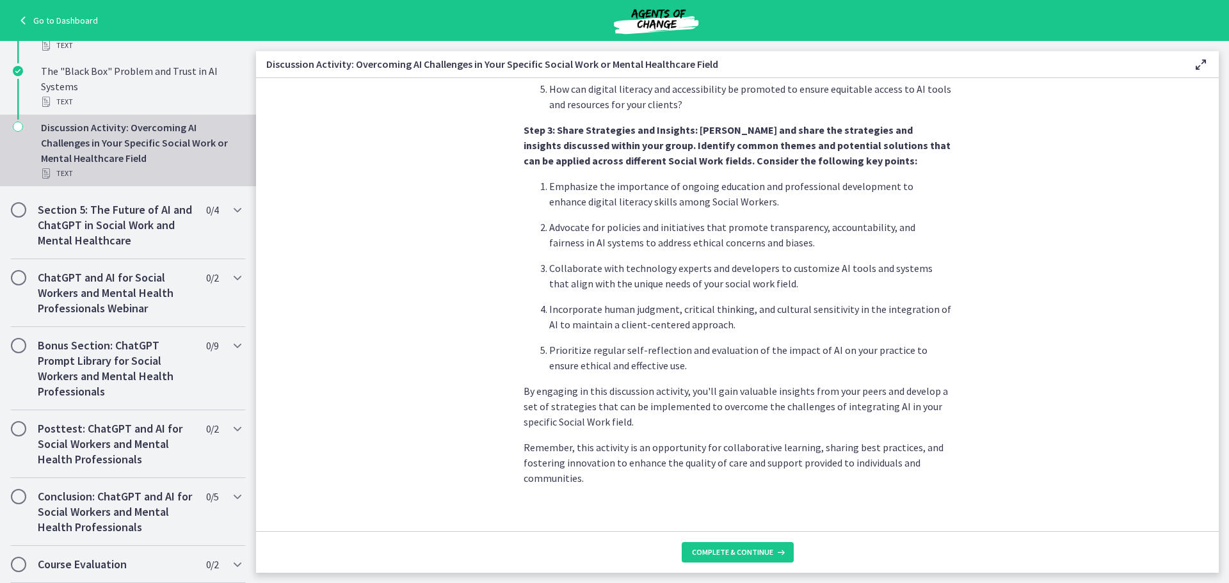
scroll to position [715, 0]
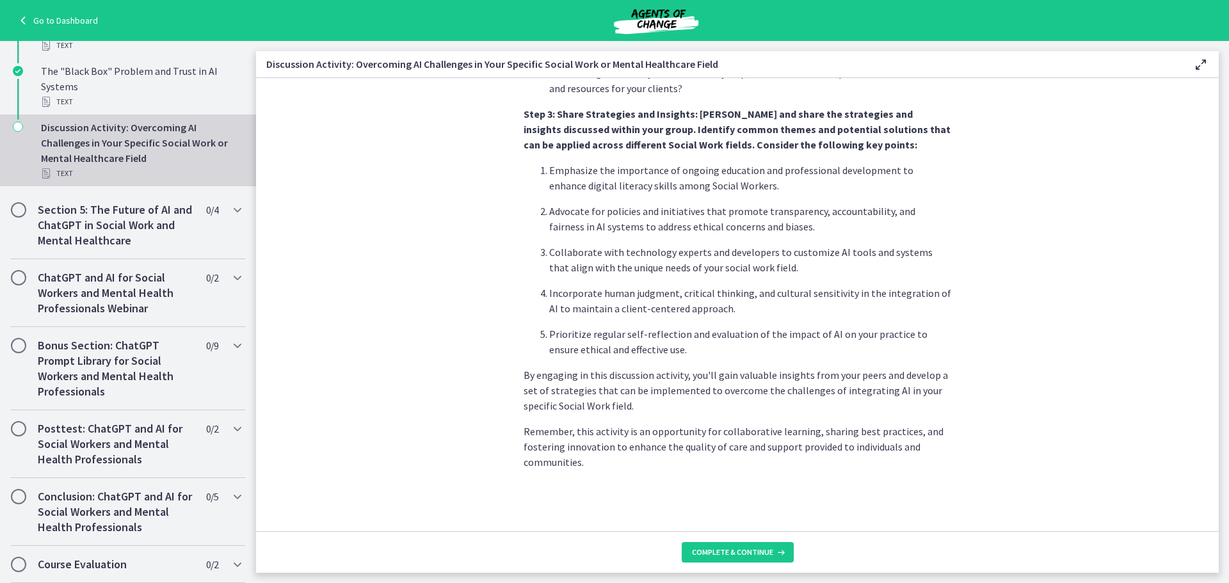
drag, startPoint x: 512, startPoint y: 369, endPoint x: 937, endPoint y: 520, distance: 451.2
click at [742, 551] on span "Complete & continue" at bounding box center [732, 552] width 81 height 10
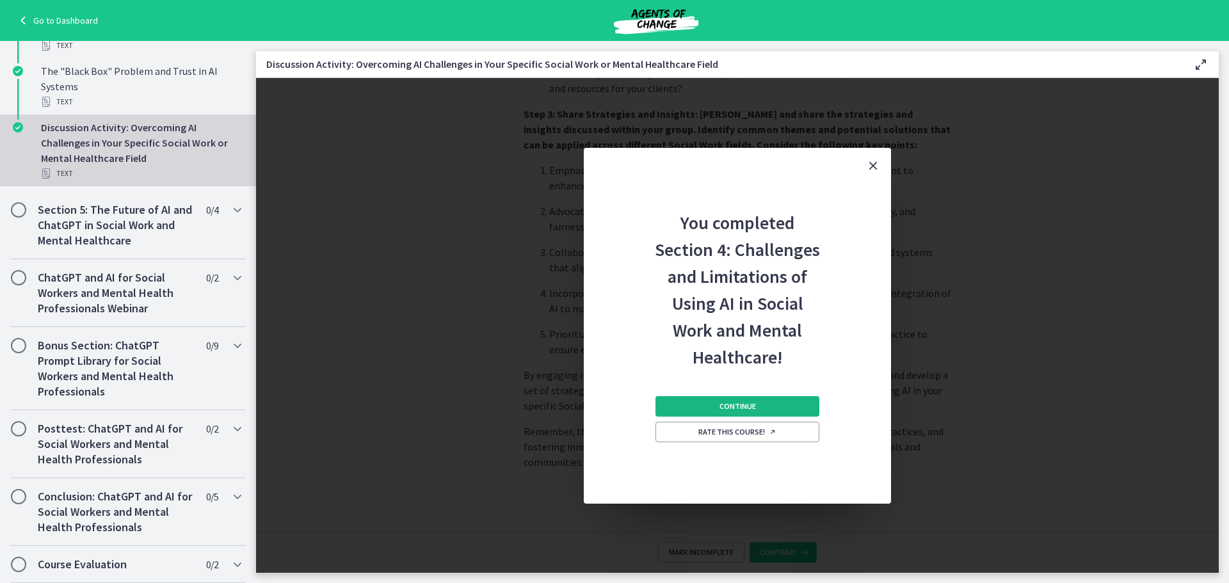
click at [739, 405] on span "Continue" at bounding box center [738, 406] width 36 height 10
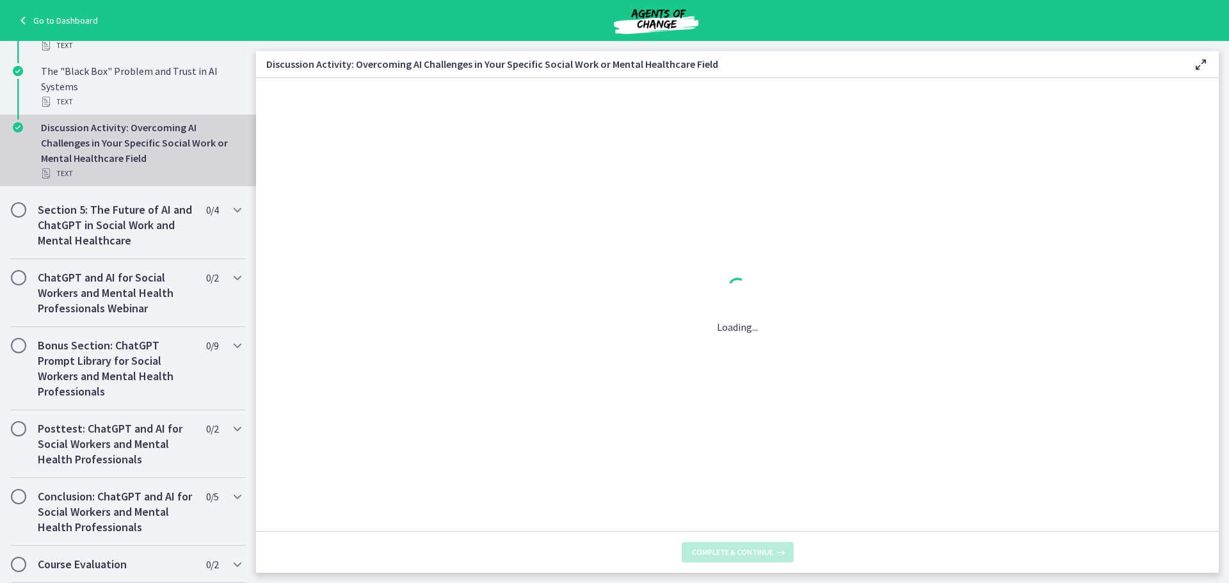
scroll to position [0, 0]
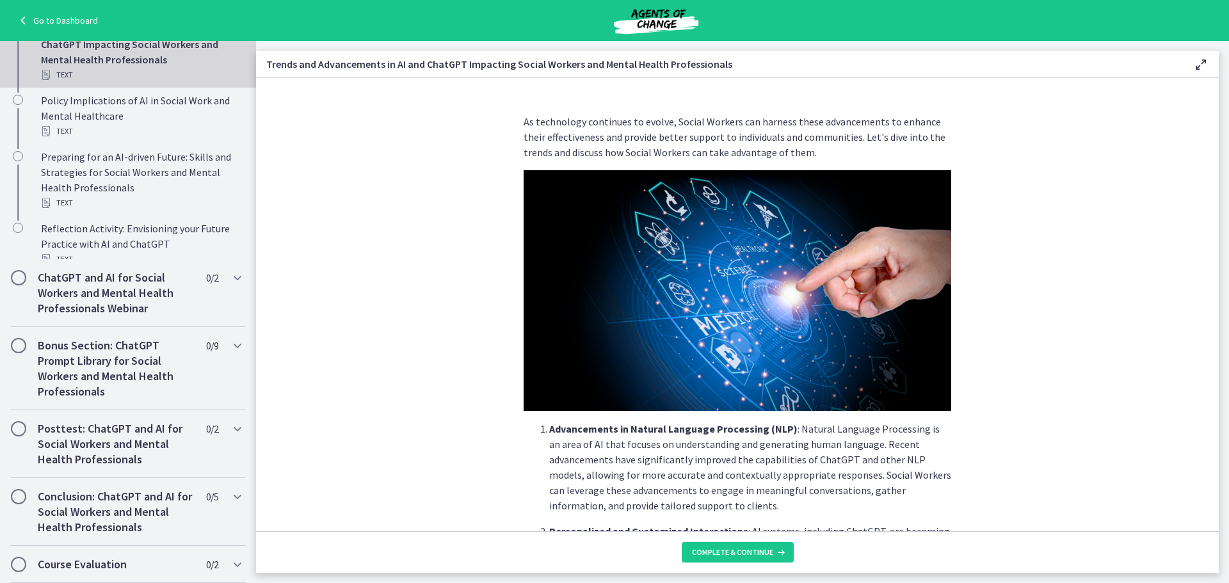
scroll to position [549, 0]
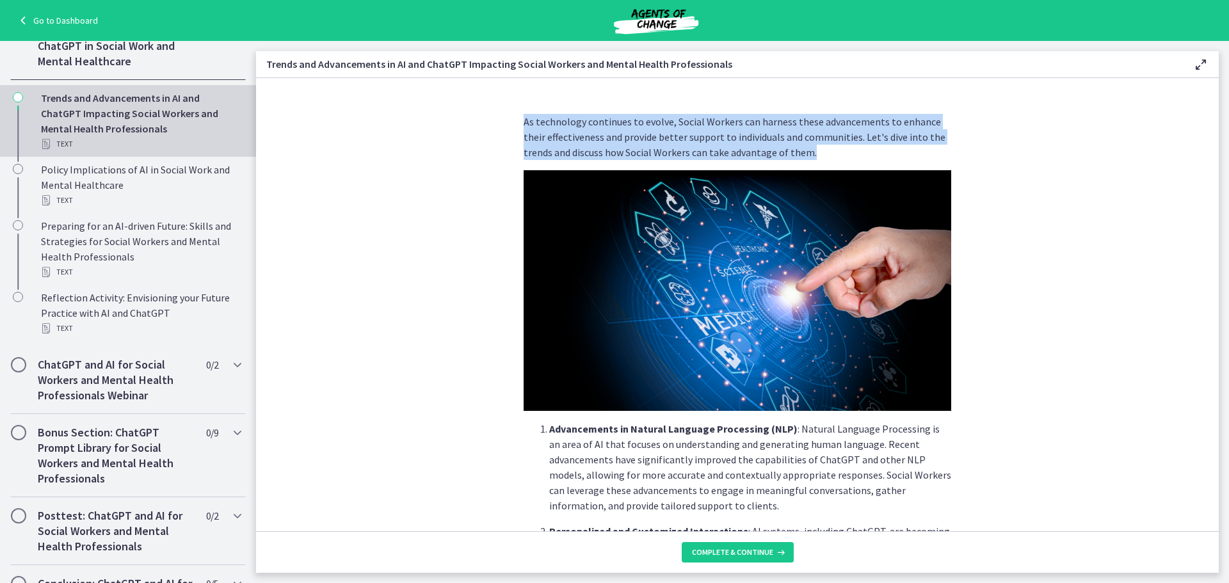
drag, startPoint x: 811, startPoint y: 154, endPoint x: 519, endPoint y: 117, distance: 294.3
click at [524, 117] on p "As technology continues to evolve, Social Workers can harness these advancement…" at bounding box center [738, 137] width 428 height 46
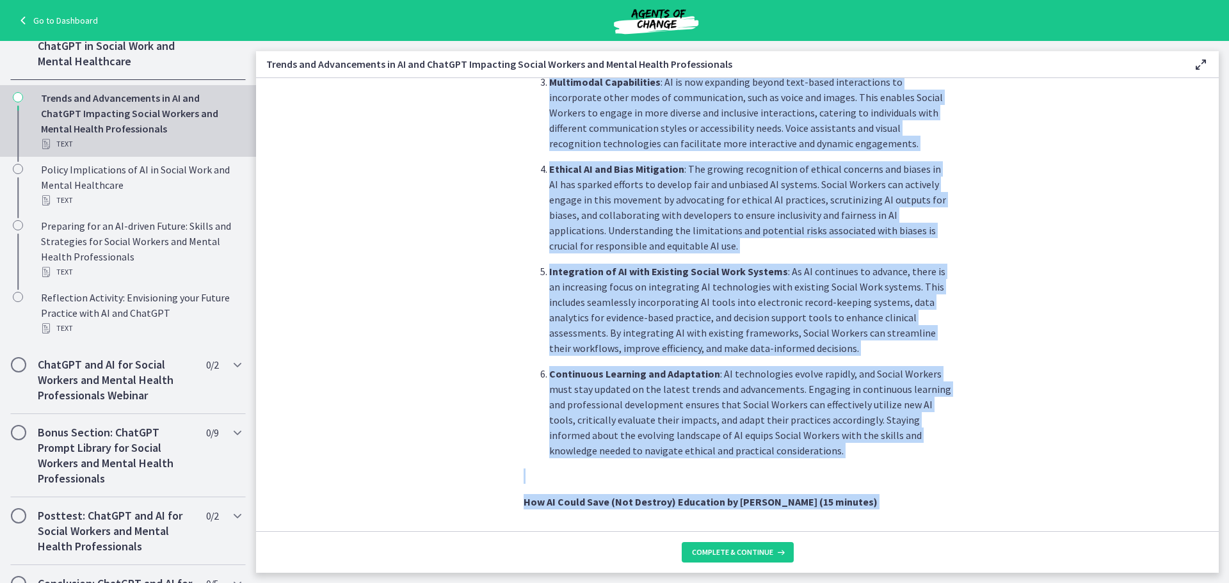
scroll to position [560, 0]
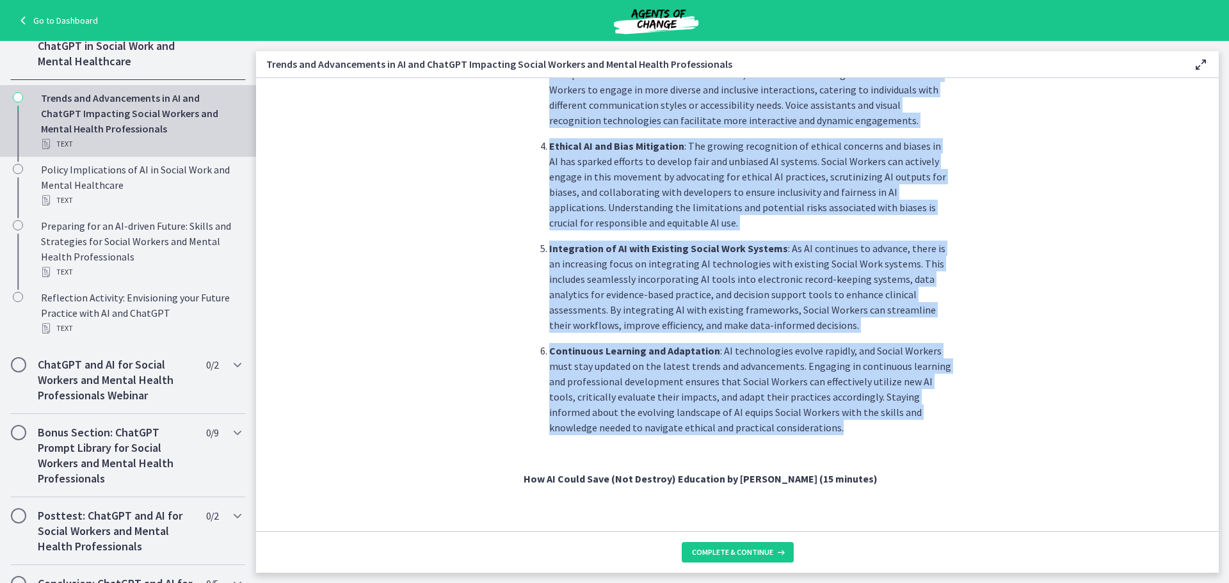
drag, startPoint x: 528, startPoint y: 168, endPoint x: 741, endPoint y: 435, distance: 341.7
click at [741, 435] on ol "Advancements in Natural Language Processing (NLP) : Natural Language Processing…" at bounding box center [738, 149] width 428 height 574
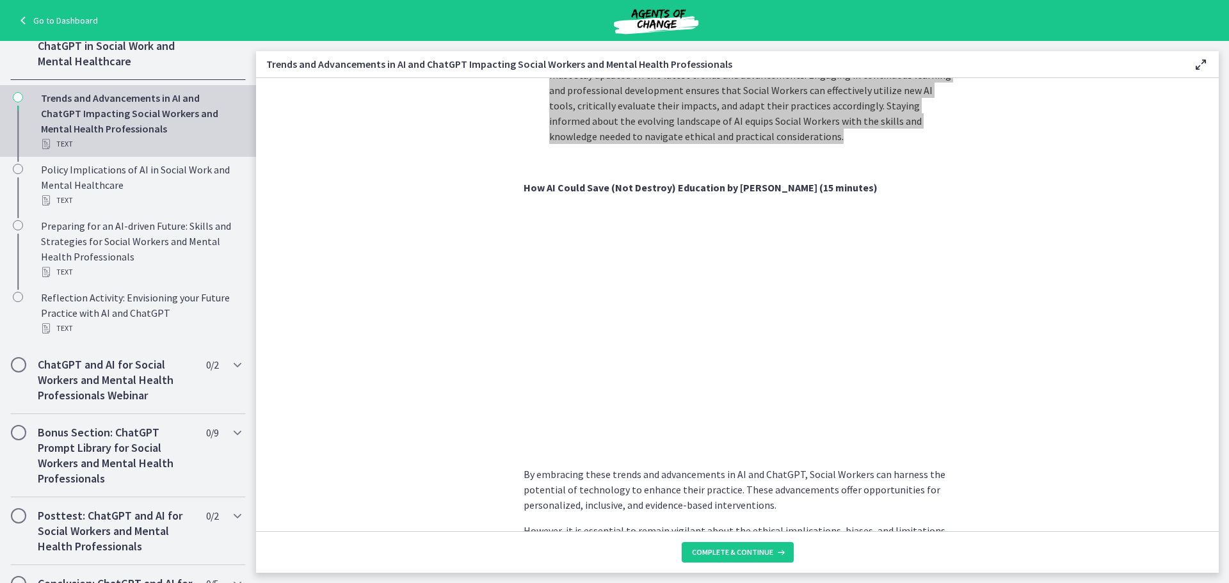
scroll to position [964, 0]
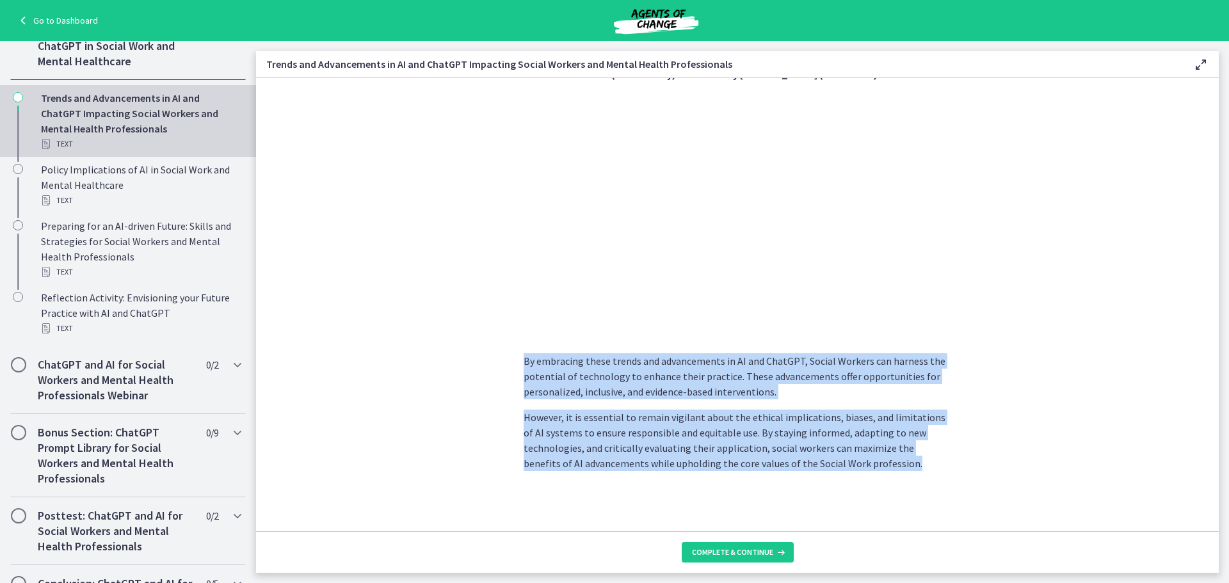
drag, startPoint x: 870, startPoint y: 462, endPoint x: 531, endPoint y: 396, distance: 345.0
click at [412, 360] on section "As technology continues to evolve, Social Workers can harness these advancement…" at bounding box center [737, 304] width 963 height 453
